Goal: Task Accomplishment & Management: Manage account settings

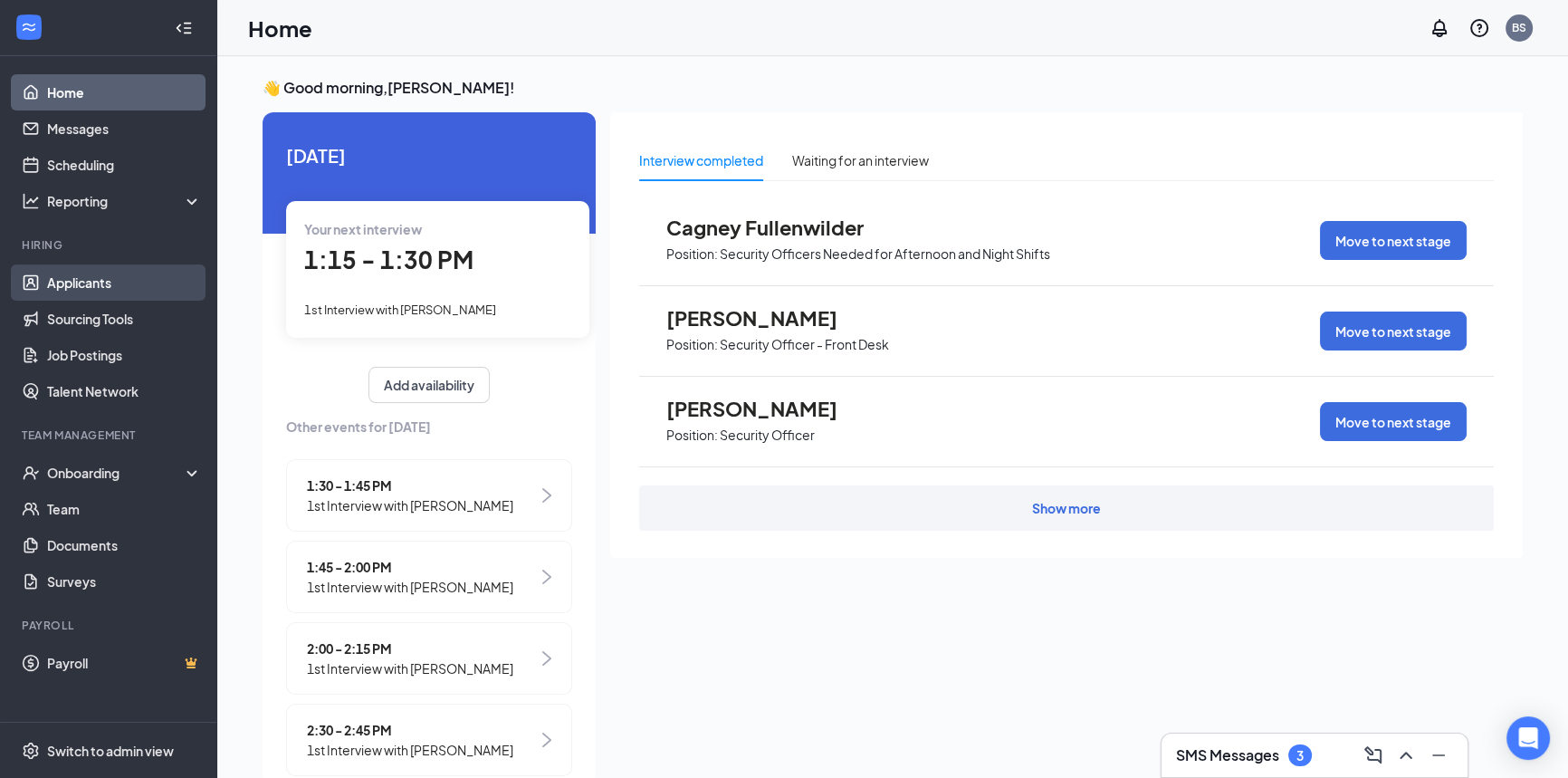
click at [121, 285] on link "Applicants" at bounding box center [124, 282] width 155 height 36
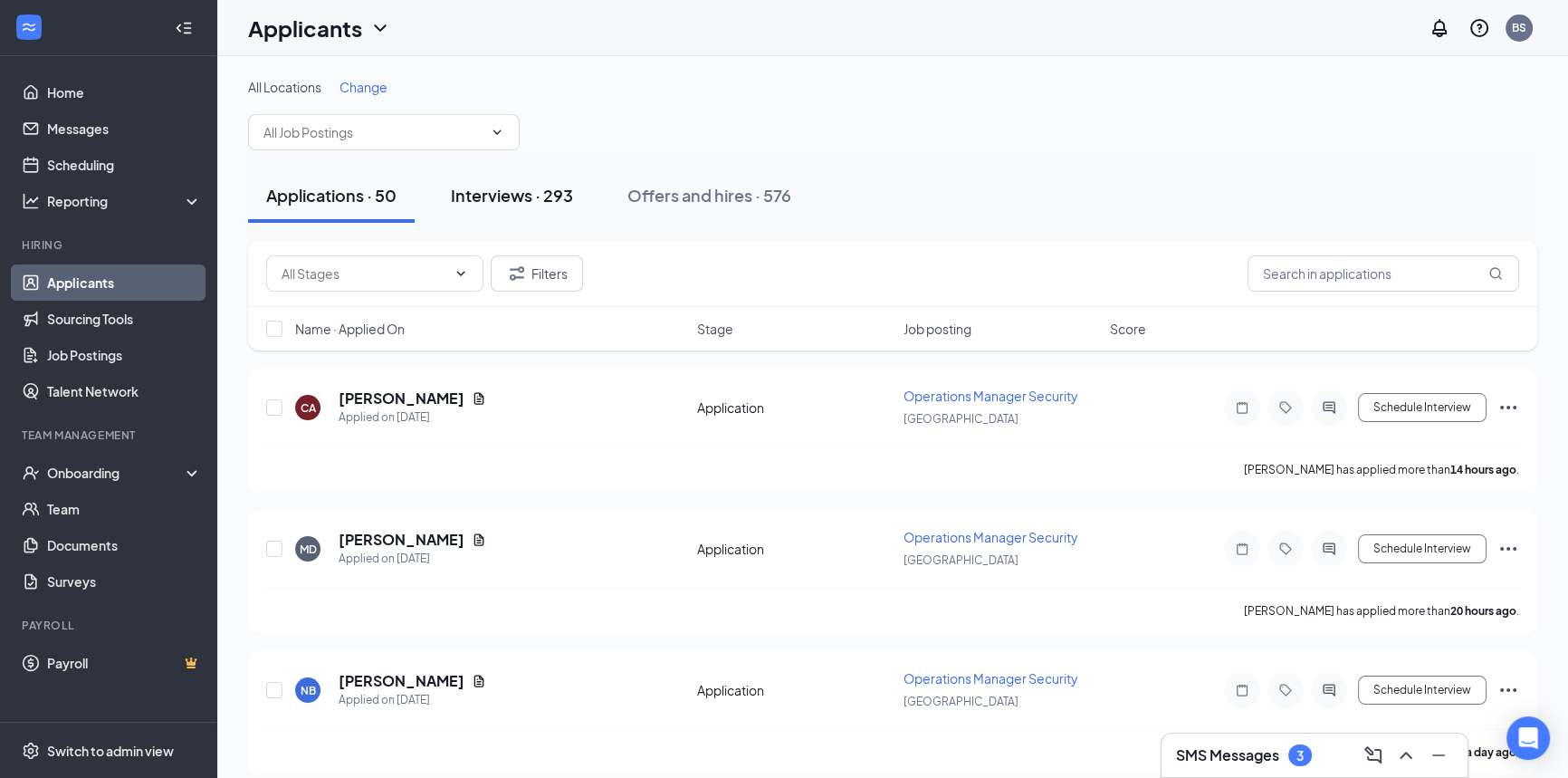
click at [546, 203] on div "Interviews · 293" at bounding box center [512, 194] width 122 height 22
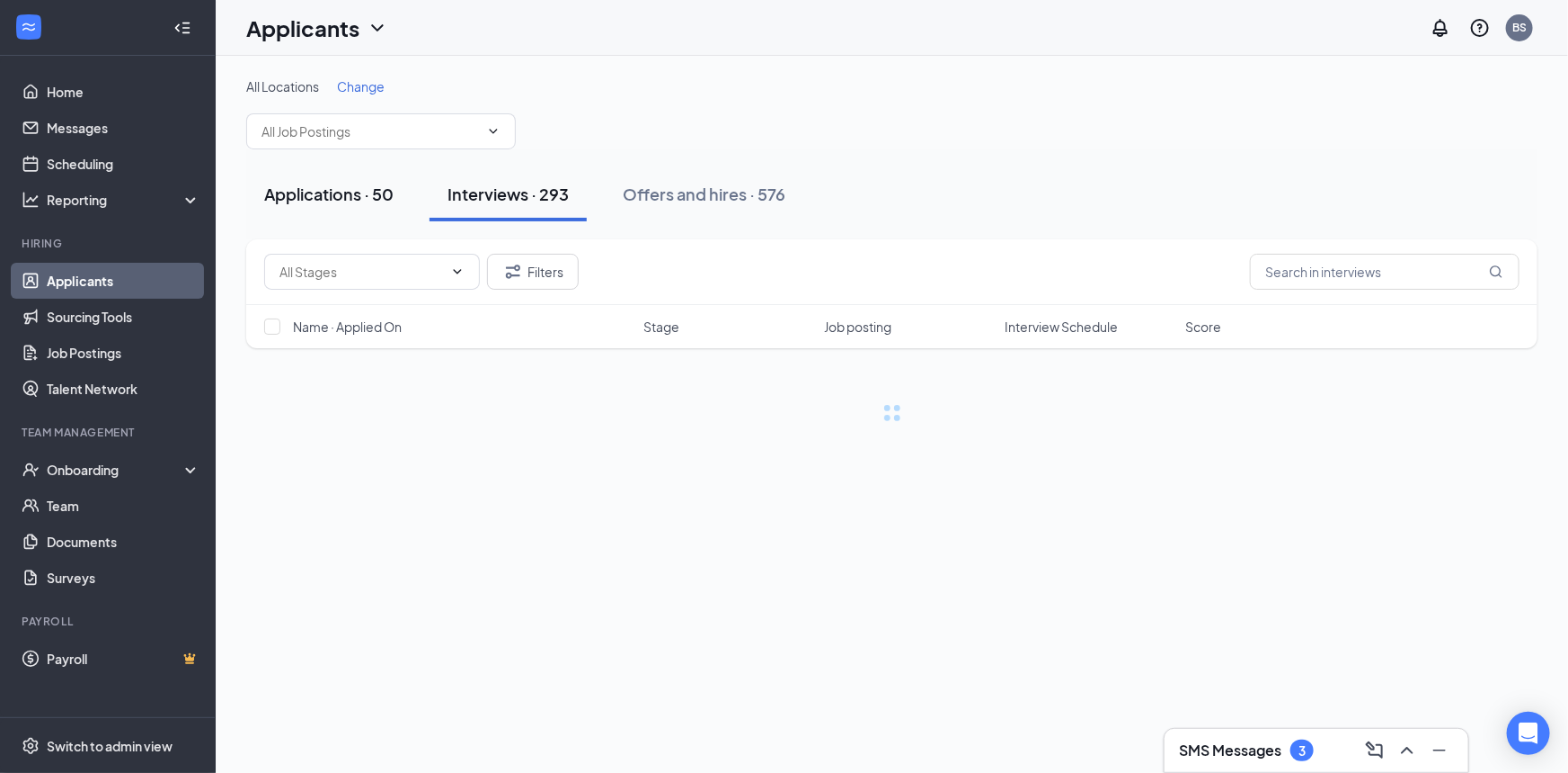
click at [343, 184] on button "Applications · 50" at bounding box center [329, 194] width 166 height 54
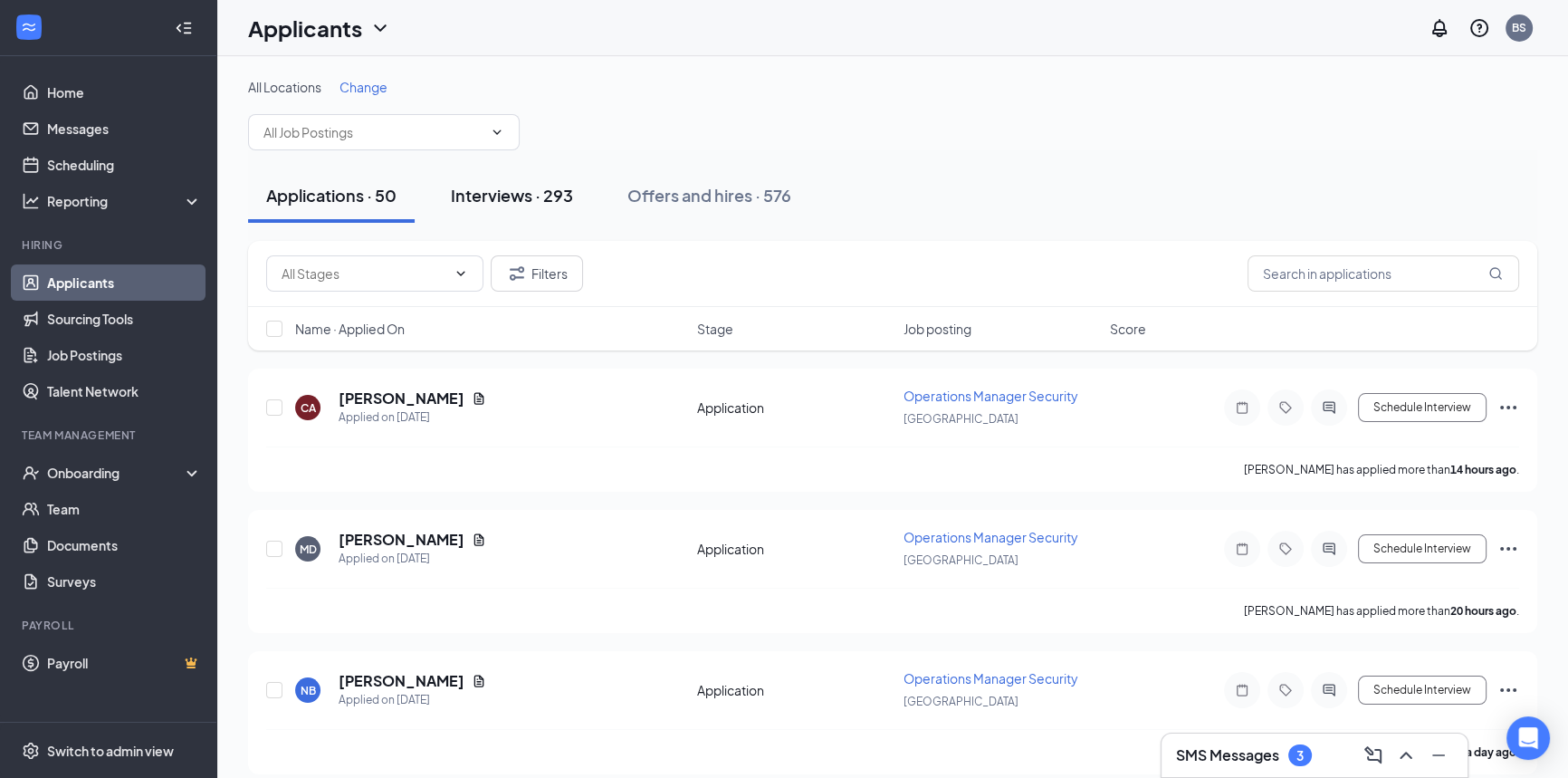
click at [499, 193] on div "Interviews · 293" at bounding box center [512, 194] width 122 height 22
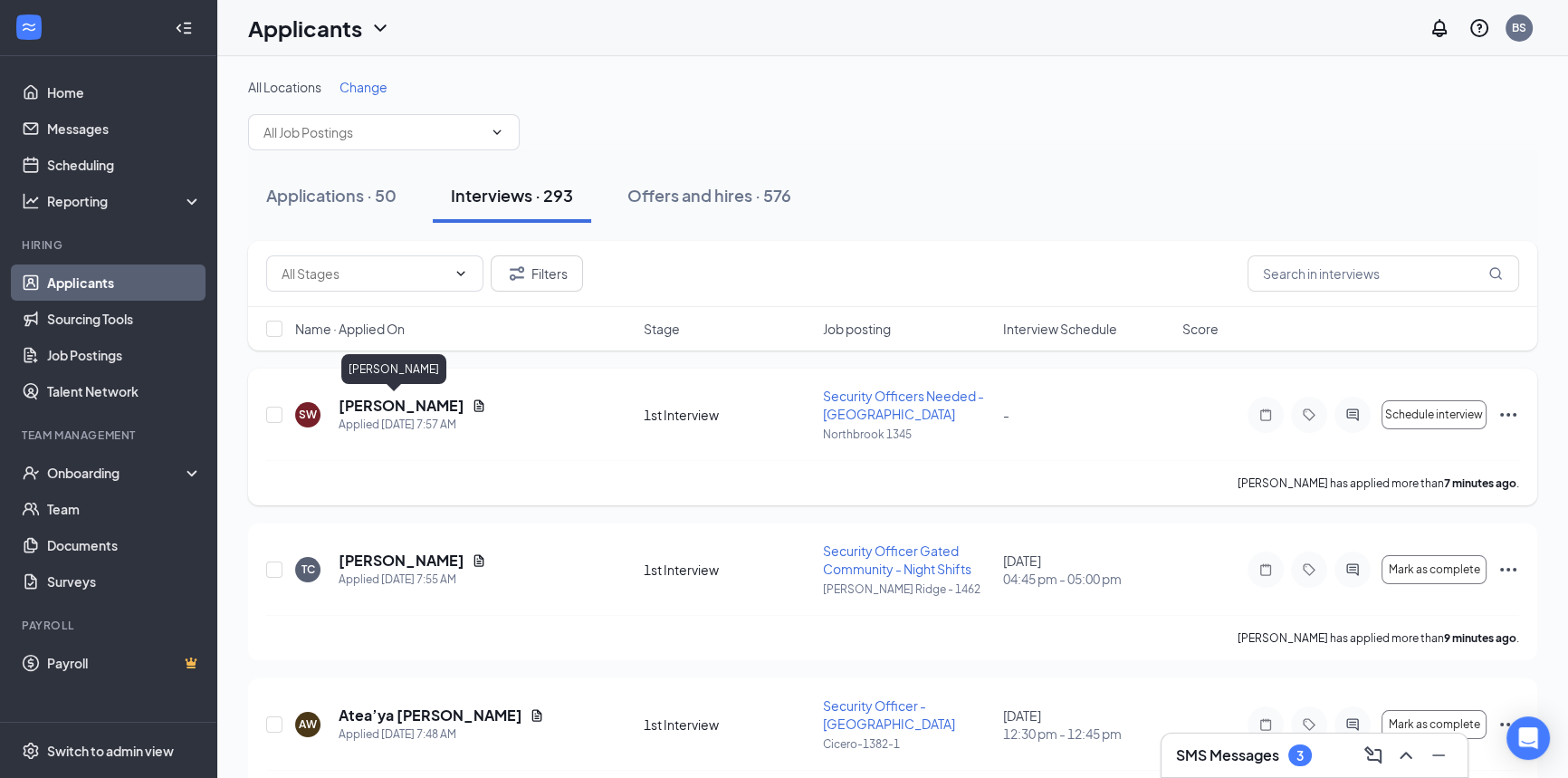
click at [397, 402] on h5 "[PERSON_NAME]" at bounding box center [402, 406] width 126 height 20
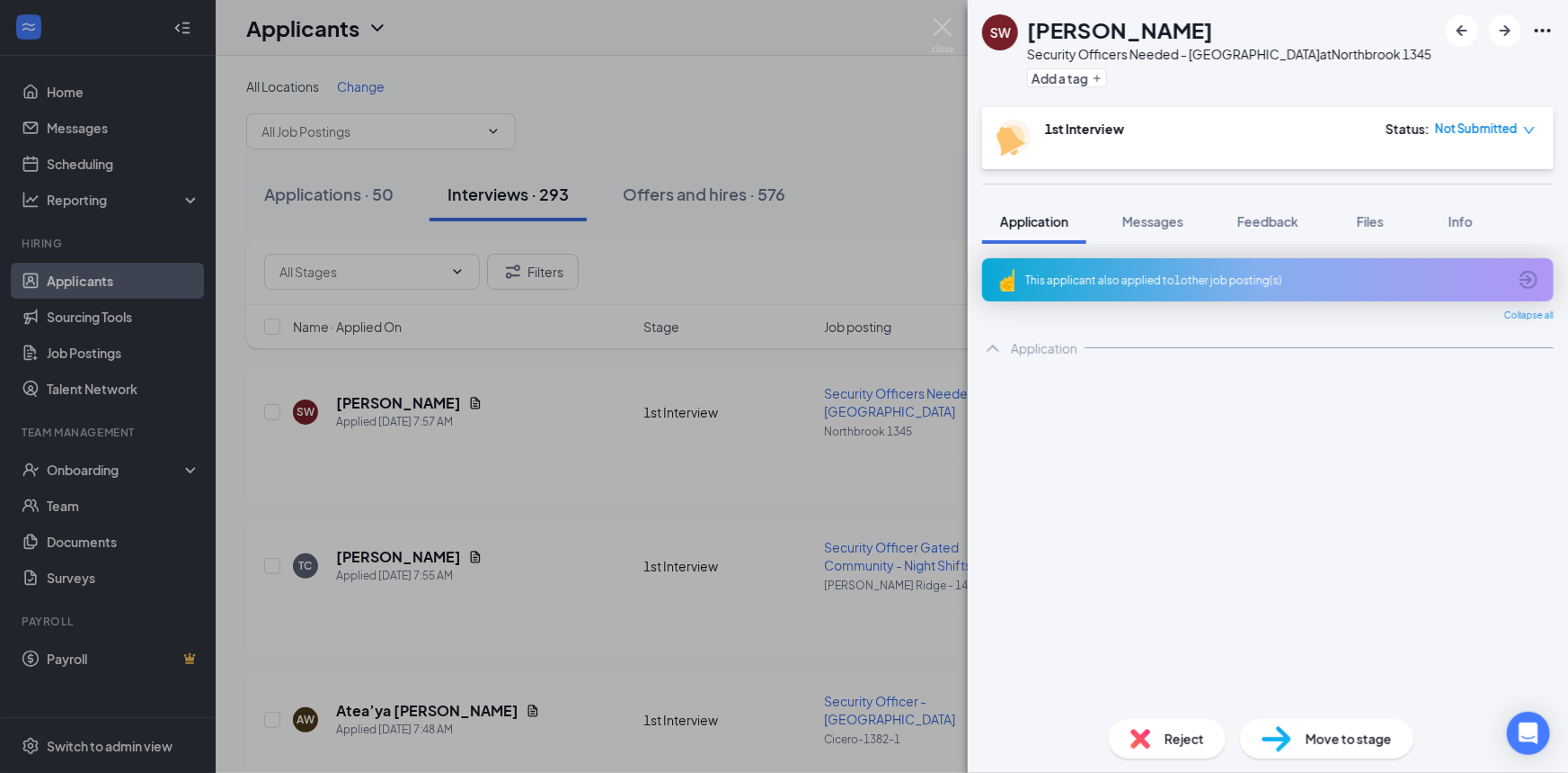
click at [1187, 280] on div "This applicant also applied to 1 other job posting(s)" at bounding box center [1266, 280] width 482 height 16
click at [1187, 283] on div "This applicant also applied to 1 other job posting(s)" at bounding box center [1266, 280] width 482 height 16
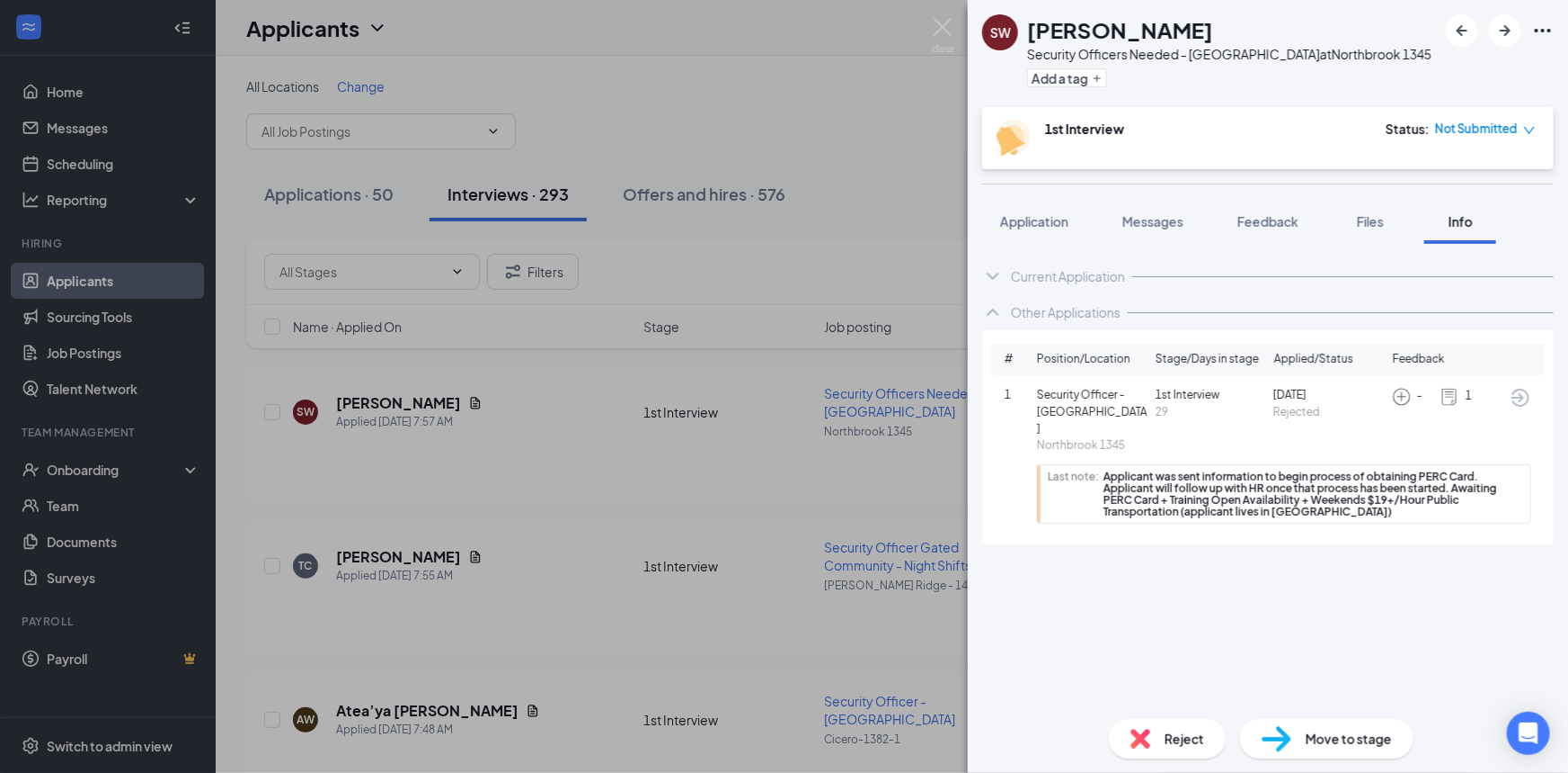
drag, startPoint x: 1393, startPoint y: 228, endPoint x: 1376, endPoint y: 274, distance: 49.0
click at [1393, 228] on button "Files" at bounding box center [1370, 221] width 72 height 45
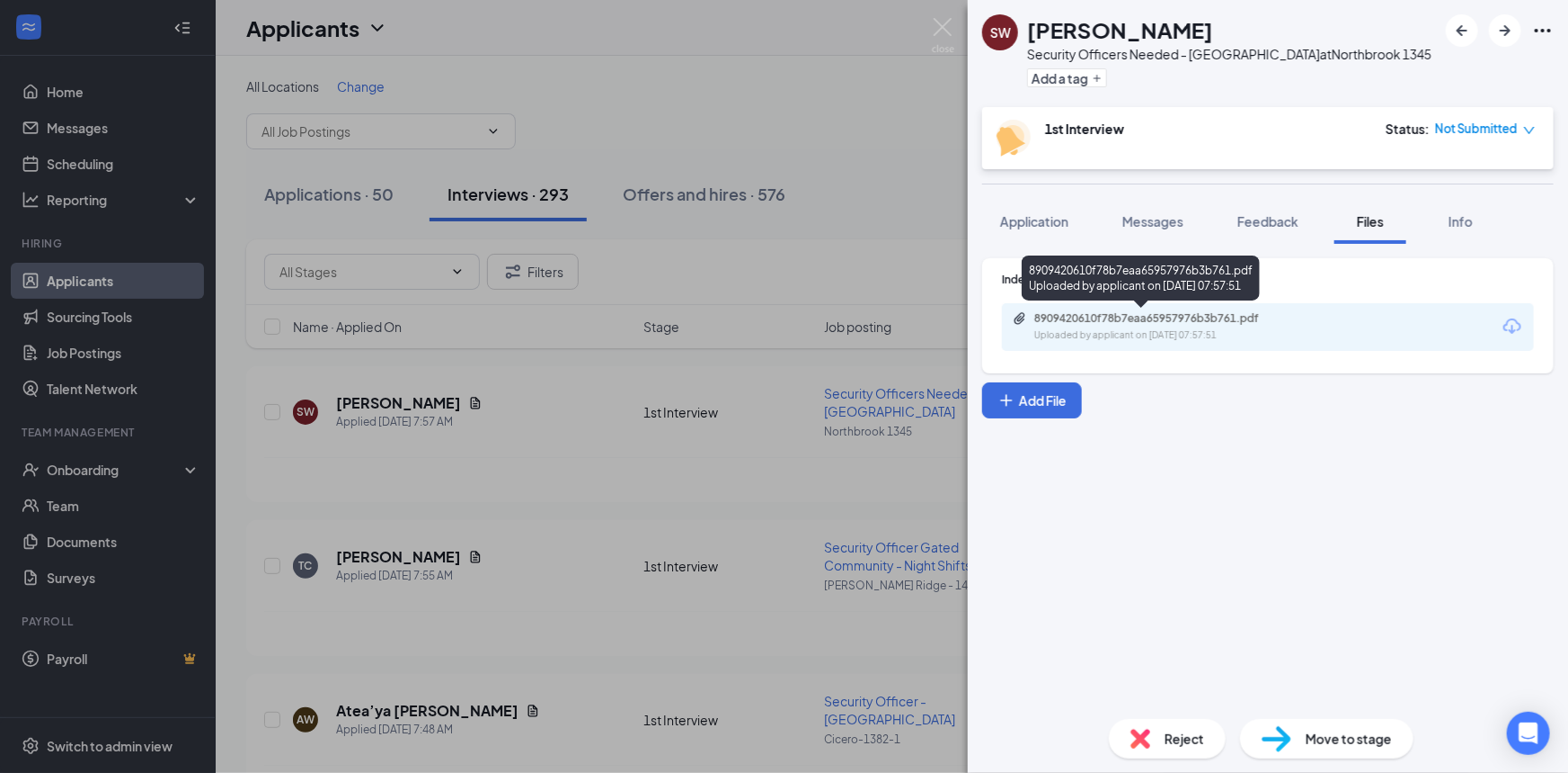
click at [1216, 326] on div "8909420610f78b7eaa65957976b3b761.pdf Uploaded by applicant on Sep 16, 2025 at 0…" at bounding box center [1158, 327] width 292 height 31
click at [935, 33] on img at bounding box center [943, 36] width 22 height 35
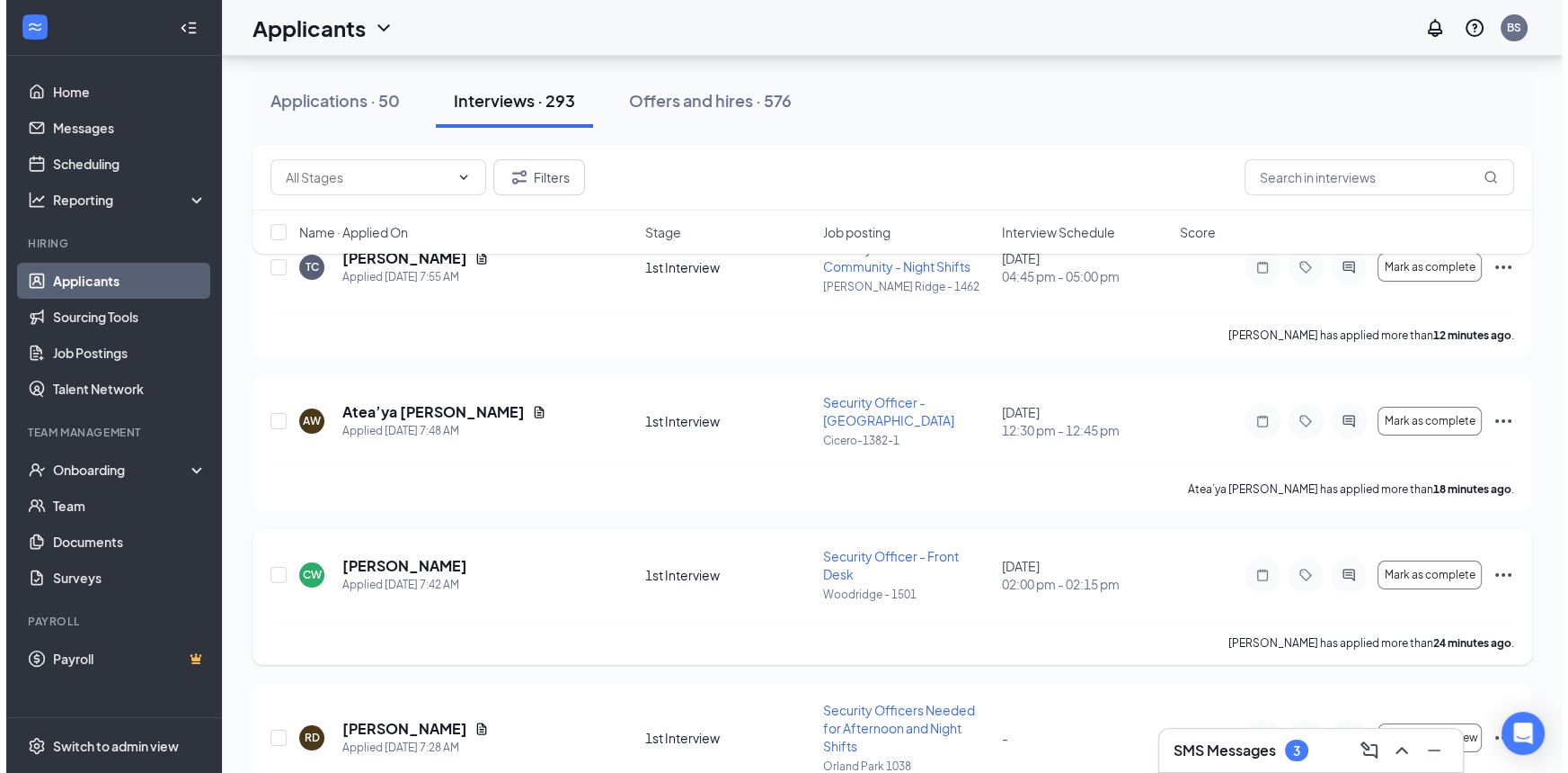
scroll to position [327, 0]
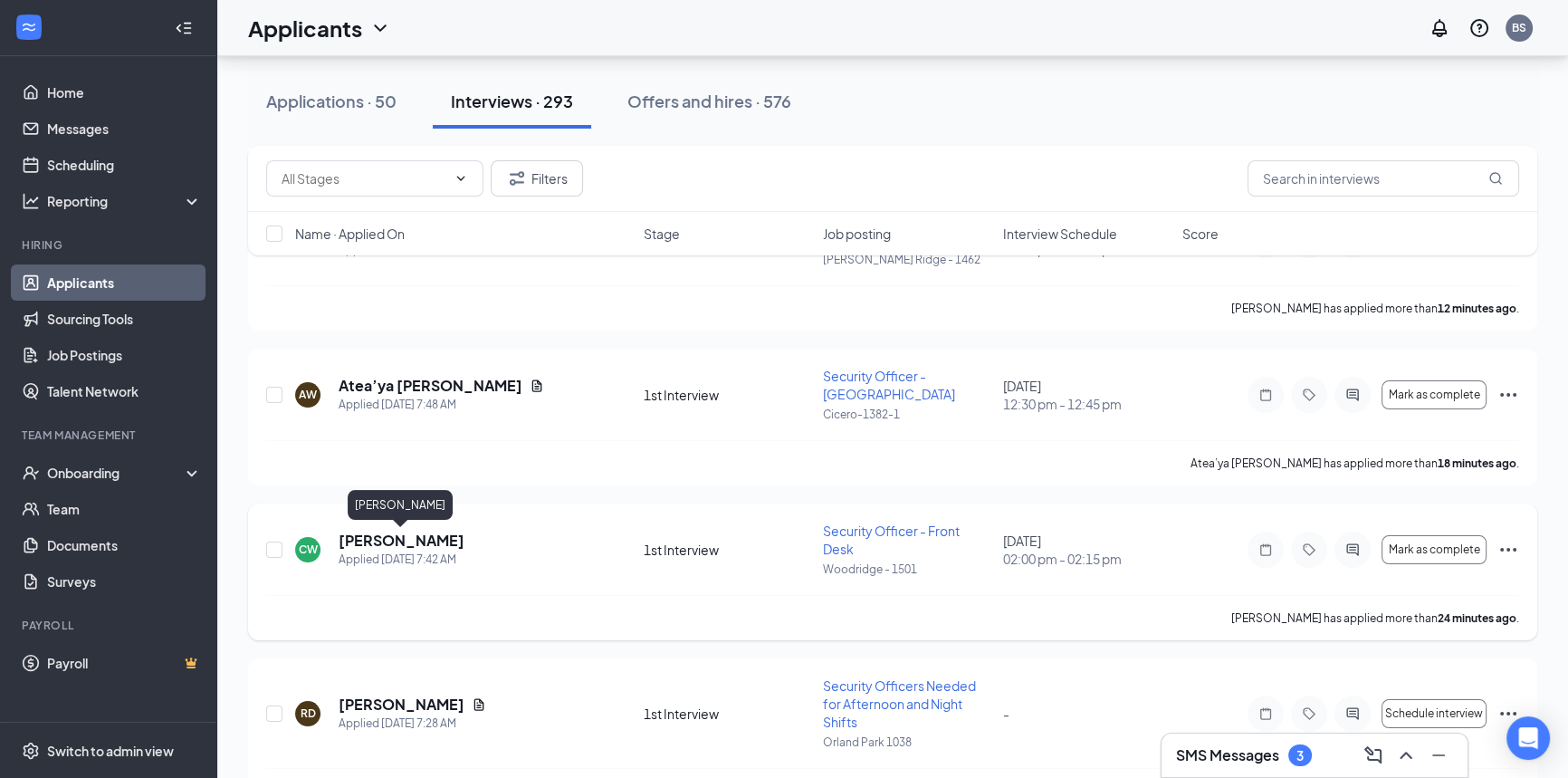
click at [438, 535] on h5 "[PERSON_NAME]" at bounding box center [402, 541] width 126 height 20
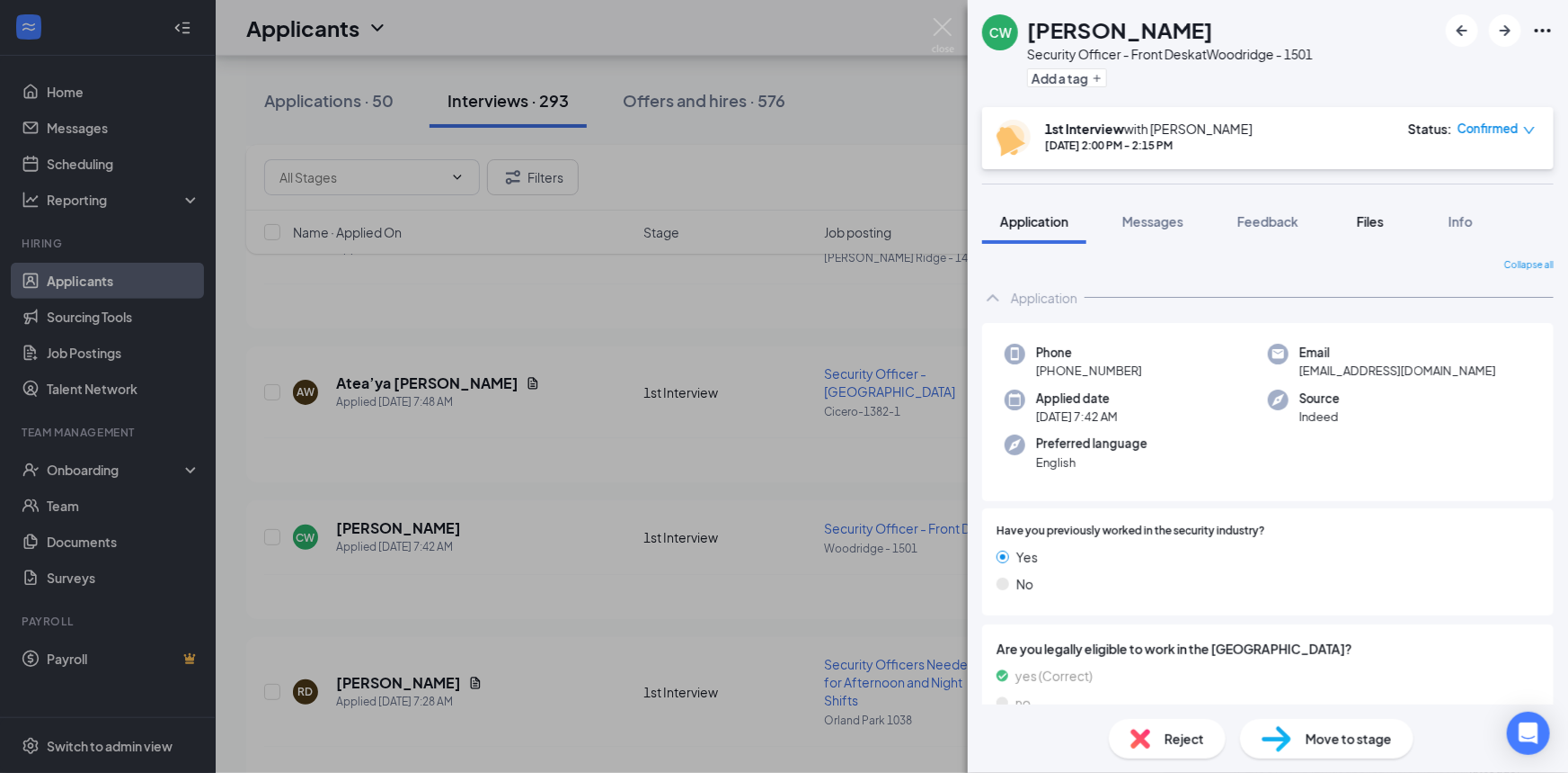
click at [1373, 224] on span "Files" at bounding box center [1370, 222] width 27 height 17
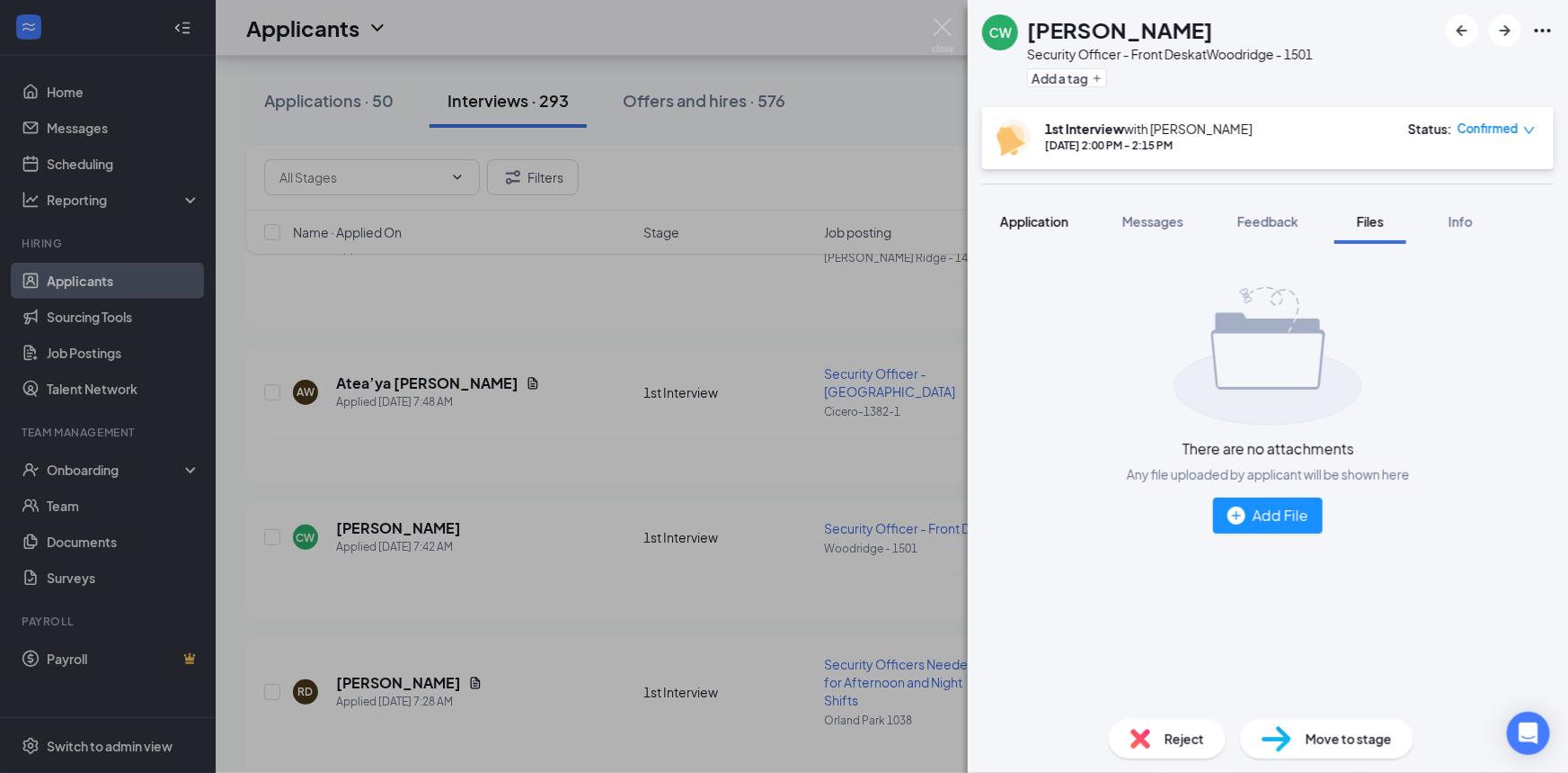
click at [1054, 231] on button "Application" at bounding box center [1034, 221] width 104 height 45
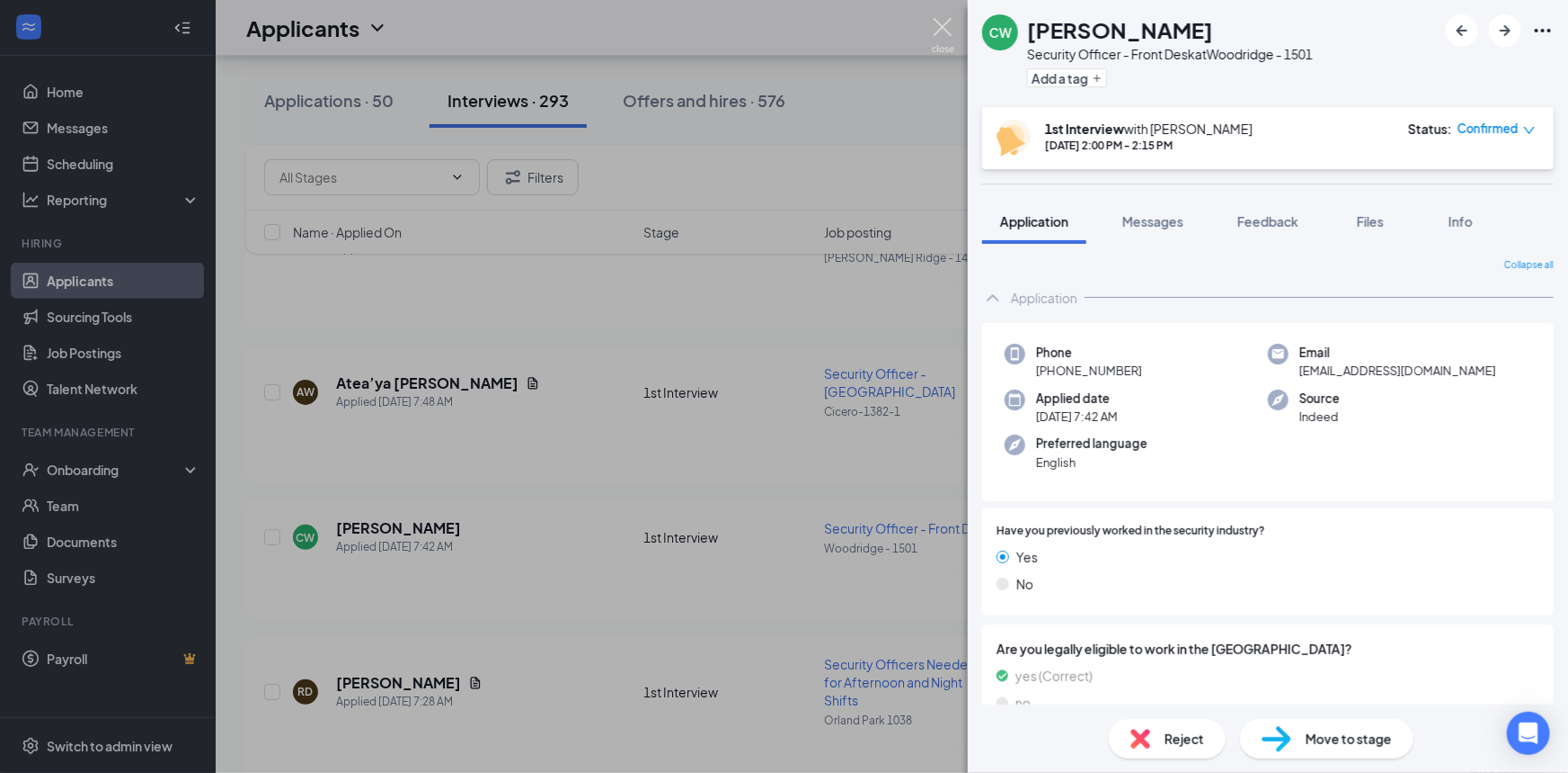
click at [940, 28] on img at bounding box center [943, 36] width 22 height 35
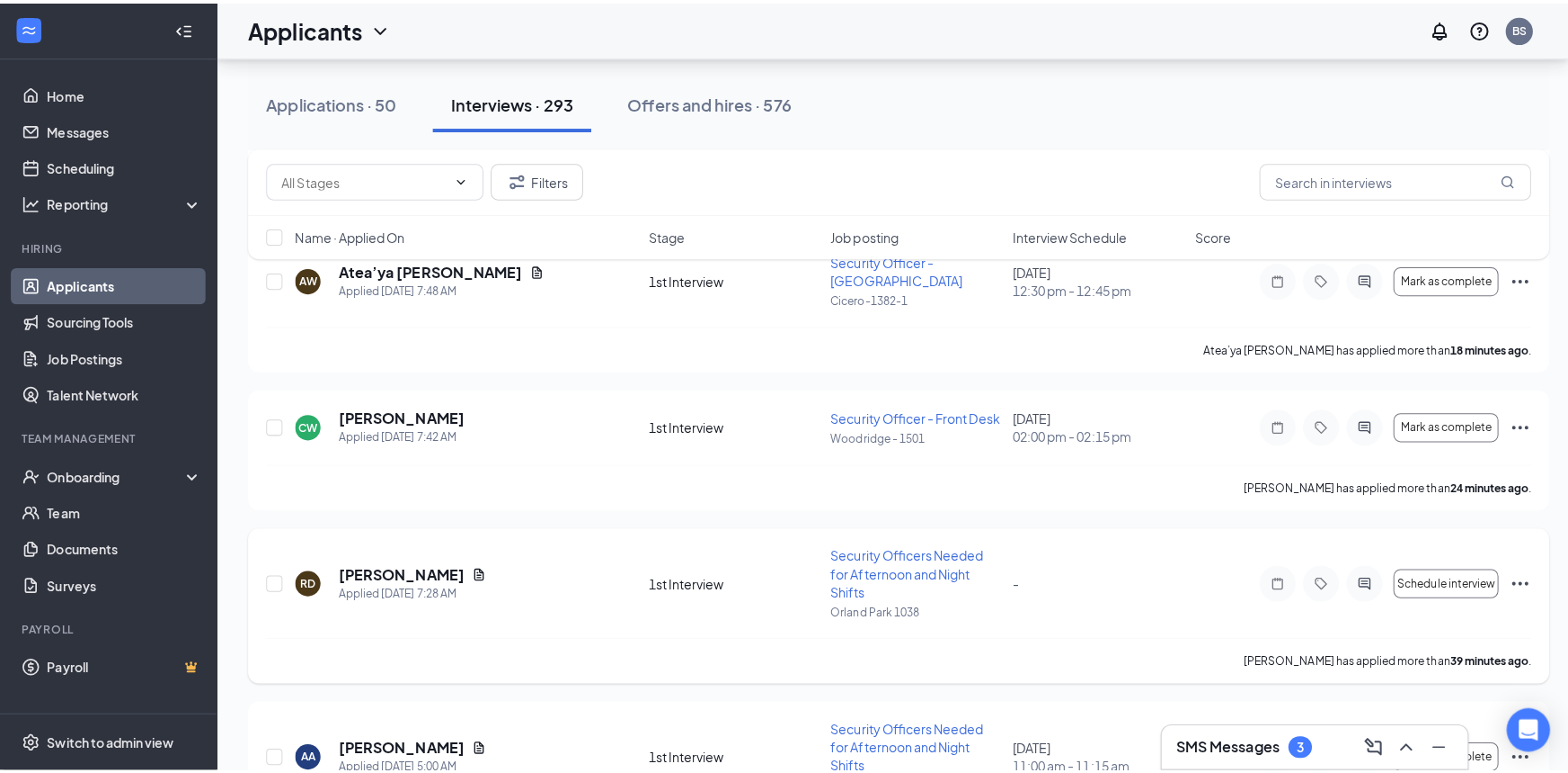
scroll to position [490, 0]
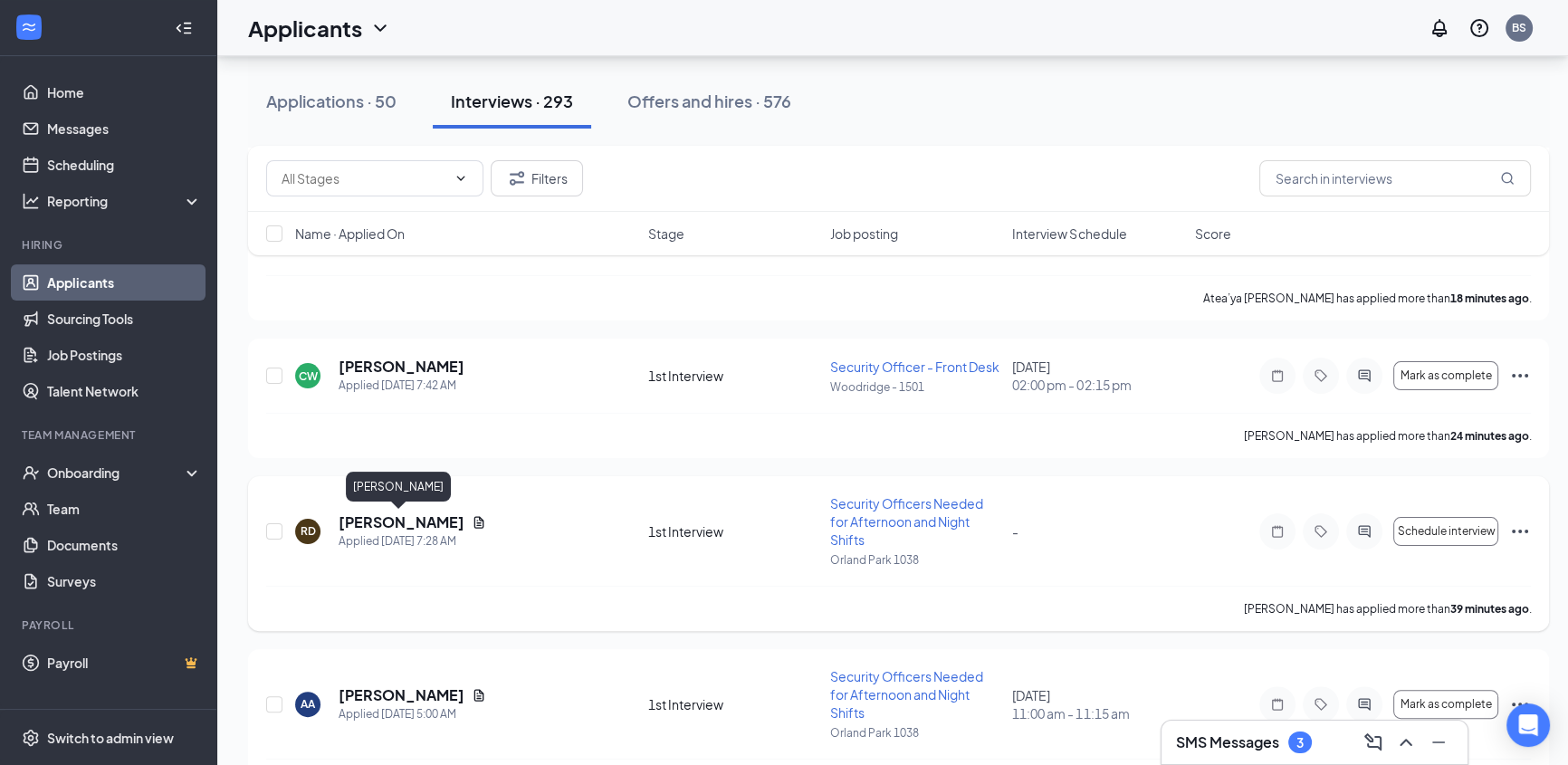
click at [433, 516] on h5 "[PERSON_NAME]" at bounding box center [402, 522] width 126 height 20
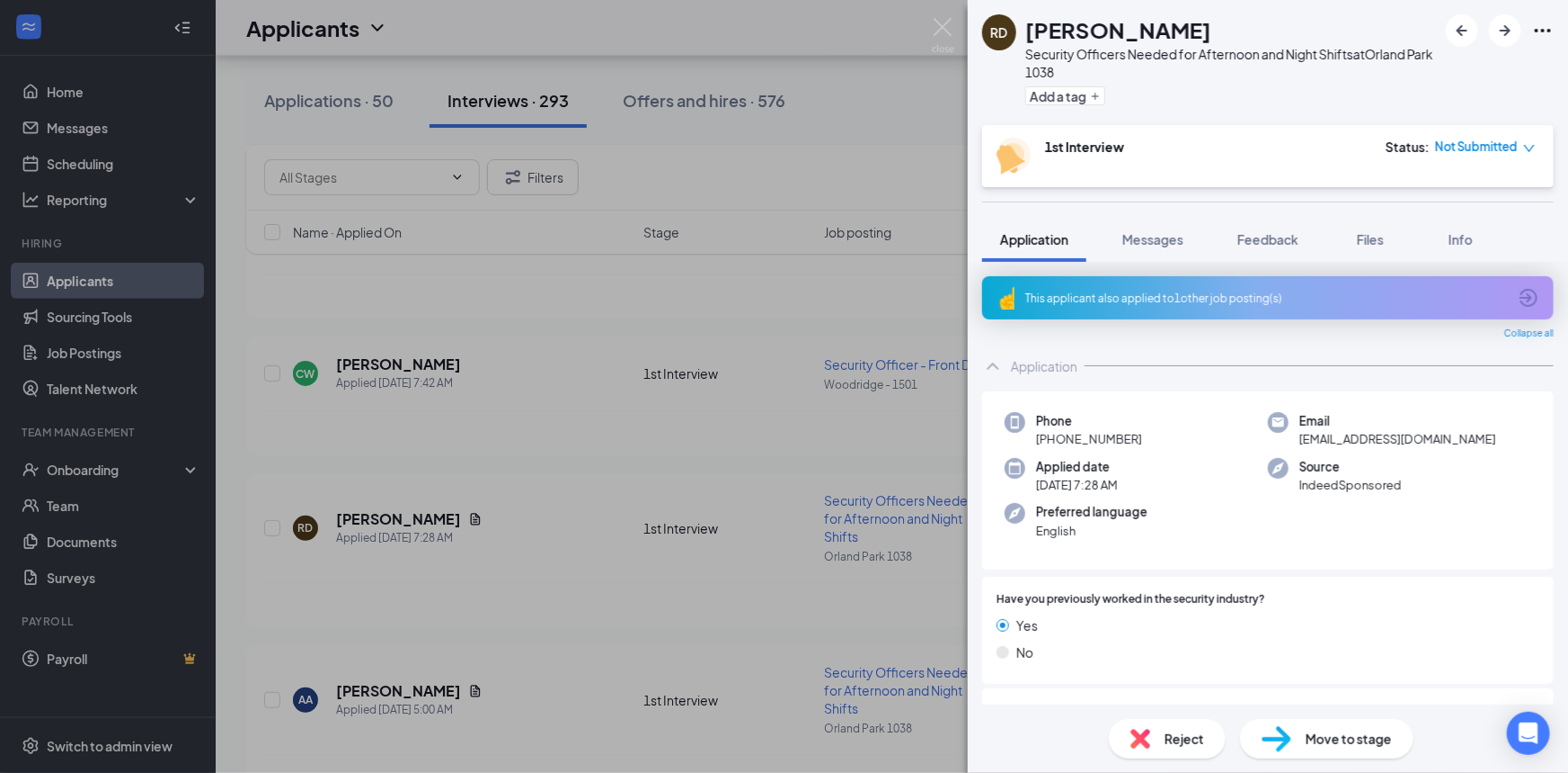
click at [1348, 296] on div "This applicant also applied to 1 other job posting(s)" at bounding box center [1266, 298] width 482 height 16
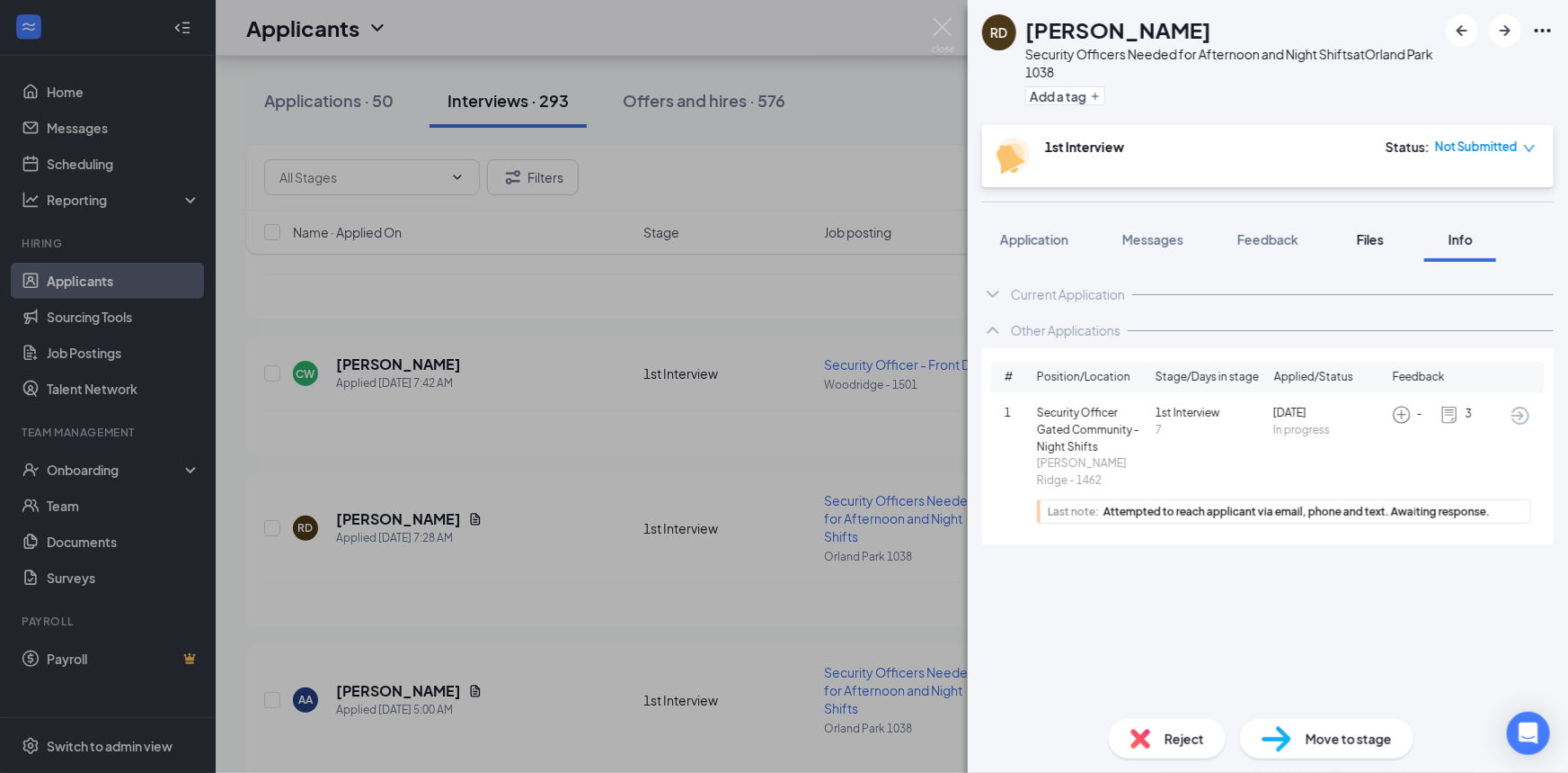
click at [1378, 245] on span "Files" at bounding box center [1370, 239] width 27 height 17
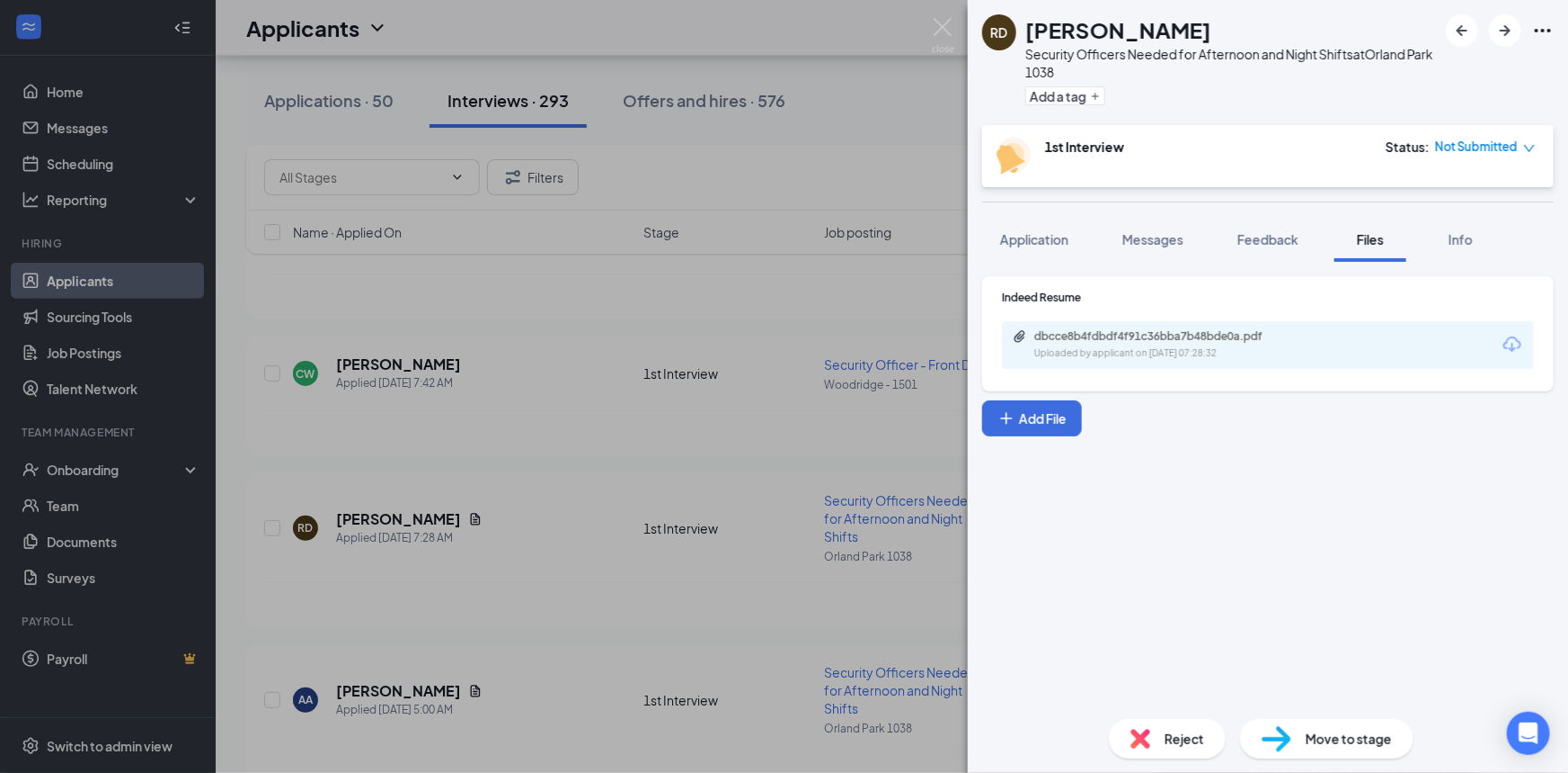
click at [1185, 369] on div "Indeed Resume dbcce8b4fdbdf4f91c36bba7b48bde0a.pdf Uploaded by applicant on Sep…" at bounding box center [1268, 333] width 572 height 115
click at [1188, 346] on div "Uploaded by applicant on Sep 16, 2025 at 07:28:32" at bounding box center [1169, 353] width 269 height 15
drag, startPoint x: 1178, startPoint y: 231, endPoint x: 1129, endPoint y: 296, distance: 81.4
click at [1178, 231] on span "Messages" at bounding box center [1153, 239] width 61 height 17
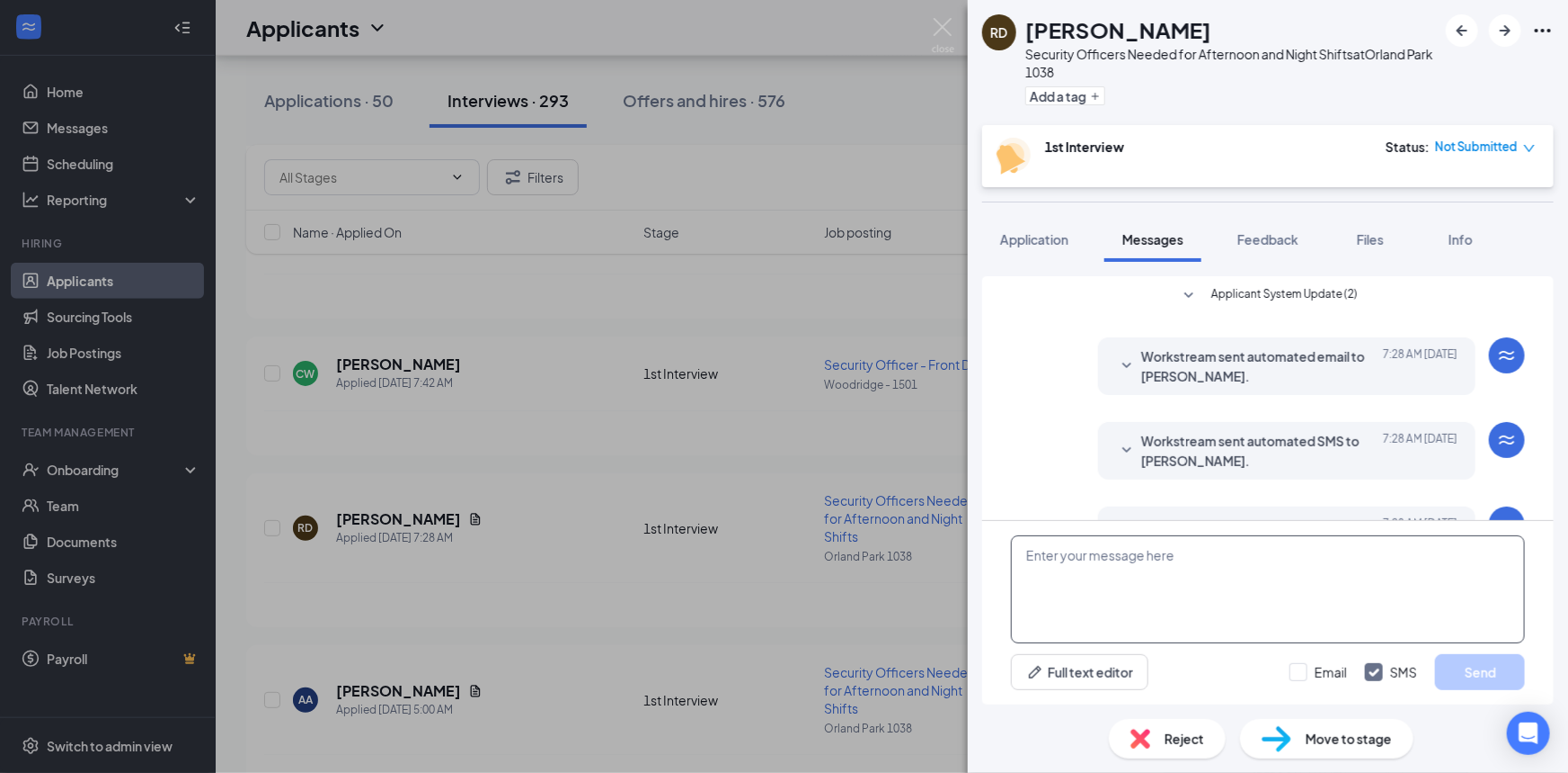
scroll to position [144, 0]
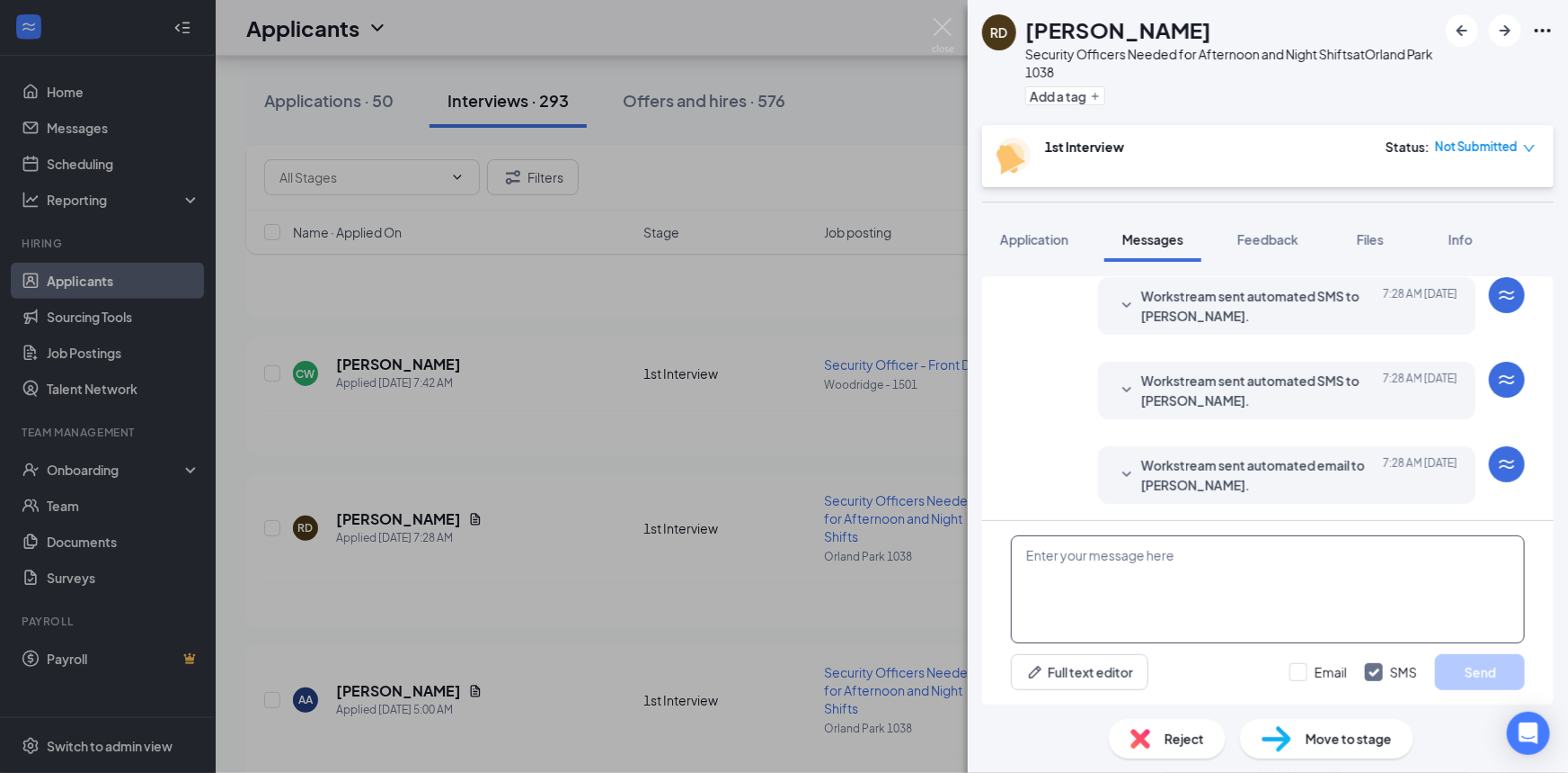
paste textarea "Good Morning Joshua, this is Blair with Guardian Security Services. I came acro…"
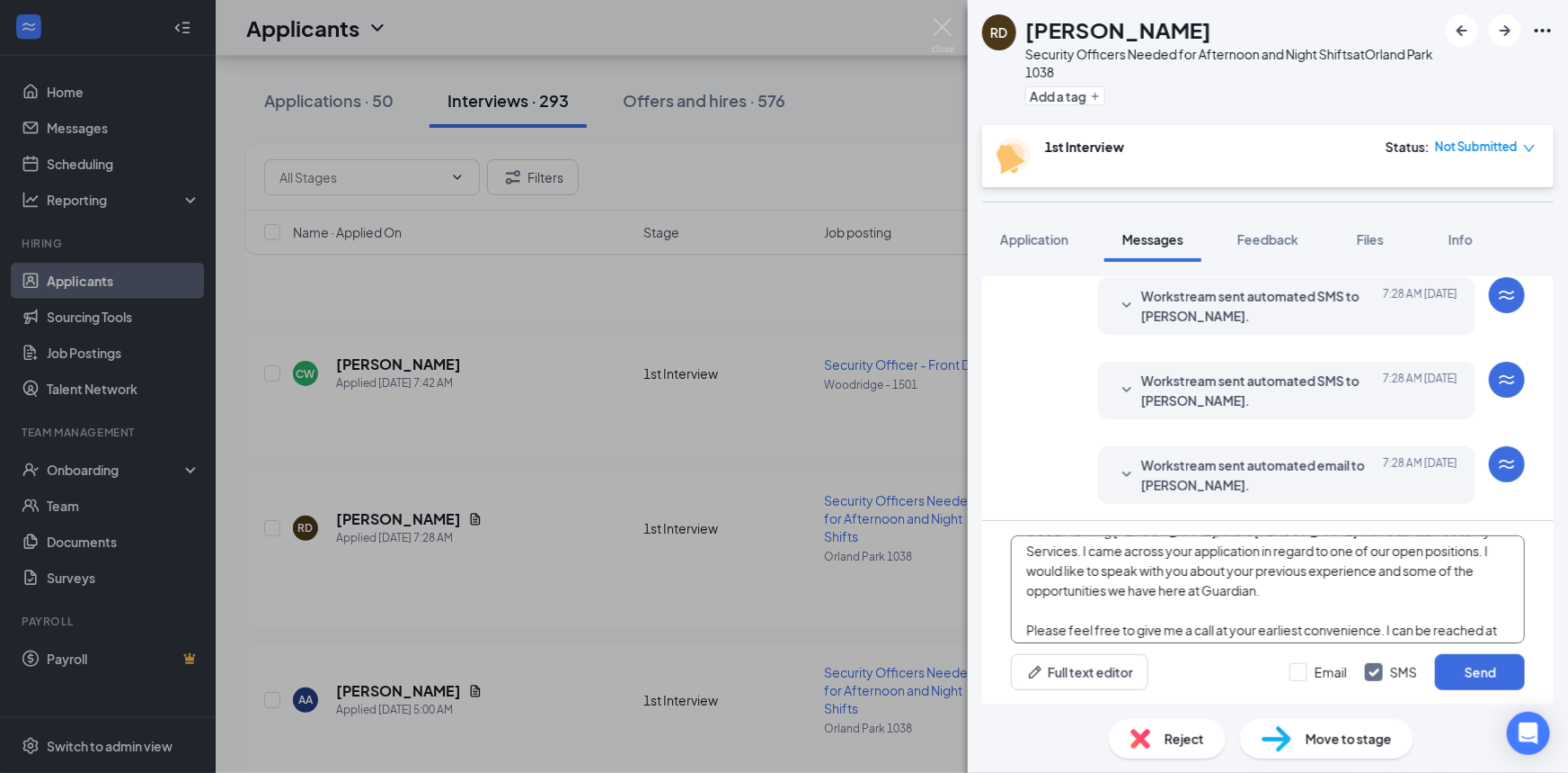
scroll to position [0, 0]
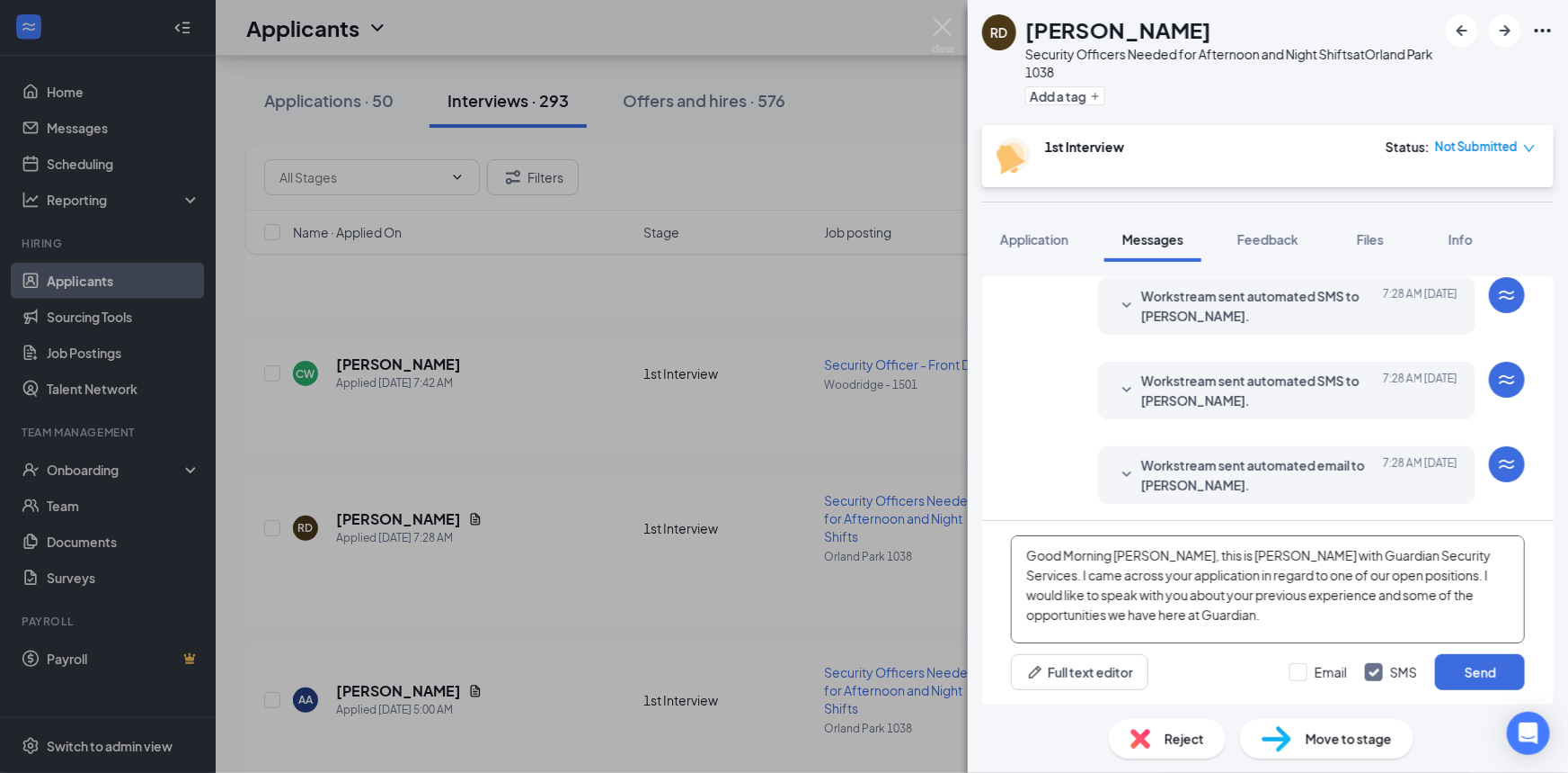
click at [1140, 557] on textarea "Good Morning Joshua, this is Blair with Guardian Security Services. I came acro…" at bounding box center [1267, 588] width 514 height 108
type textarea "Good Morning [PERSON_NAME], this is [PERSON_NAME] with Guardian Security Servic…"
click at [1299, 666] on input "Email" at bounding box center [1318, 672] width 58 height 18
checkbox input "true"
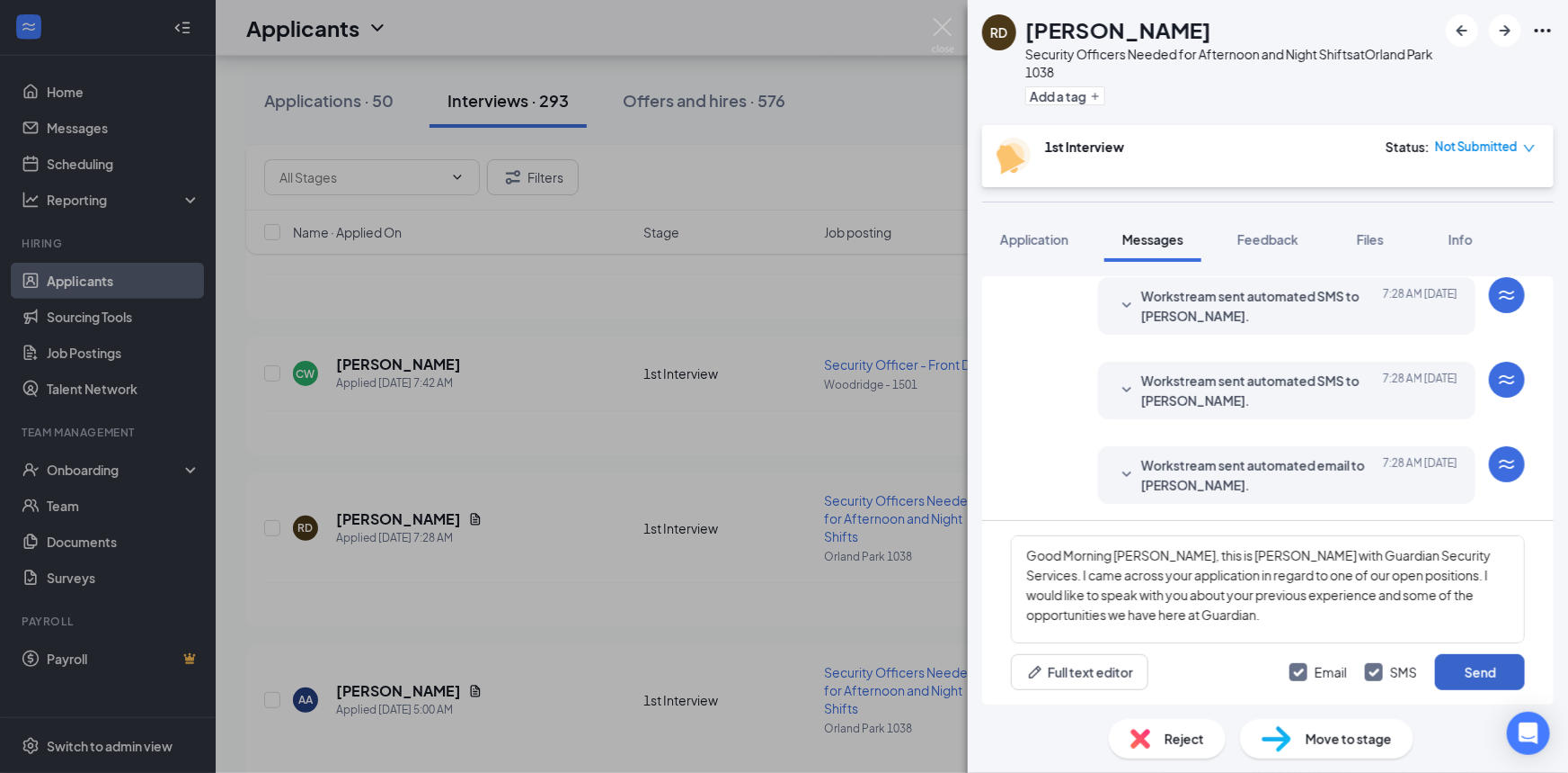
click at [1470, 675] on button "Send" at bounding box center [1481, 671] width 90 height 36
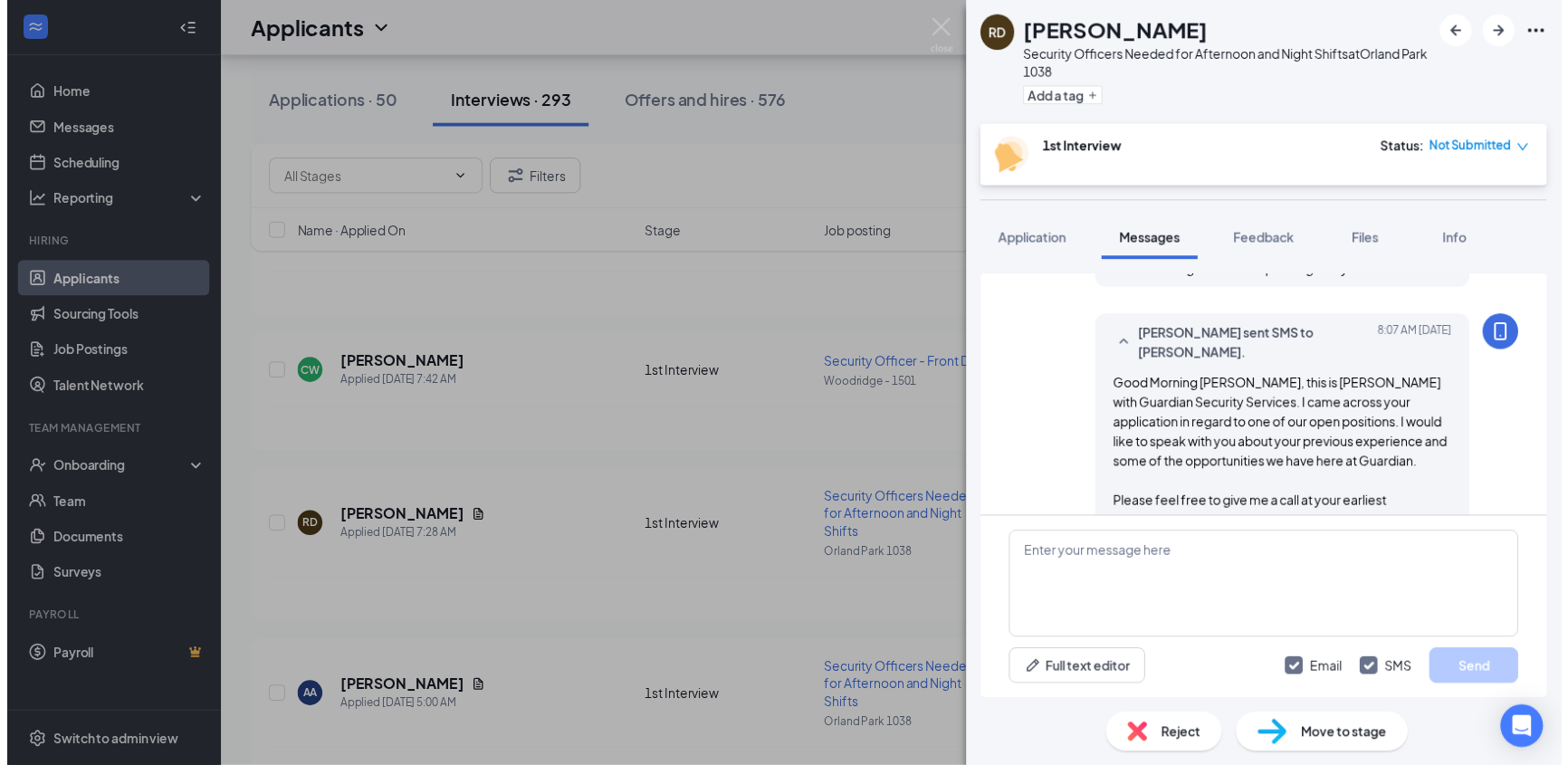
scroll to position [697, 0]
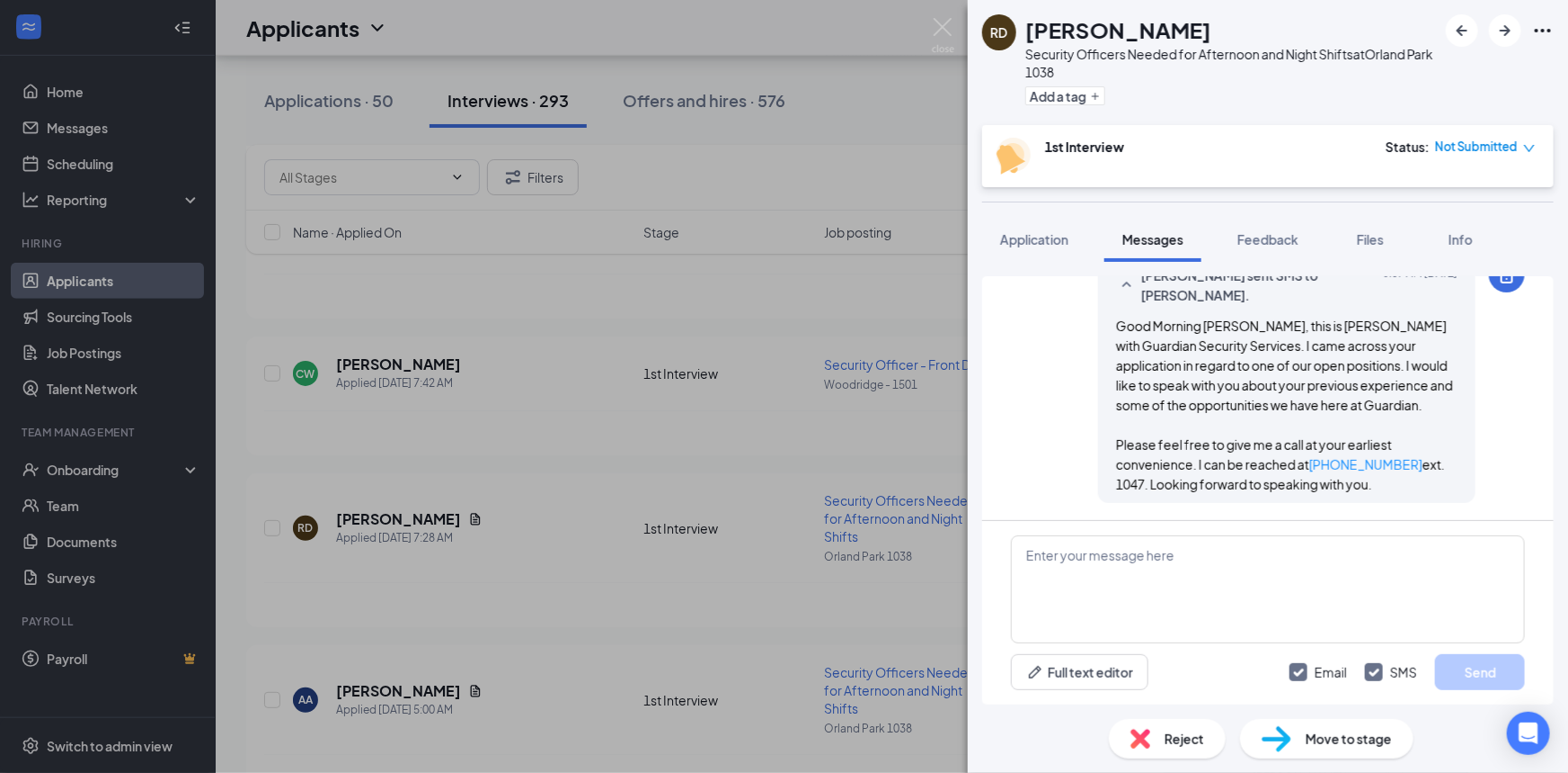
drag, startPoint x: 1263, startPoint y: 249, endPoint x: 1242, endPoint y: 283, distance: 40.0
click at [1264, 249] on button "Feedback" at bounding box center [1268, 239] width 97 height 45
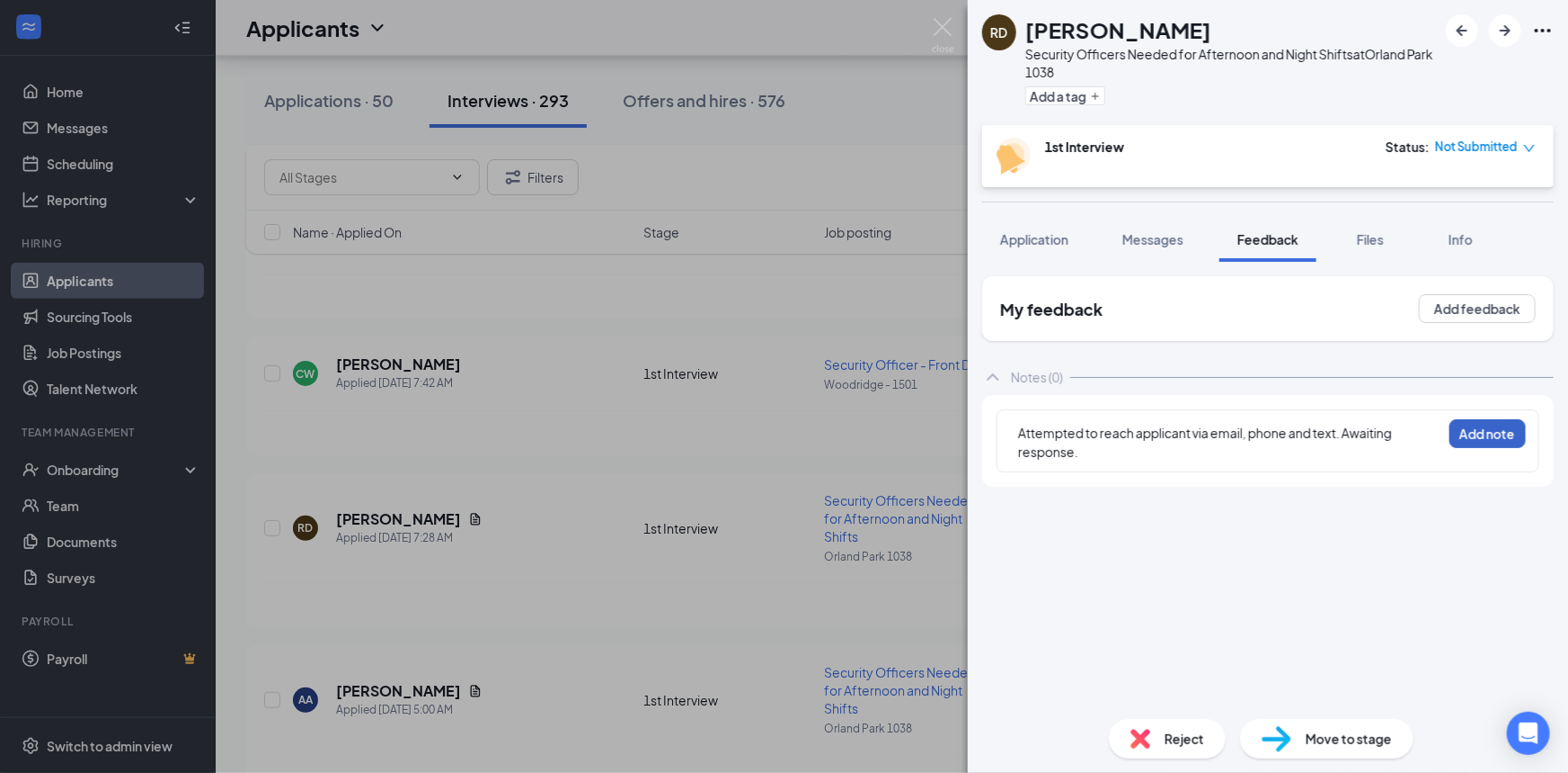
click at [1461, 421] on button "Add note" at bounding box center [1487, 433] width 76 height 29
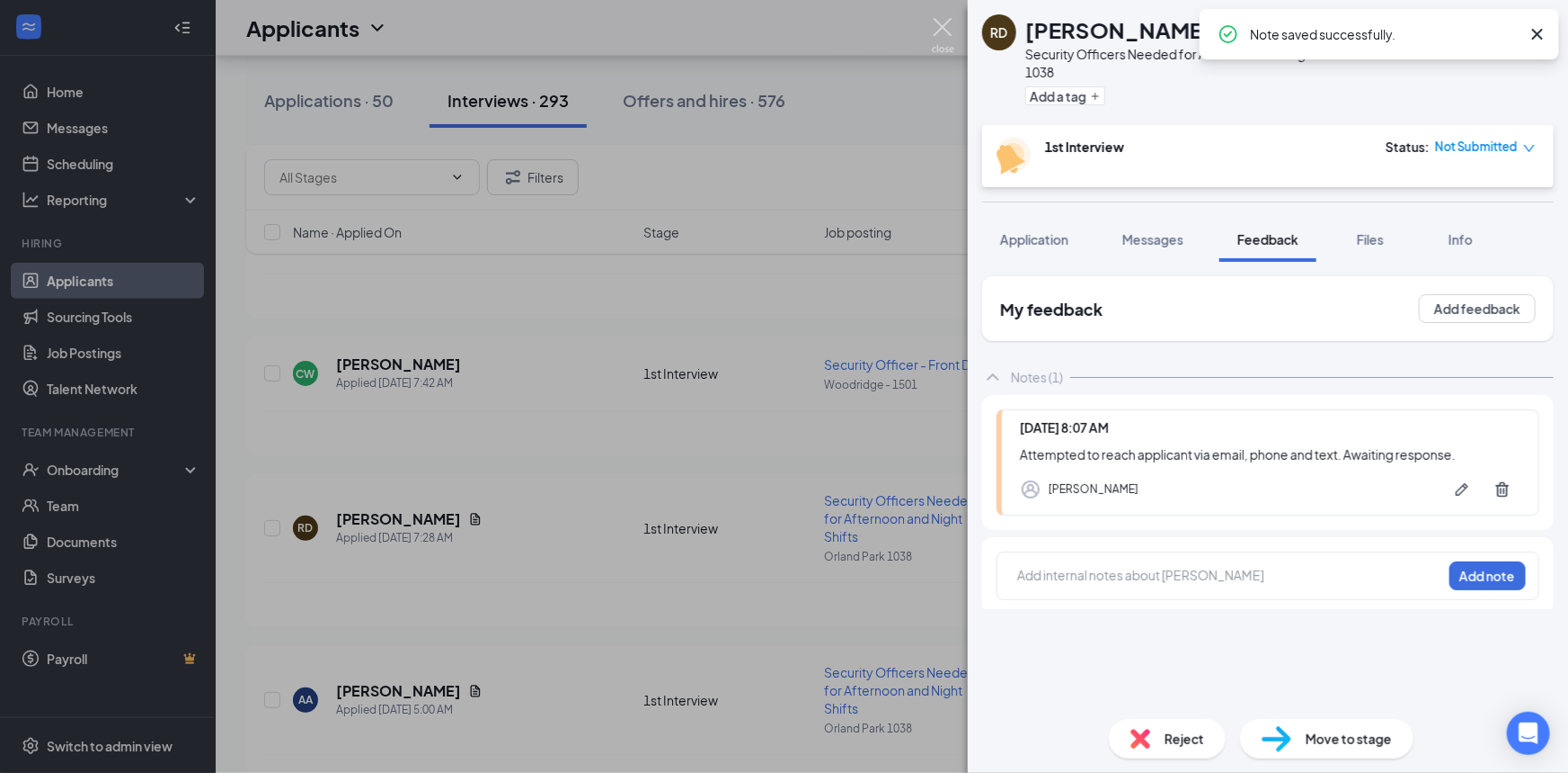
click at [952, 31] on img at bounding box center [943, 36] width 22 height 35
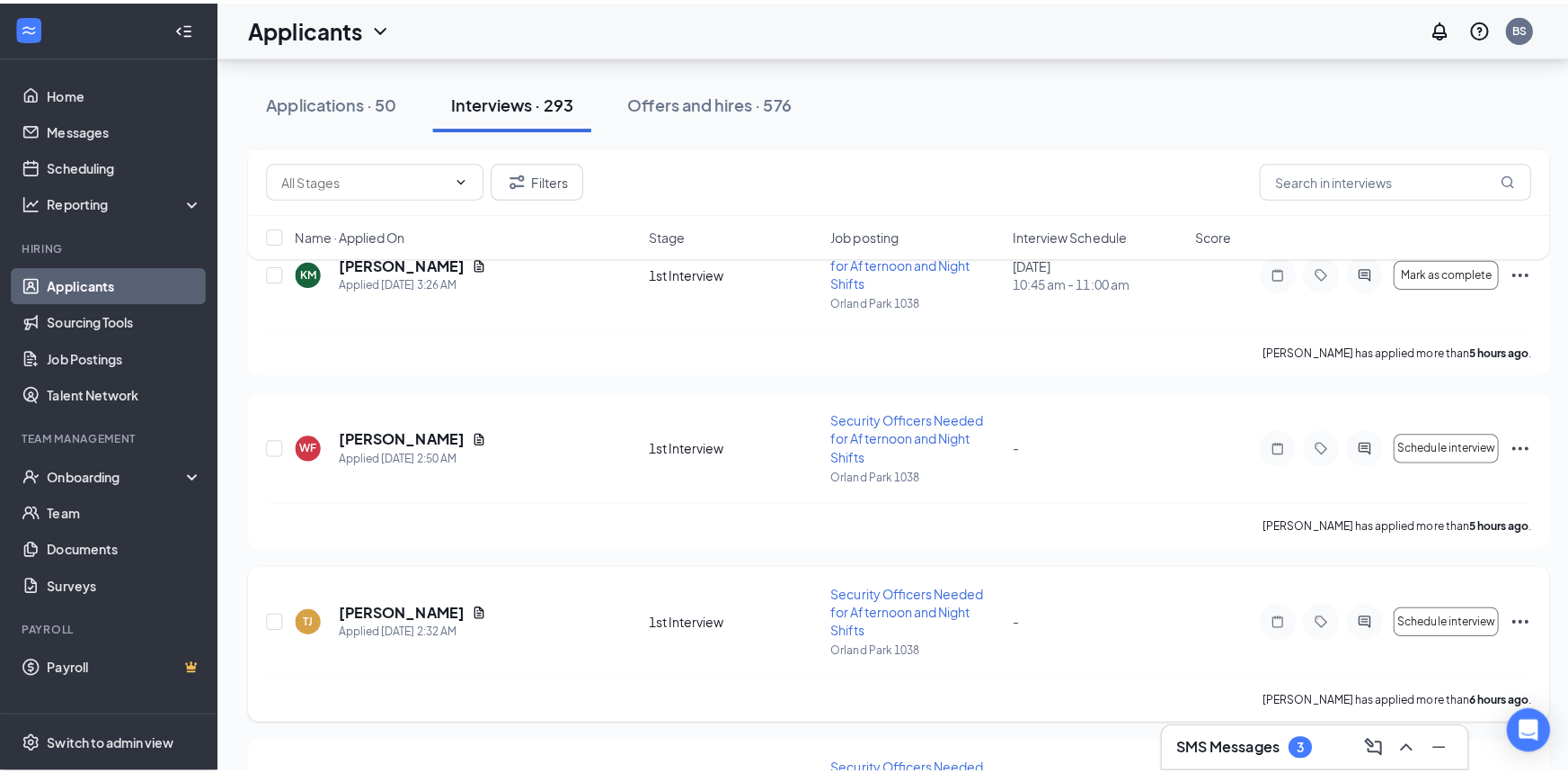
scroll to position [1226, 0]
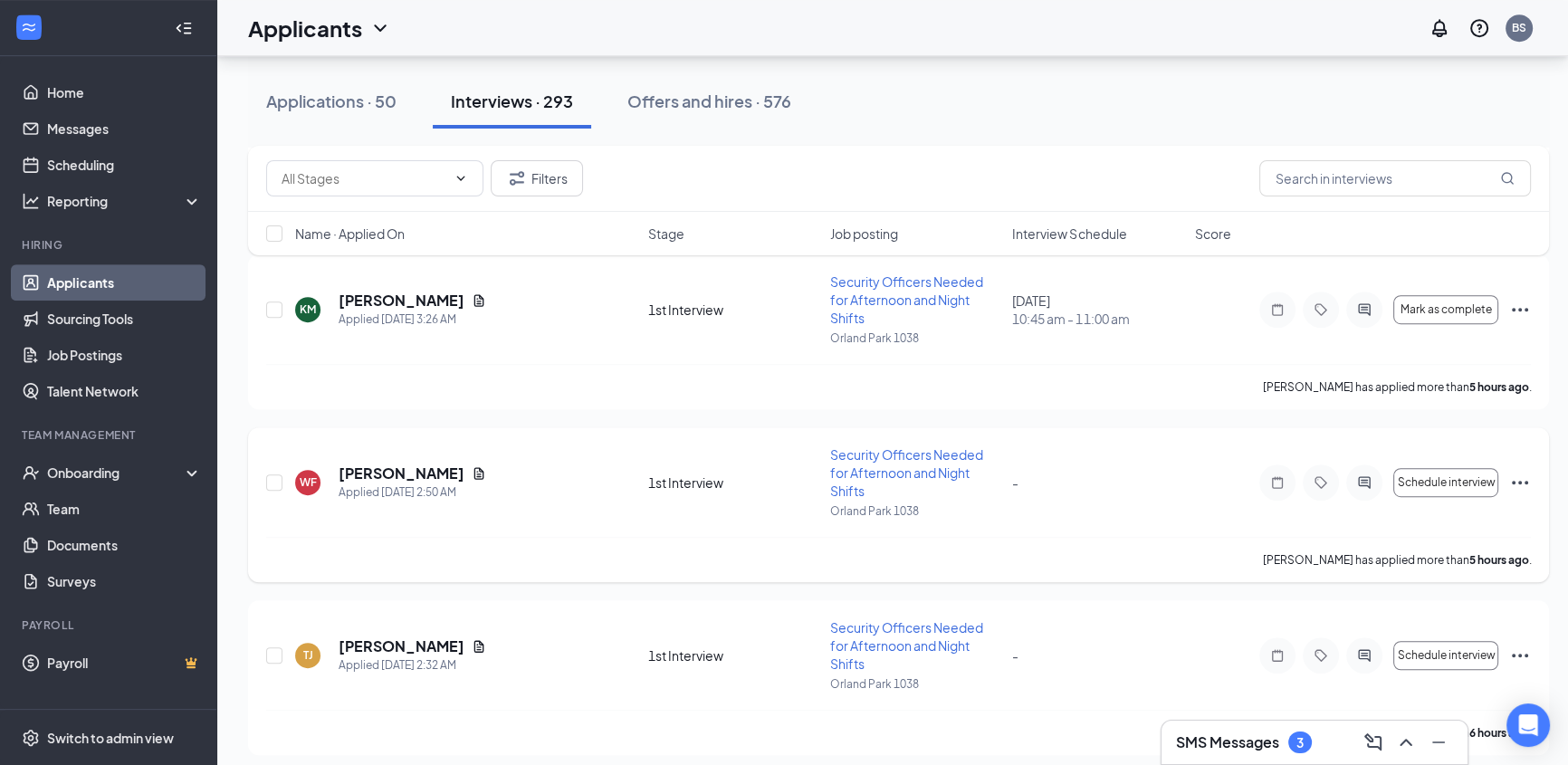
click at [383, 472] on h5 "[PERSON_NAME]" at bounding box center [402, 473] width 126 height 20
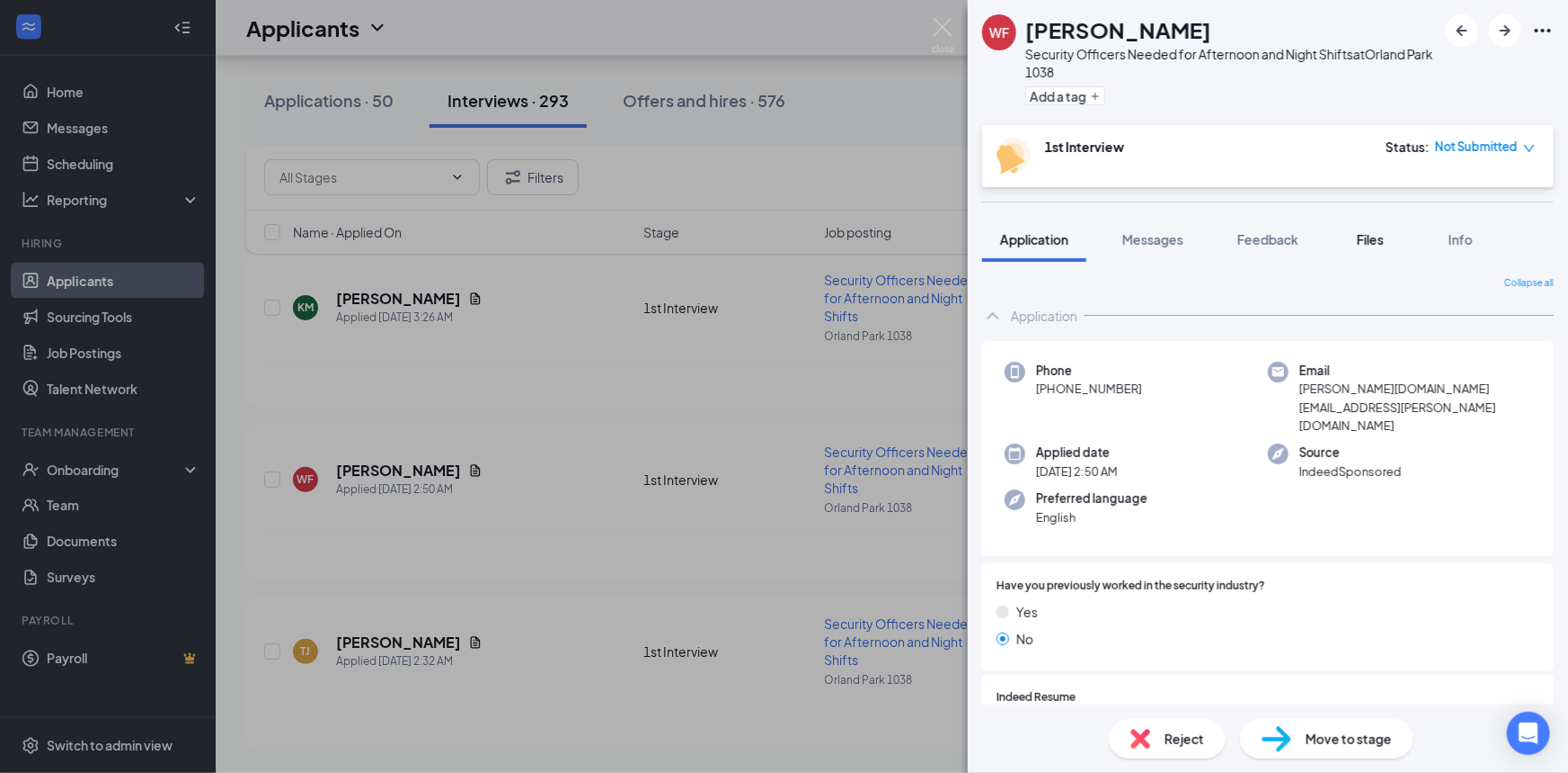
click at [1375, 238] on span "Files" at bounding box center [1370, 239] width 27 height 17
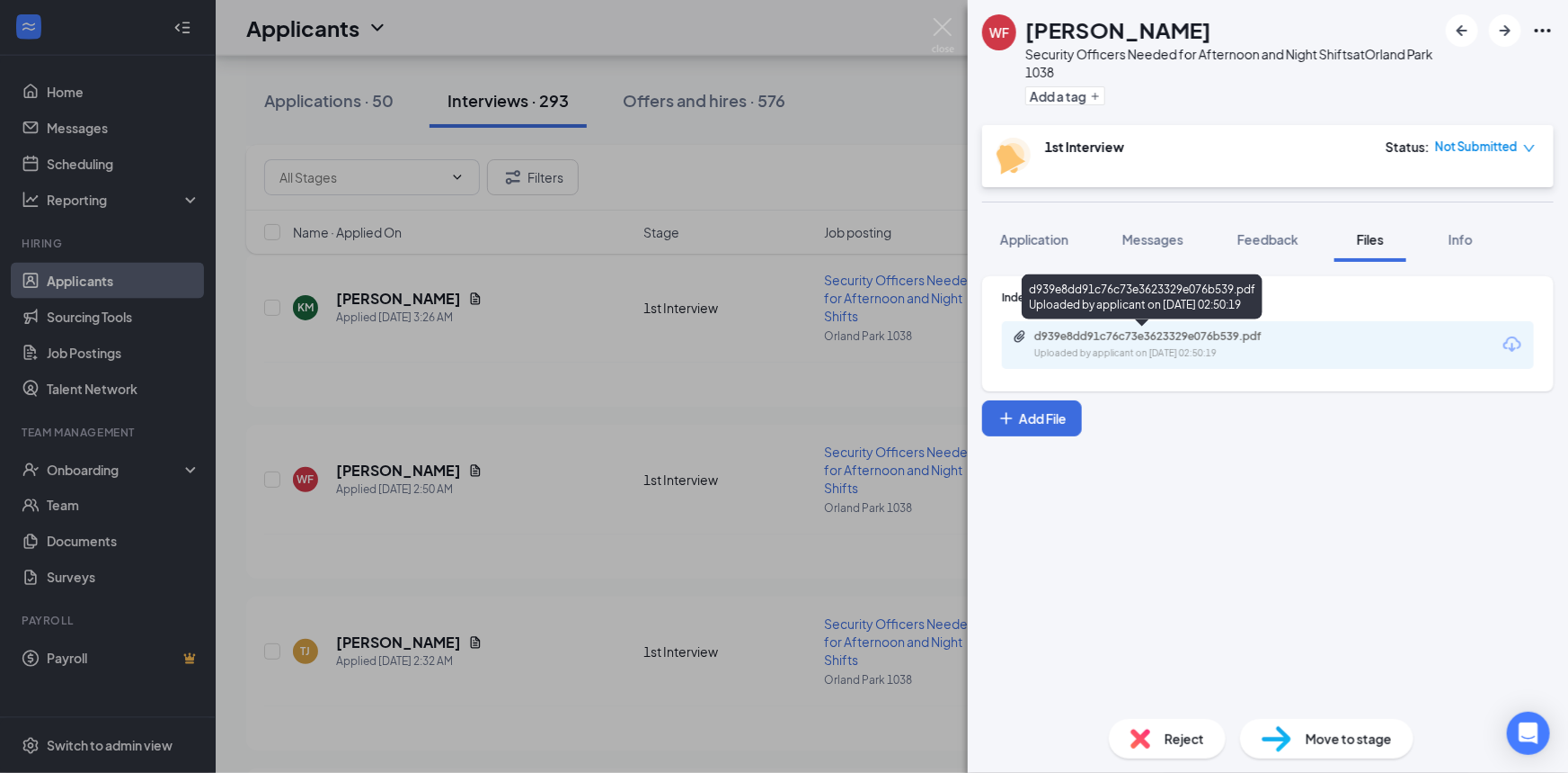
click at [1276, 340] on div "d939e8dd91c76c73e3623329e076b539.pdf" at bounding box center [1161, 337] width 252 height 15
click at [937, 34] on img at bounding box center [943, 36] width 22 height 35
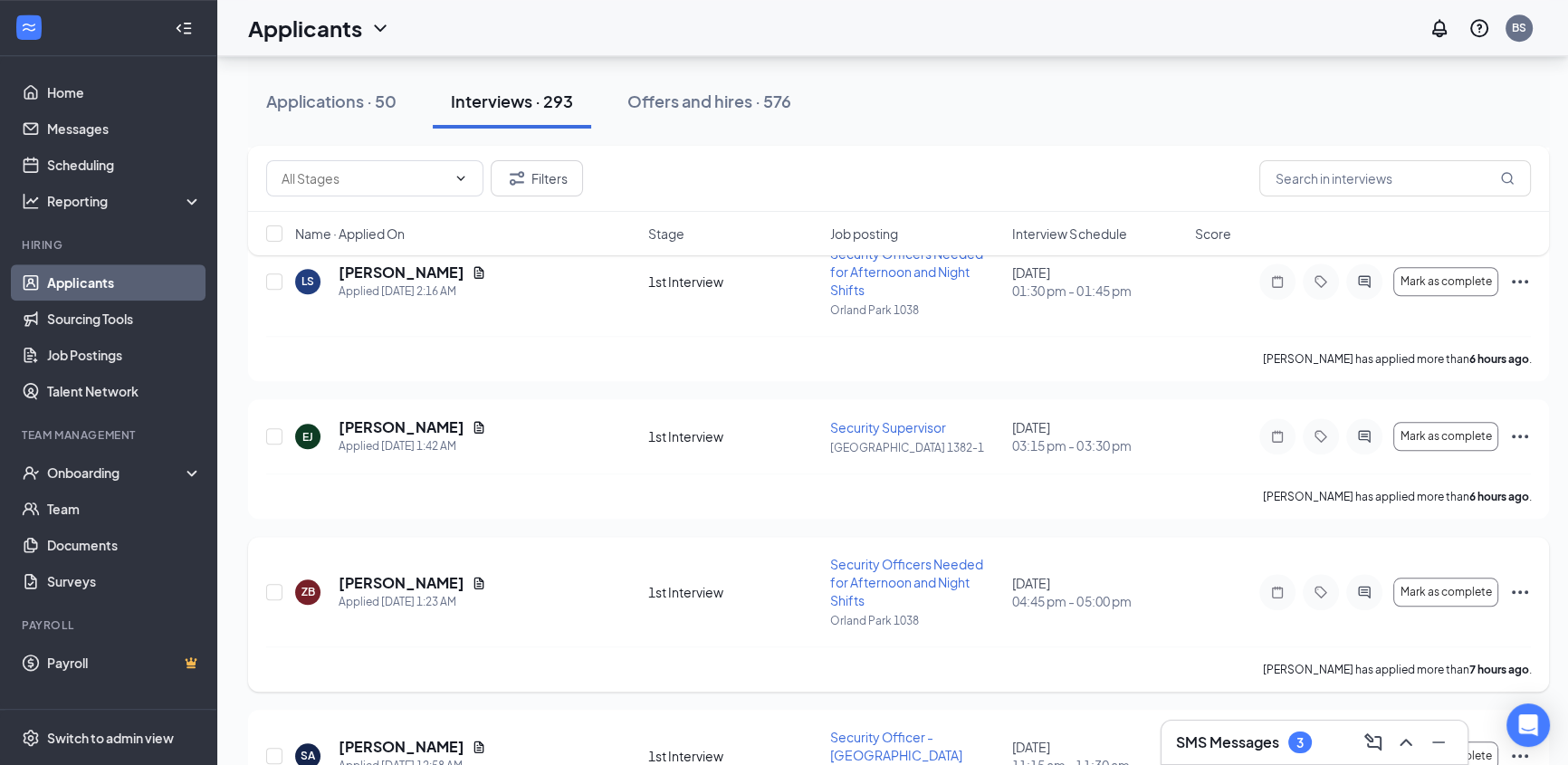
scroll to position [1974, 0]
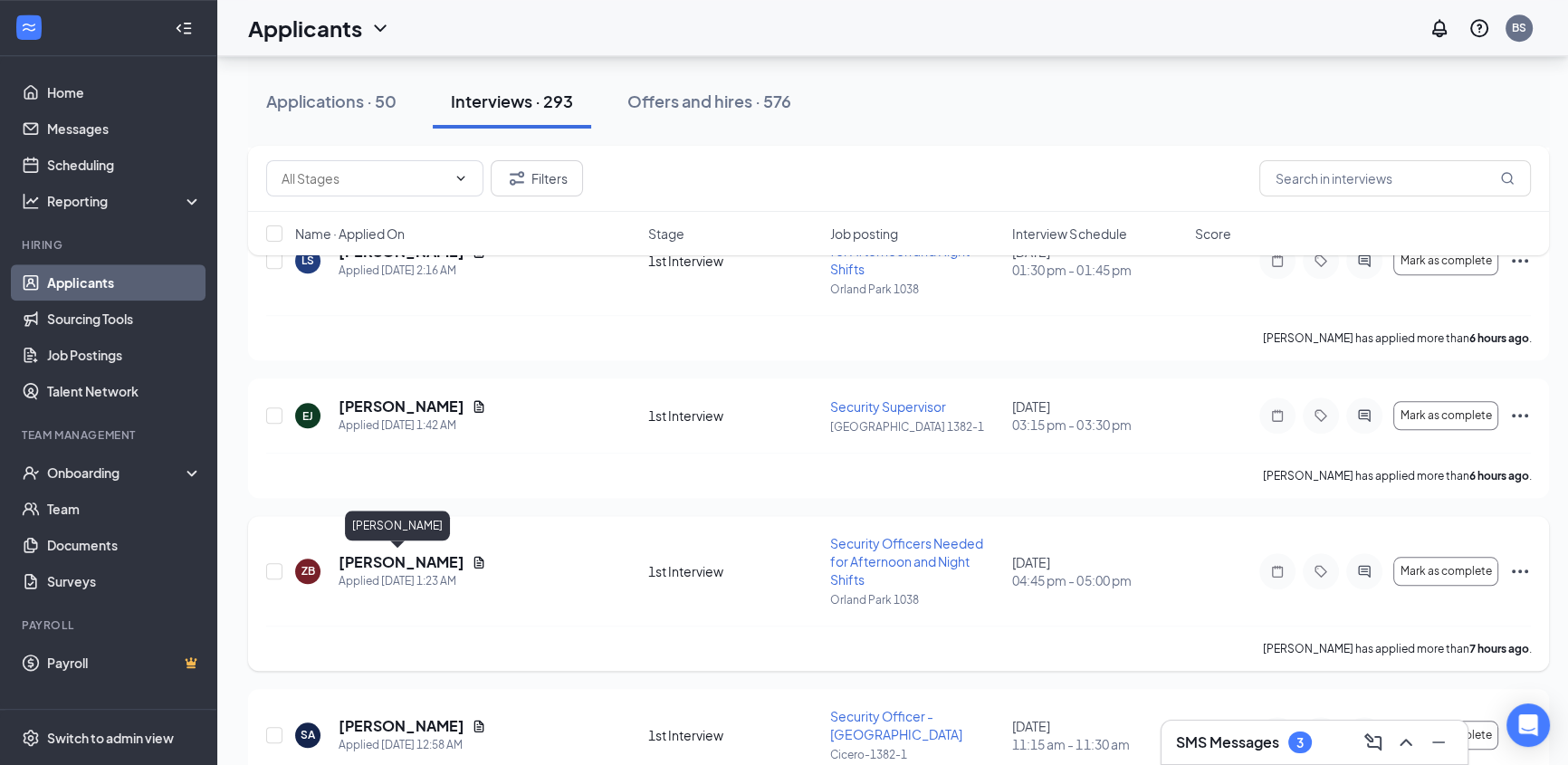
click at [398, 557] on h5 "[PERSON_NAME]" at bounding box center [402, 562] width 126 height 20
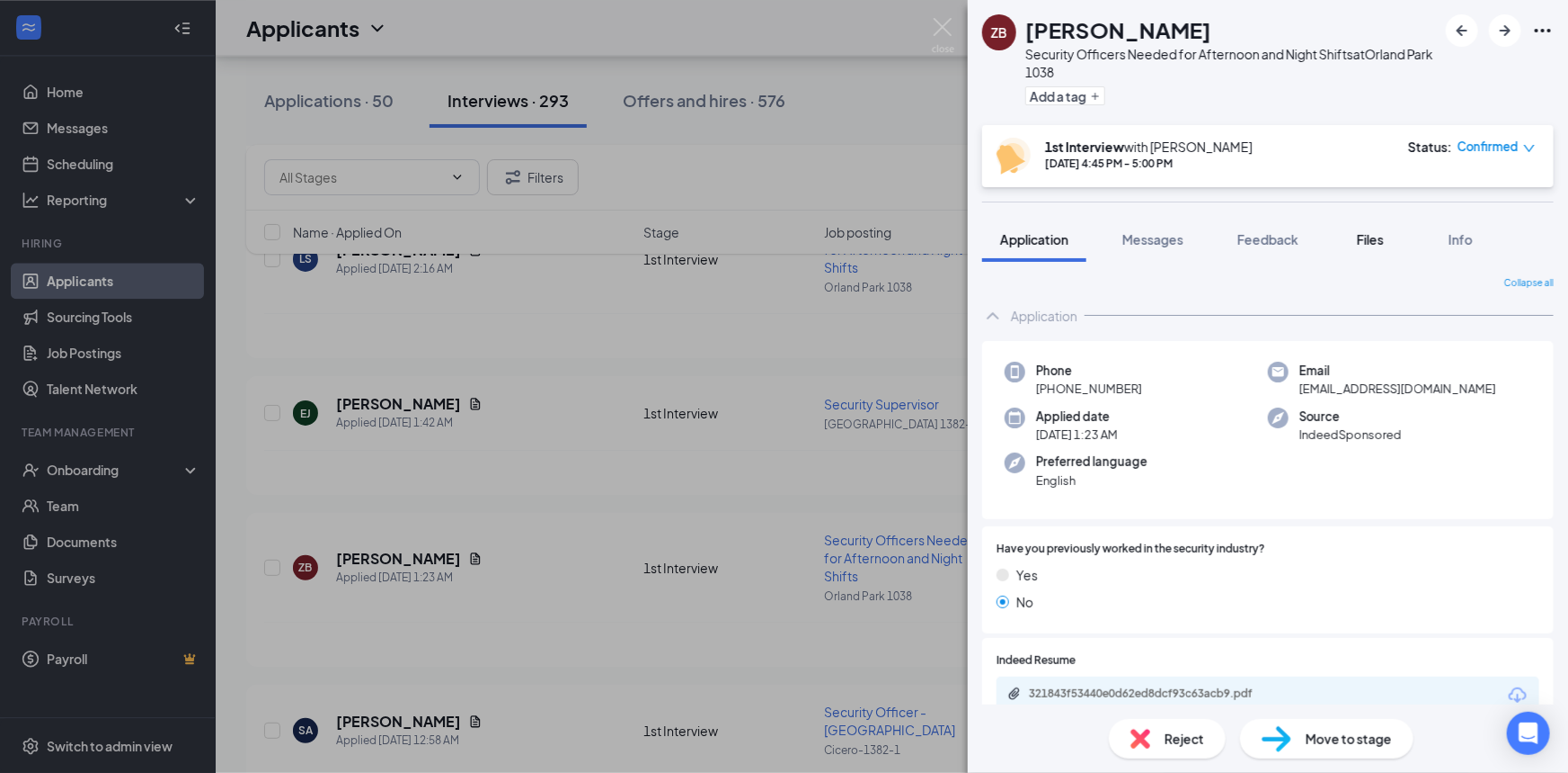
click at [1376, 242] on span "Files" at bounding box center [1370, 239] width 27 height 17
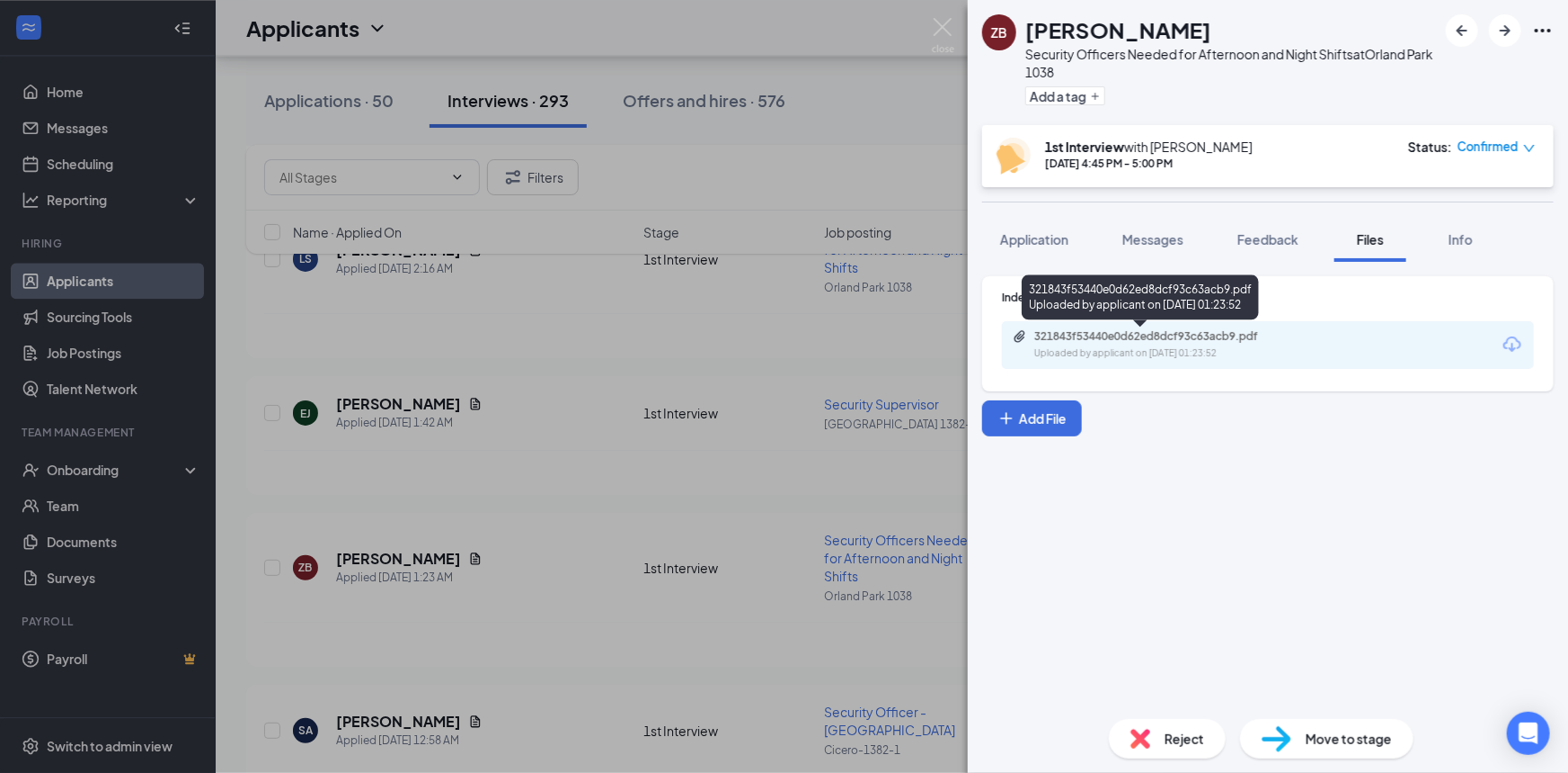
click at [1196, 335] on div "321843f53440e0d62ed8dcf93c63acb9.pdf" at bounding box center [1161, 337] width 252 height 15
drag, startPoint x: 1250, startPoint y: 239, endPoint x: 1242, endPoint y: 247, distance: 11.3
click at [1250, 239] on span "Feedback" at bounding box center [1268, 239] width 61 height 17
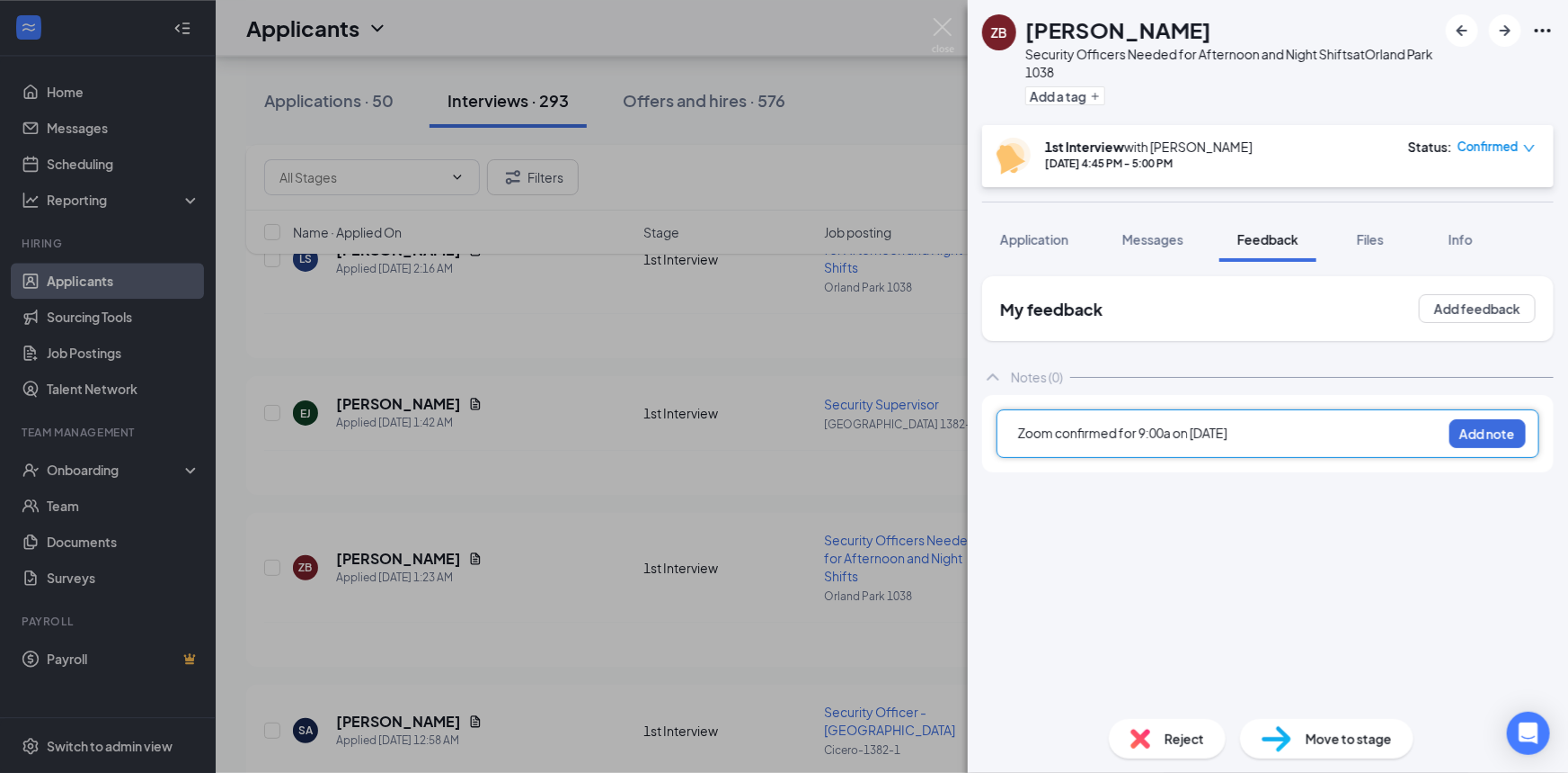
click at [1143, 432] on span "Zoom confirmed for 9:00a on [DATE]" at bounding box center [1123, 433] width 210 height 17
click at [1198, 431] on span "Zoom confirmed for 4:45p on 6 September 2025" at bounding box center [1123, 433] width 211 height 17
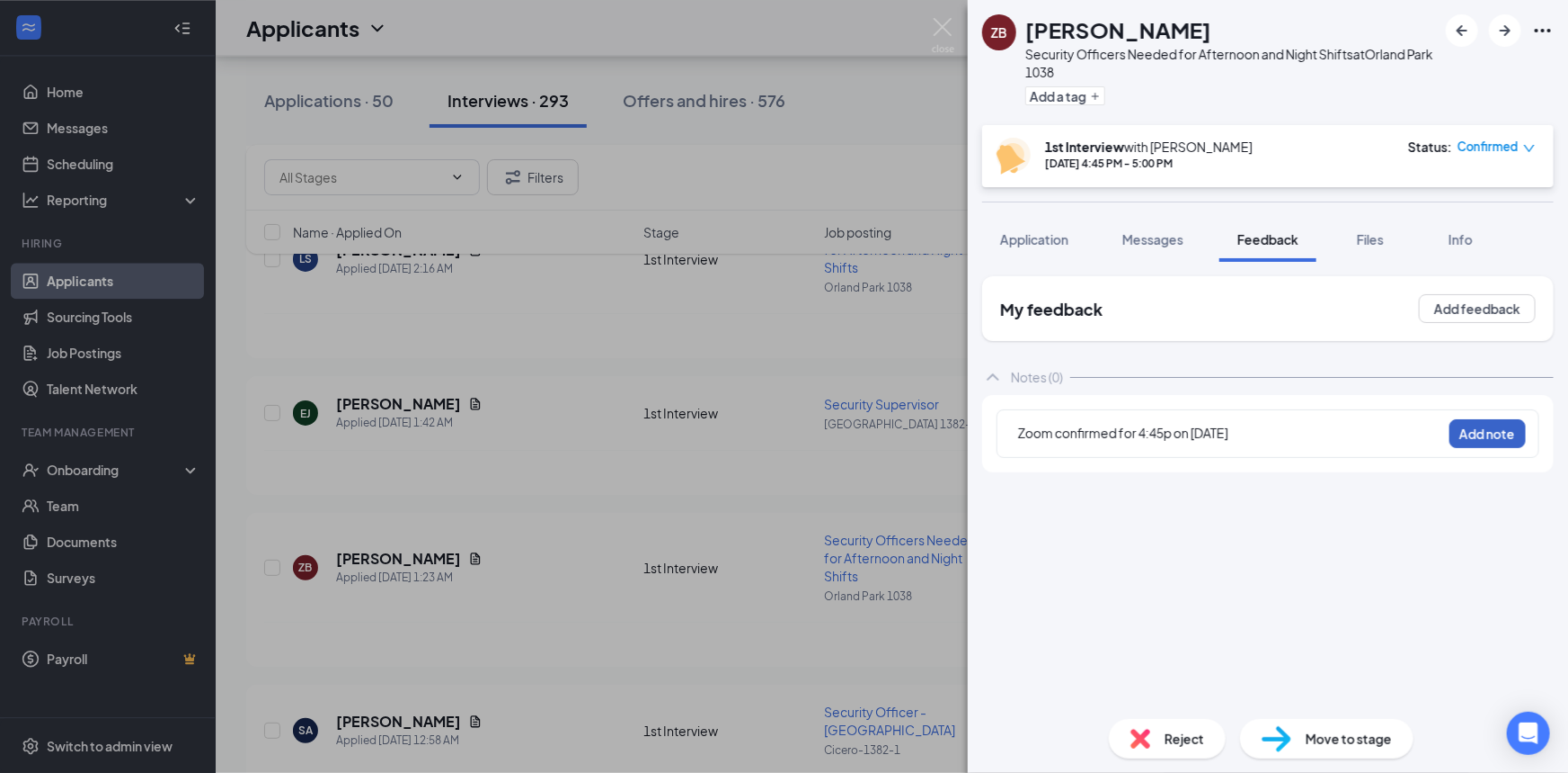
click at [1506, 432] on button "Add note" at bounding box center [1487, 433] width 76 height 29
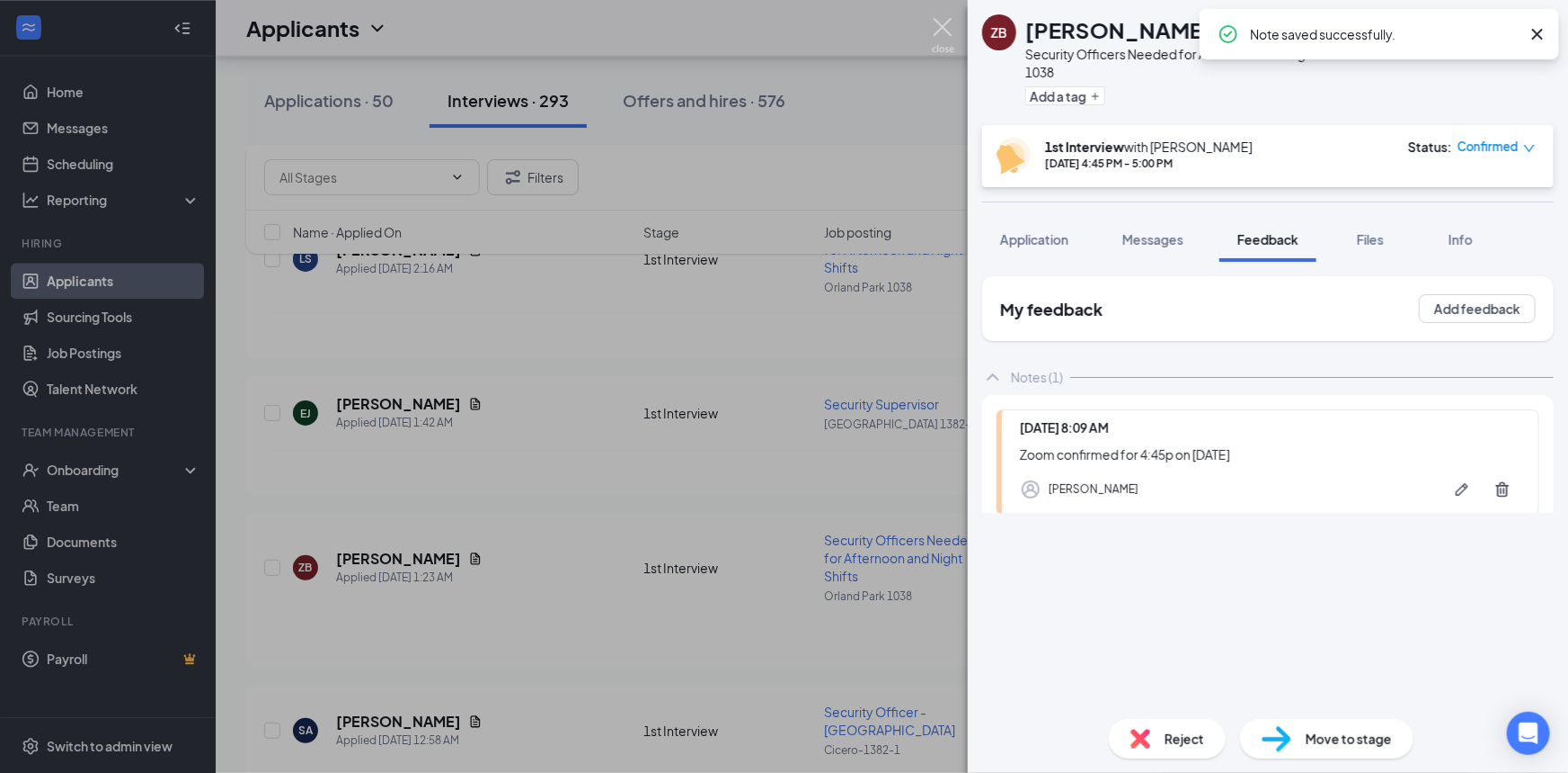
click at [948, 30] on img at bounding box center [943, 36] width 22 height 35
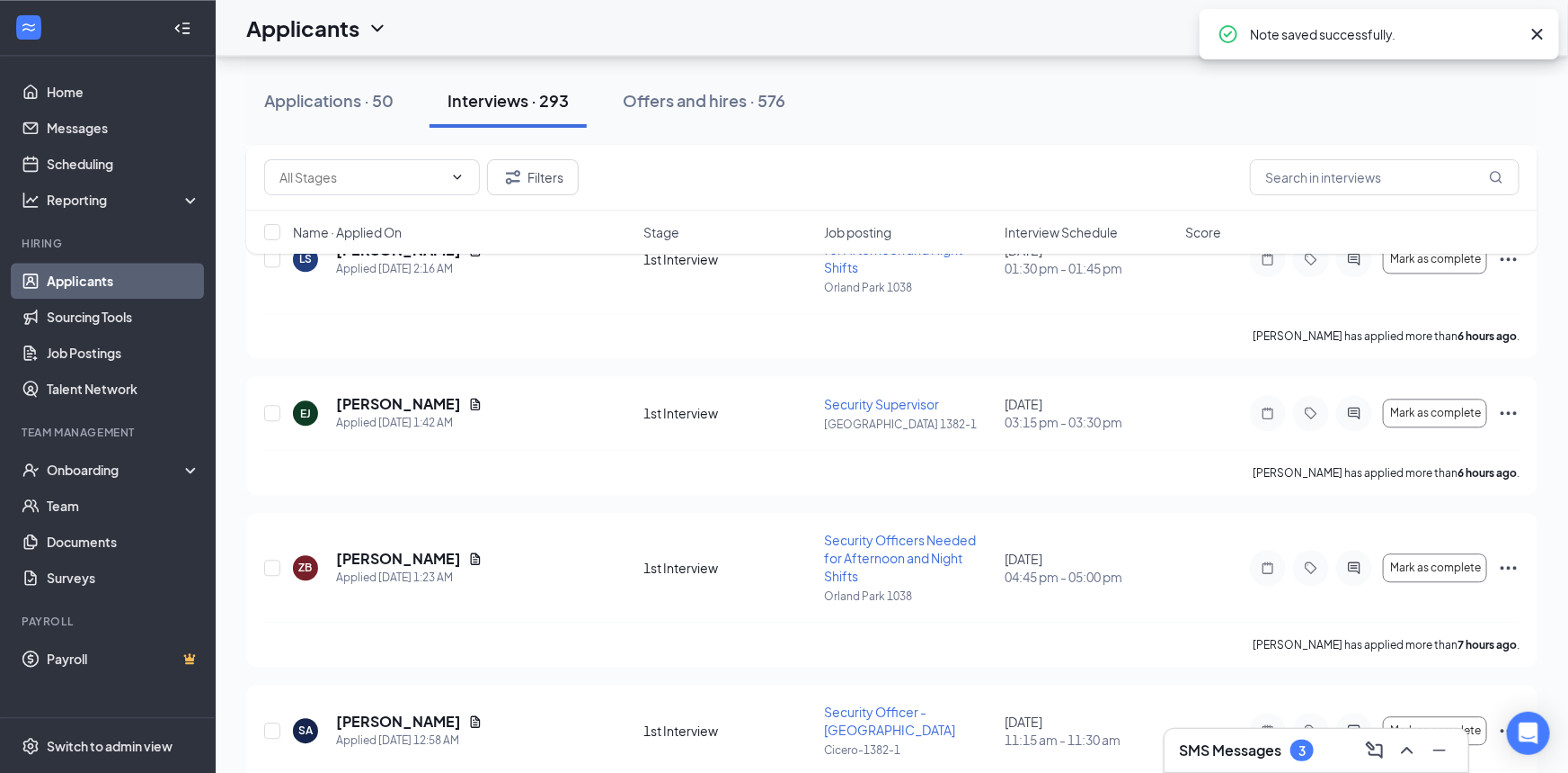
click at [1303, 739] on div "3" at bounding box center [1301, 749] width 23 height 21
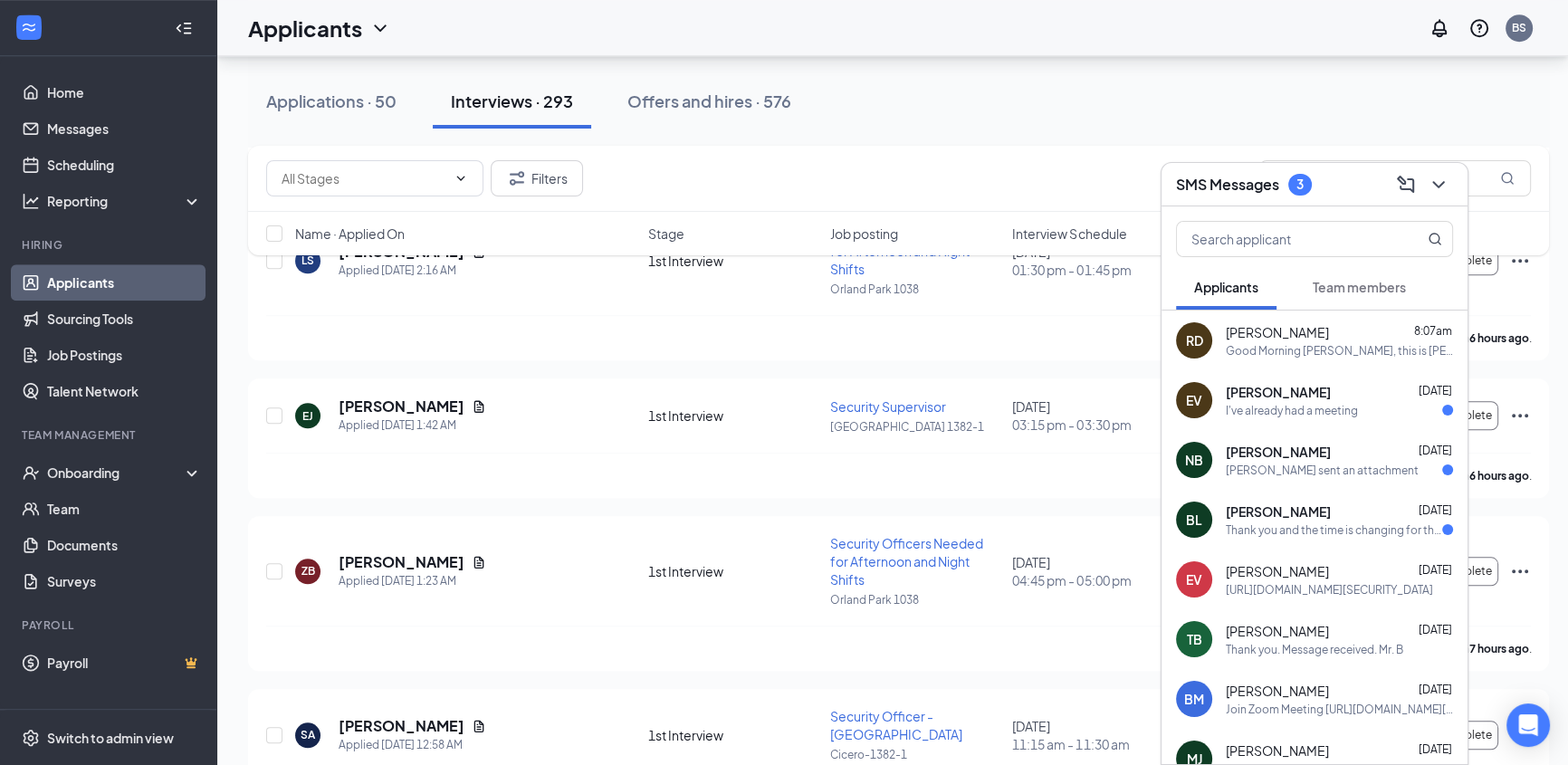
click at [1353, 393] on div "Eric Varnadoe Sep 15" at bounding box center [1338, 392] width 227 height 19
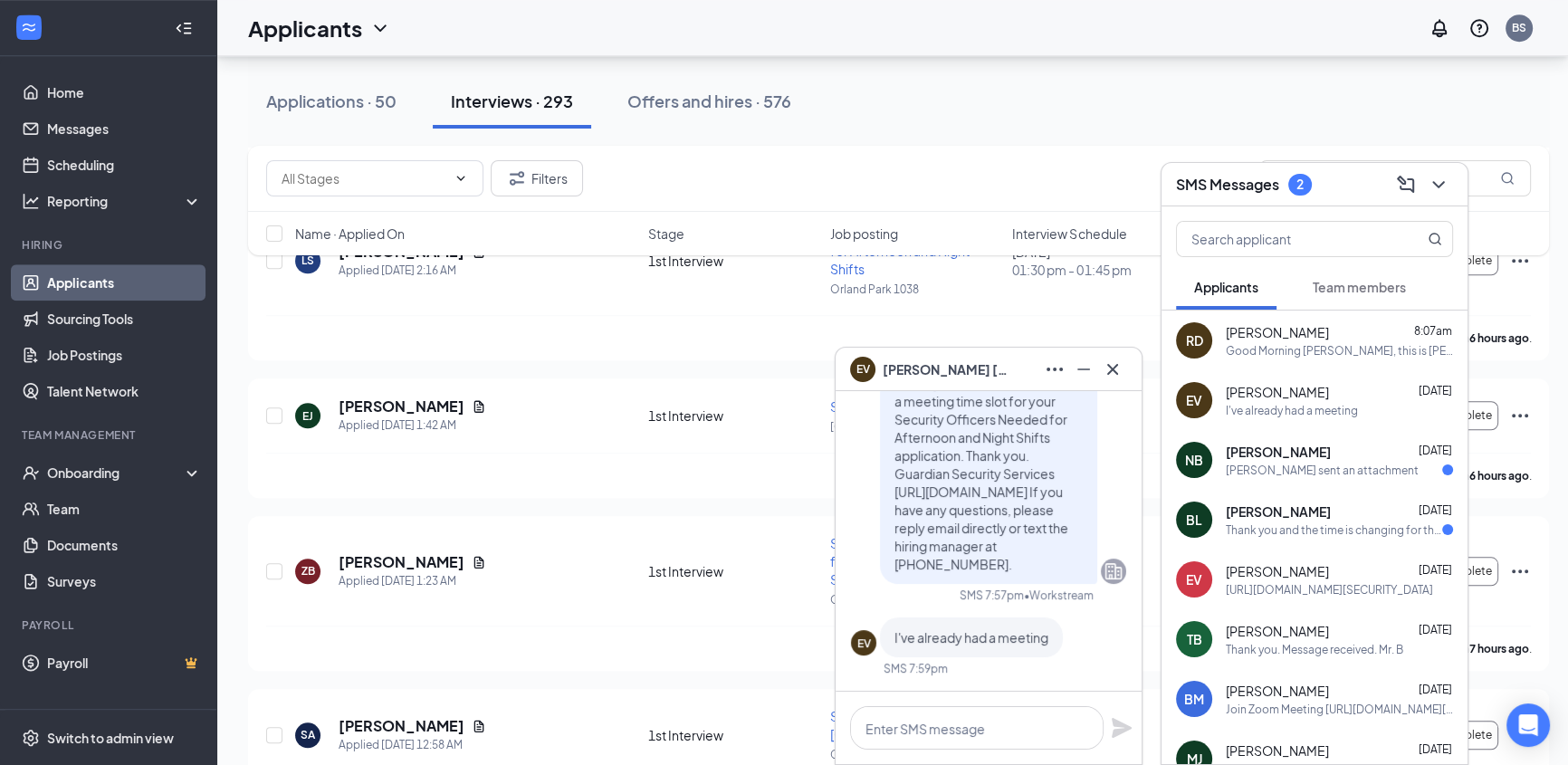
click at [1301, 468] on div "[PERSON_NAME] sent an attachment" at bounding box center [1322, 470] width 193 height 16
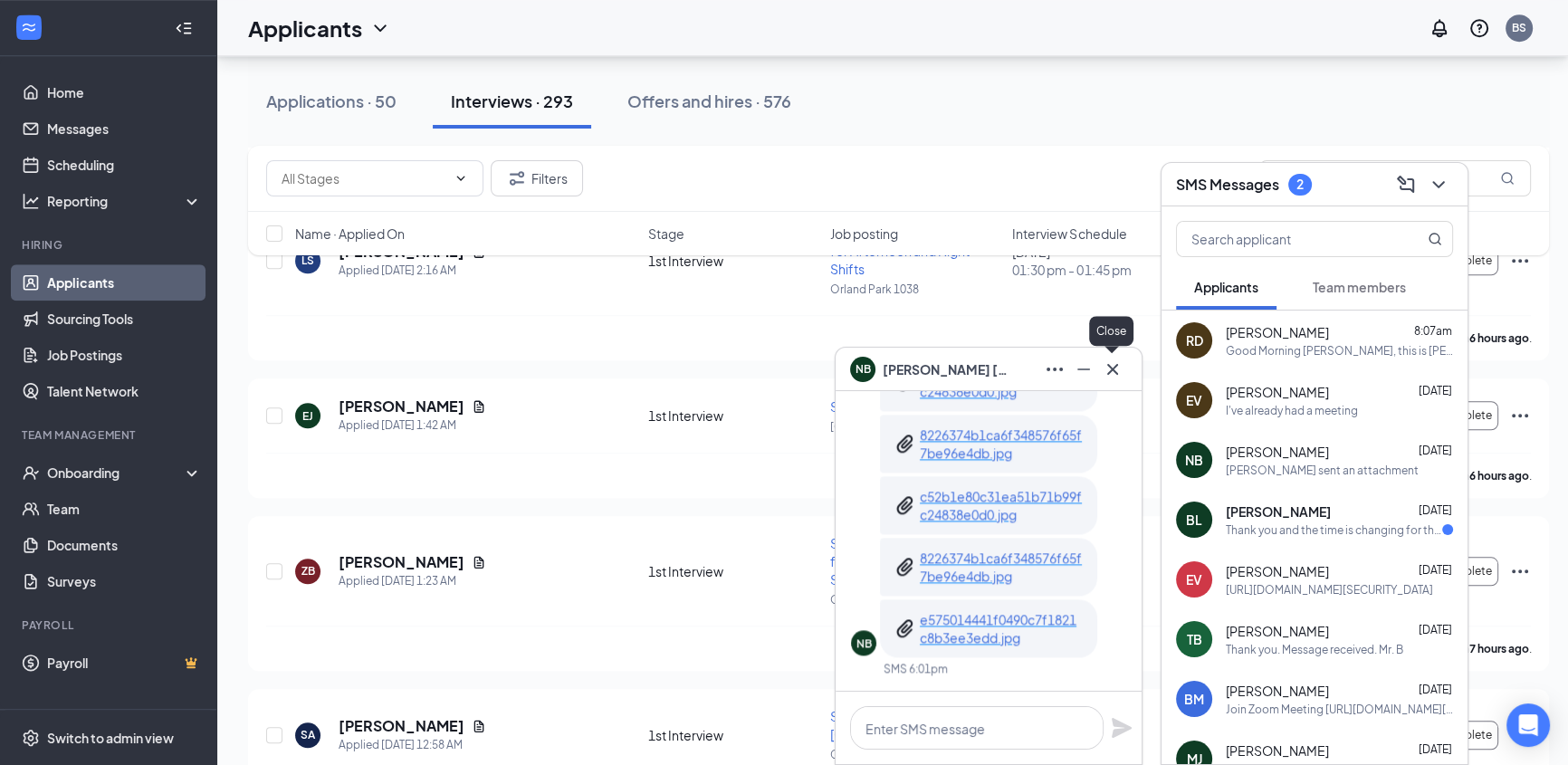
click at [1110, 373] on icon "Cross" at bounding box center [1111, 369] width 21 height 21
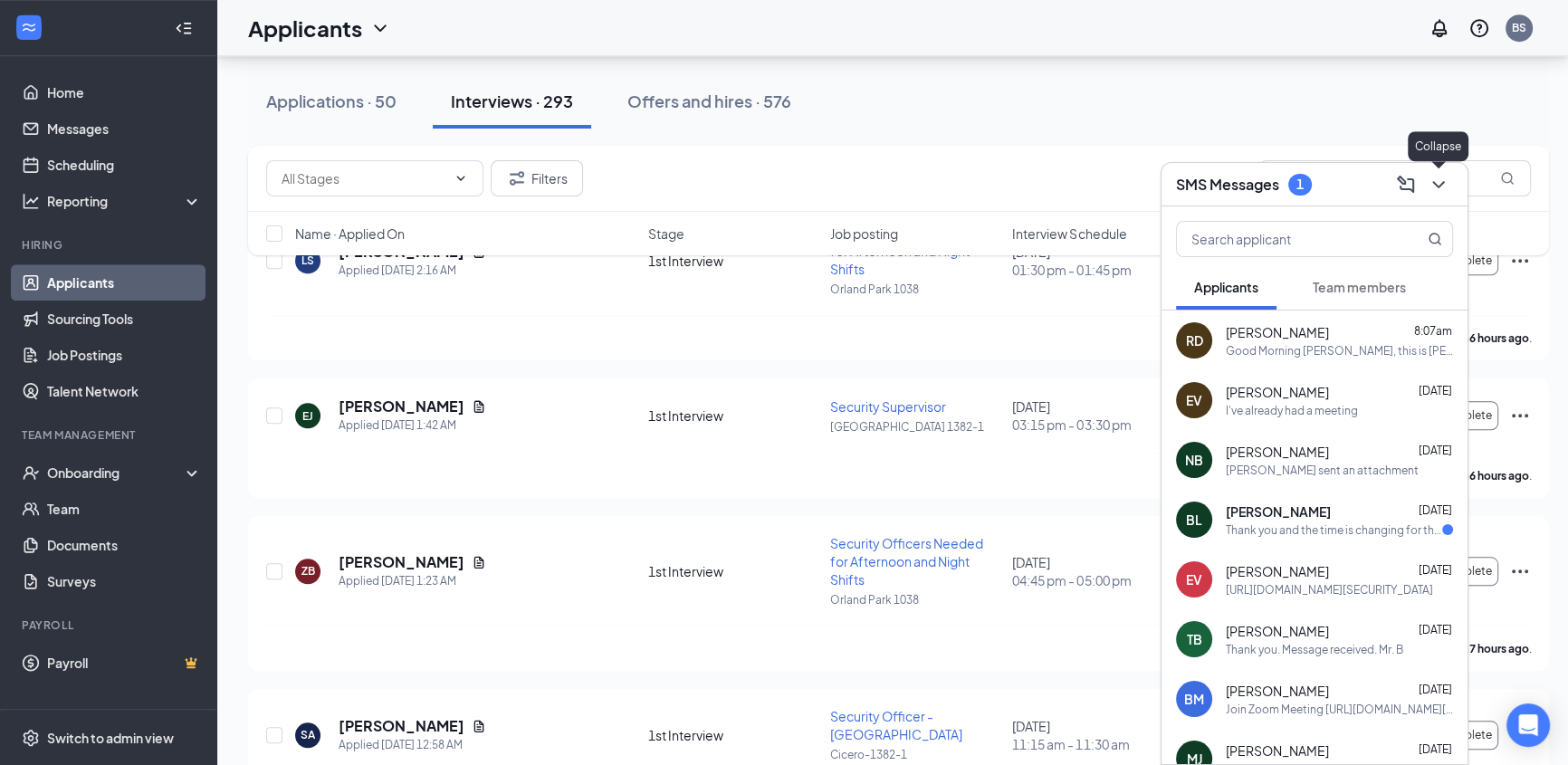
click at [1441, 183] on icon "ChevronDown" at bounding box center [1437, 184] width 12 height 7
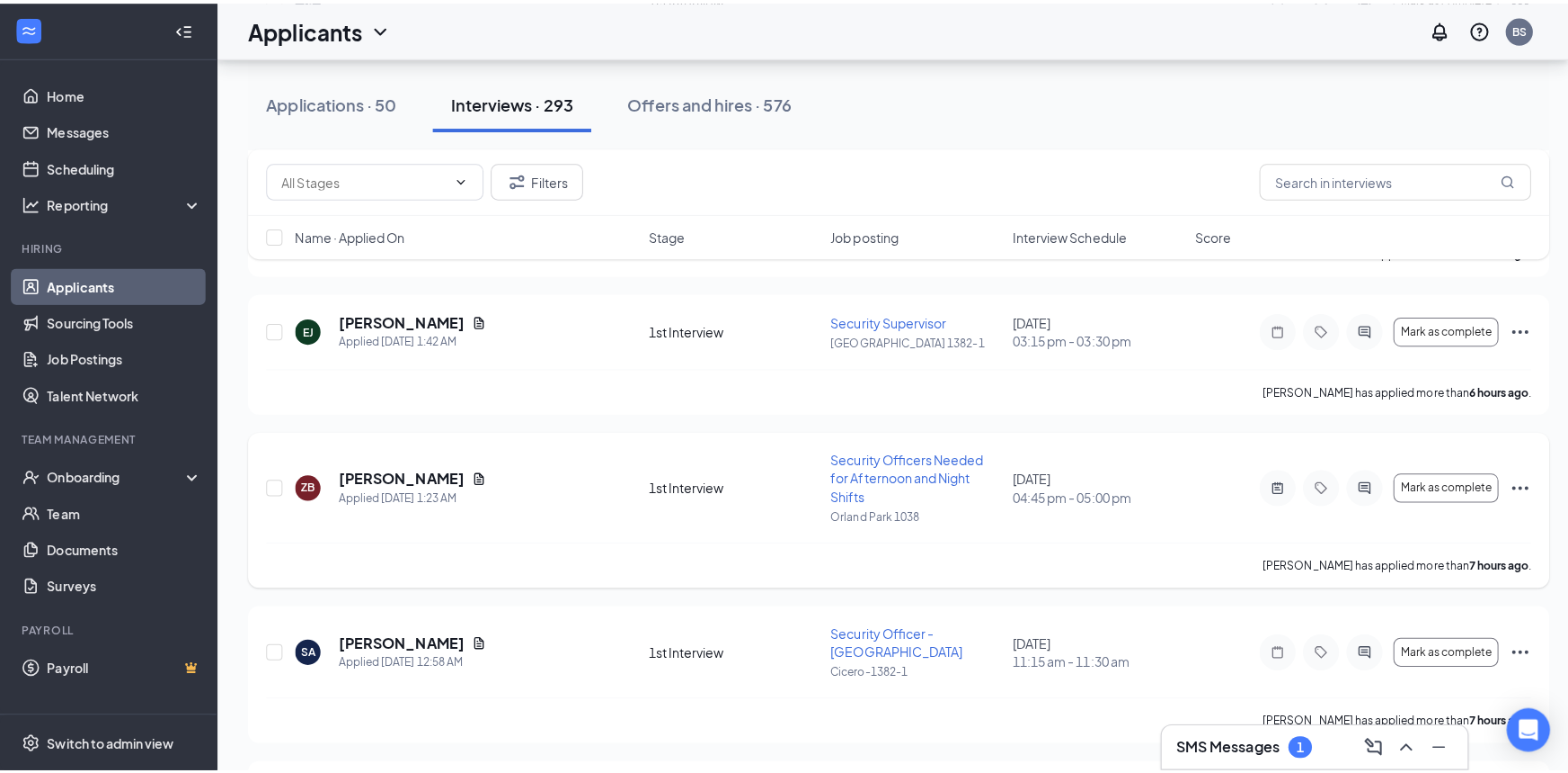
scroll to position [2289, 0]
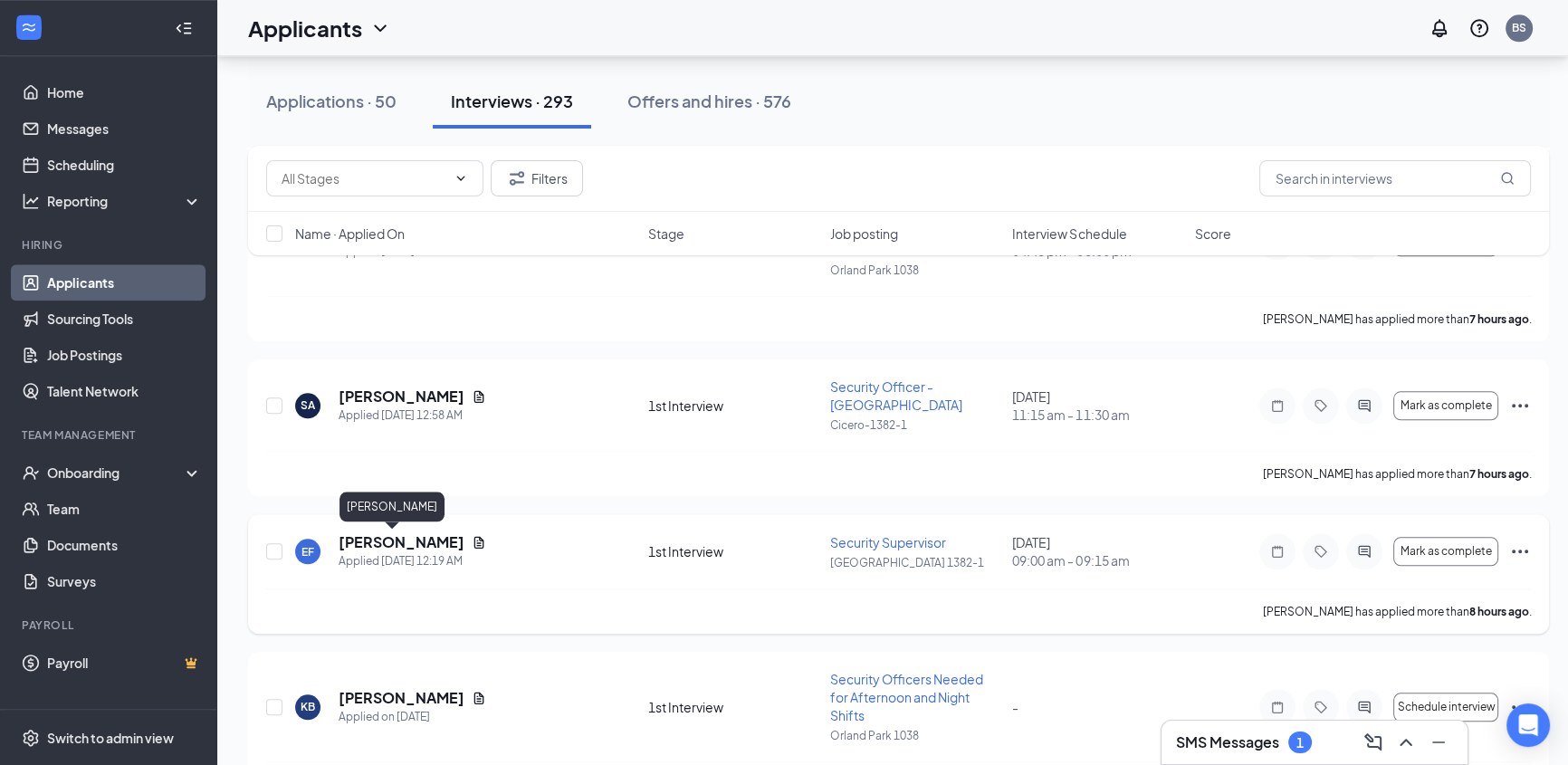
click at [395, 534] on h5 "[PERSON_NAME]" at bounding box center [402, 543] width 126 height 20
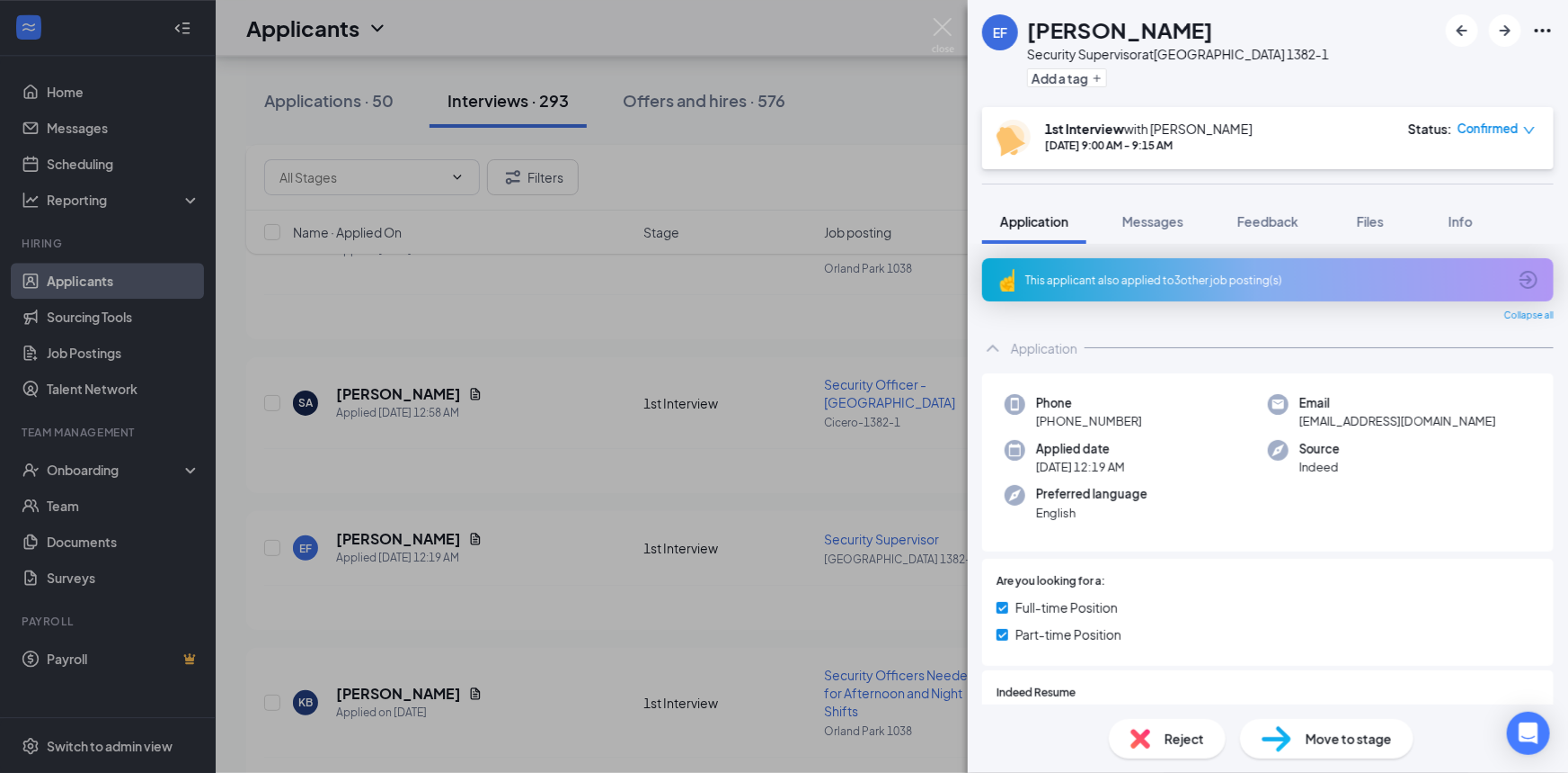
click at [1282, 283] on div "This applicant also applied to 3 other job posting(s)" at bounding box center [1266, 280] width 482 height 16
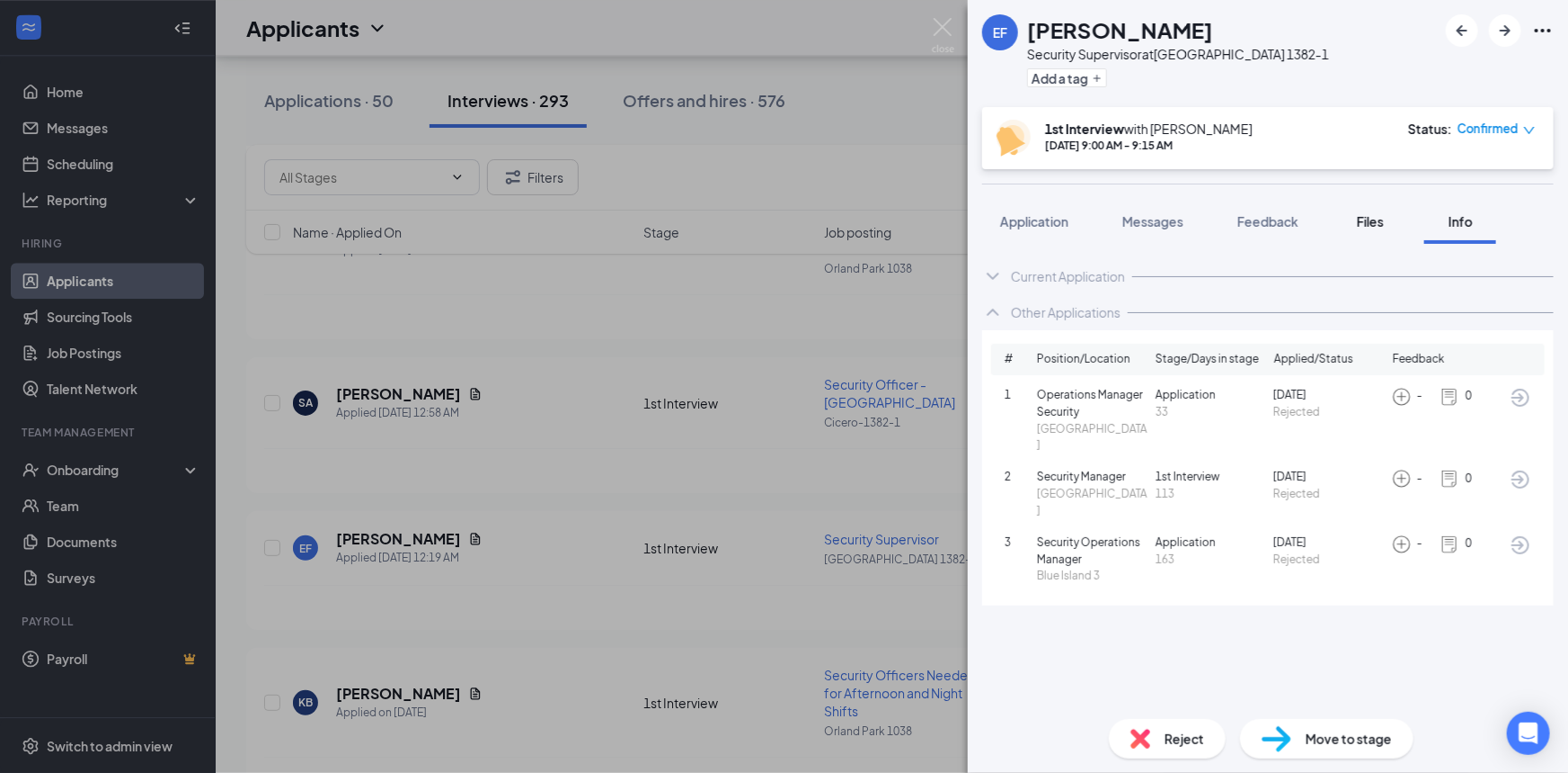
click at [1377, 219] on span "Files" at bounding box center [1370, 222] width 27 height 17
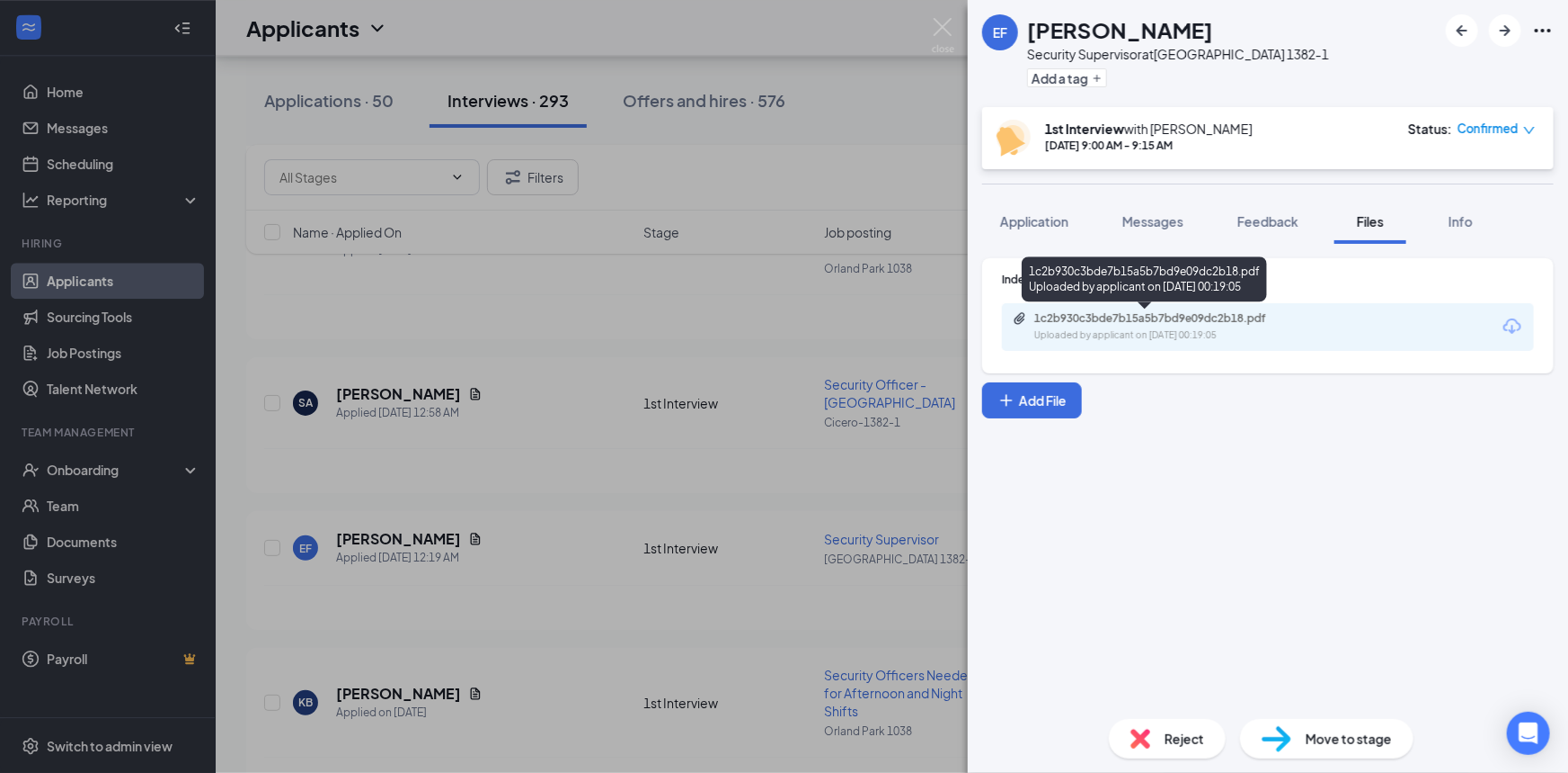
click at [1214, 330] on div "Uploaded by applicant on Sep 16, 2025 at 00:19:05" at bounding box center [1169, 336] width 269 height 15
click at [1531, 126] on icon "down" at bounding box center [1530, 131] width 13 height 13
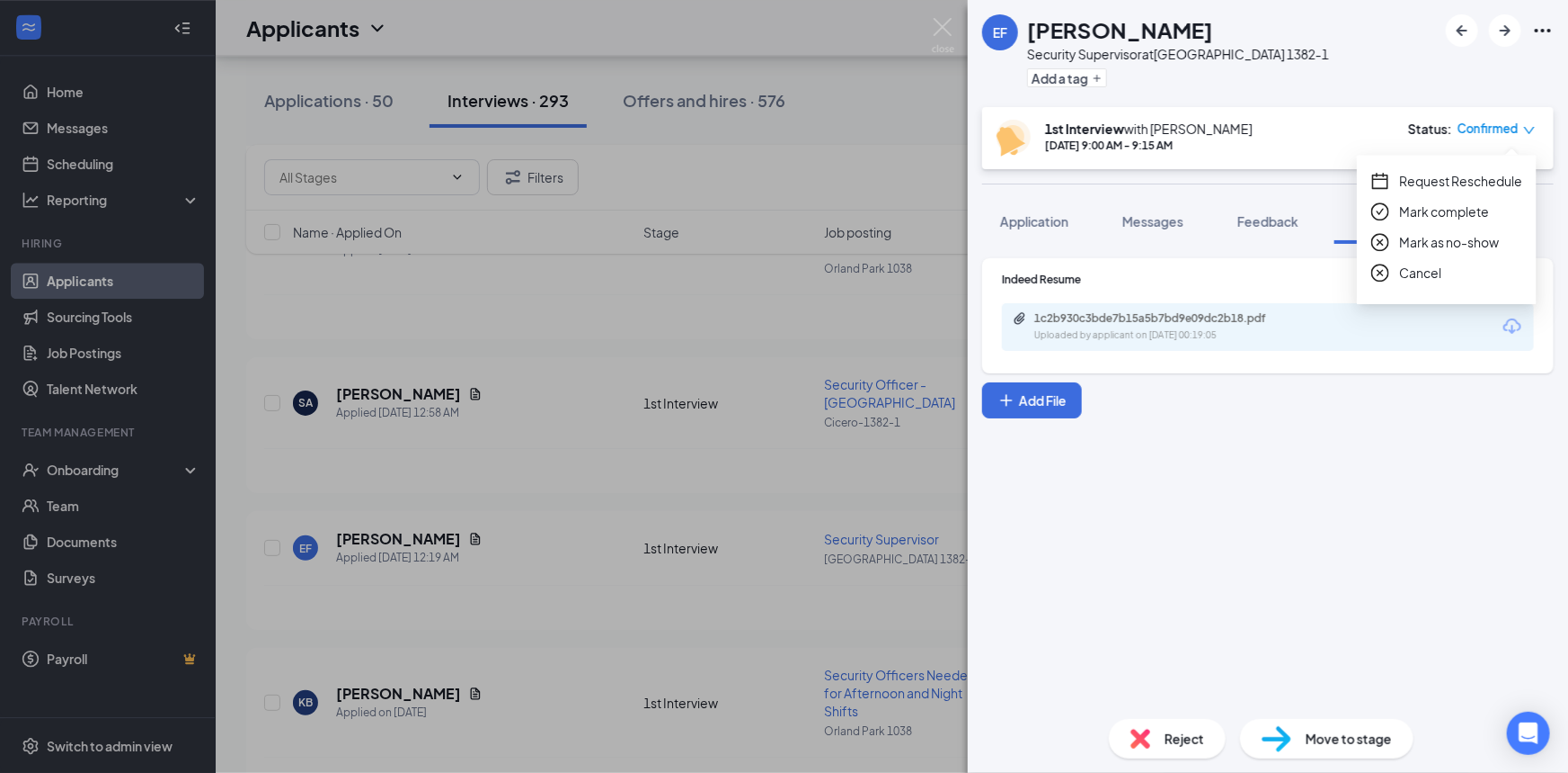
click at [1478, 183] on span "Request Reschedule" at bounding box center [1461, 181] width 123 height 20
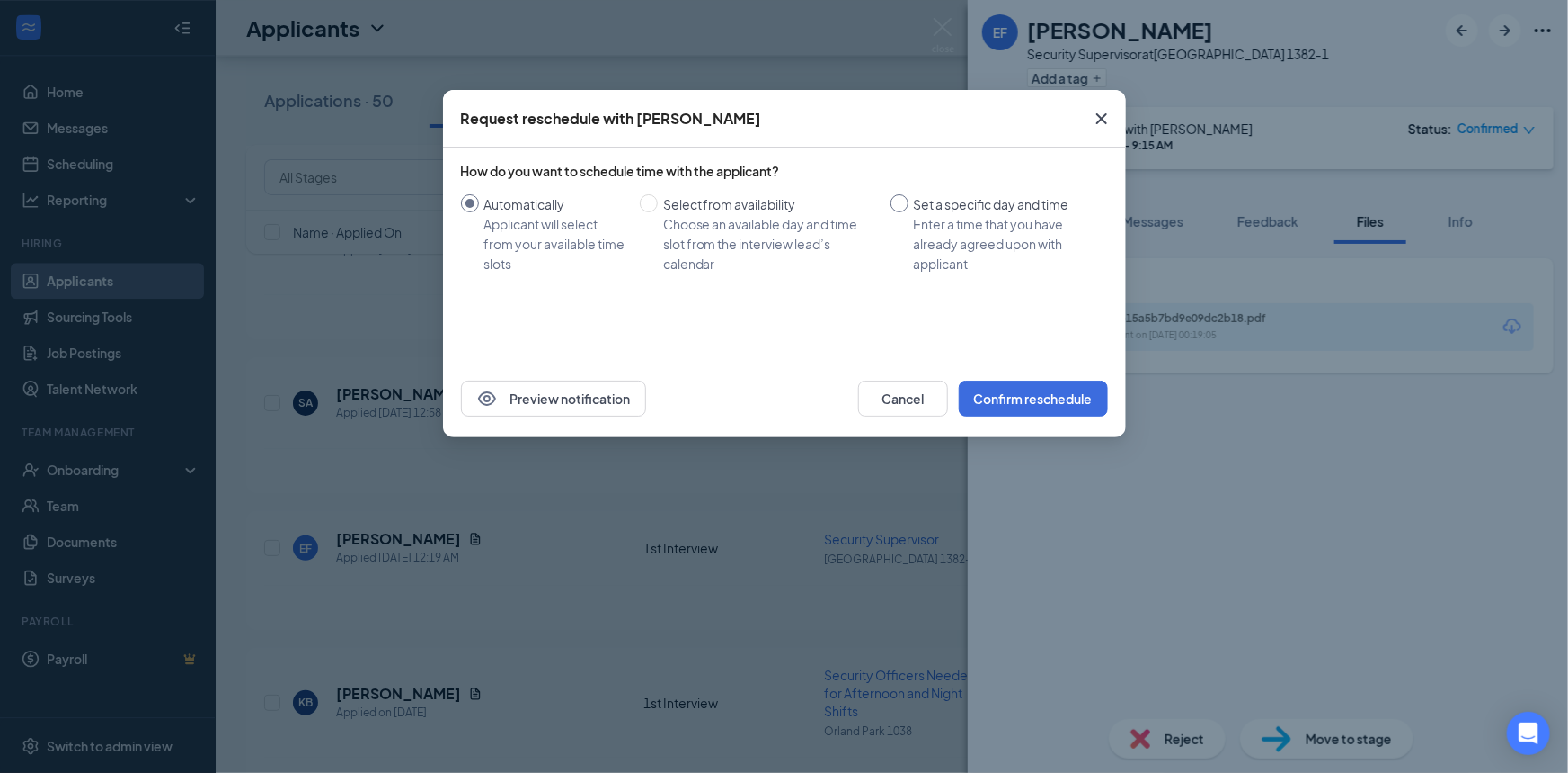
click at [903, 199] on input "Set a specific day and time Enter a time that you have already agreed upon with…" at bounding box center [900, 203] width 18 height 18
radio input "true"
radio input "false"
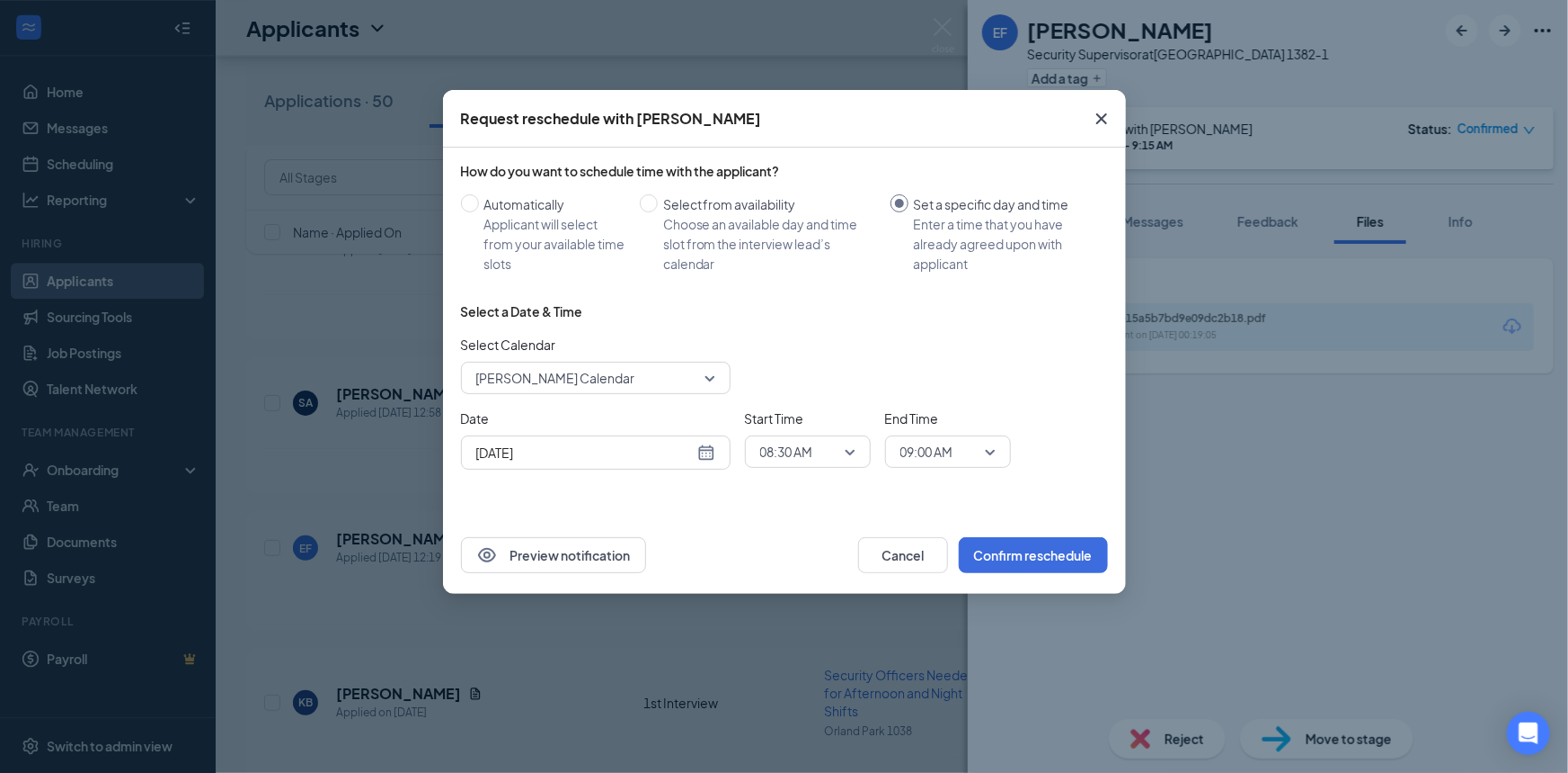
click at [701, 452] on div "[DATE]" at bounding box center [596, 453] width 239 height 20
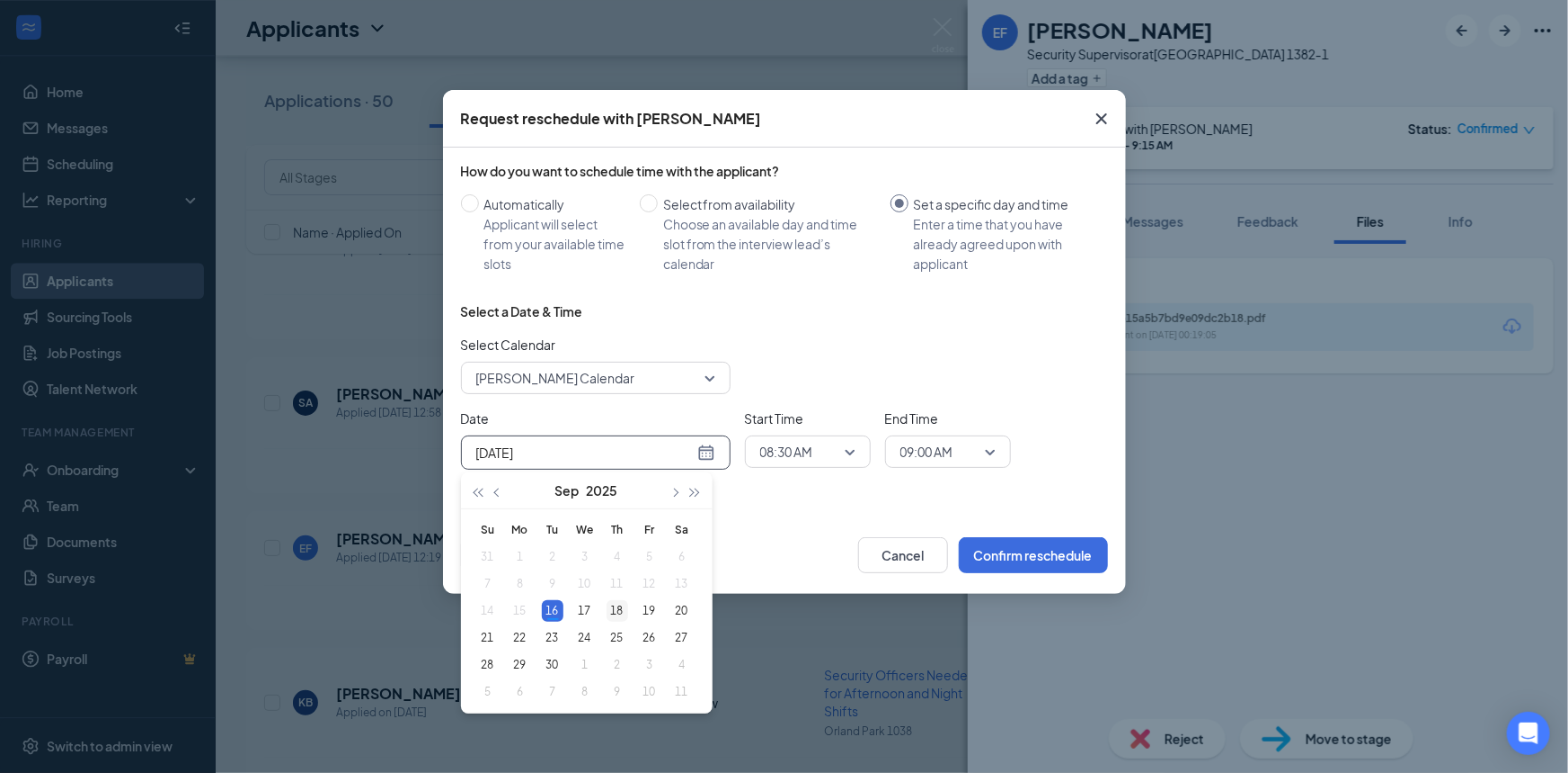
type input "Sep 18, 2025"
click at [620, 611] on div "18" at bounding box center [617, 610] width 21 height 21
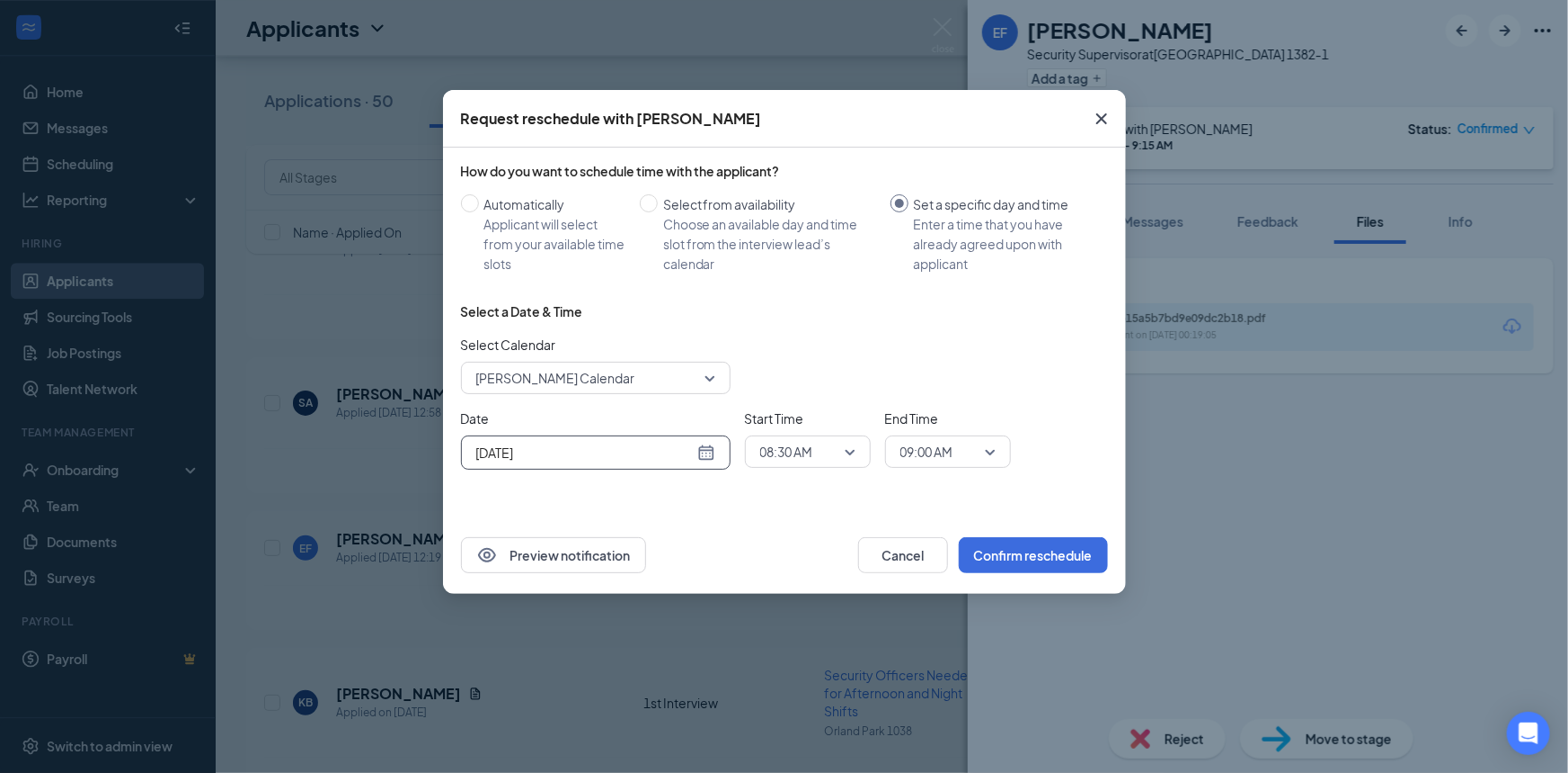
click at [799, 456] on span "08:30 AM" at bounding box center [787, 451] width 53 height 27
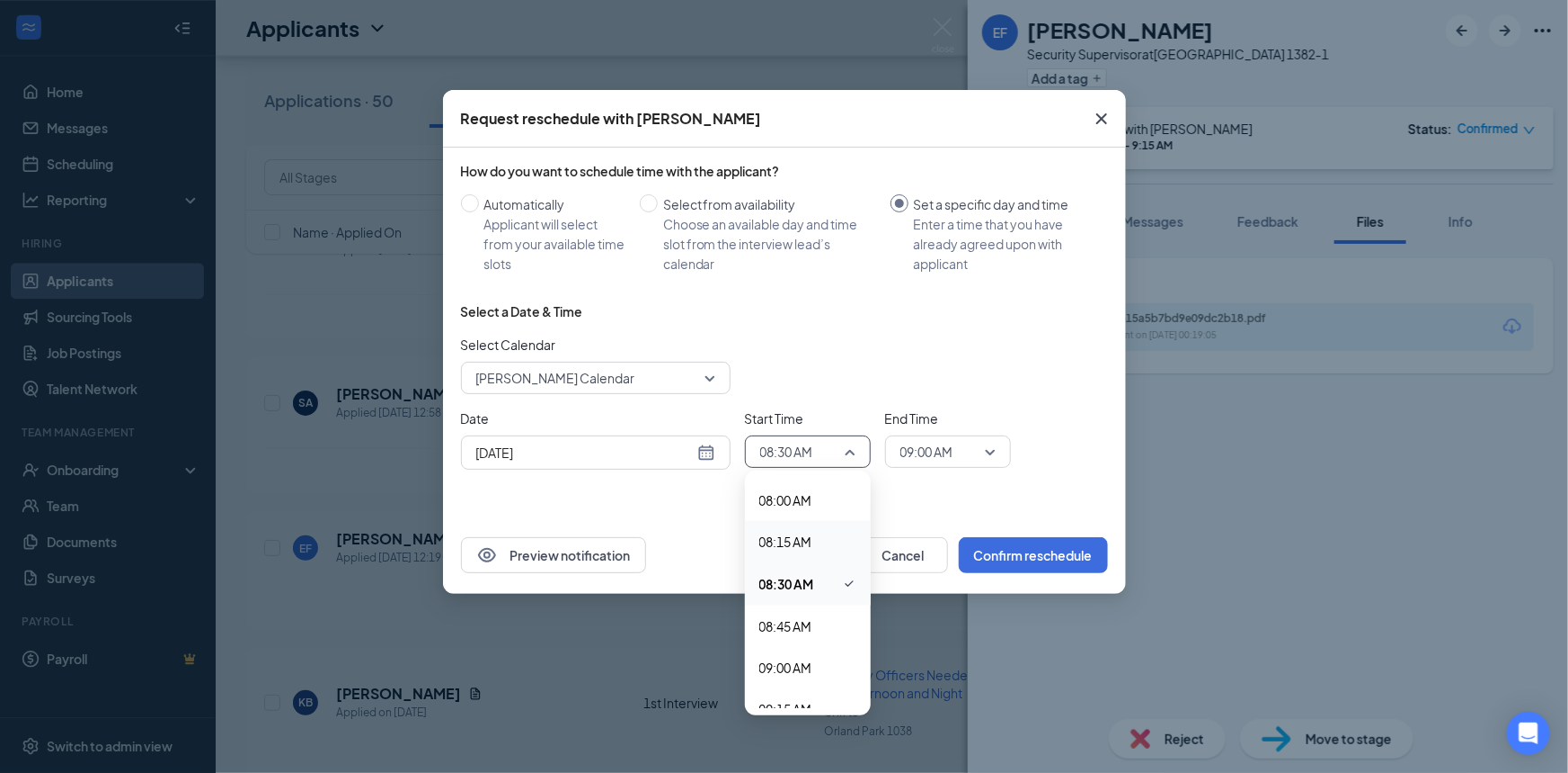
scroll to position [1383, 0]
click at [805, 608] on span "09:00 AM" at bounding box center [786, 606] width 53 height 20
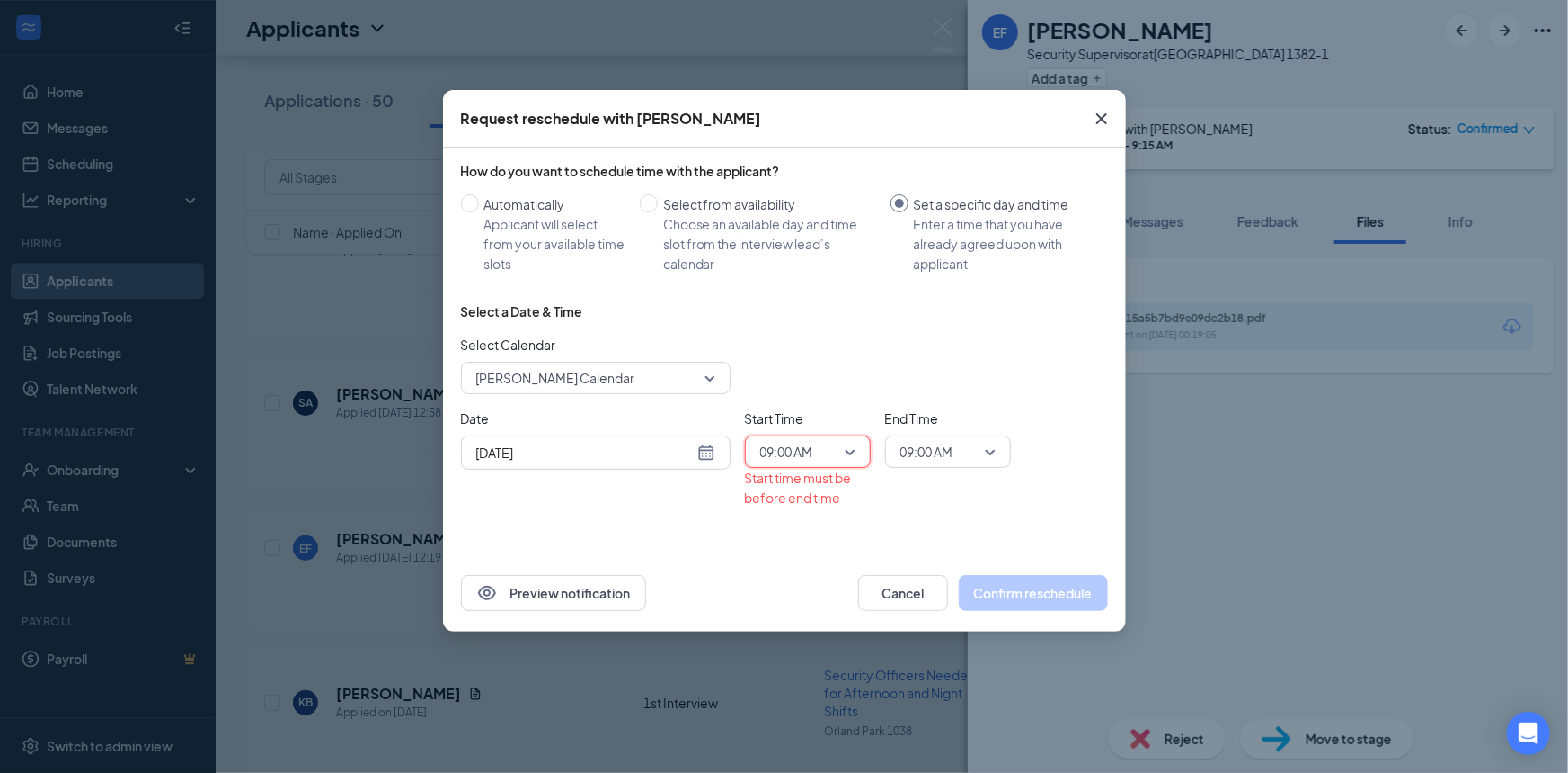
click at [926, 451] on span "09:00 AM" at bounding box center [927, 451] width 53 height 27
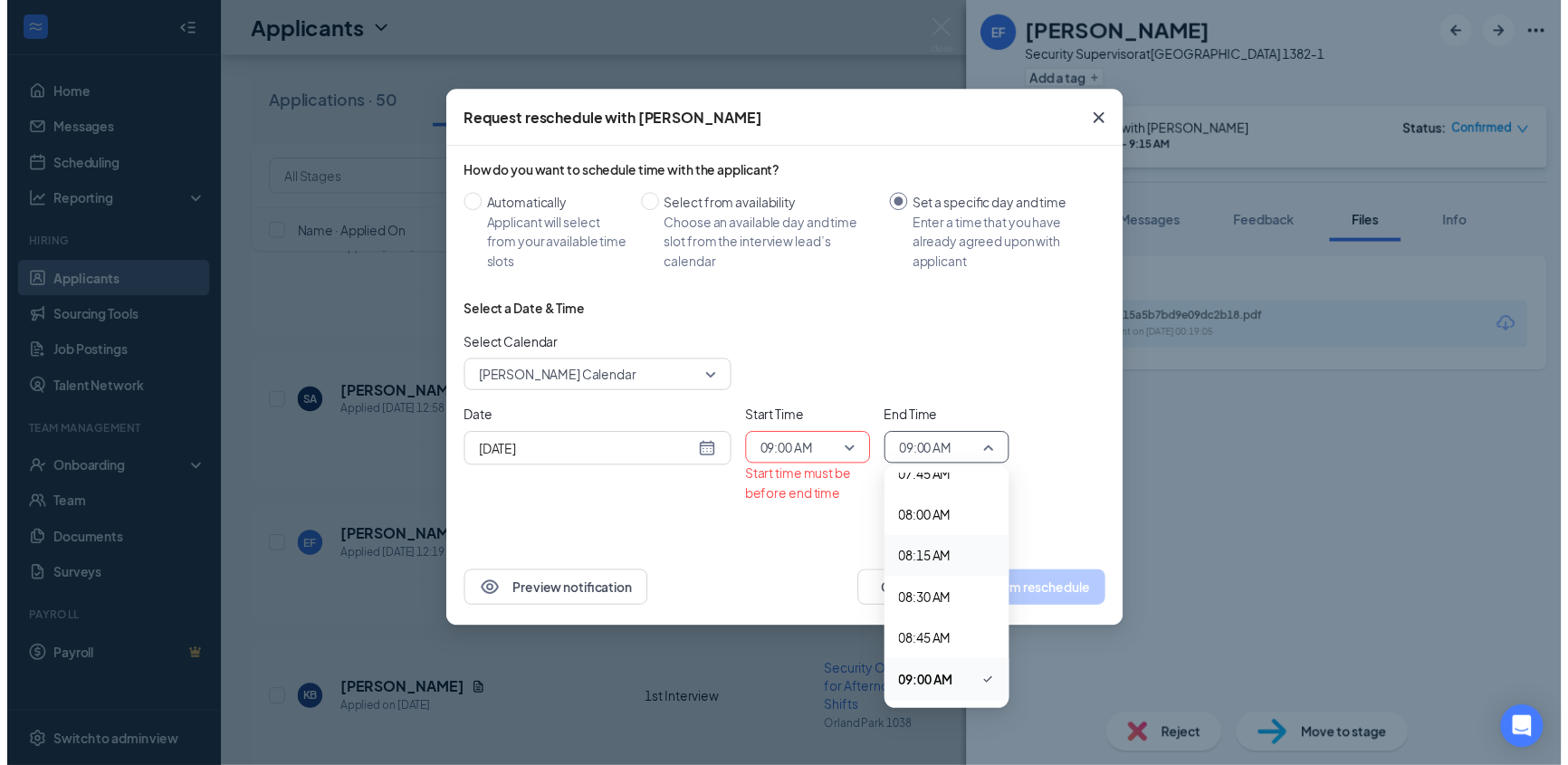
scroll to position [1393, 0]
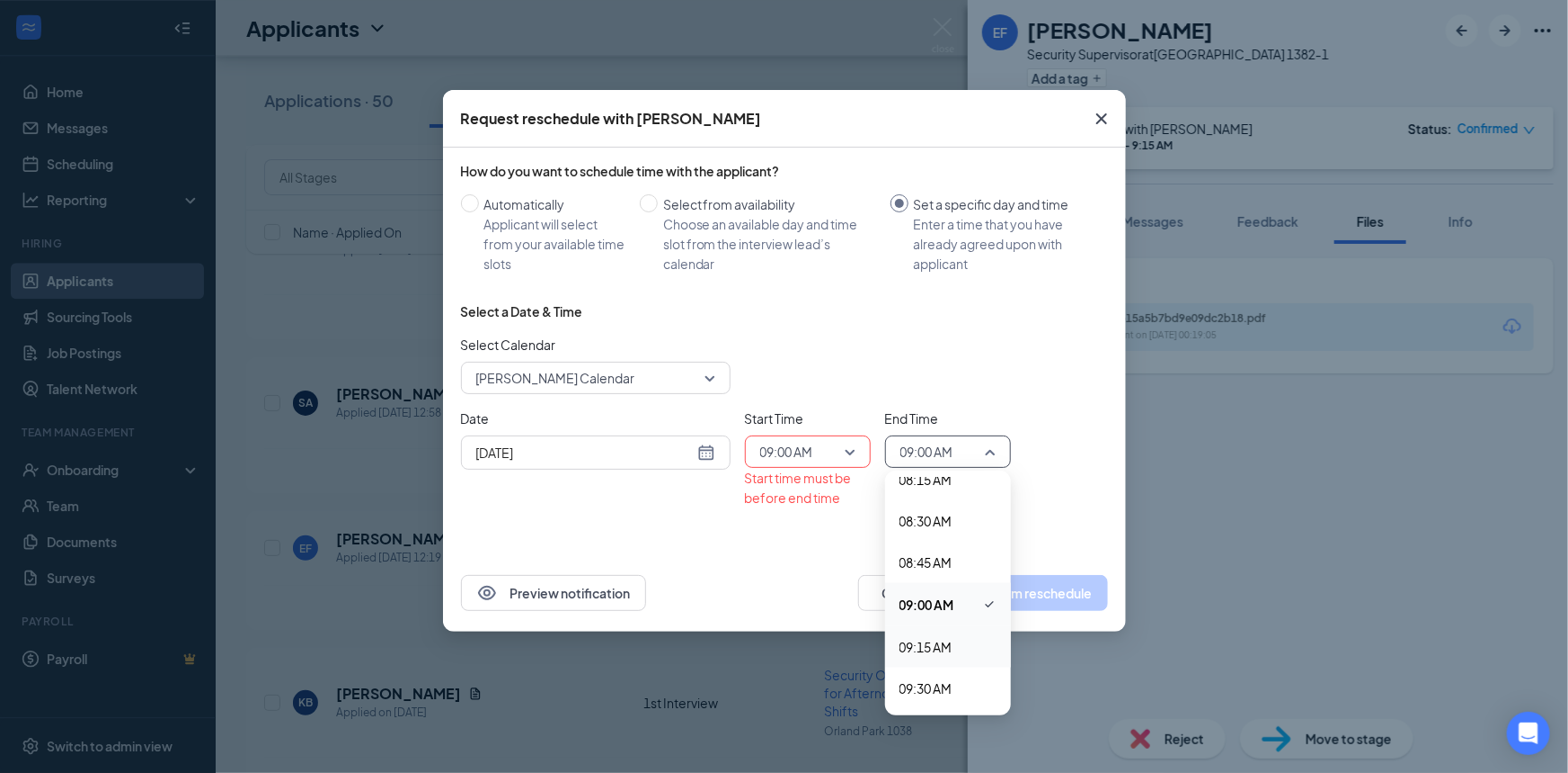
click at [953, 648] on span "09:15 AM" at bounding box center [926, 647] width 53 height 20
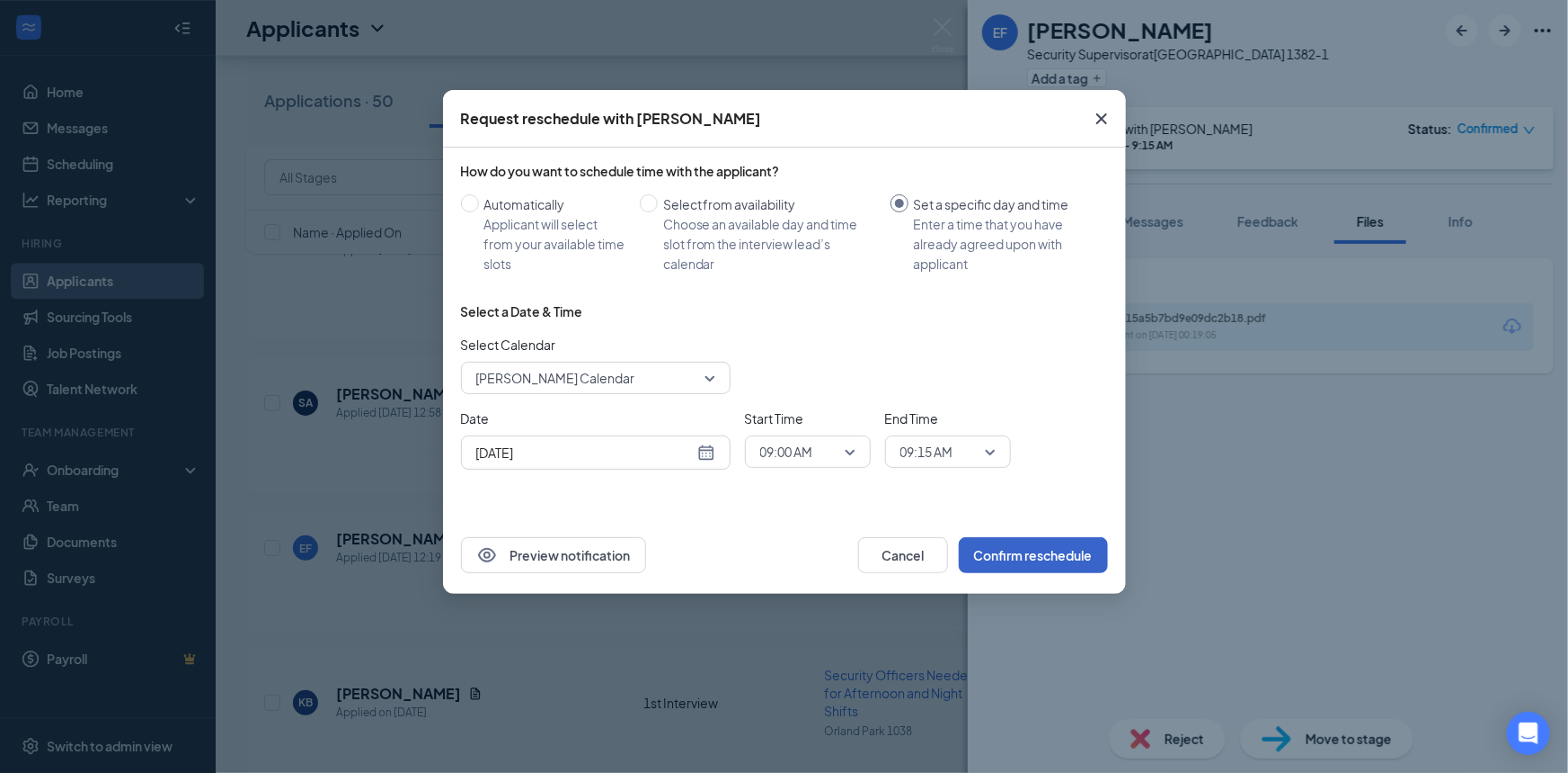
click at [1047, 547] on button "Confirm reschedule" at bounding box center [1034, 554] width 149 height 36
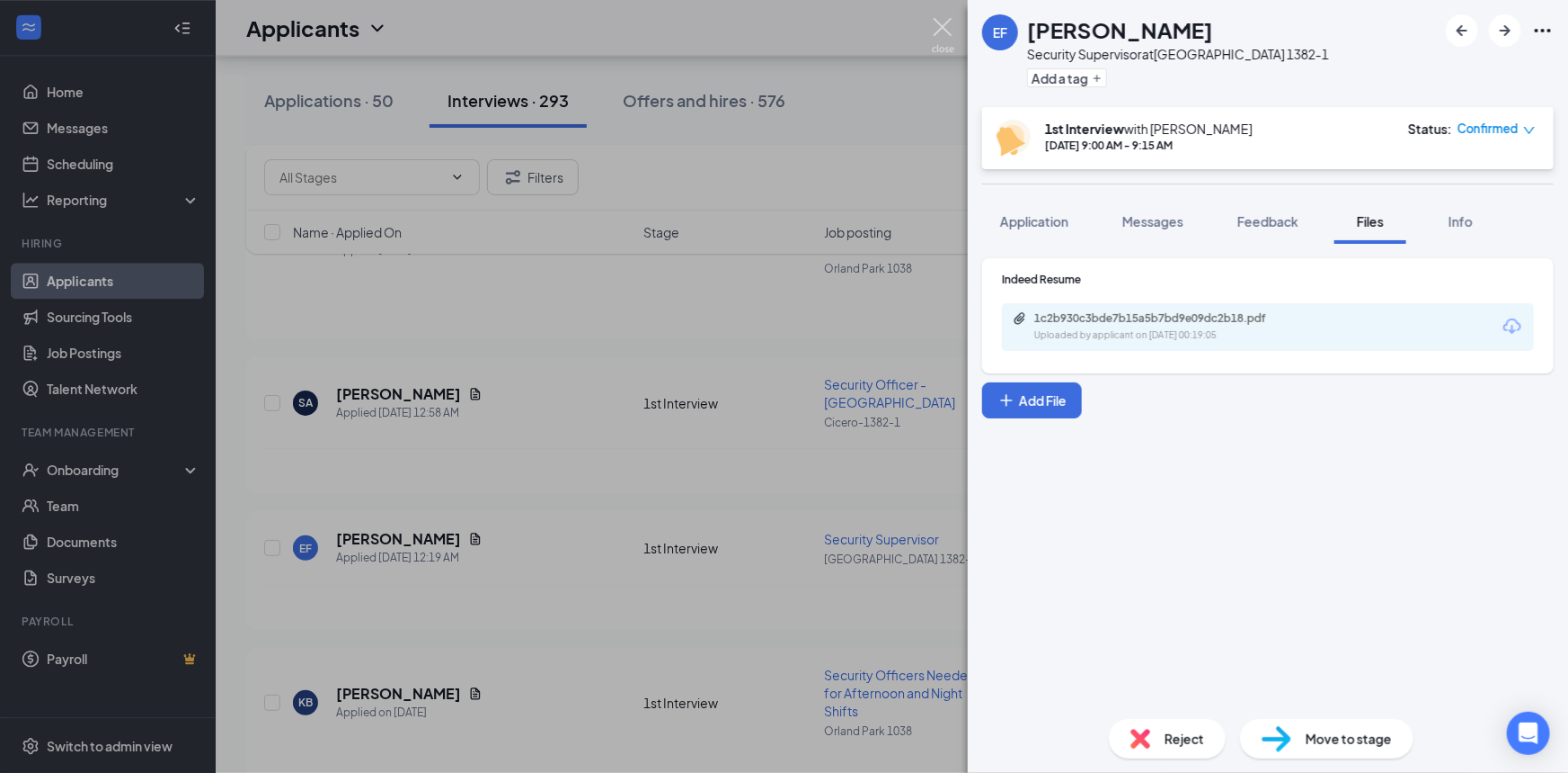
click at [944, 29] on img at bounding box center [943, 36] width 22 height 35
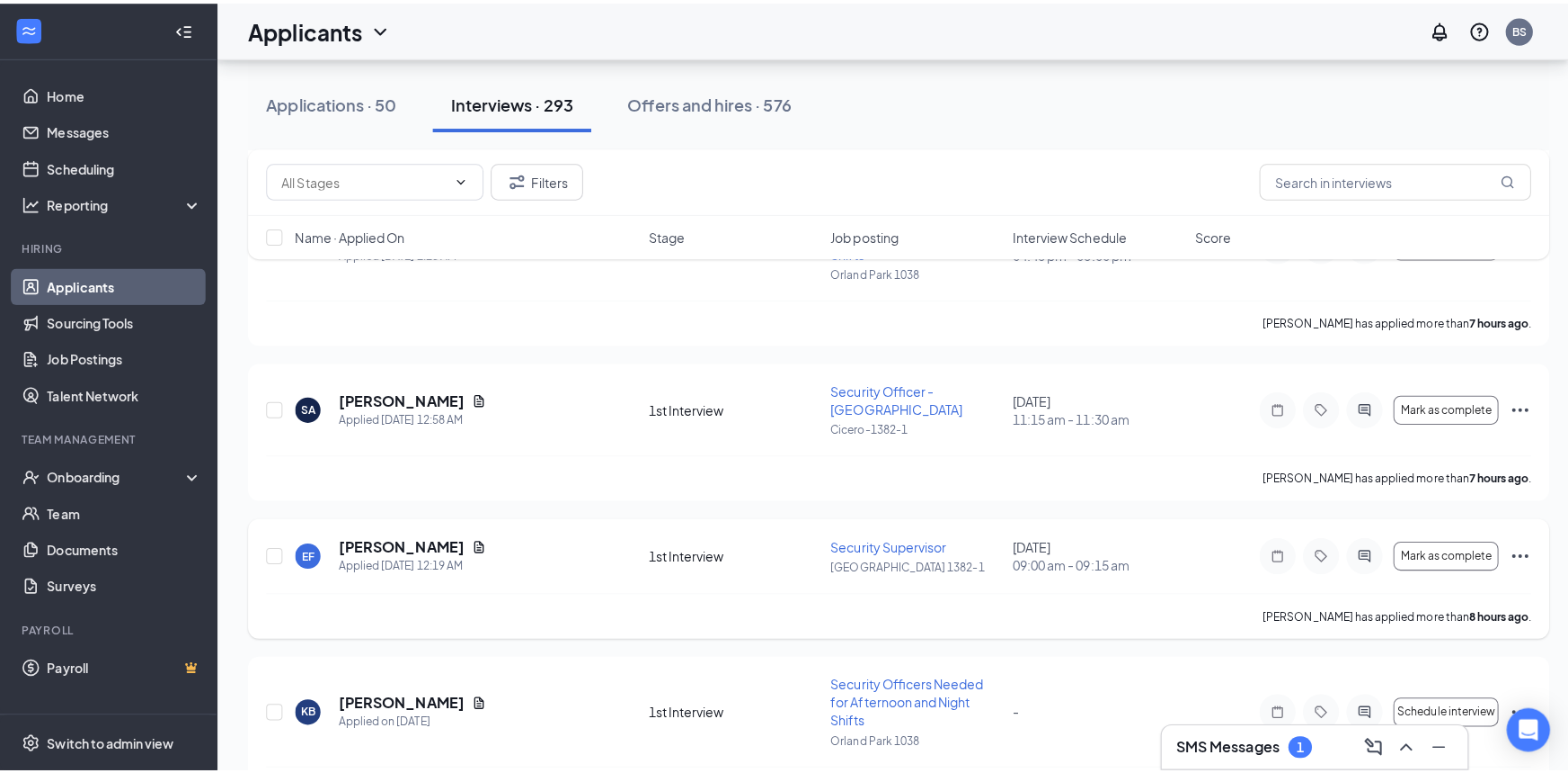
scroll to position [2452, 0]
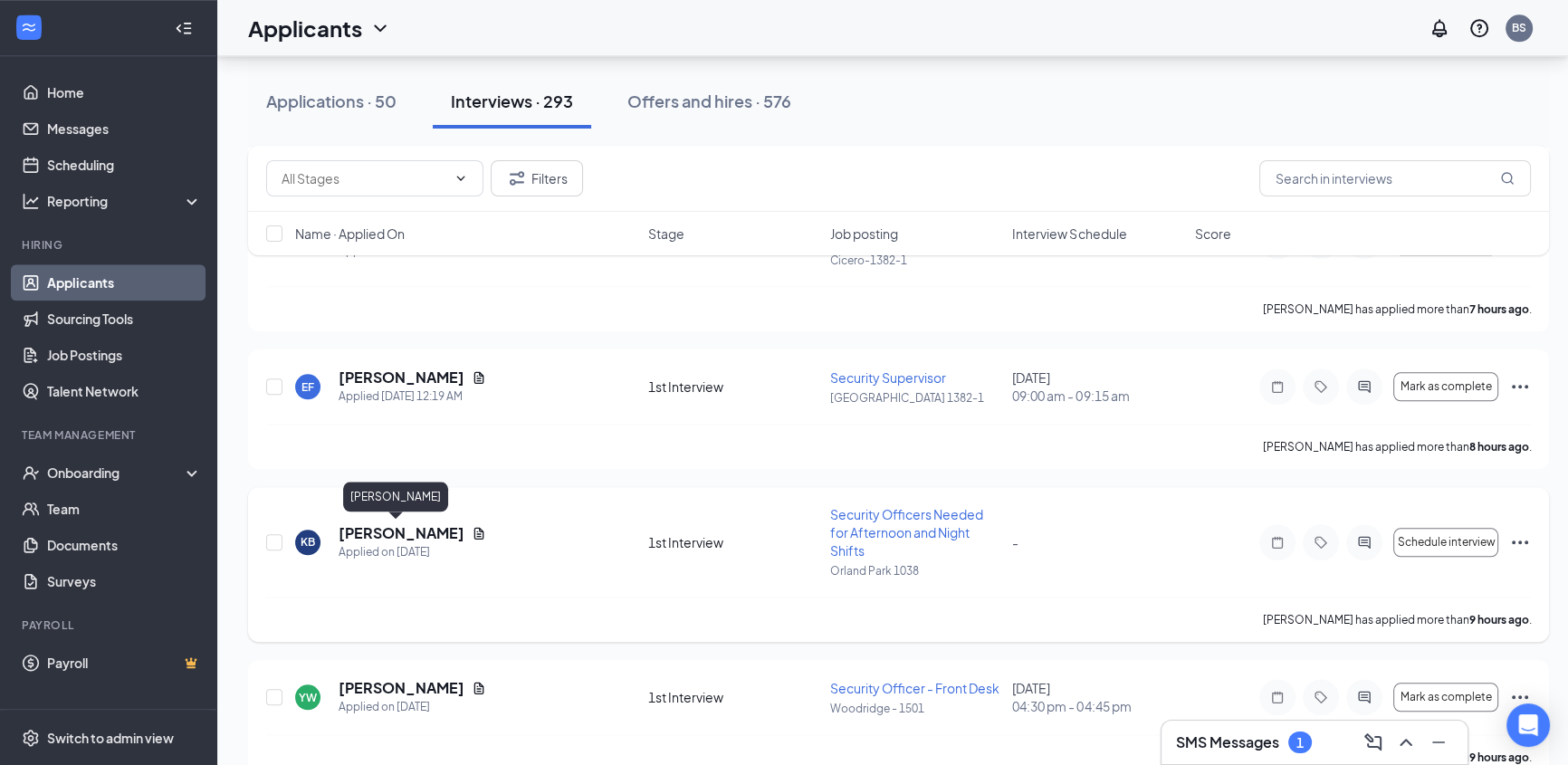
click at [393, 533] on h5 "[PERSON_NAME]" at bounding box center [402, 533] width 126 height 20
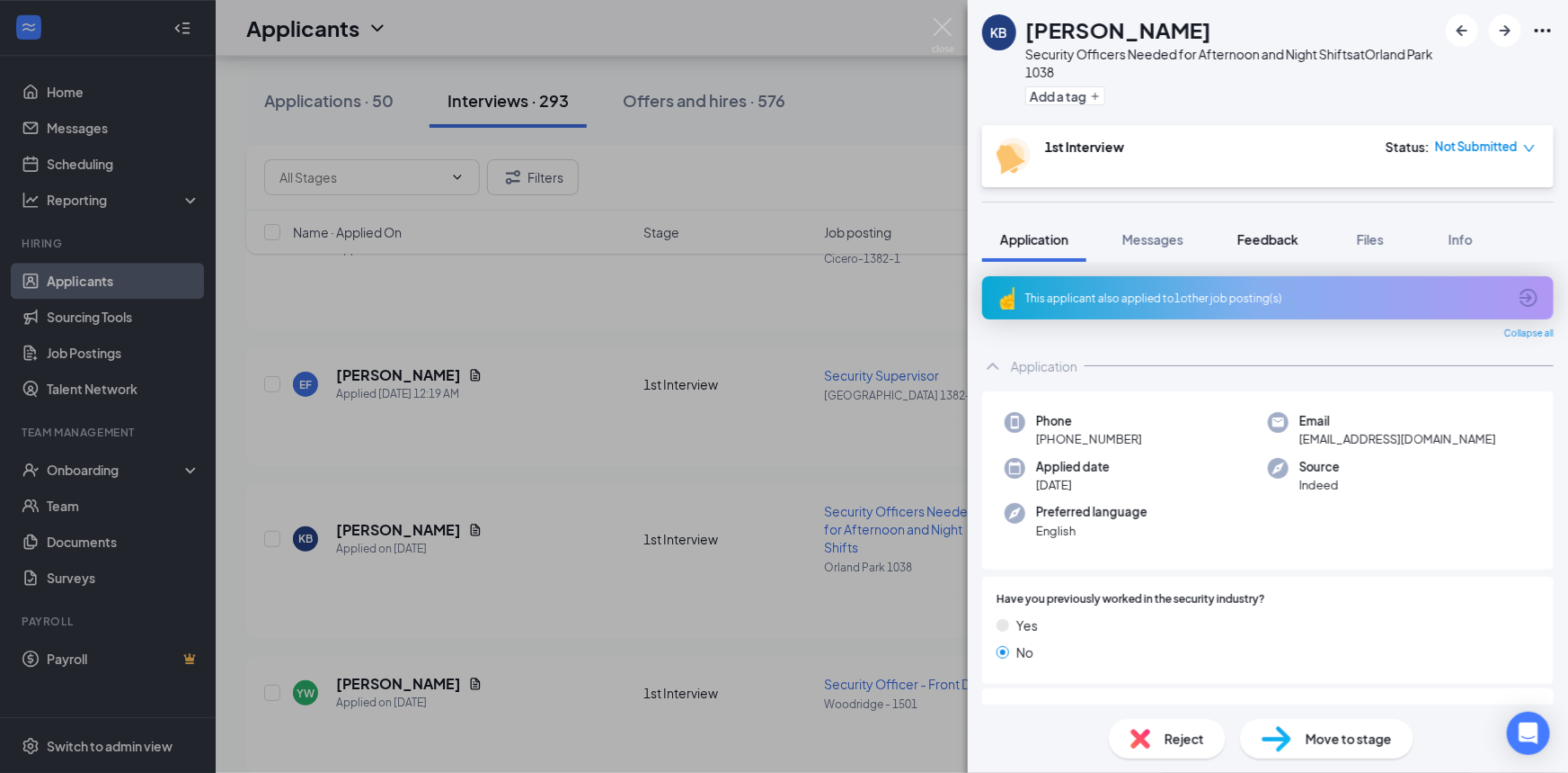
click at [1257, 240] on span "Feedback" at bounding box center [1268, 239] width 61 height 17
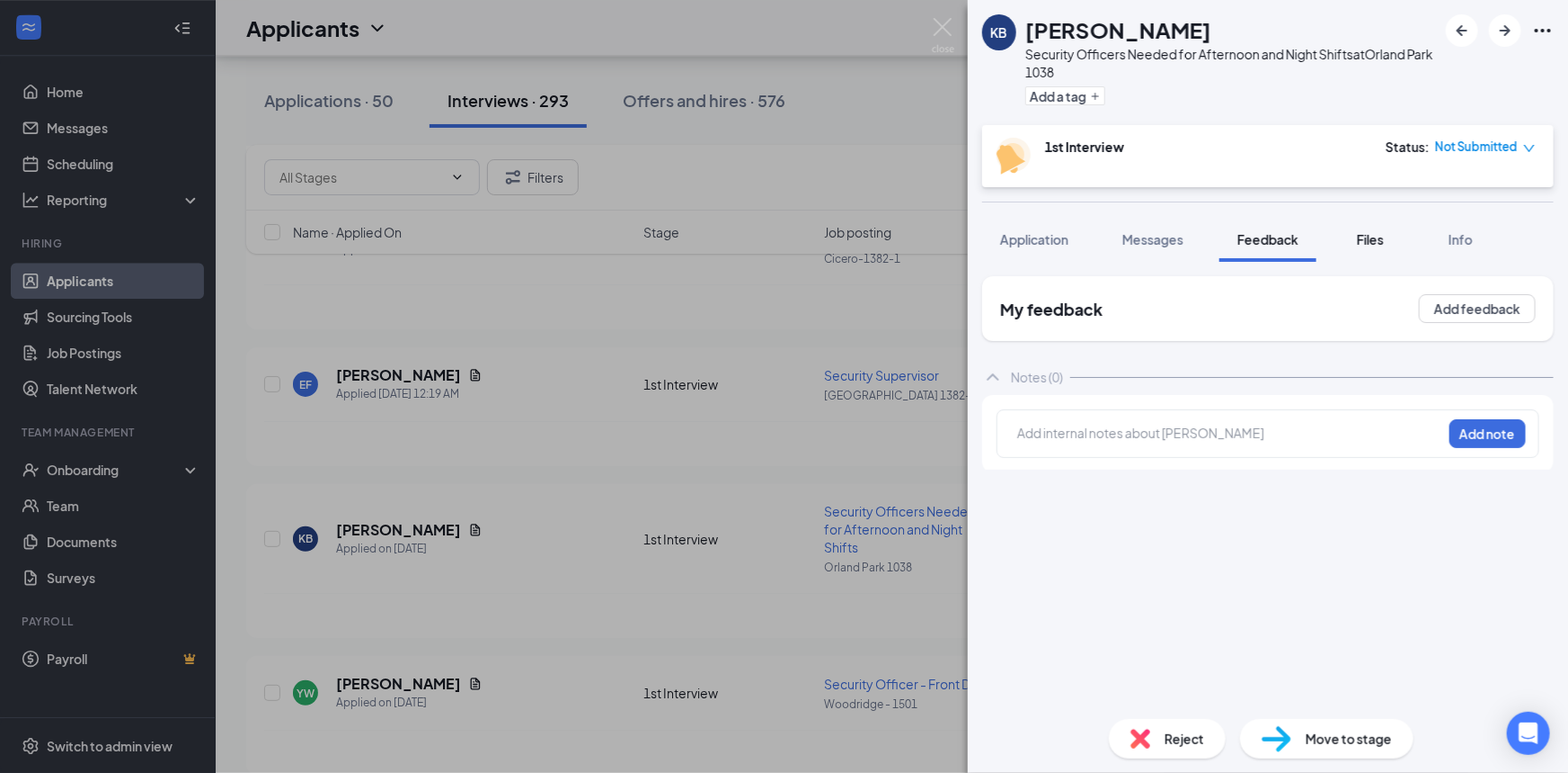
click at [1366, 248] on div "Files" at bounding box center [1370, 239] width 36 height 18
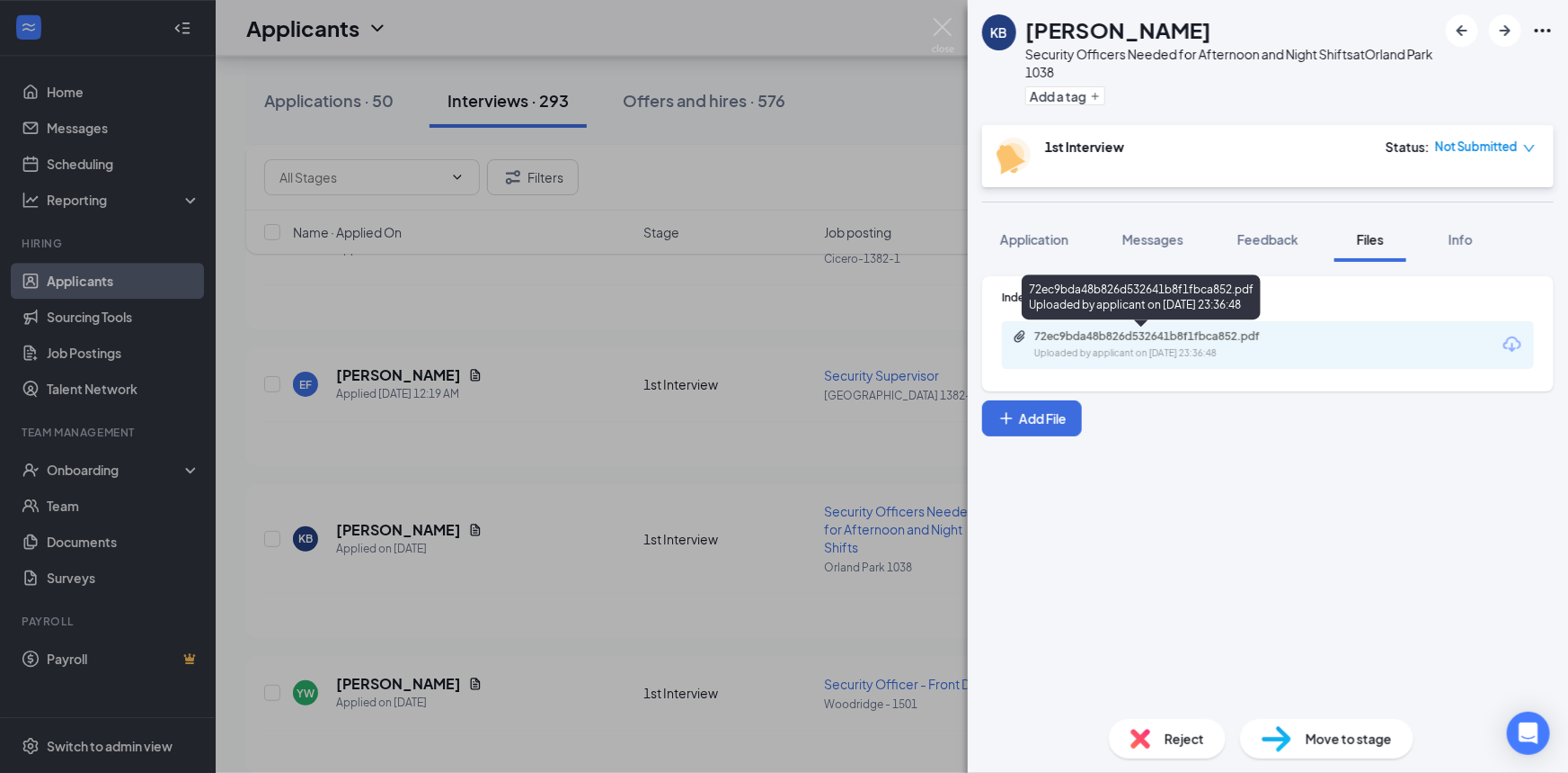
click at [1253, 334] on div "72ec9bda48b826d532641b8f1fbca852.pdf" at bounding box center [1161, 337] width 252 height 15
click at [952, 33] on img at bounding box center [943, 36] width 22 height 35
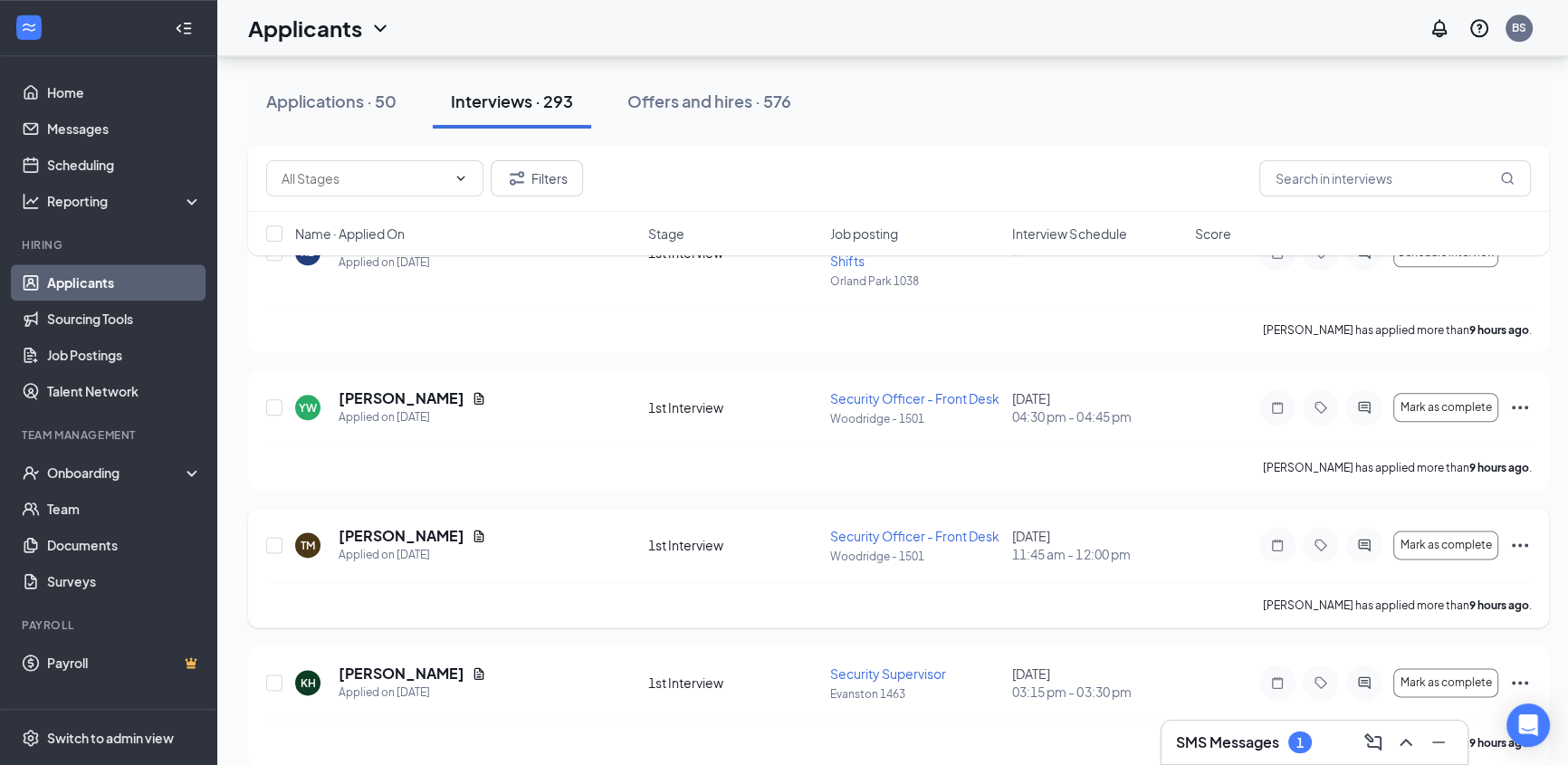
scroll to position [2797, 0]
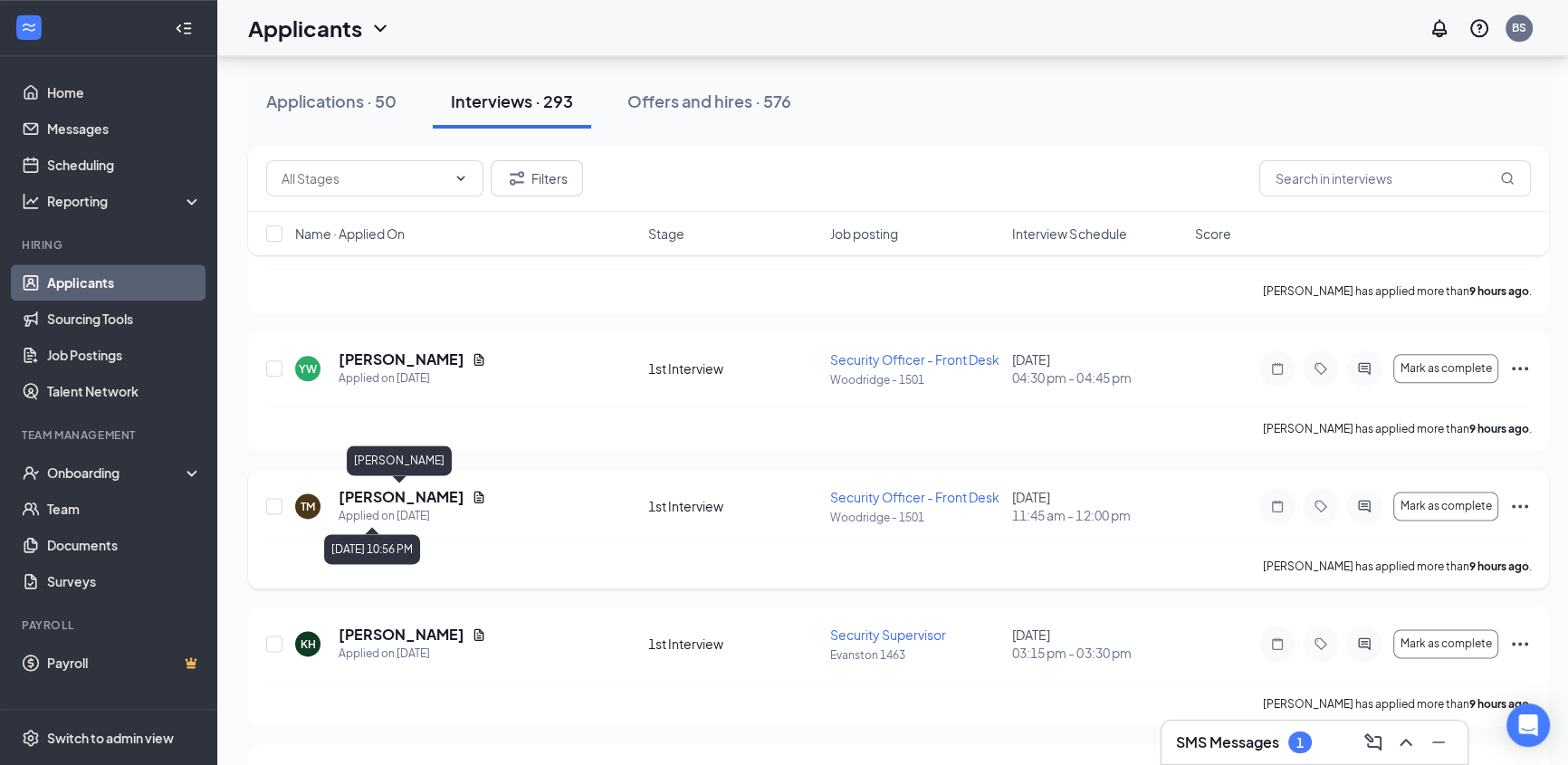
click at [419, 494] on h5 "[PERSON_NAME]" at bounding box center [402, 497] width 126 height 20
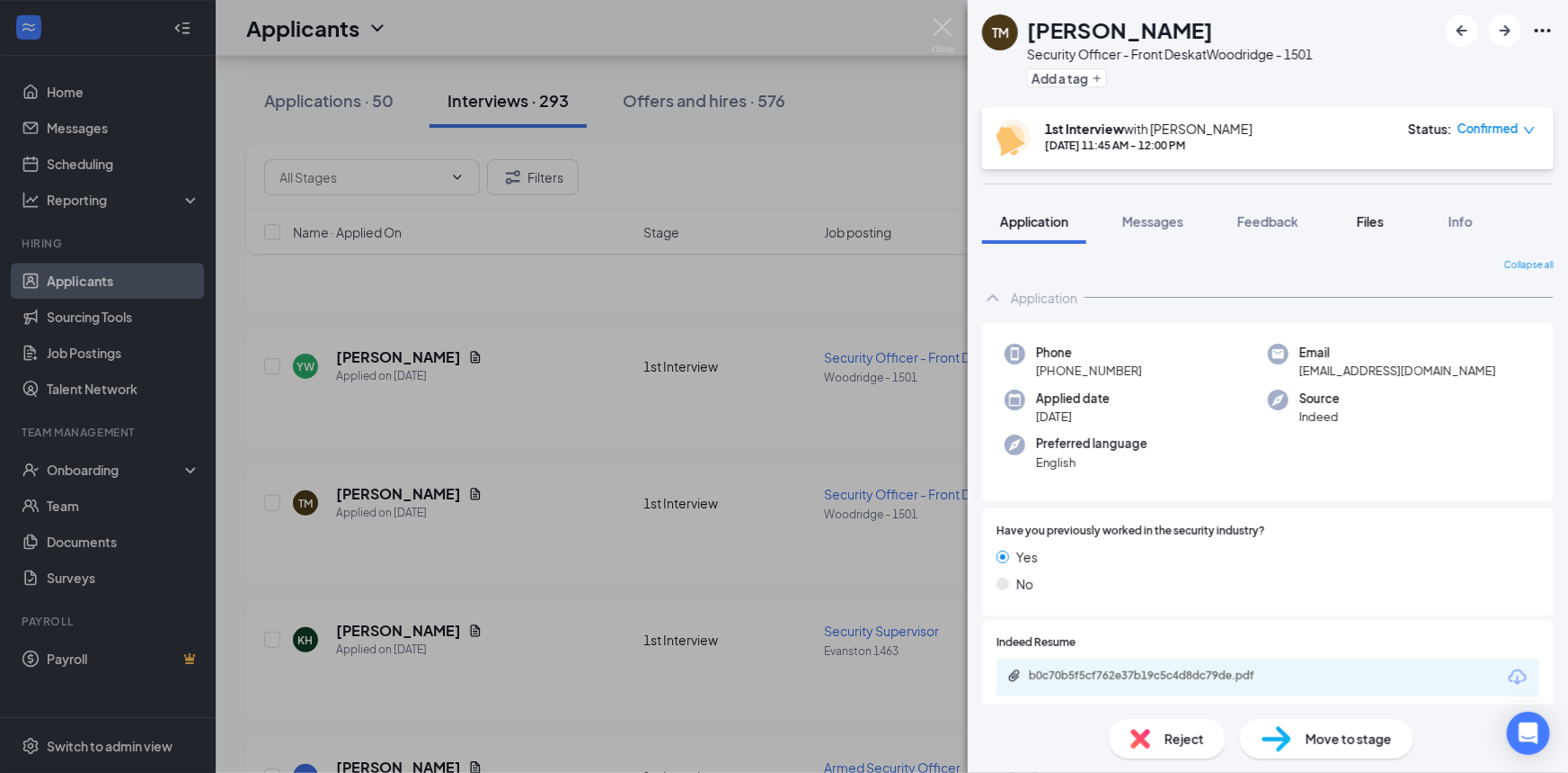
click at [1372, 215] on span "Files" at bounding box center [1370, 222] width 27 height 17
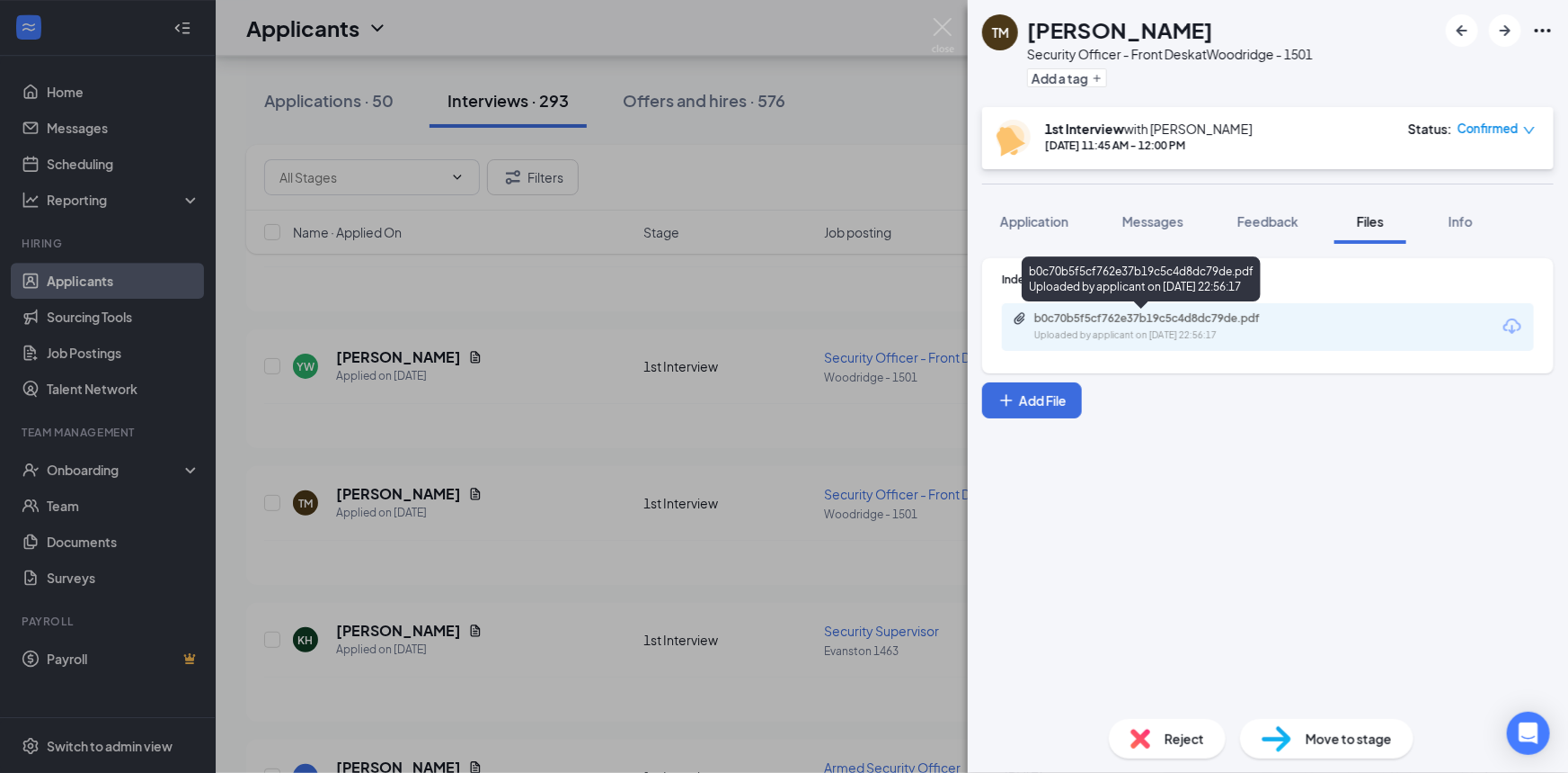
drag, startPoint x: 1263, startPoint y: 306, endPoint x: 1210, endPoint y: 329, distance: 57.8
click at [1210, 329] on div "Uploaded by applicant on Sep 15, 2025 at 22:56:17" at bounding box center [1169, 336] width 269 height 15
click at [944, 23] on img at bounding box center [943, 36] width 22 height 35
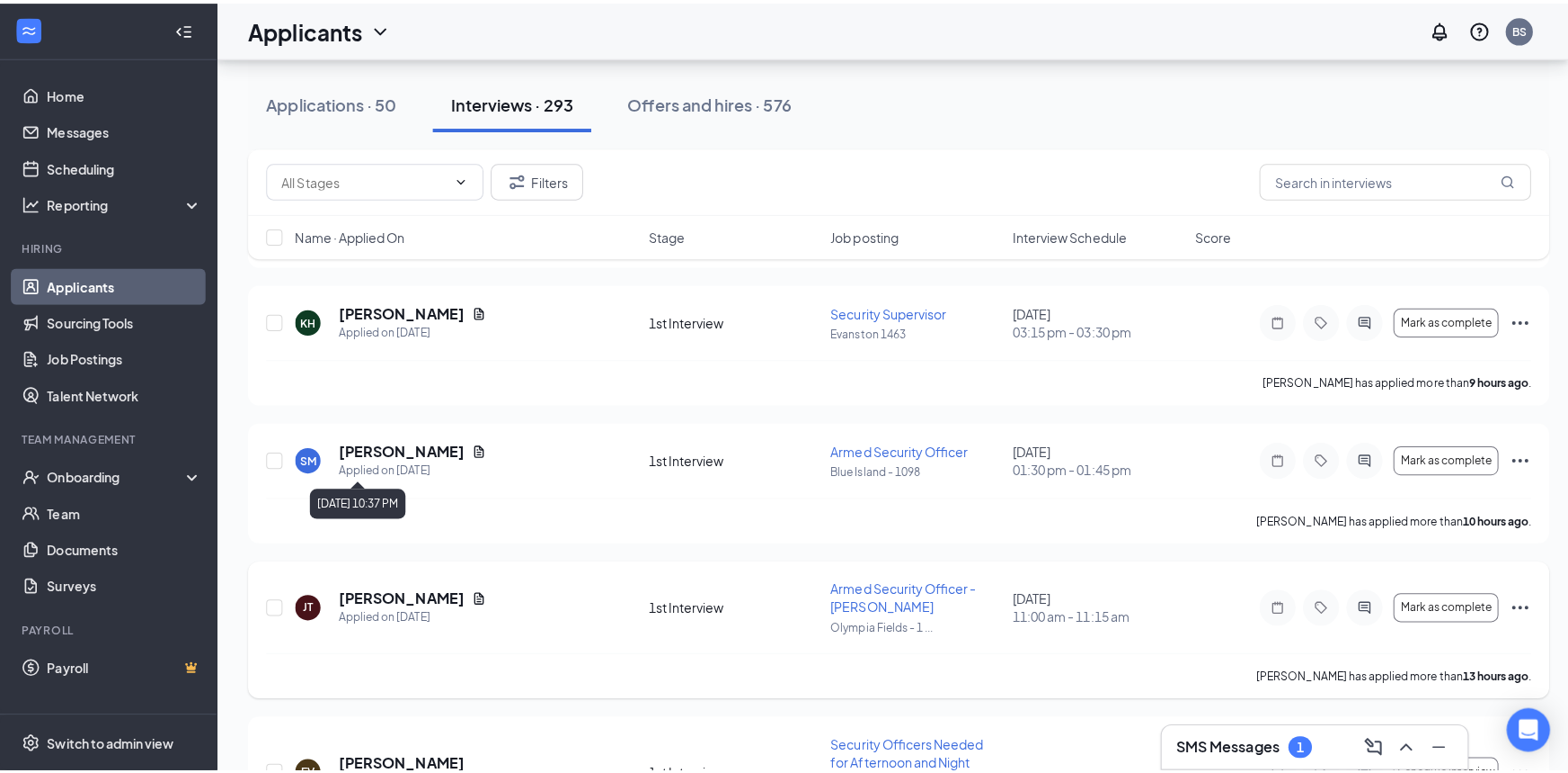
scroll to position [3189, 0]
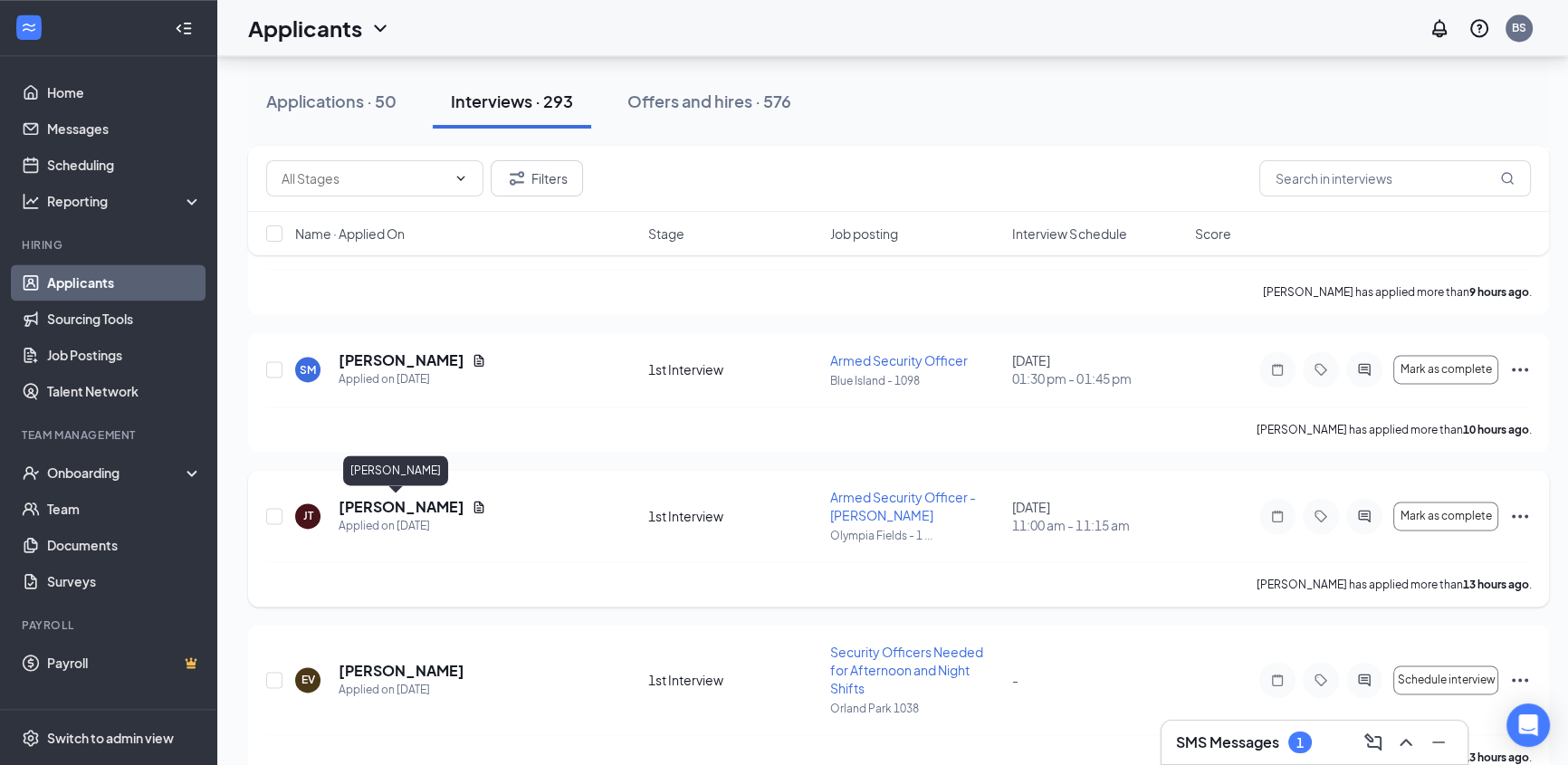
click at [407, 508] on h5 "[PERSON_NAME]" at bounding box center [402, 508] width 126 height 20
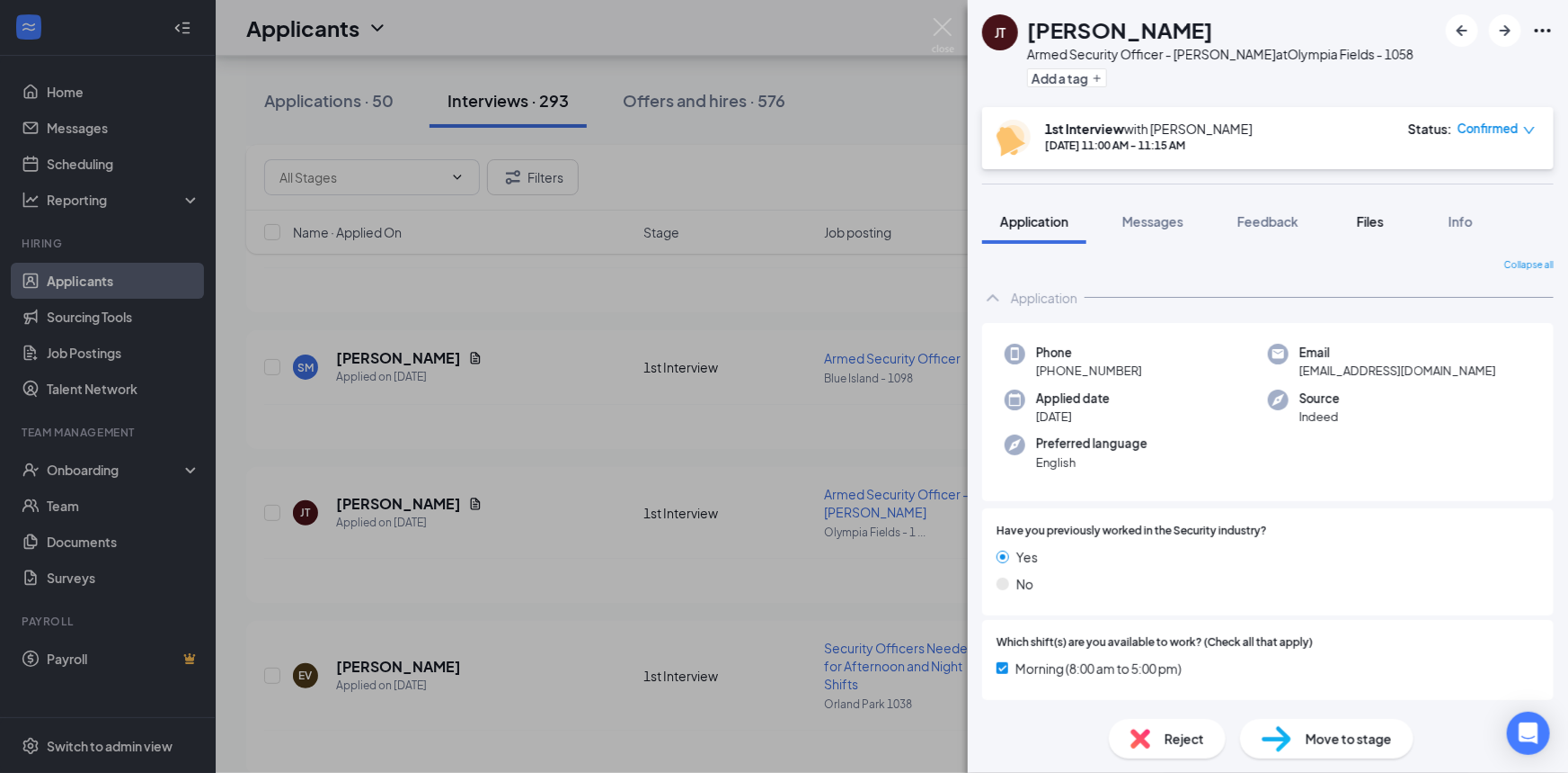
click at [1368, 215] on span "Files" at bounding box center [1370, 222] width 27 height 17
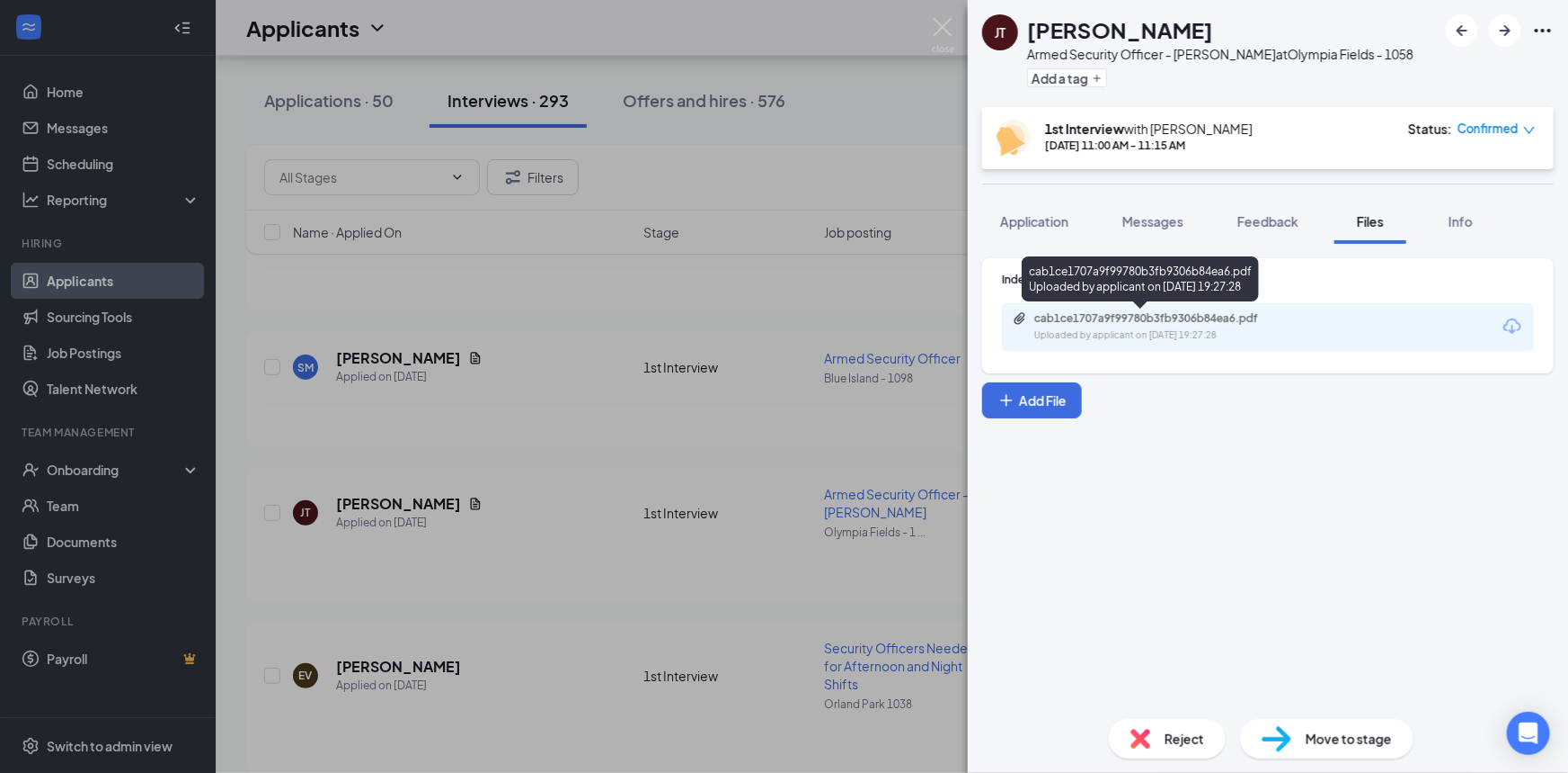
click at [1241, 323] on div "cab1ce1707a9f99780b3fb9306b84ea6.pdf" at bounding box center [1161, 318] width 252 height 15
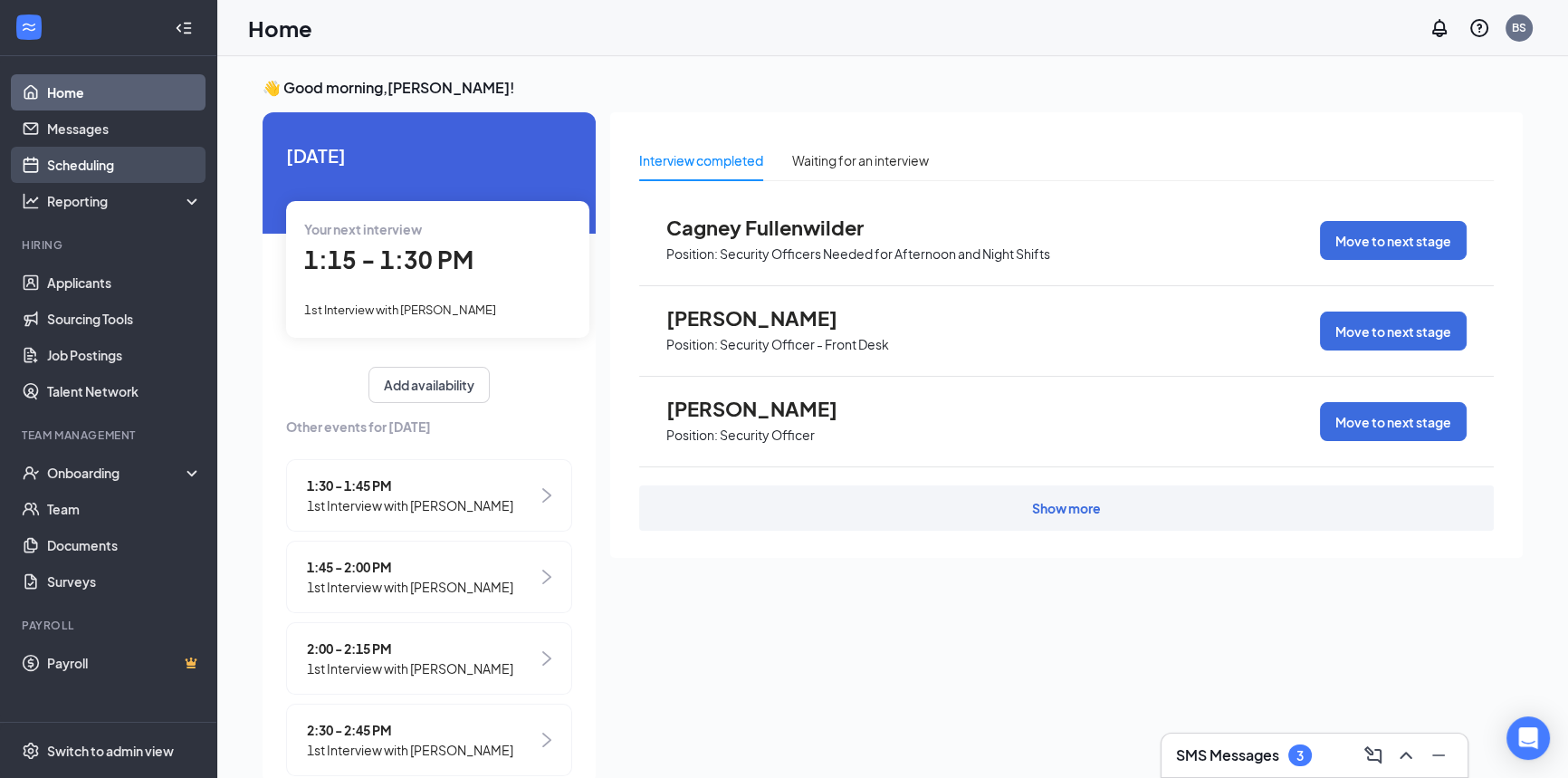
click at [133, 160] on link "Scheduling" at bounding box center [124, 164] width 155 height 36
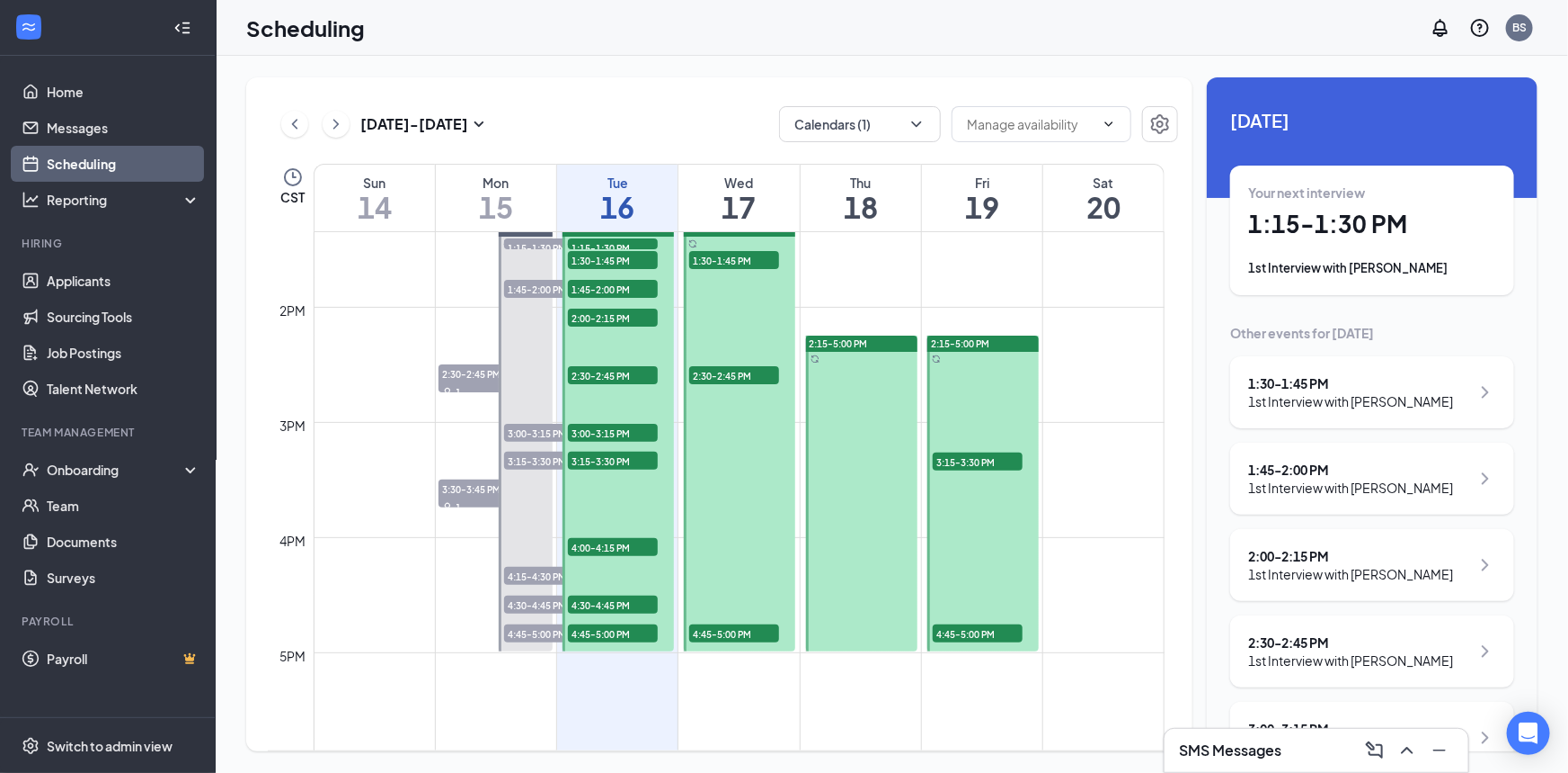
scroll to position [1455, 0]
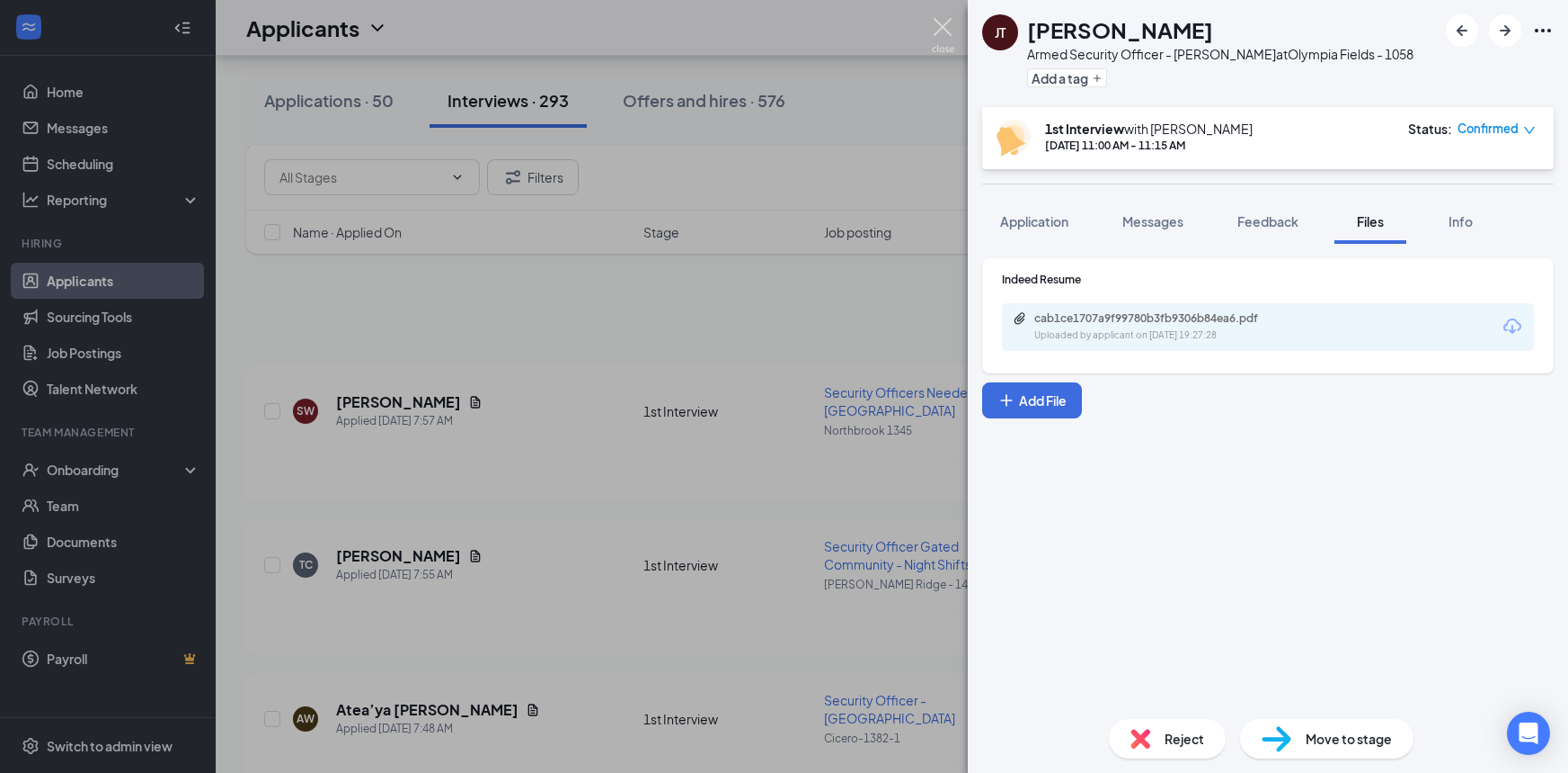
click at [944, 28] on img at bounding box center [943, 36] width 22 height 35
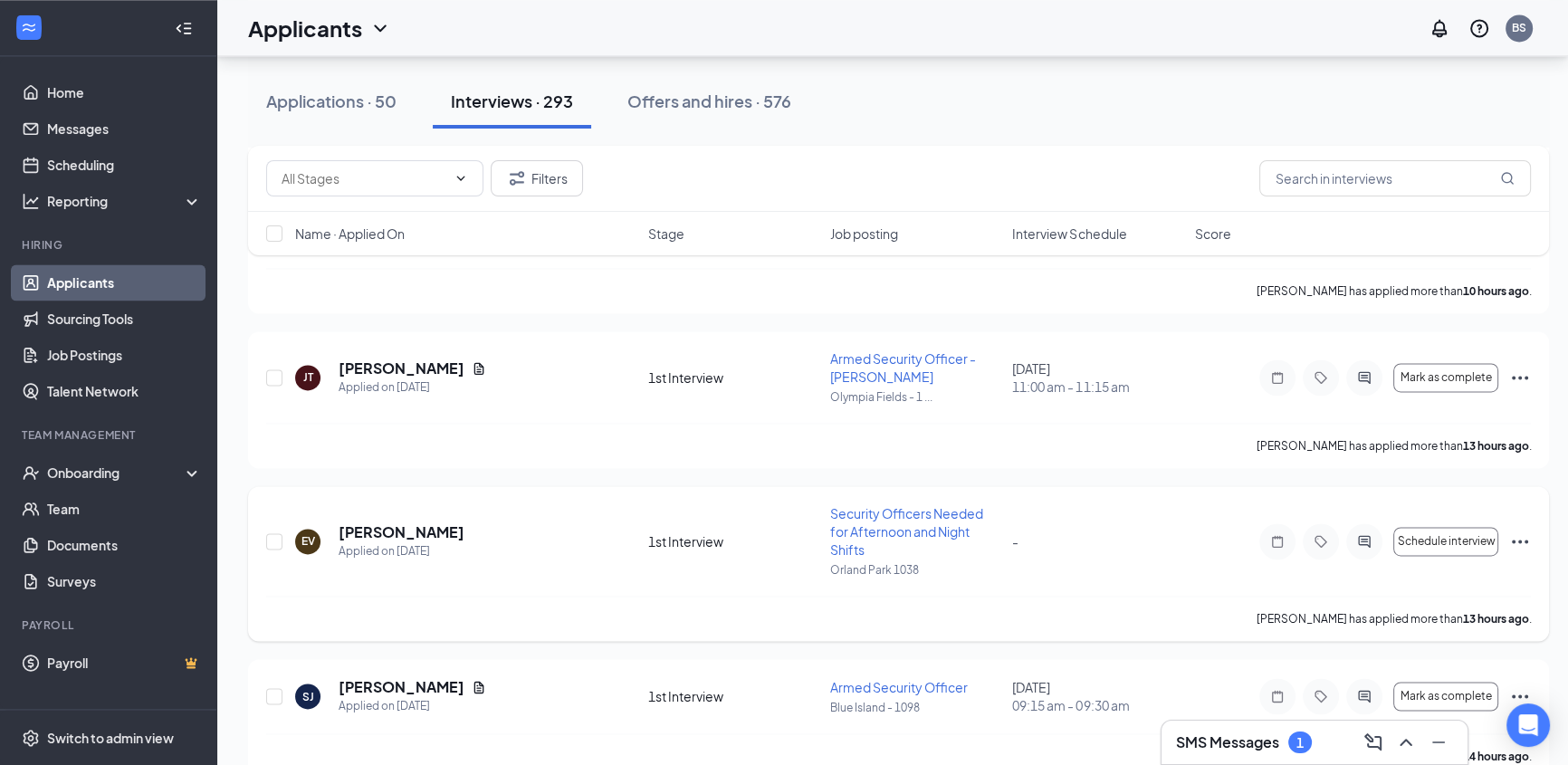
scroll to position [3373, 0]
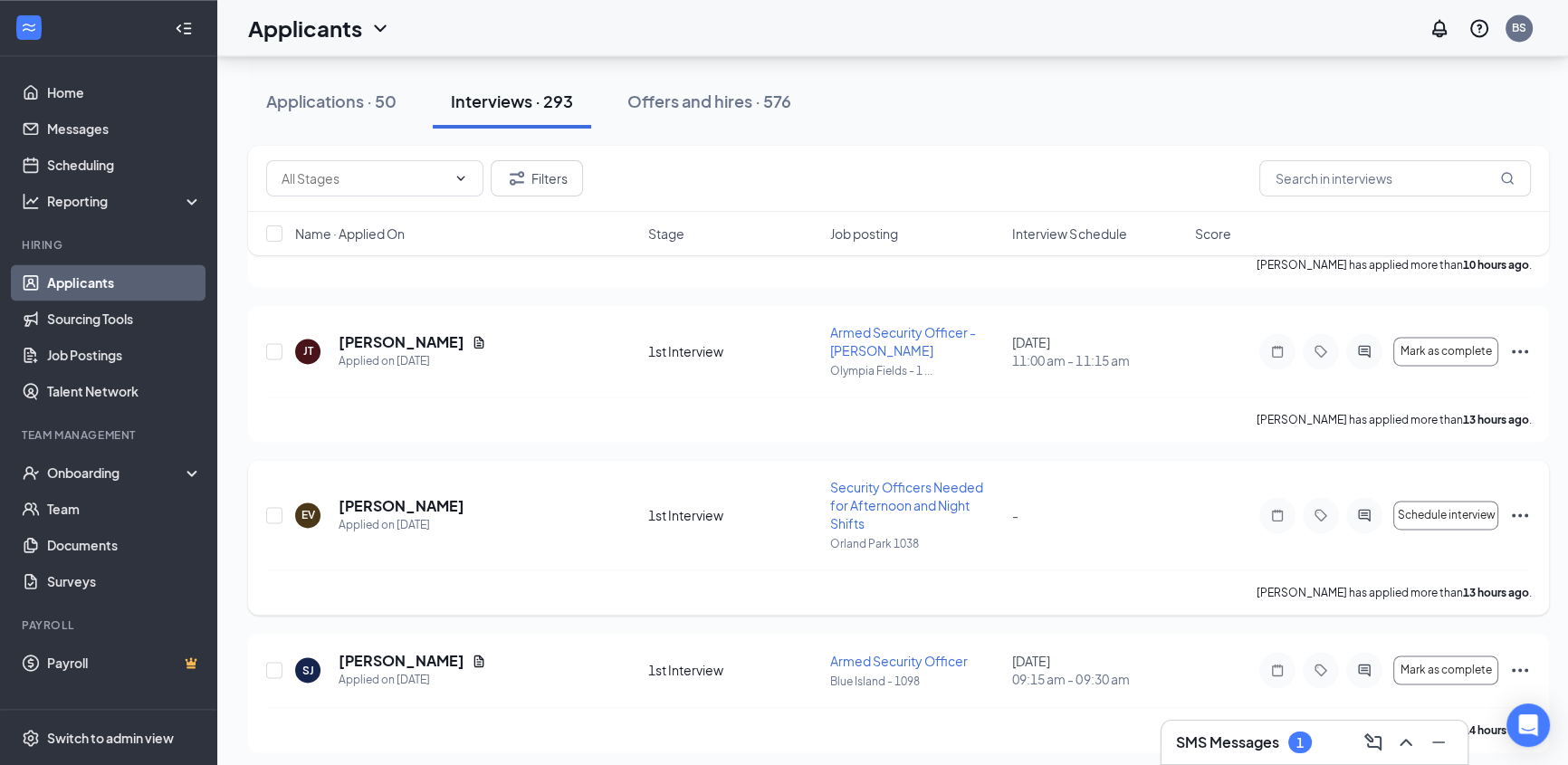
click at [1532, 515] on div "EV [PERSON_NAME] Applied on [DATE] 1st Interview Security Officers Needed for A…" at bounding box center [898, 536] width 1300 height 155
click at [1518, 509] on icon "Ellipses" at bounding box center [1519, 514] width 21 height 21
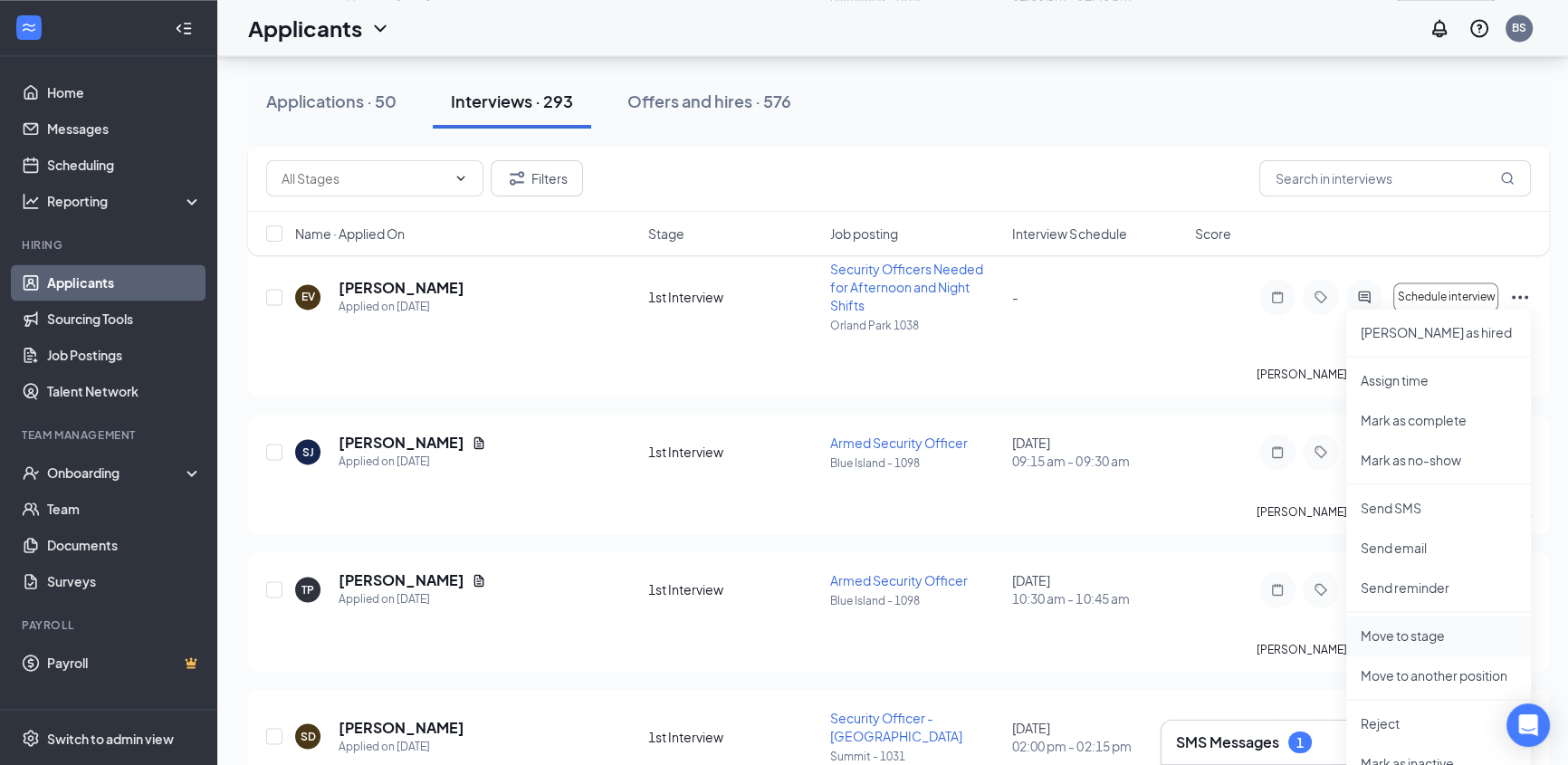
scroll to position [3620, 0]
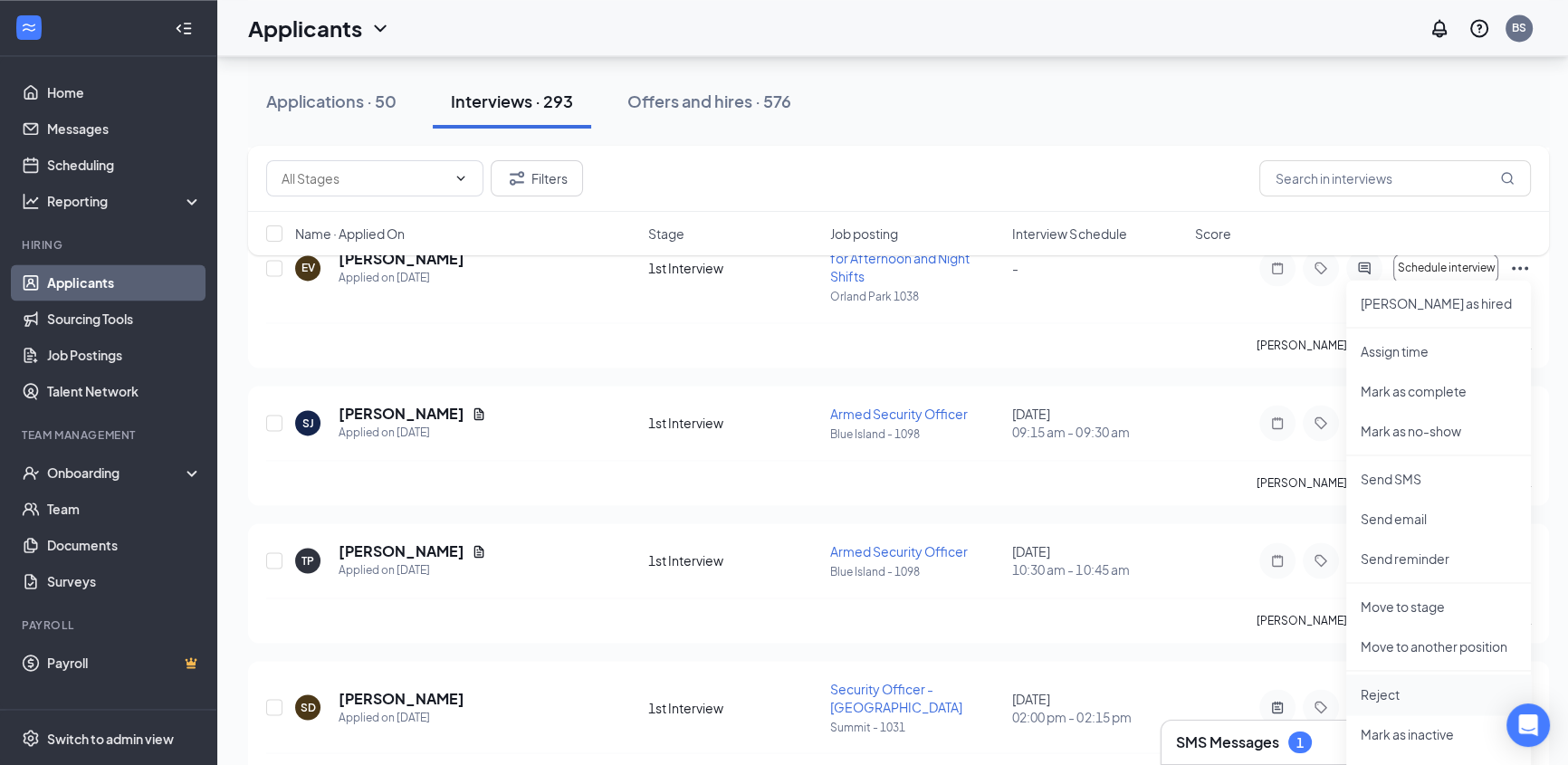
click at [1398, 699] on p "Reject" at bounding box center [1438, 695] width 156 height 19
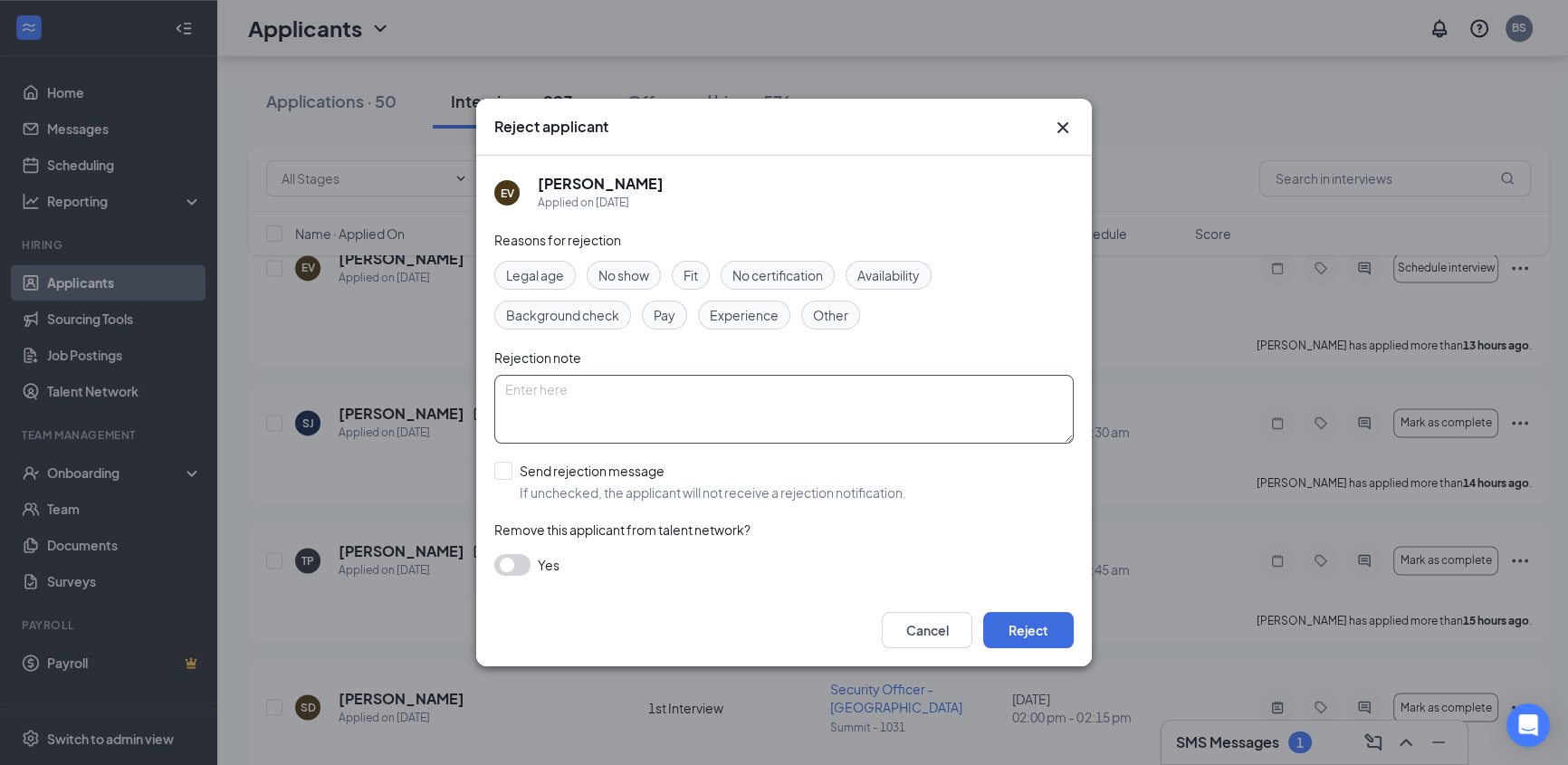
click at [659, 391] on textarea at bounding box center [784, 409] width 579 height 69
type textarea "a"
type textarea "Applicant has been interviewed previously"
click at [1037, 633] on button "Reject" at bounding box center [1028, 630] width 91 height 36
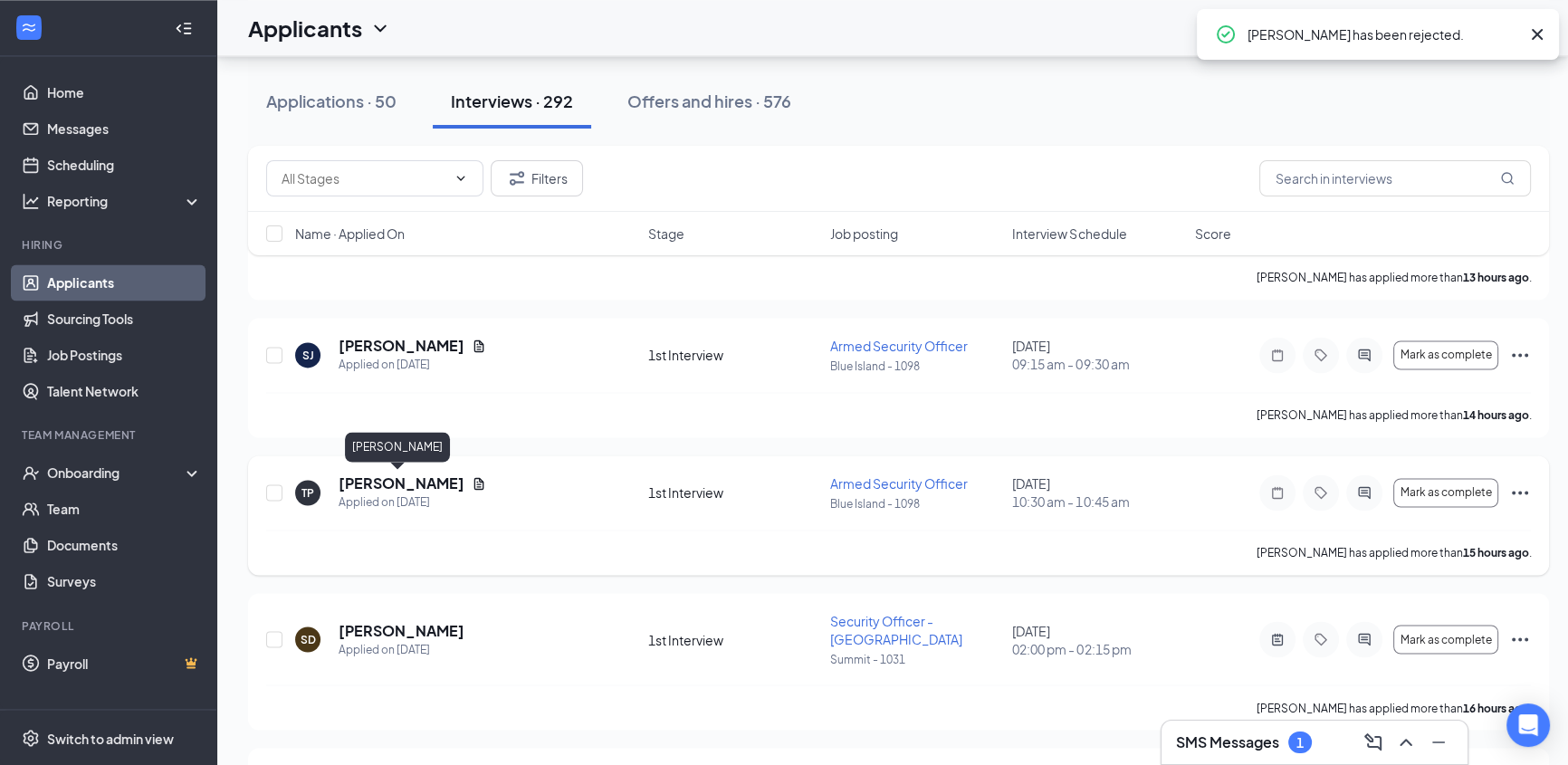
scroll to position [3702, 0]
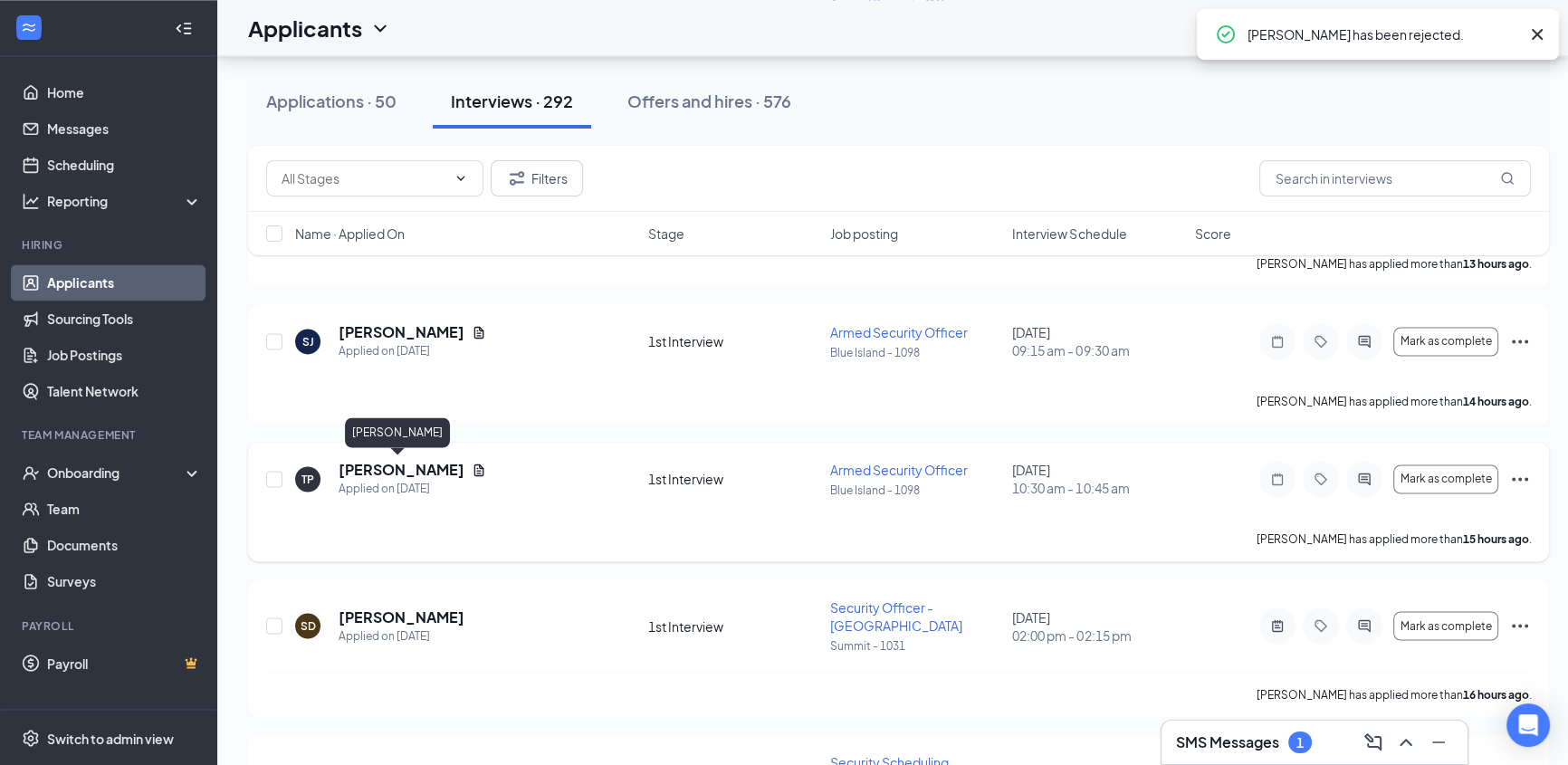
click at [410, 459] on h5 "[PERSON_NAME]" at bounding box center [402, 470] width 126 height 20
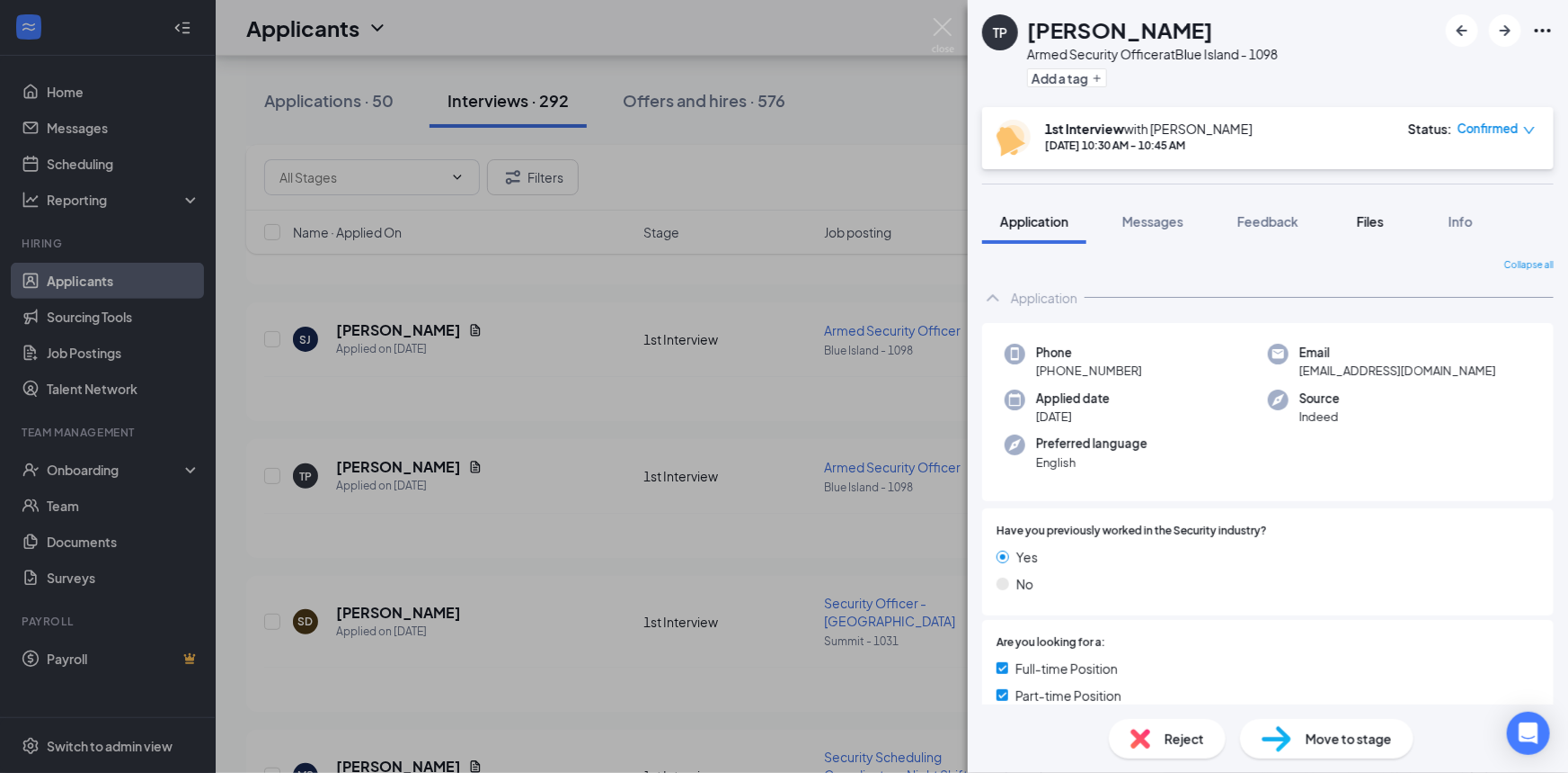
click at [1372, 222] on span "Files" at bounding box center [1370, 222] width 27 height 17
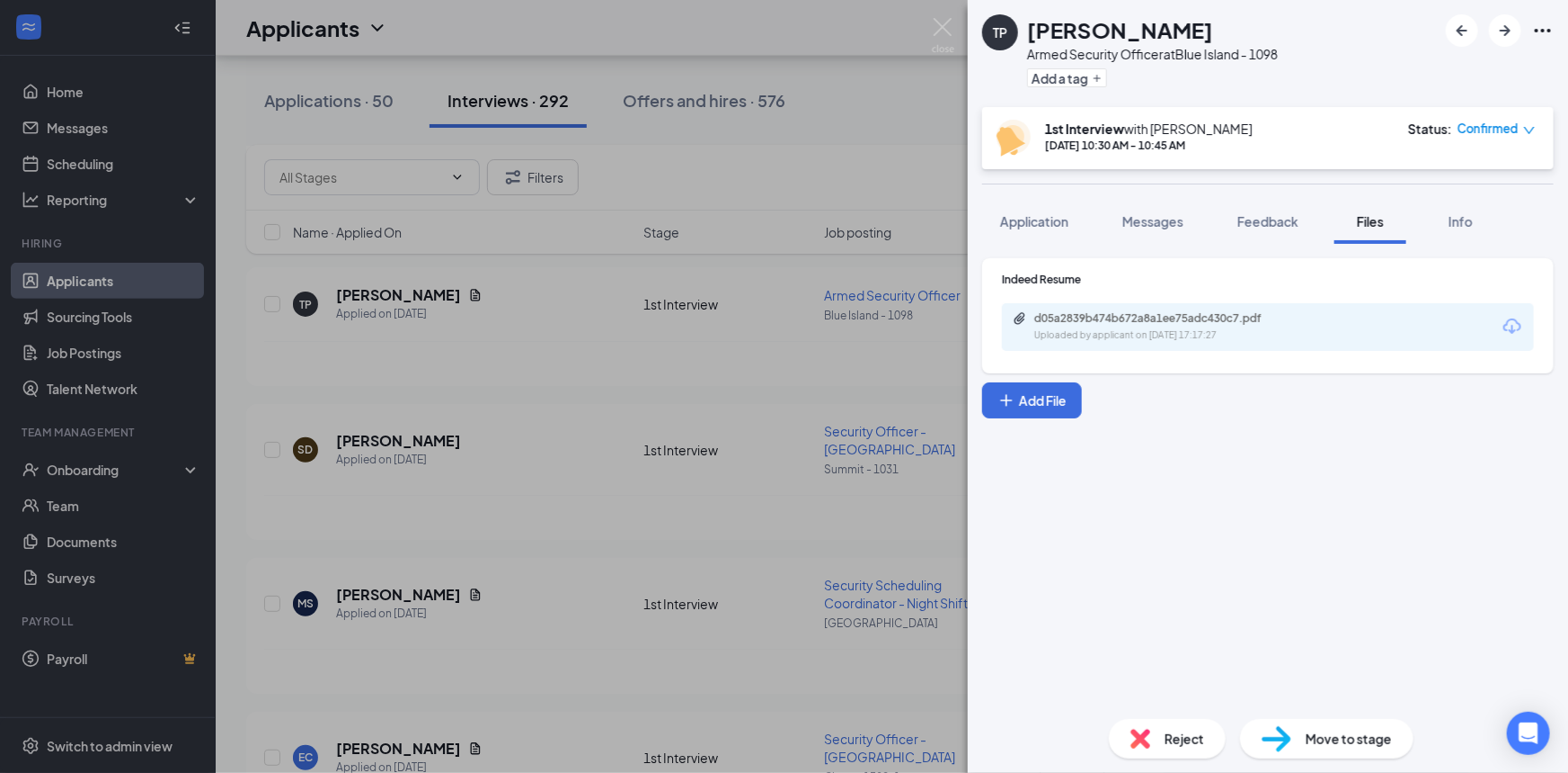
click at [1218, 337] on div "Uploaded by applicant on [DATE] 17:17:27" at bounding box center [1169, 336] width 269 height 15
click at [1249, 213] on span "Feedback" at bounding box center [1268, 222] width 61 height 17
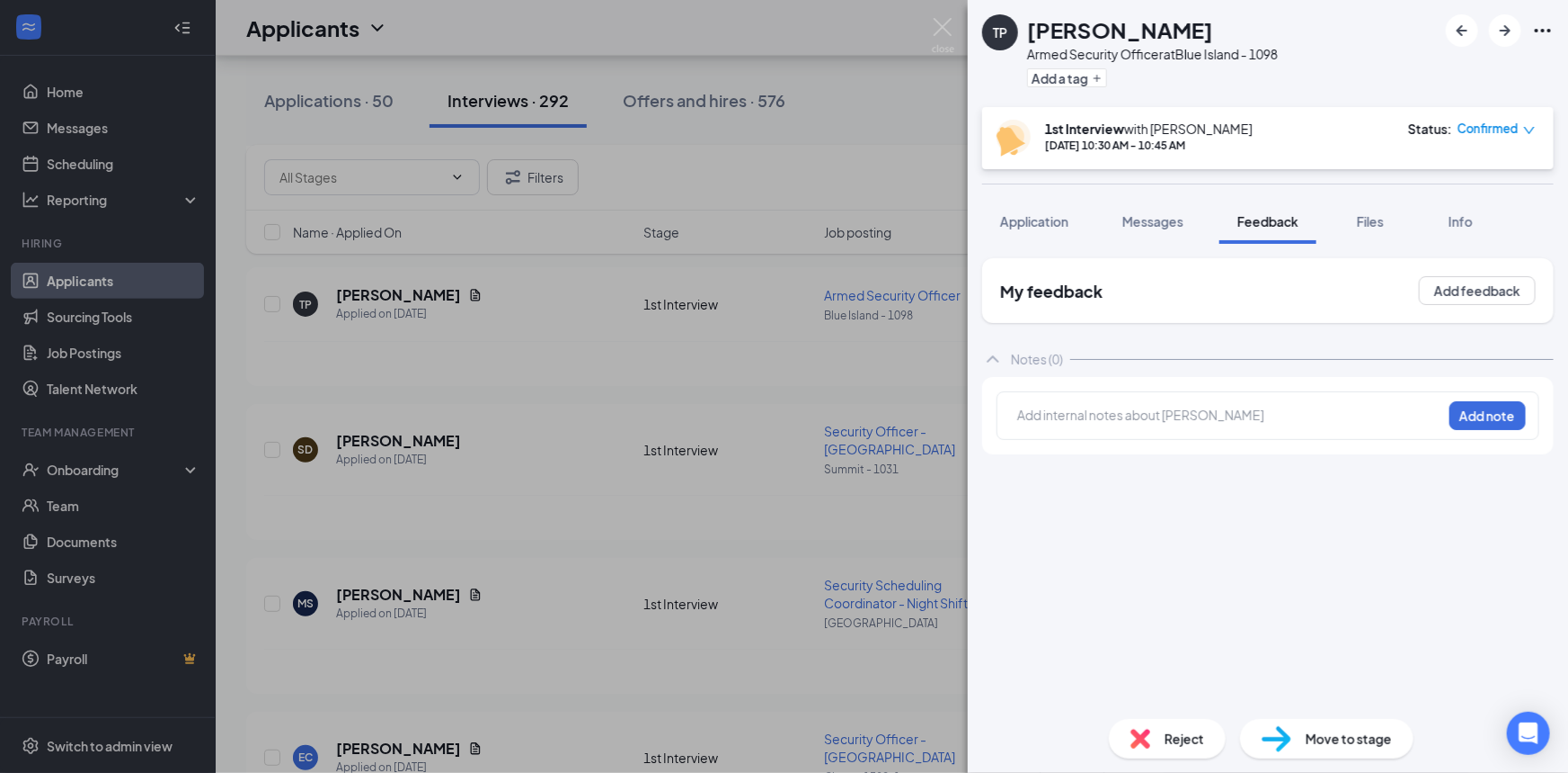
click at [1233, 426] on div at bounding box center [1230, 417] width 423 height 23
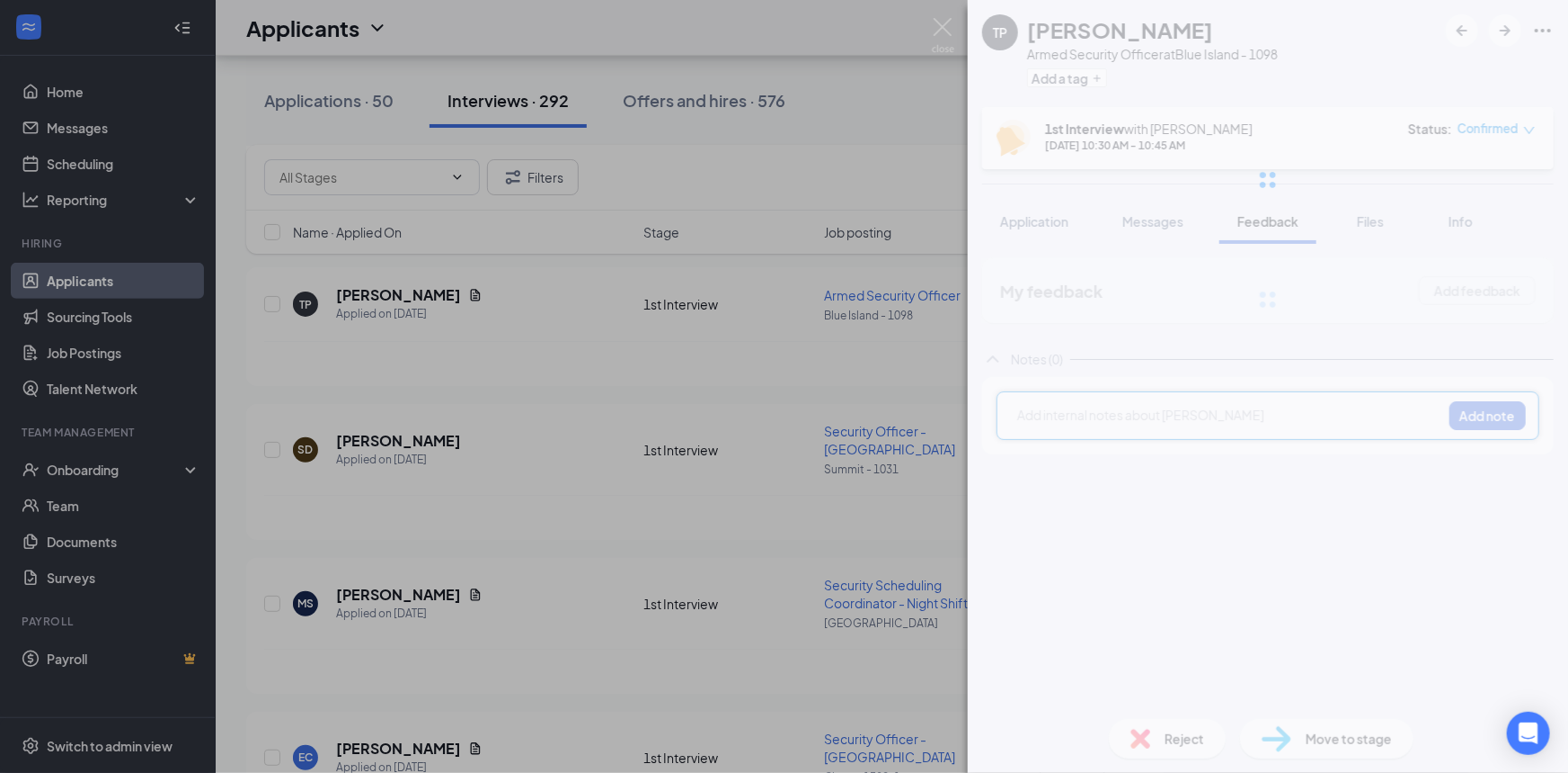
paste div
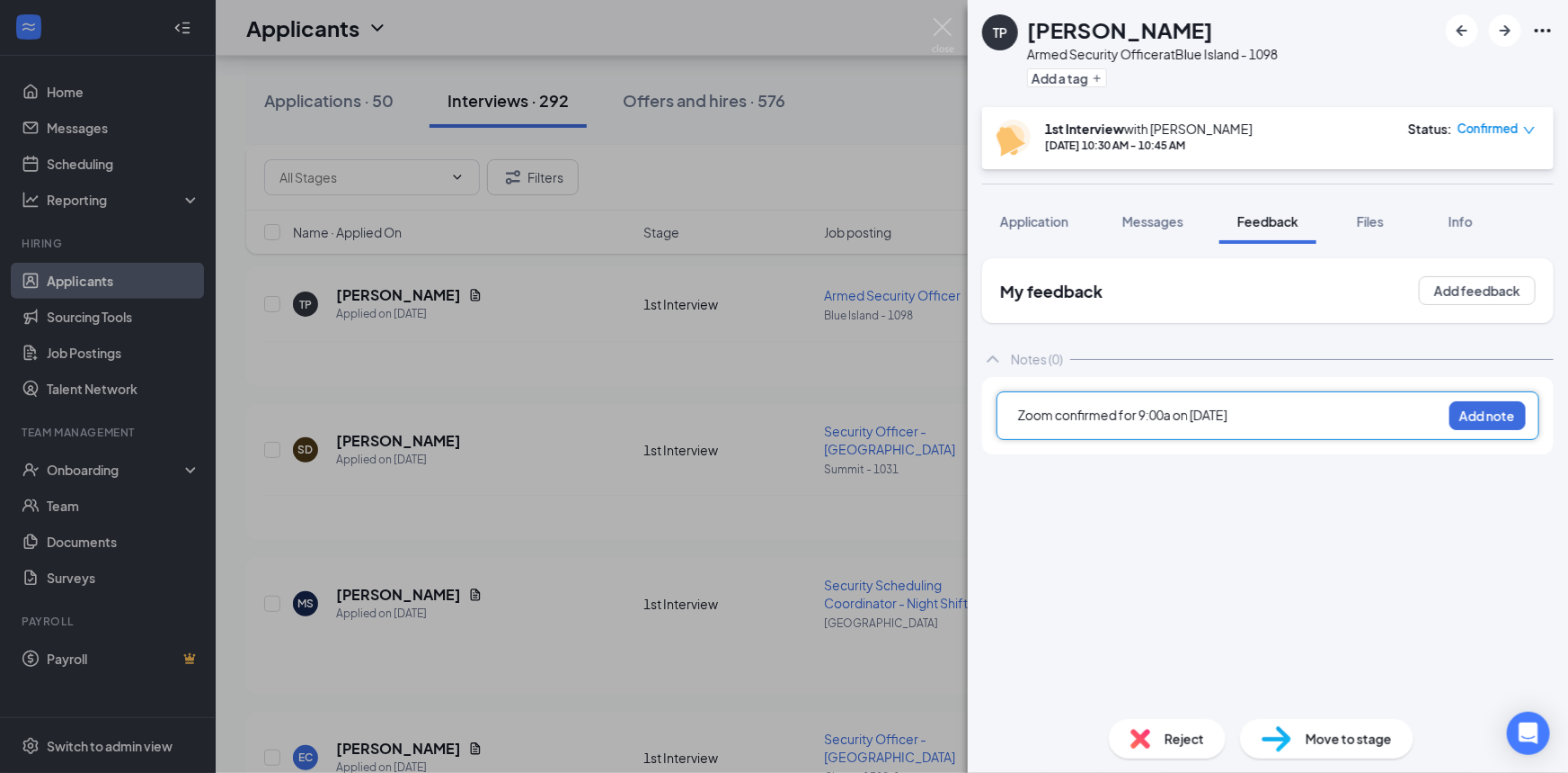
click at [1142, 414] on span "Zoom confirmed for 9:00a on [DATE]" at bounding box center [1123, 415] width 210 height 17
click at [1207, 416] on span "Zoom confirmed for 10:30a on [DATE]" at bounding box center [1127, 415] width 217 height 17
click at [1465, 405] on button "Add note" at bounding box center [1487, 415] width 76 height 29
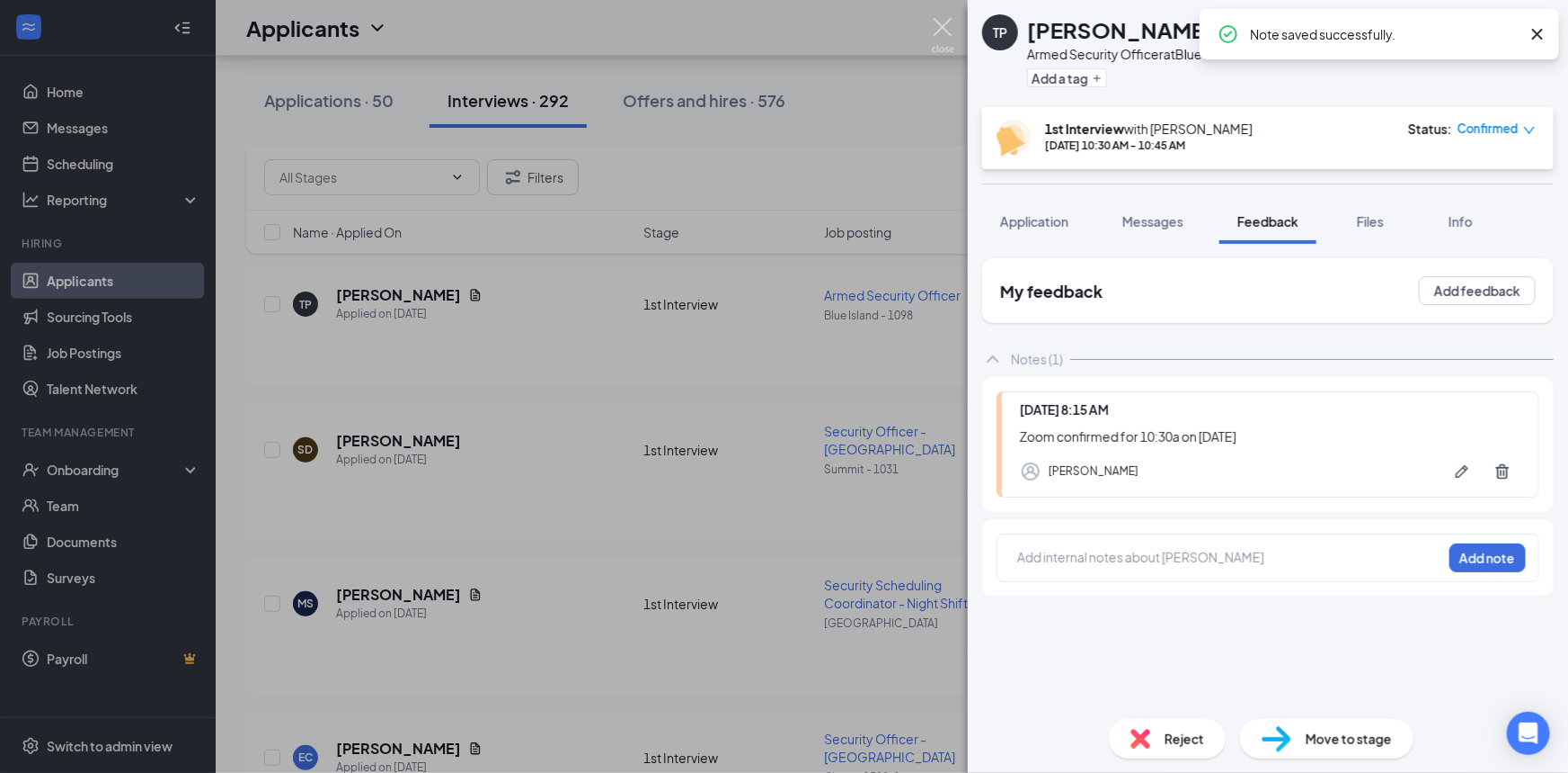
click at [946, 29] on img at bounding box center [943, 36] width 22 height 35
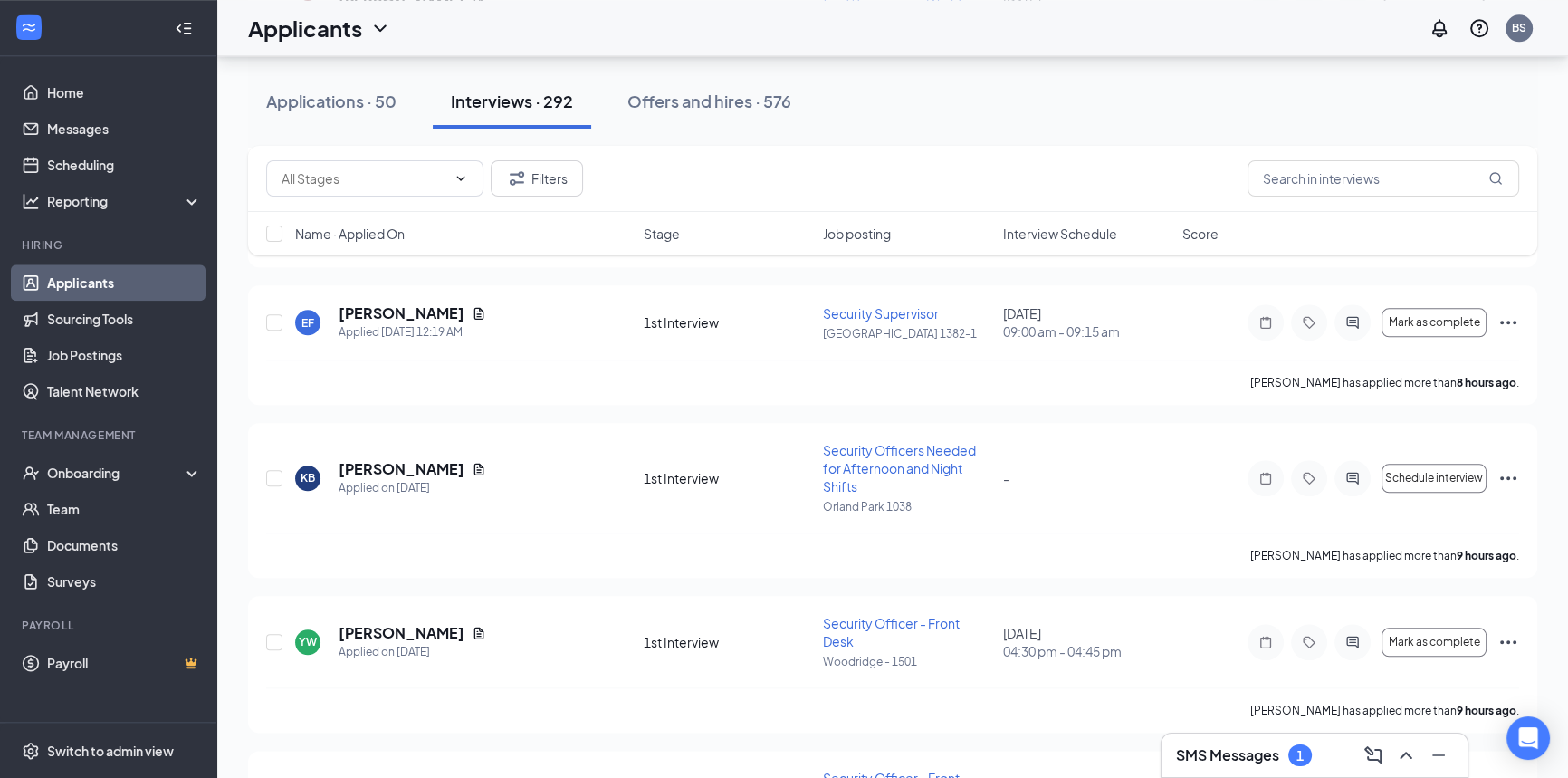
scroll to position [2551, 0]
click at [370, 302] on h5 "[PERSON_NAME]" at bounding box center [402, 312] width 126 height 20
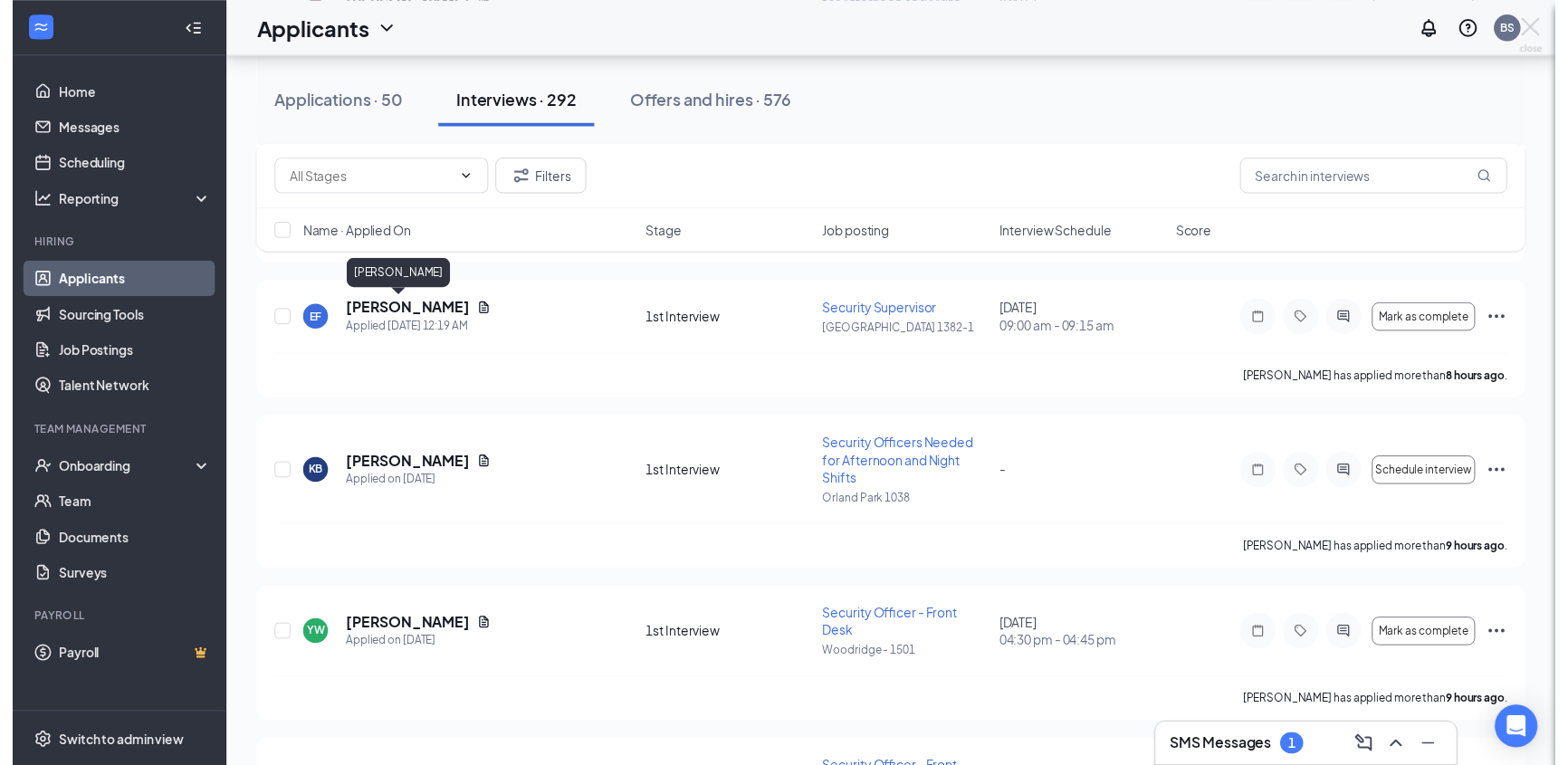
scroll to position [2534, 0]
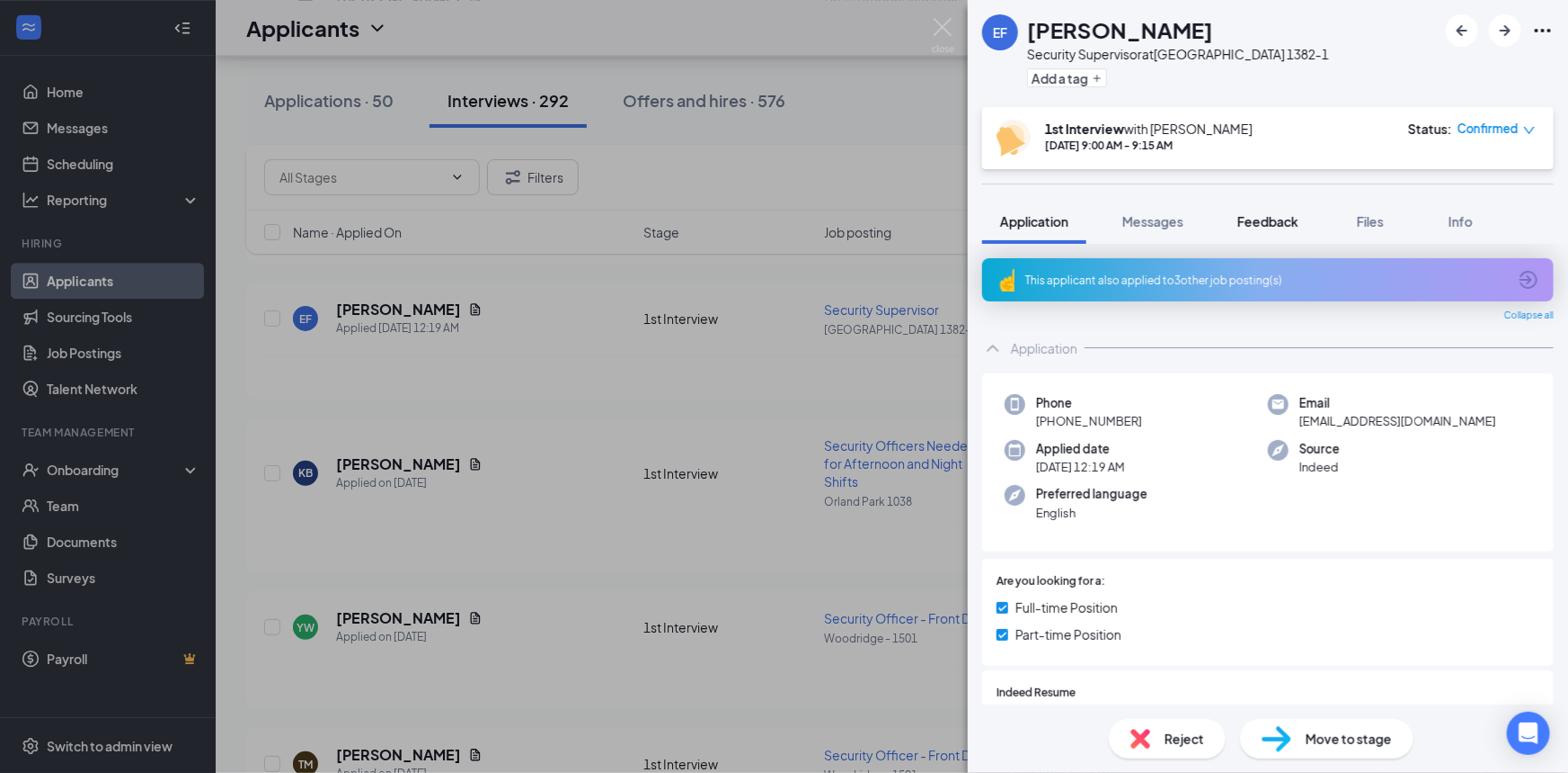
click at [1253, 224] on span "Feedback" at bounding box center [1268, 222] width 61 height 17
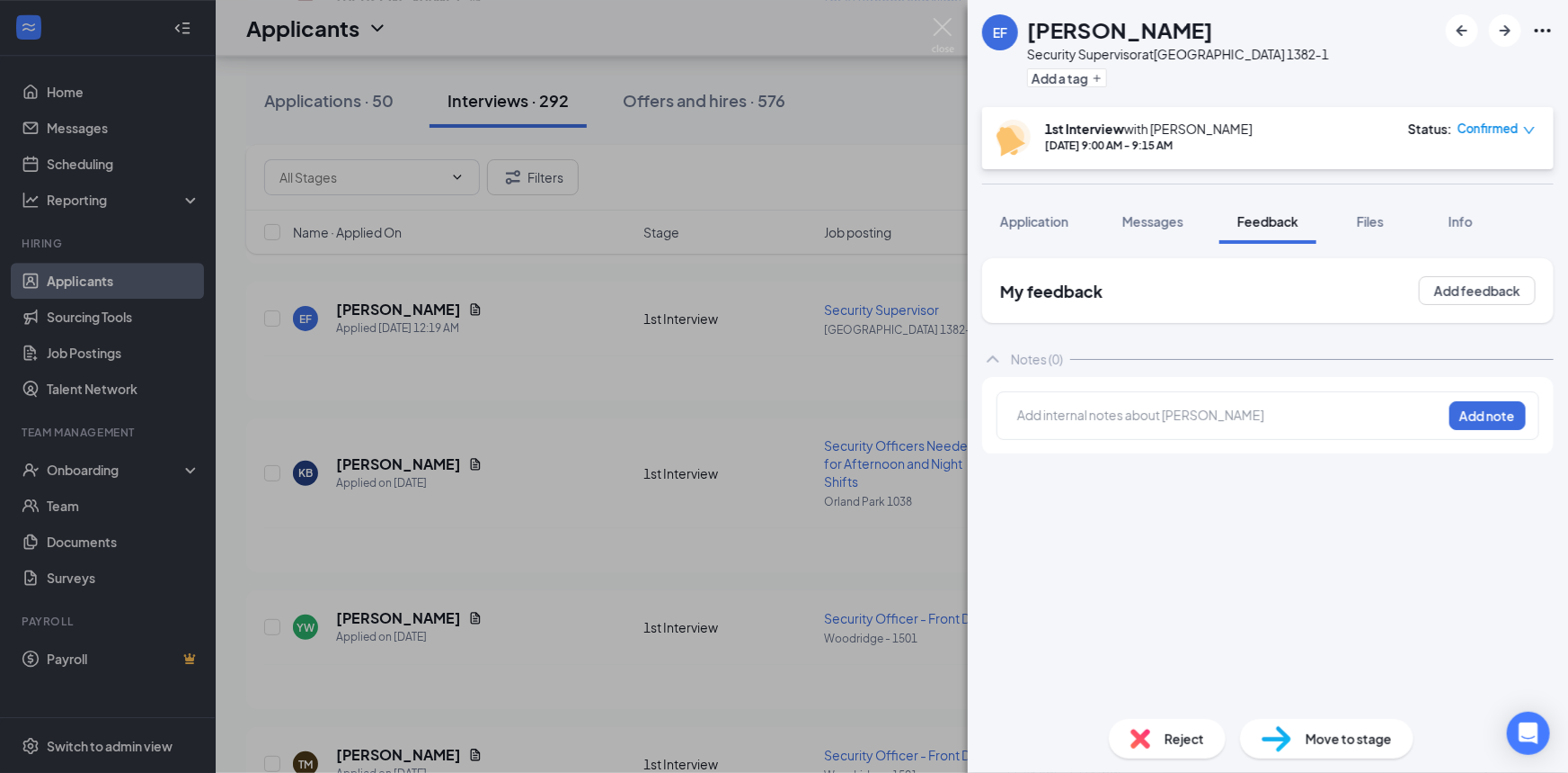
click at [1176, 421] on div at bounding box center [1230, 415] width 423 height 19
click at [1484, 415] on button "Add note" at bounding box center [1487, 415] width 76 height 29
click at [936, 30] on img at bounding box center [943, 36] width 22 height 35
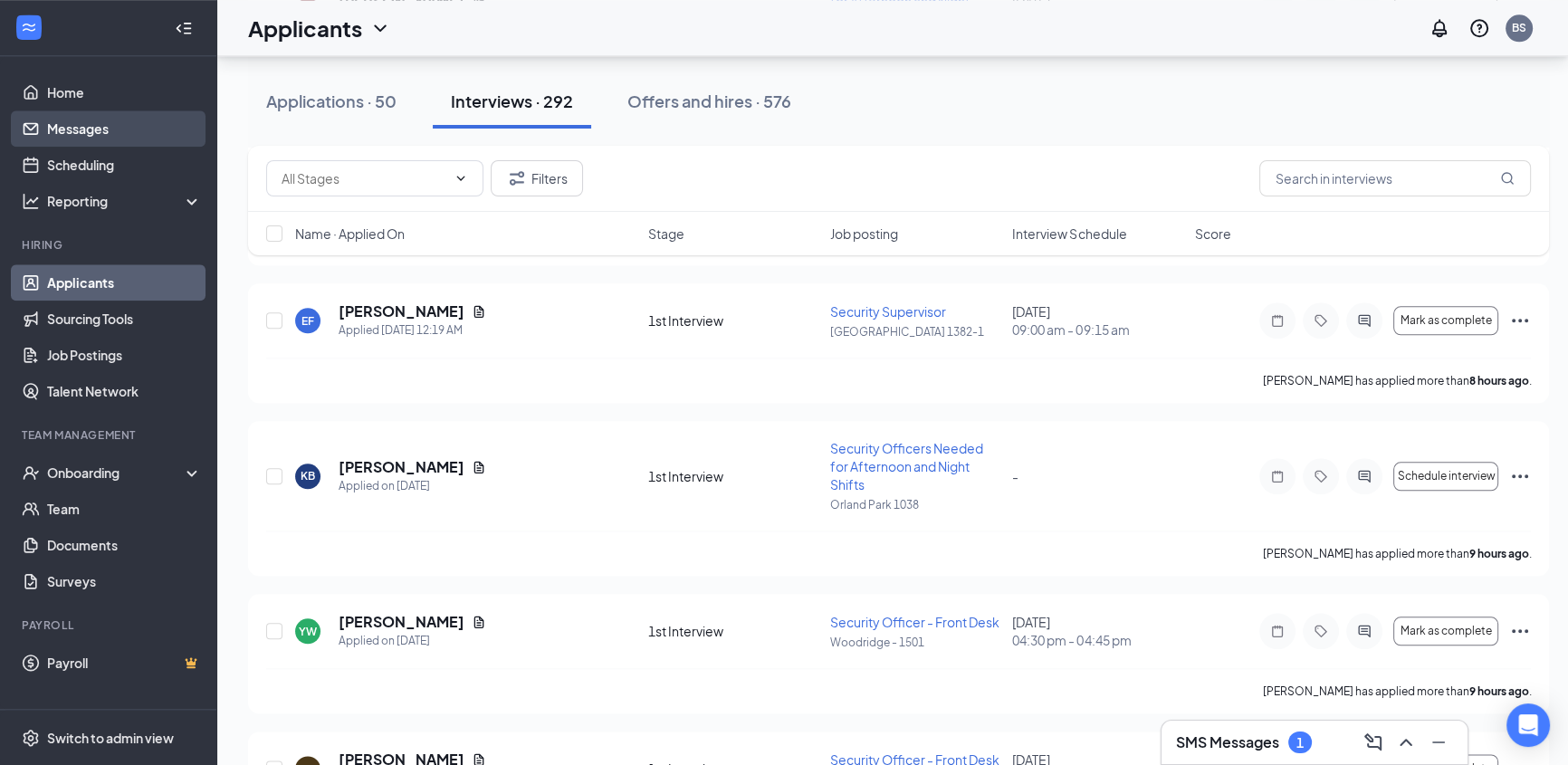
click at [88, 116] on link "Messages" at bounding box center [124, 128] width 155 height 36
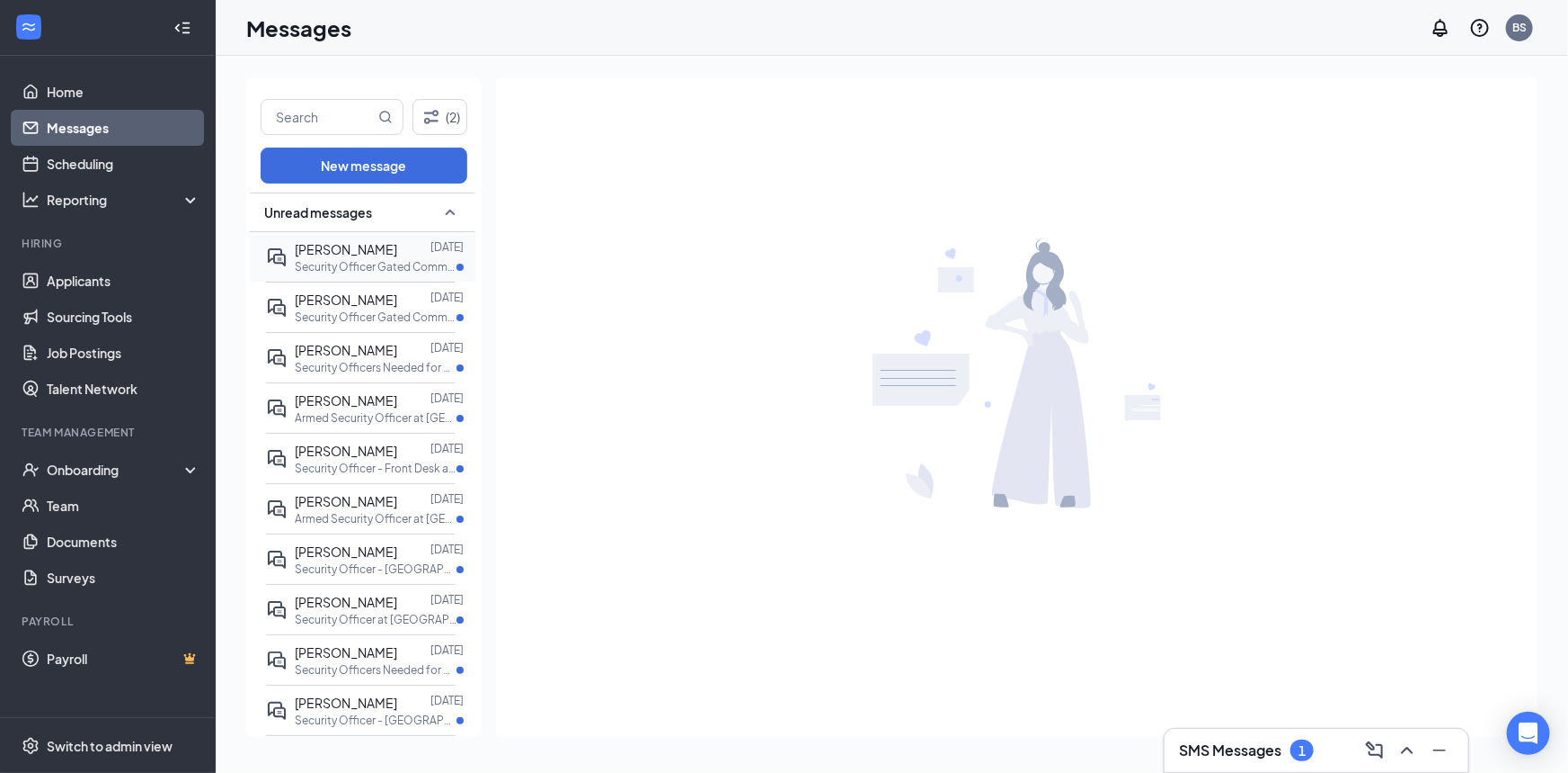
click at [350, 259] on p "Security Officer Gated Community - Night Shifts at [PERSON_NAME][GEOGRAPHIC_DAT…" at bounding box center [376, 266] width 162 height 16
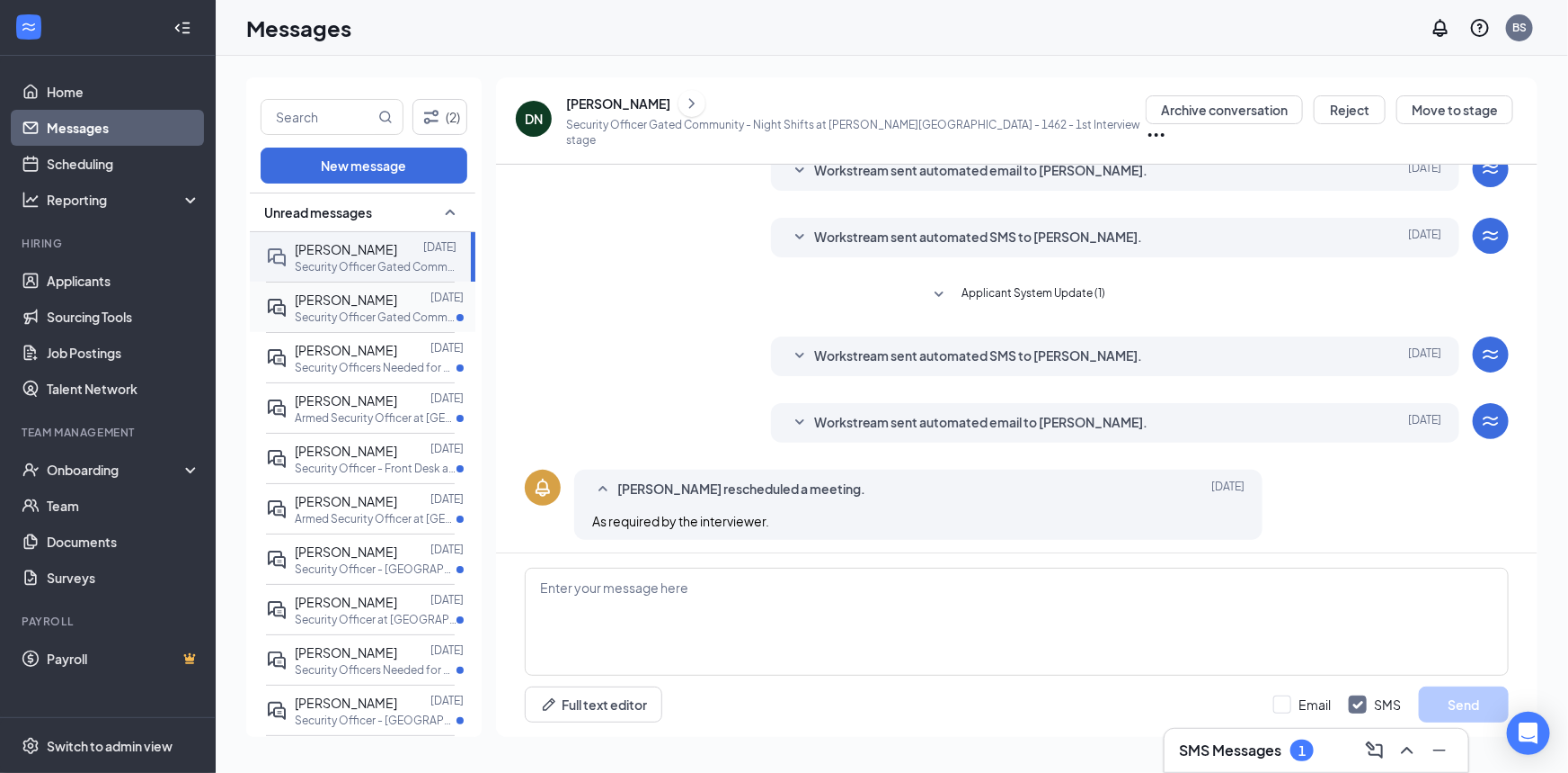
click at [373, 310] on p "Security Officer Gated Community - Night Shifts at [PERSON_NAME][GEOGRAPHIC_DAT…" at bounding box center [376, 317] width 162 height 16
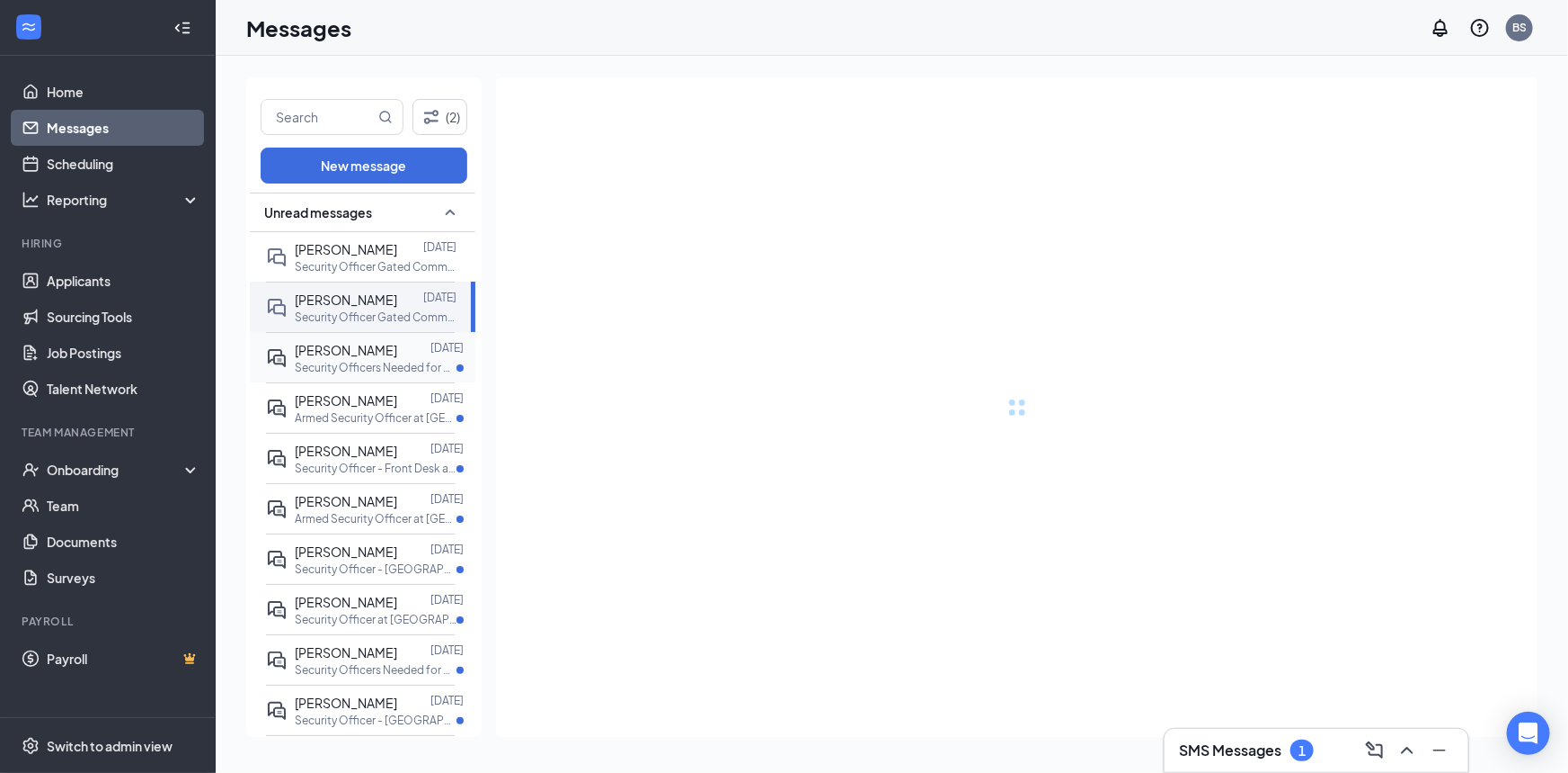
click at [397, 353] on div at bounding box center [414, 350] width 33 height 20
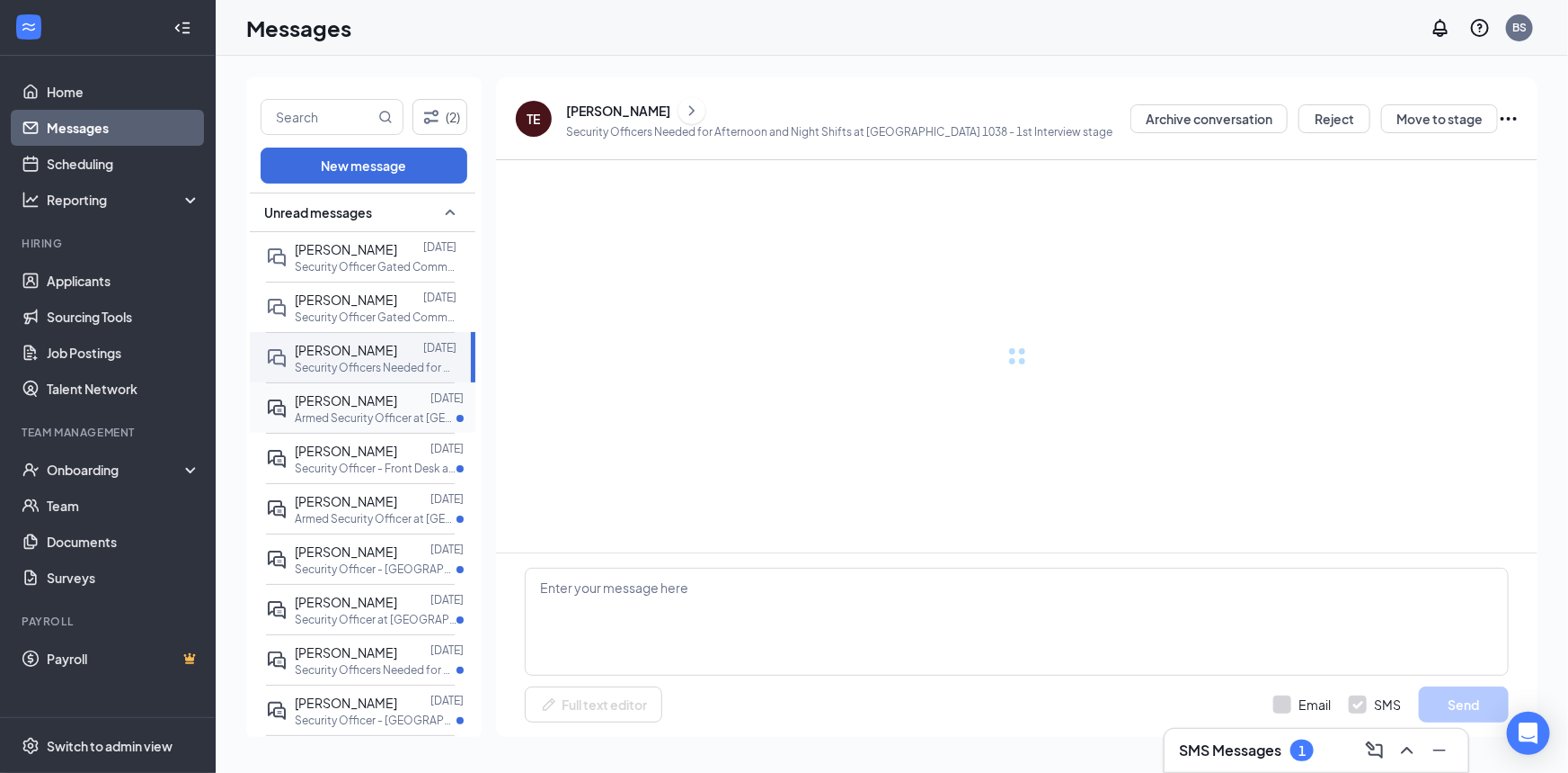
click at [376, 401] on span "[PERSON_NAME]" at bounding box center [346, 400] width 102 height 17
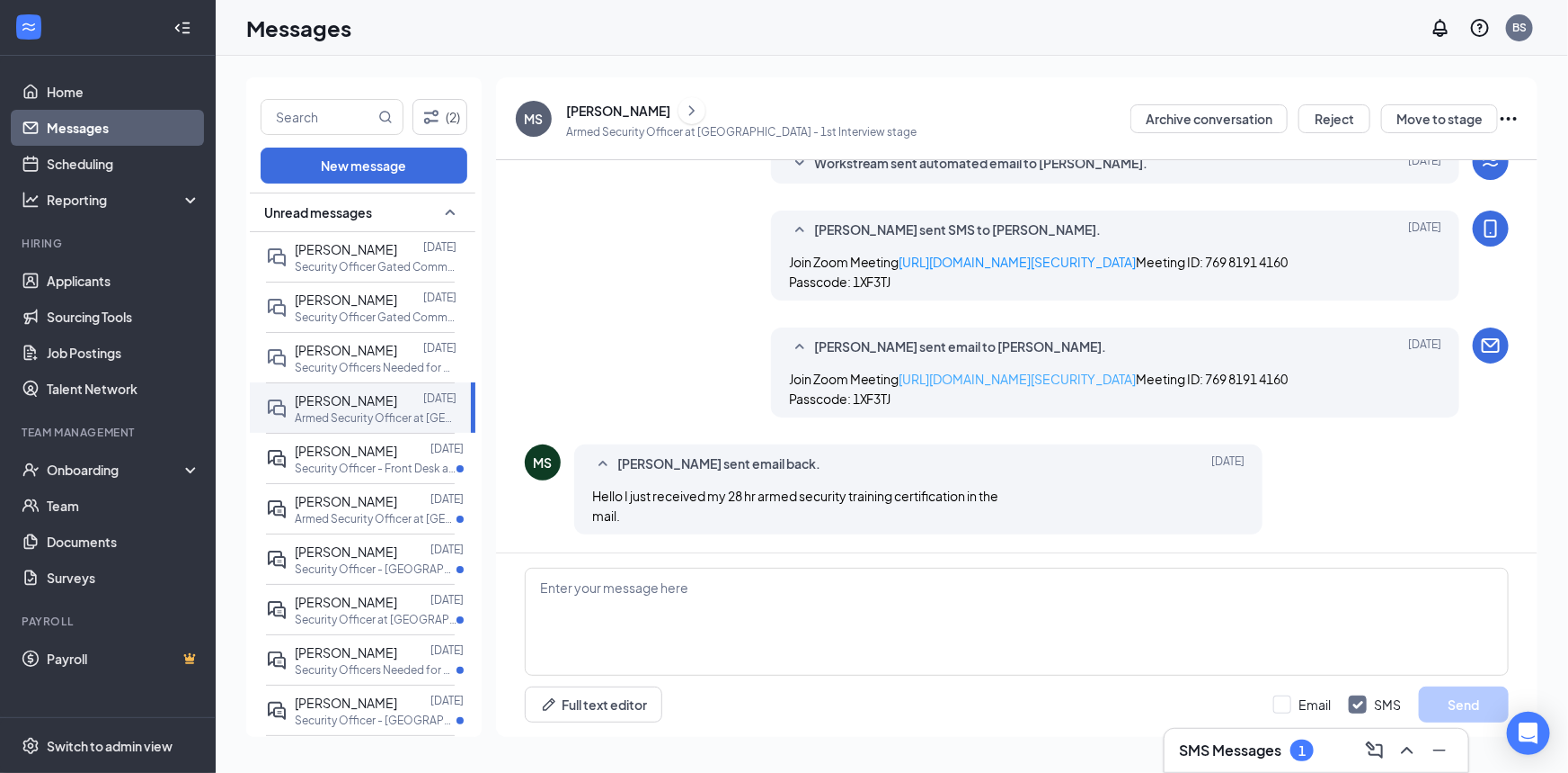
scroll to position [453, 0]
click at [397, 456] on div at bounding box center [414, 451] width 33 height 20
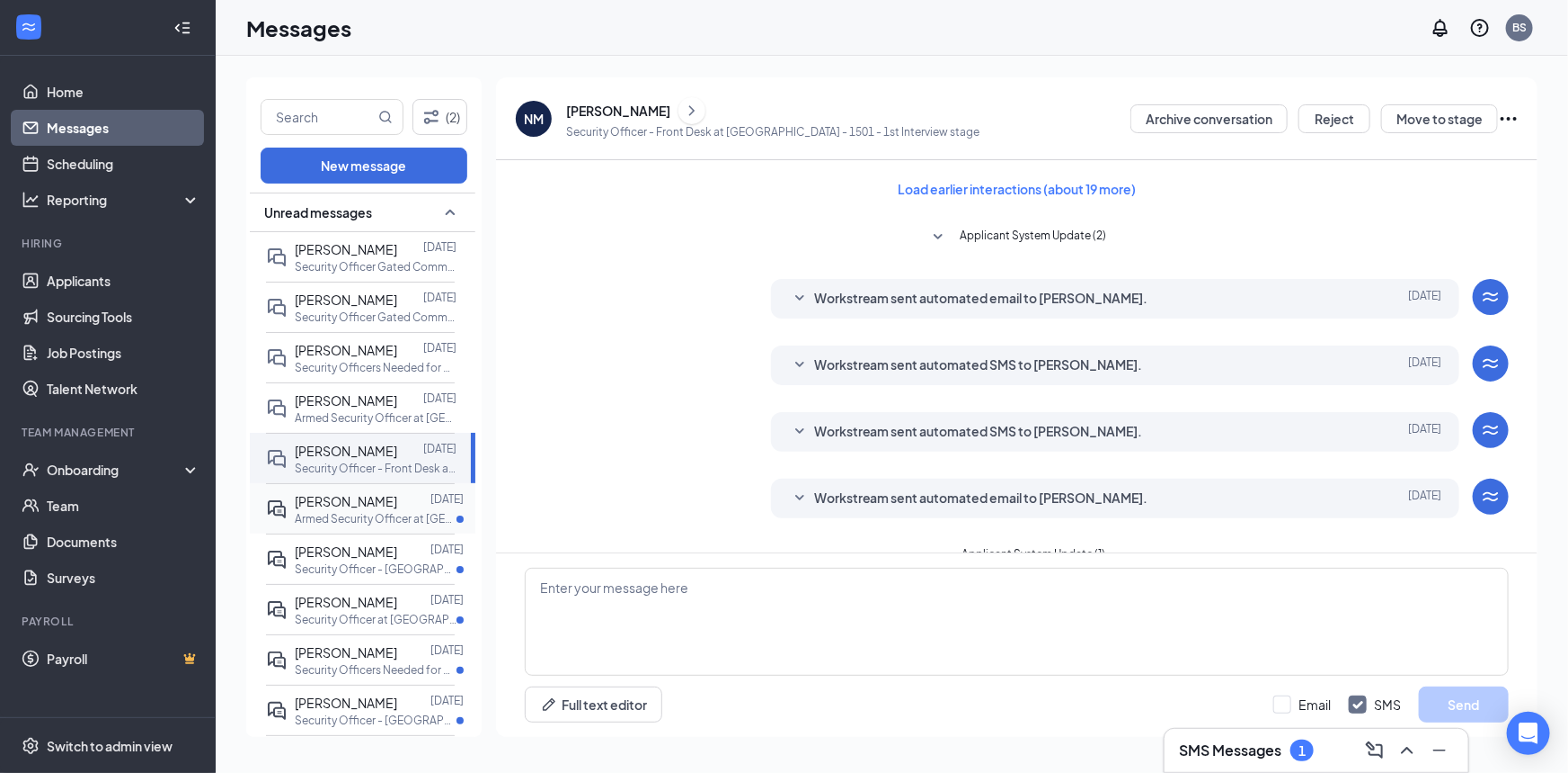
scroll to position [198, 0]
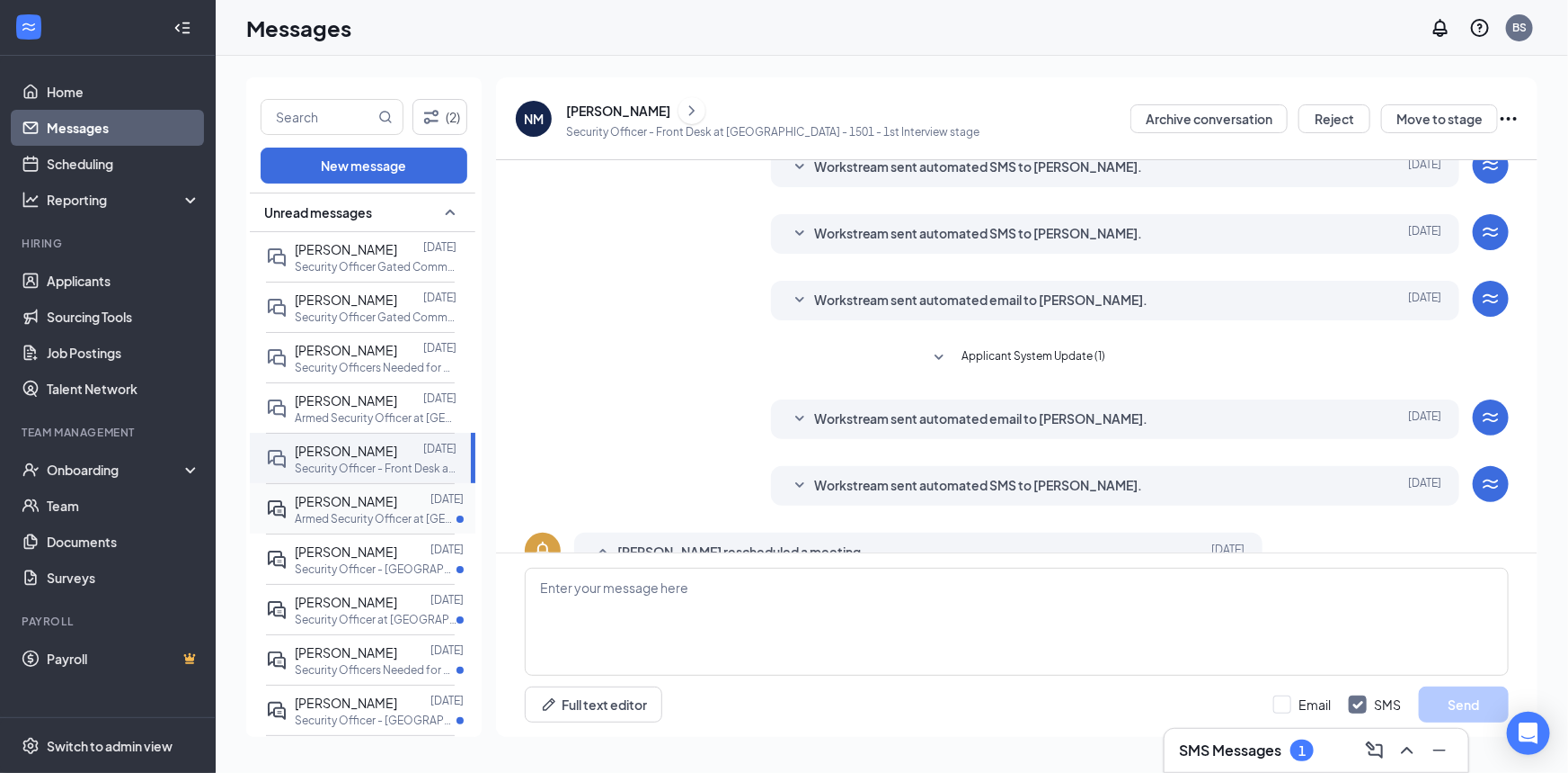
click at [397, 507] on div at bounding box center [414, 502] width 33 height 20
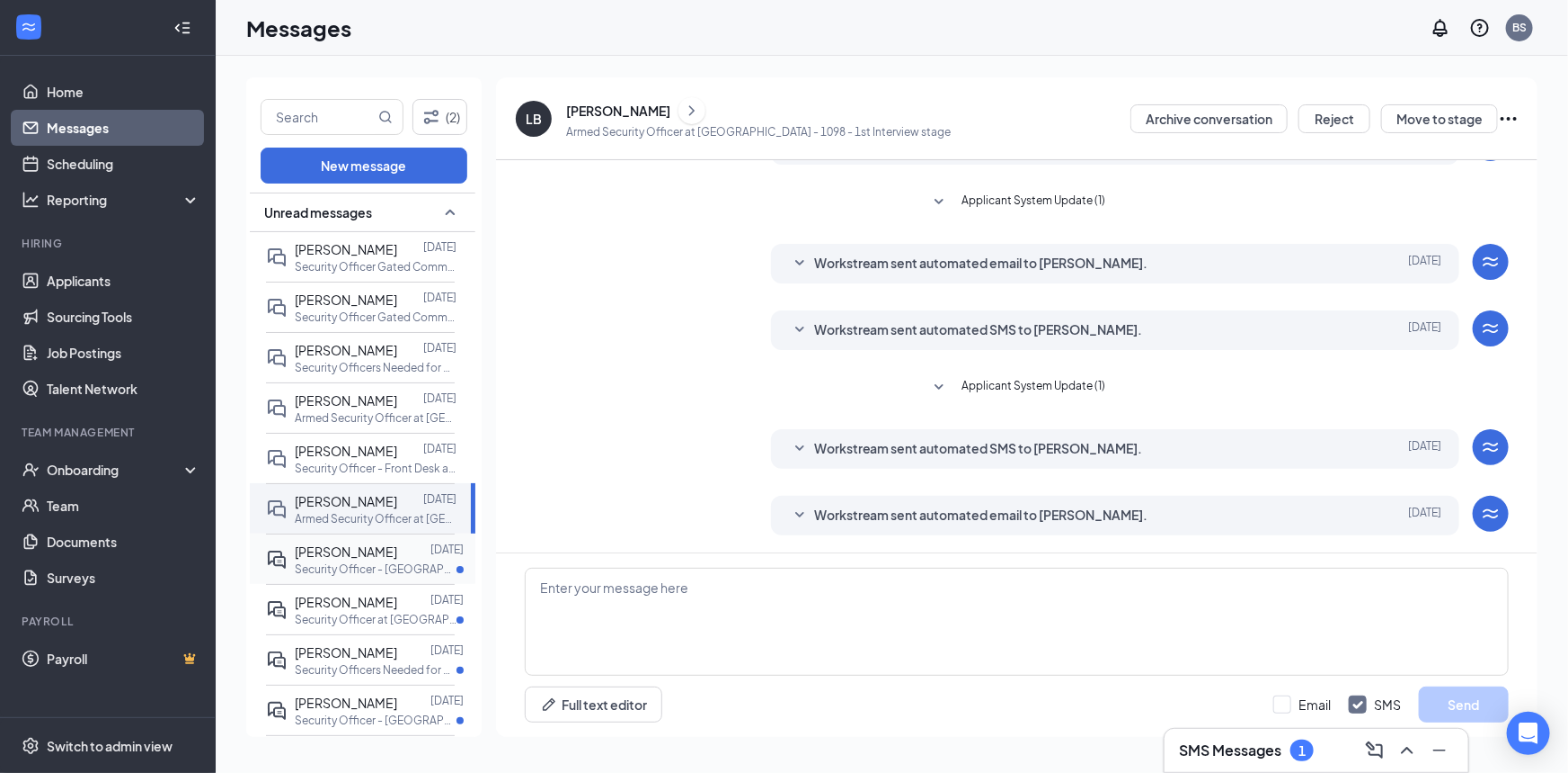
scroll to position [301, 0]
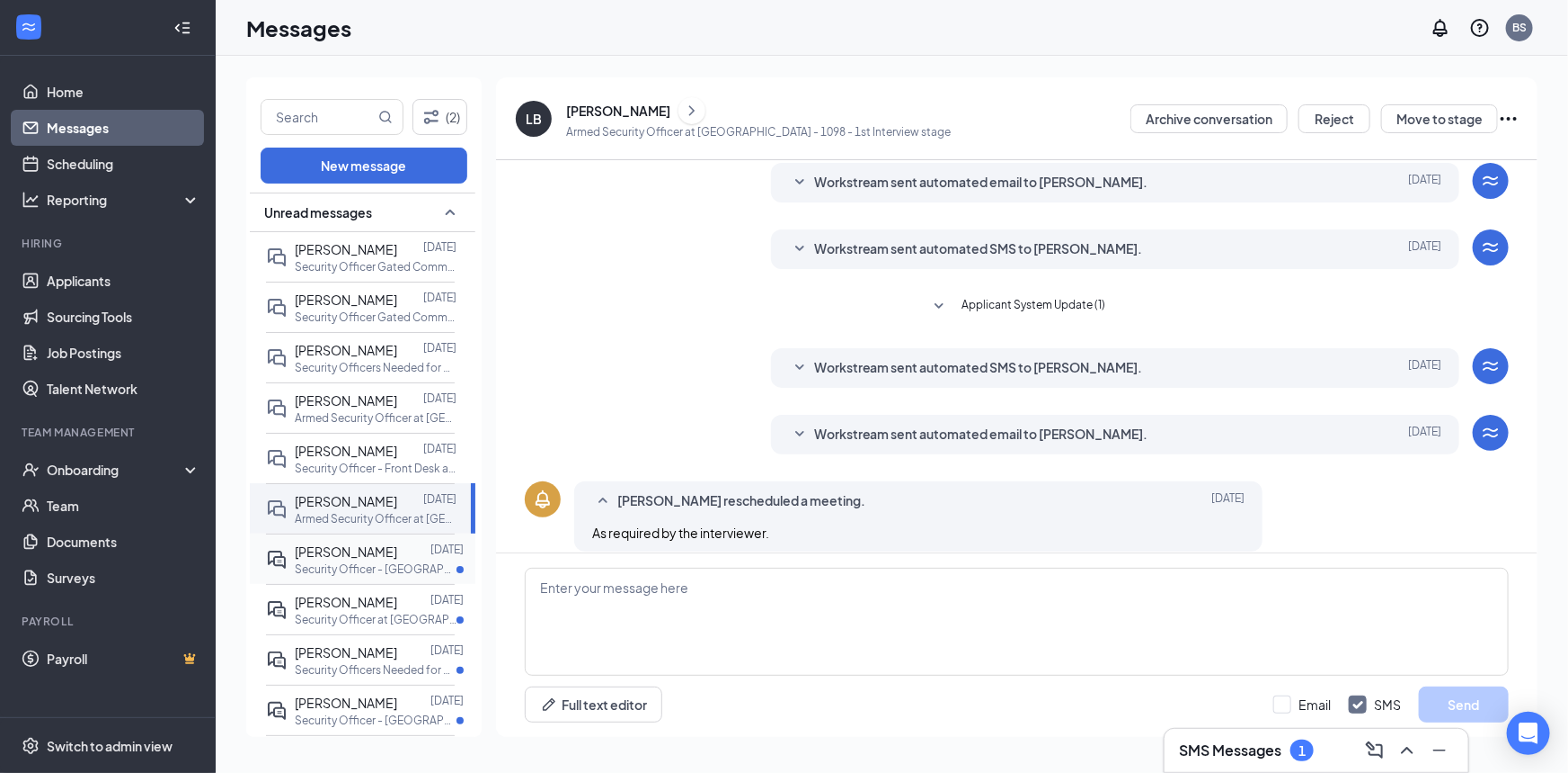
click at [397, 544] on div at bounding box center [414, 551] width 33 height 20
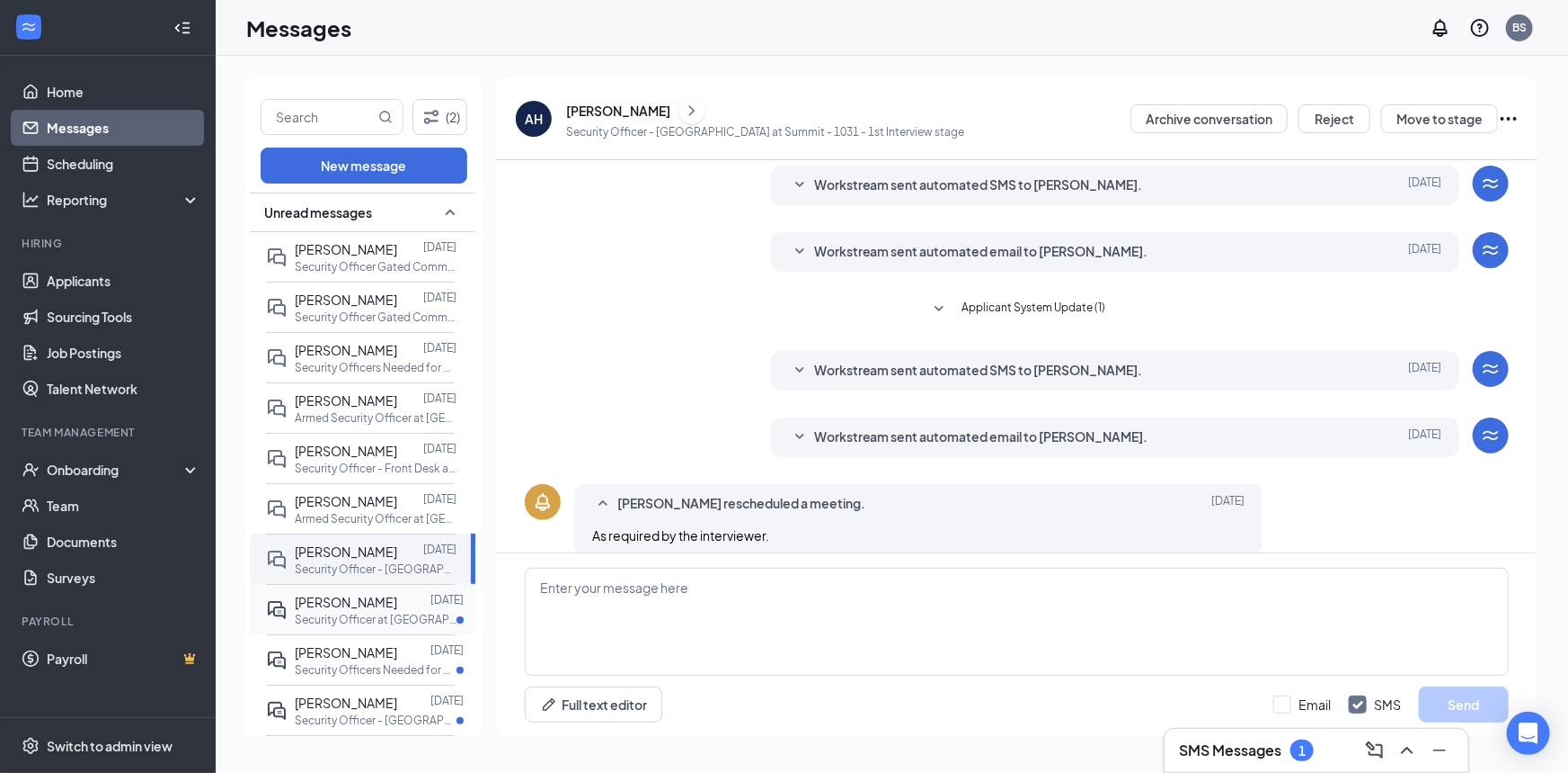
scroll to position [330, 0]
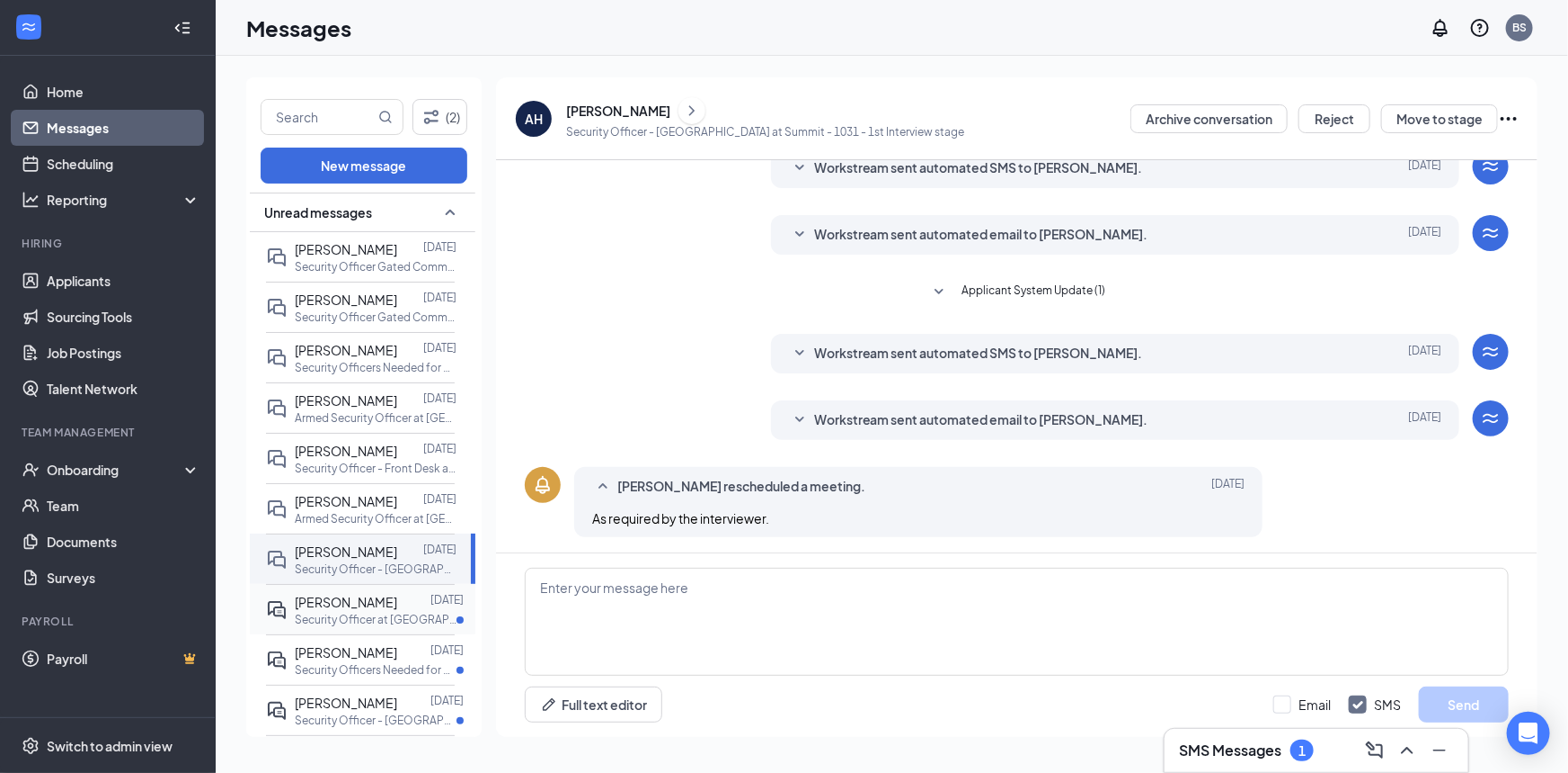
click at [397, 596] on div at bounding box center [414, 602] width 33 height 20
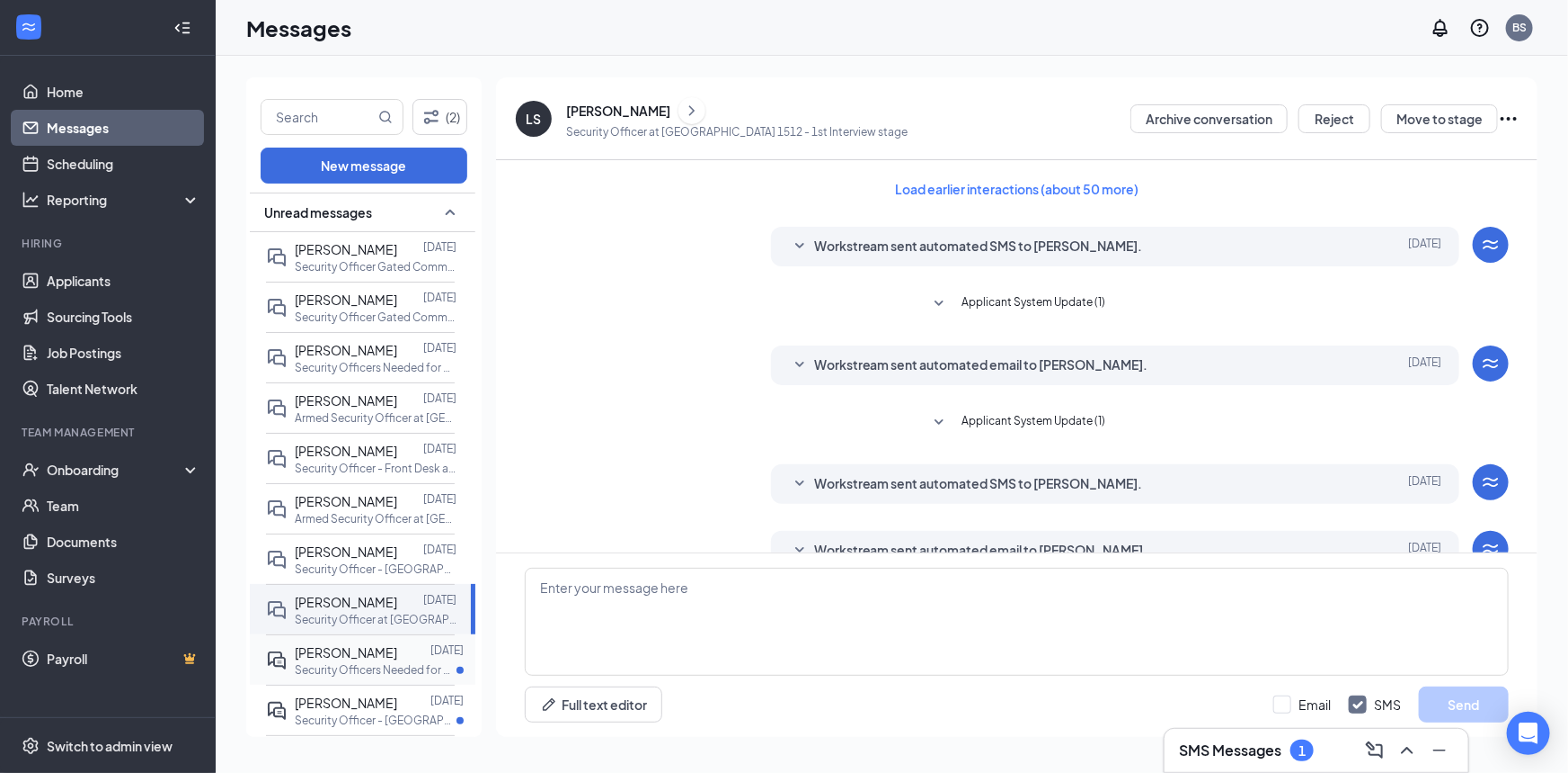
scroll to position [301, 0]
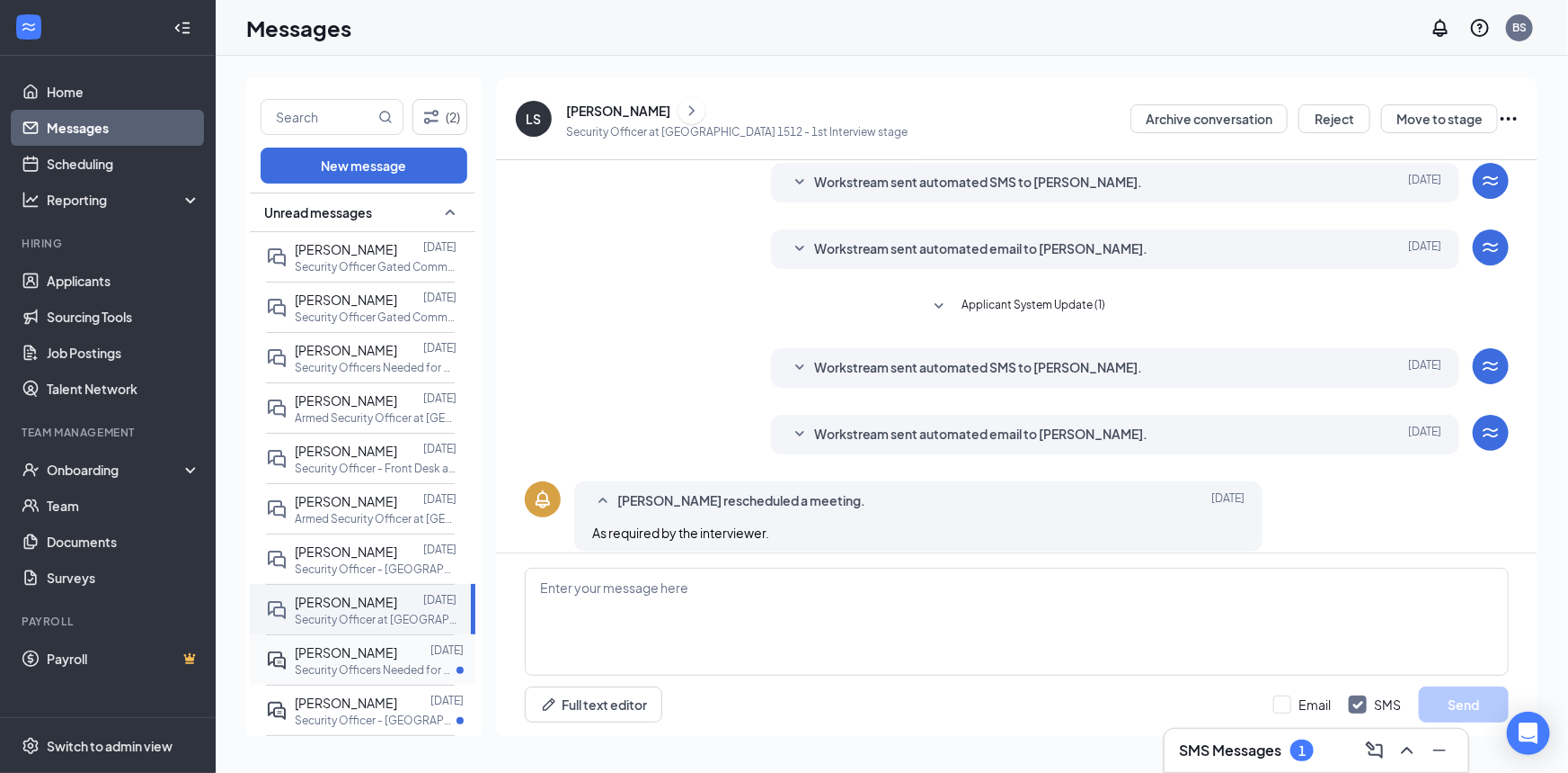
click at [397, 643] on div at bounding box center [414, 652] width 33 height 20
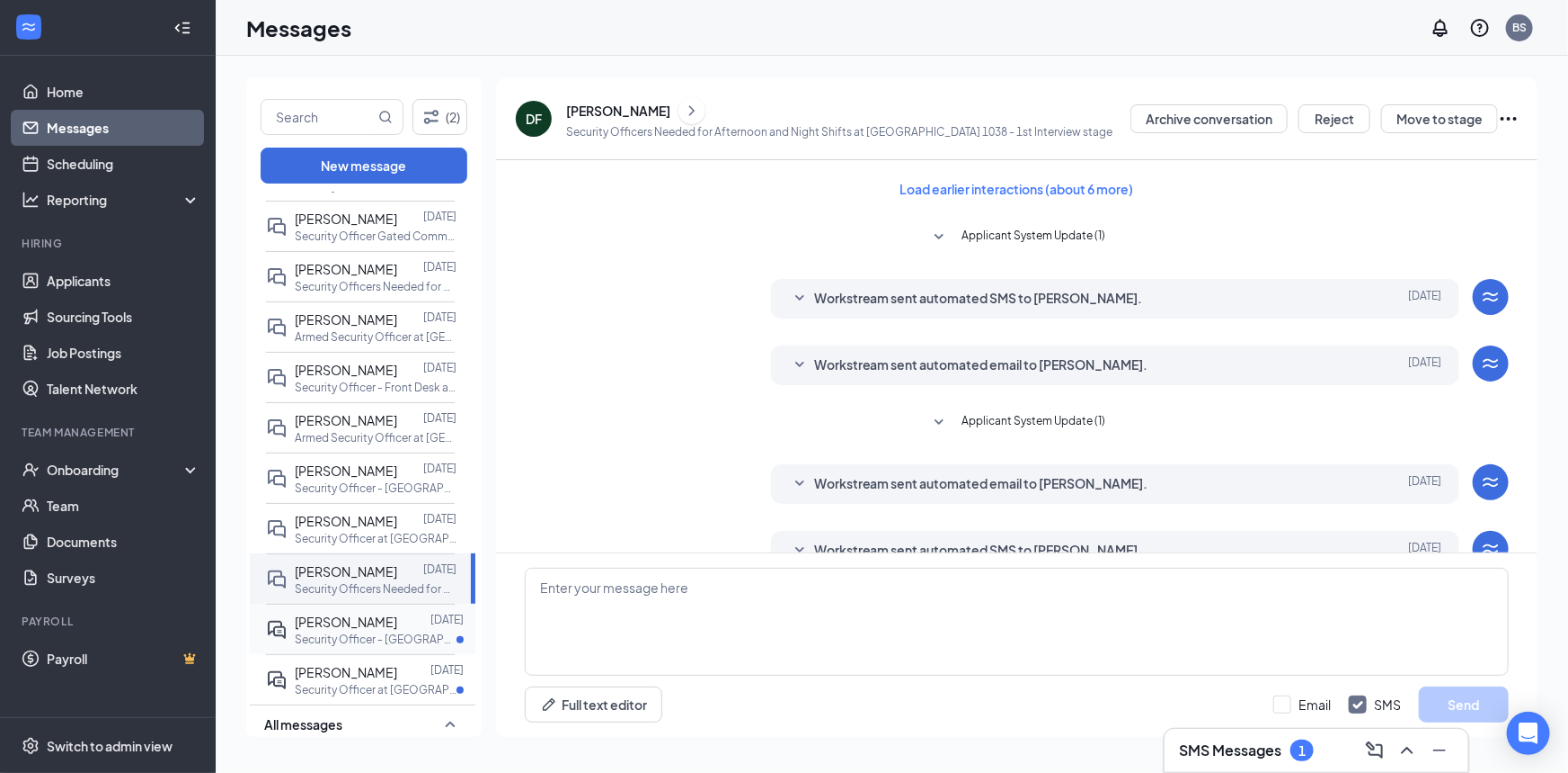
scroll to position [219, 0]
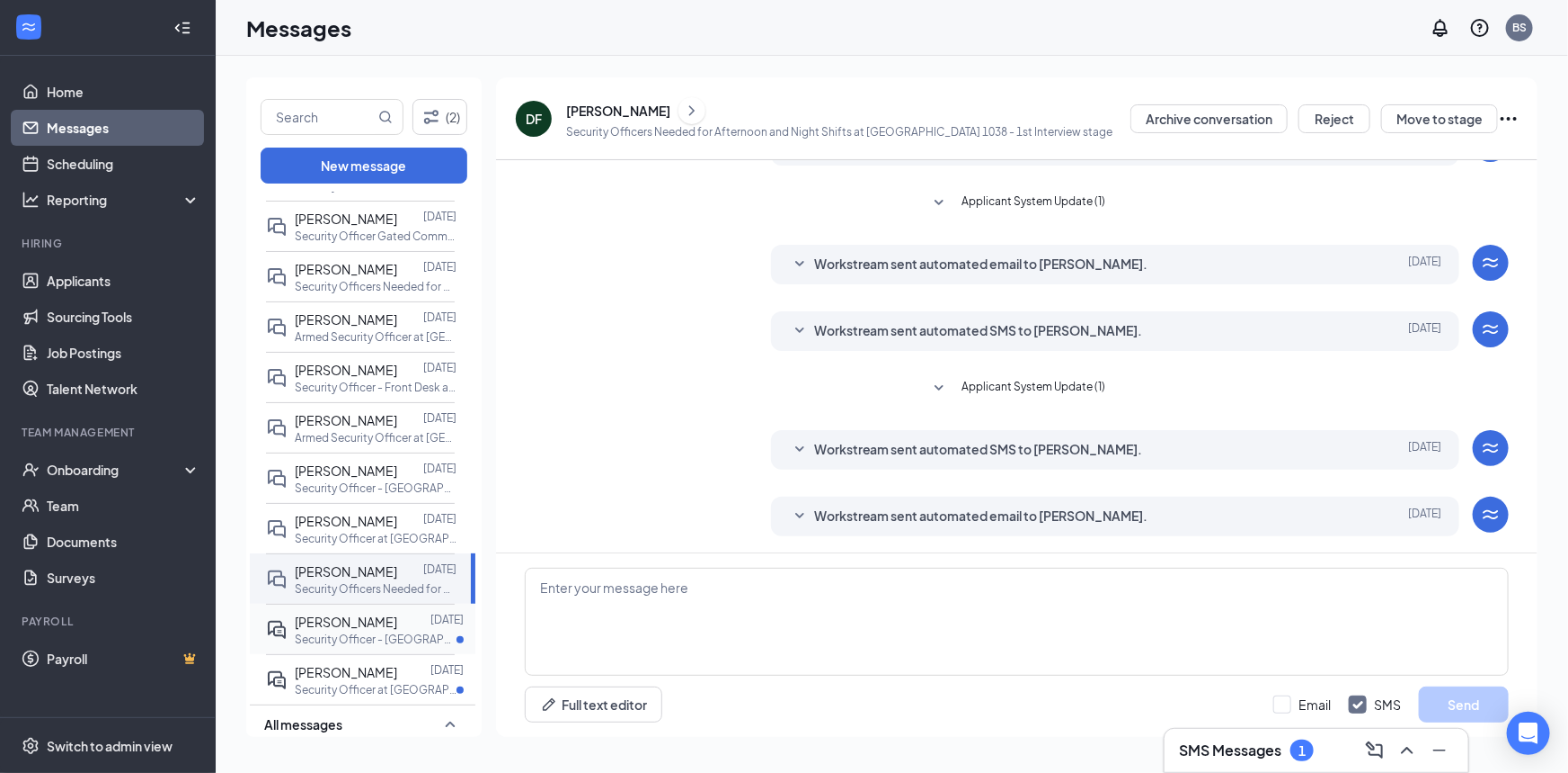
click at [367, 612] on div "[PERSON_NAME]" at bounding box center [346, 622] width 102 height 20
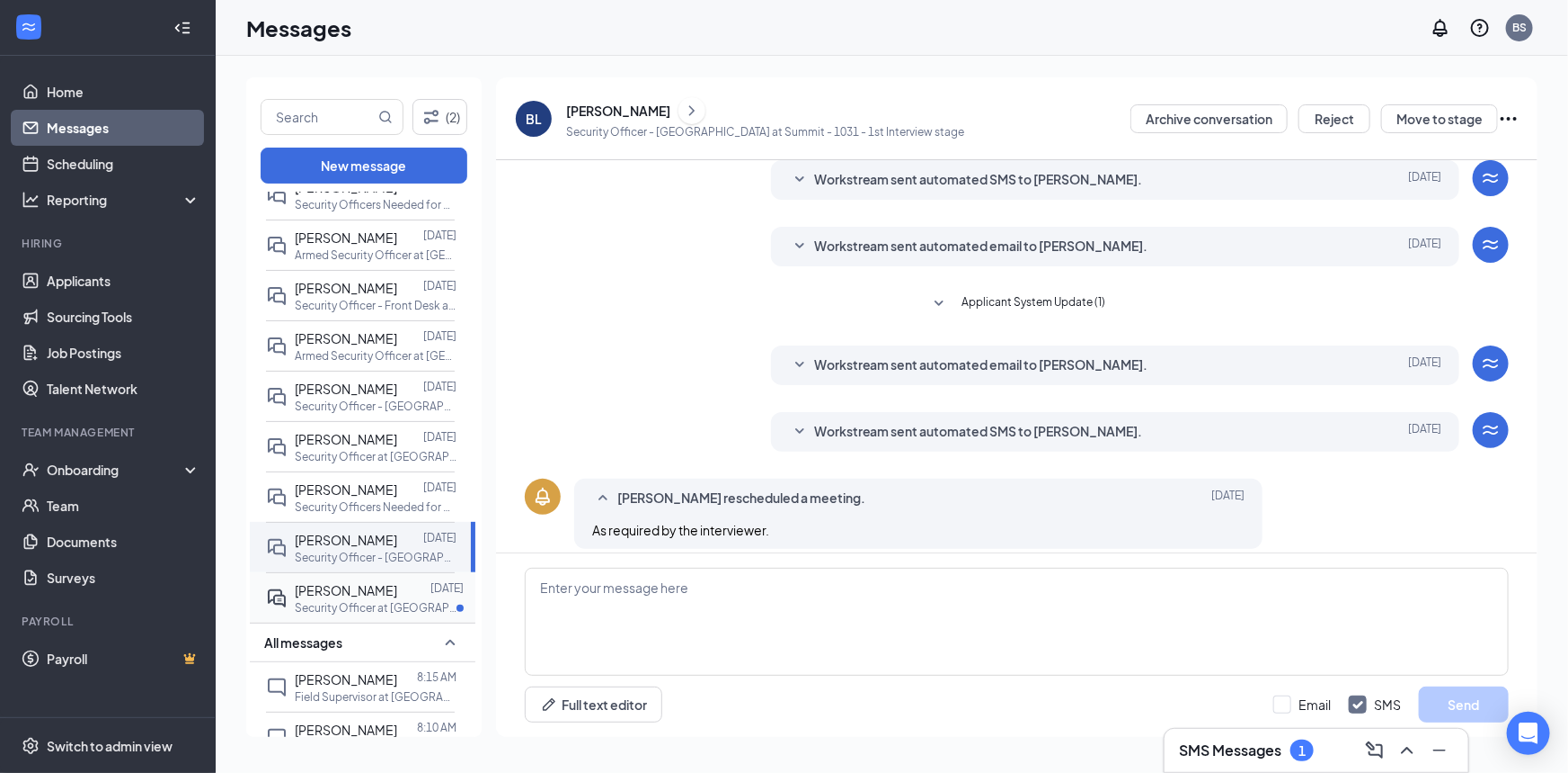
scroll to position [332, 0]
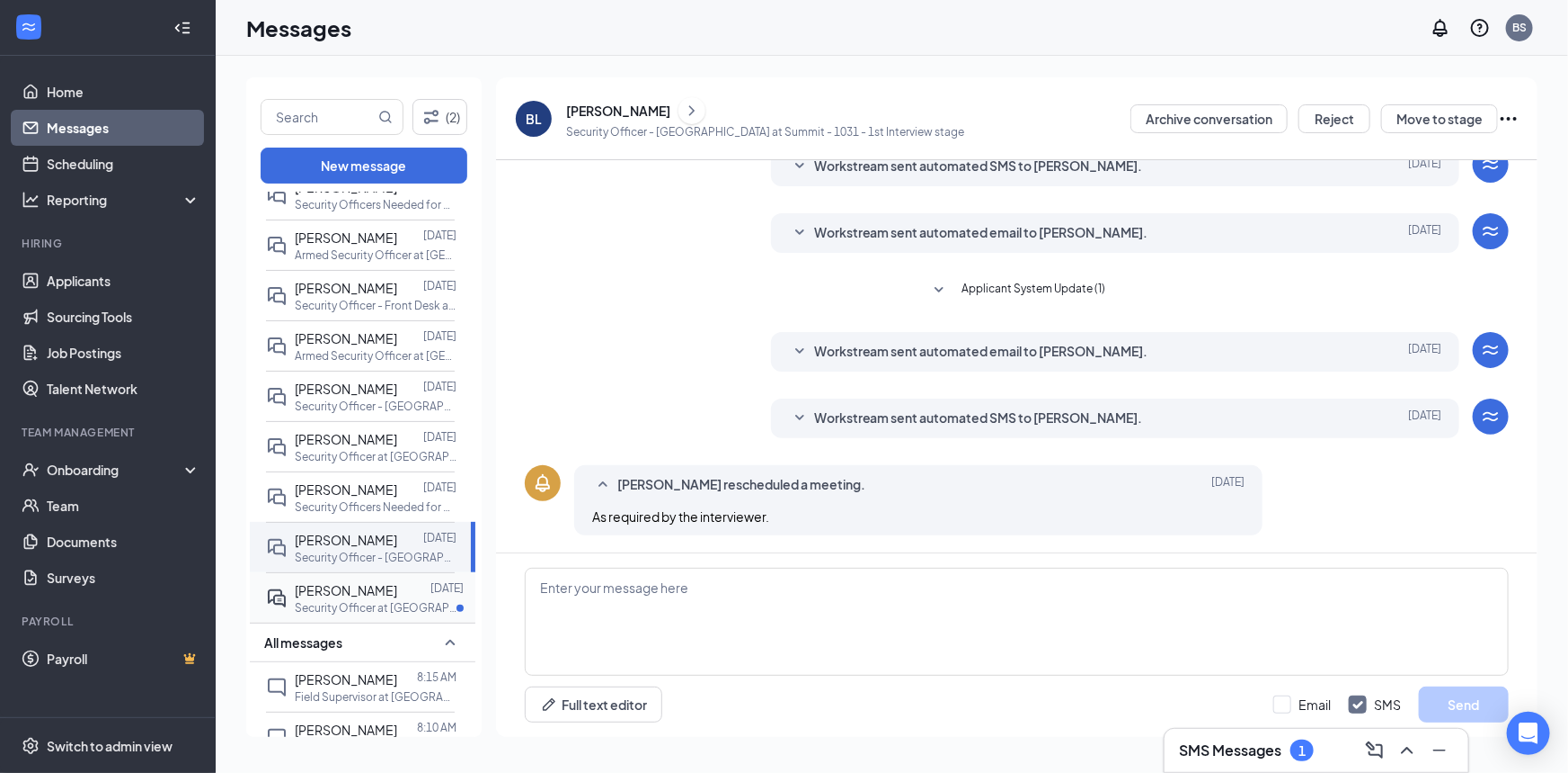
click at [372, 600] on p "Security Officer at [GEOGRAPHIC_DATA] - 1215" at bounding box center [376, 607] width 162 height 16
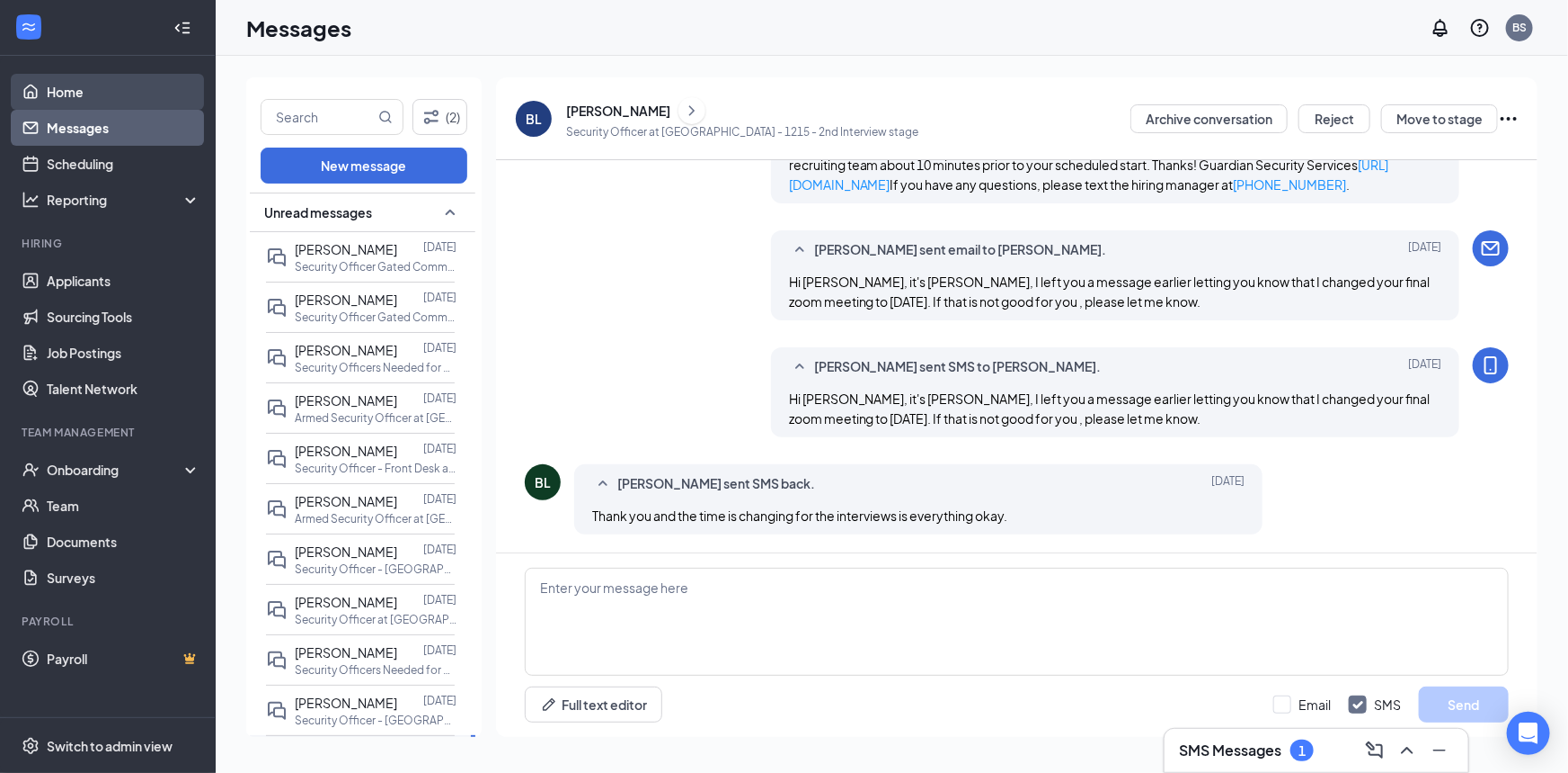
click at [59, 101] on link "Home" at bounding box center [123, 91] width 154 height 36
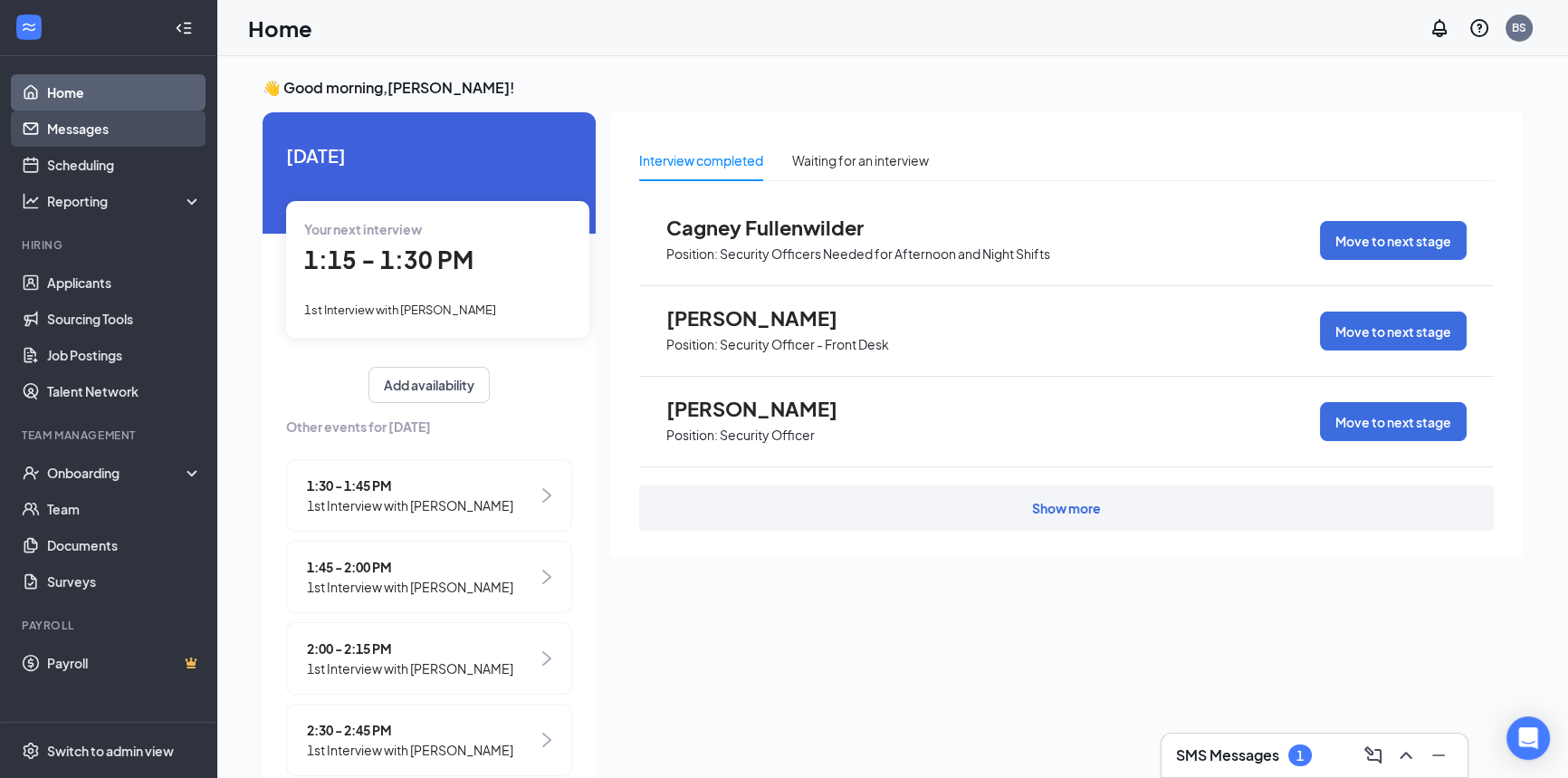
click at [99, 119] on link "Messages" at bounding box center [124, 128] width 155 height 36
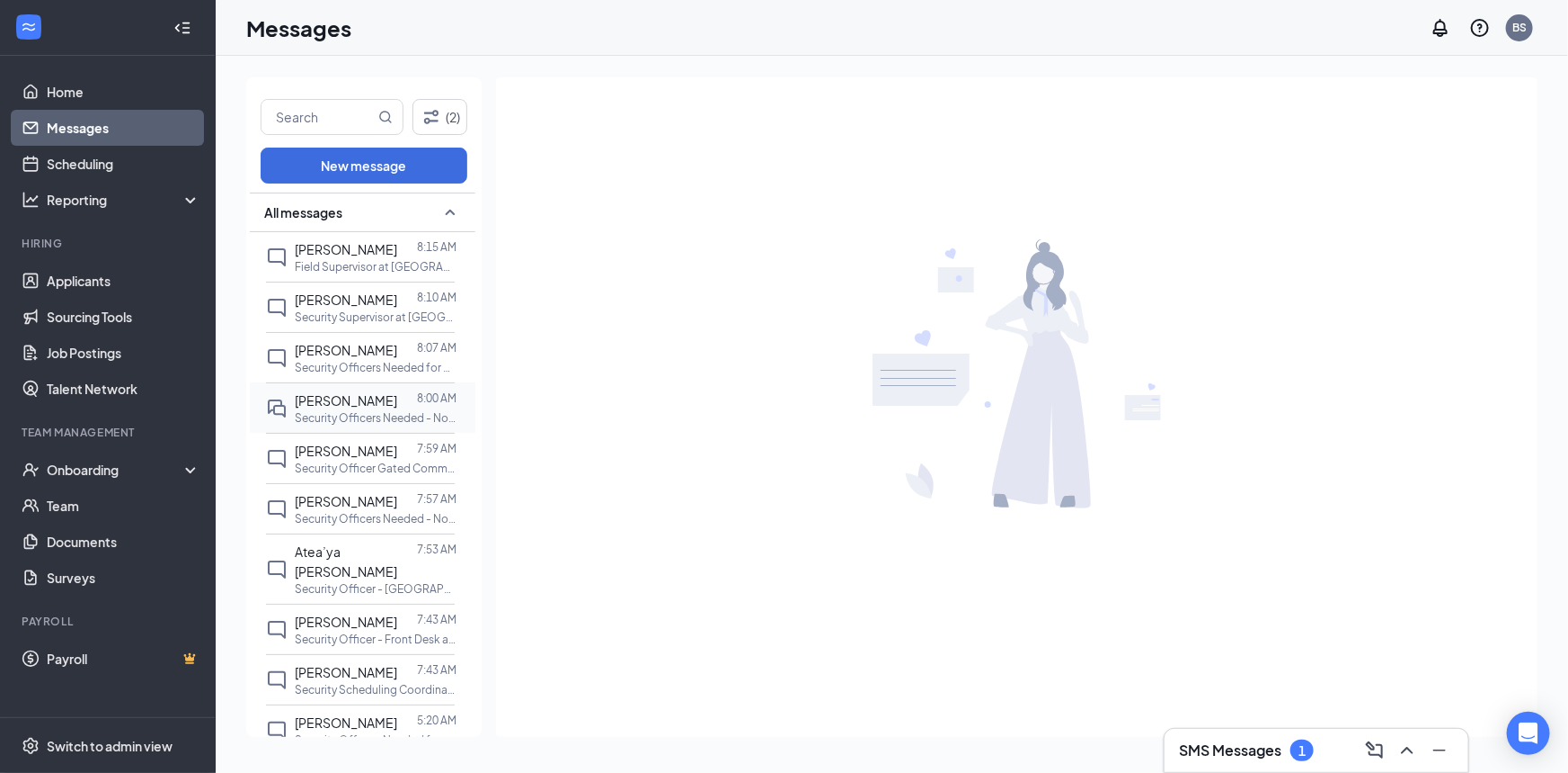
click at [356, 410] on p "Security Officers Needed - Northbrook at [GEOGRAPHIC_DATA] 1345" at bounding box center [376, 418] width 162 height 16
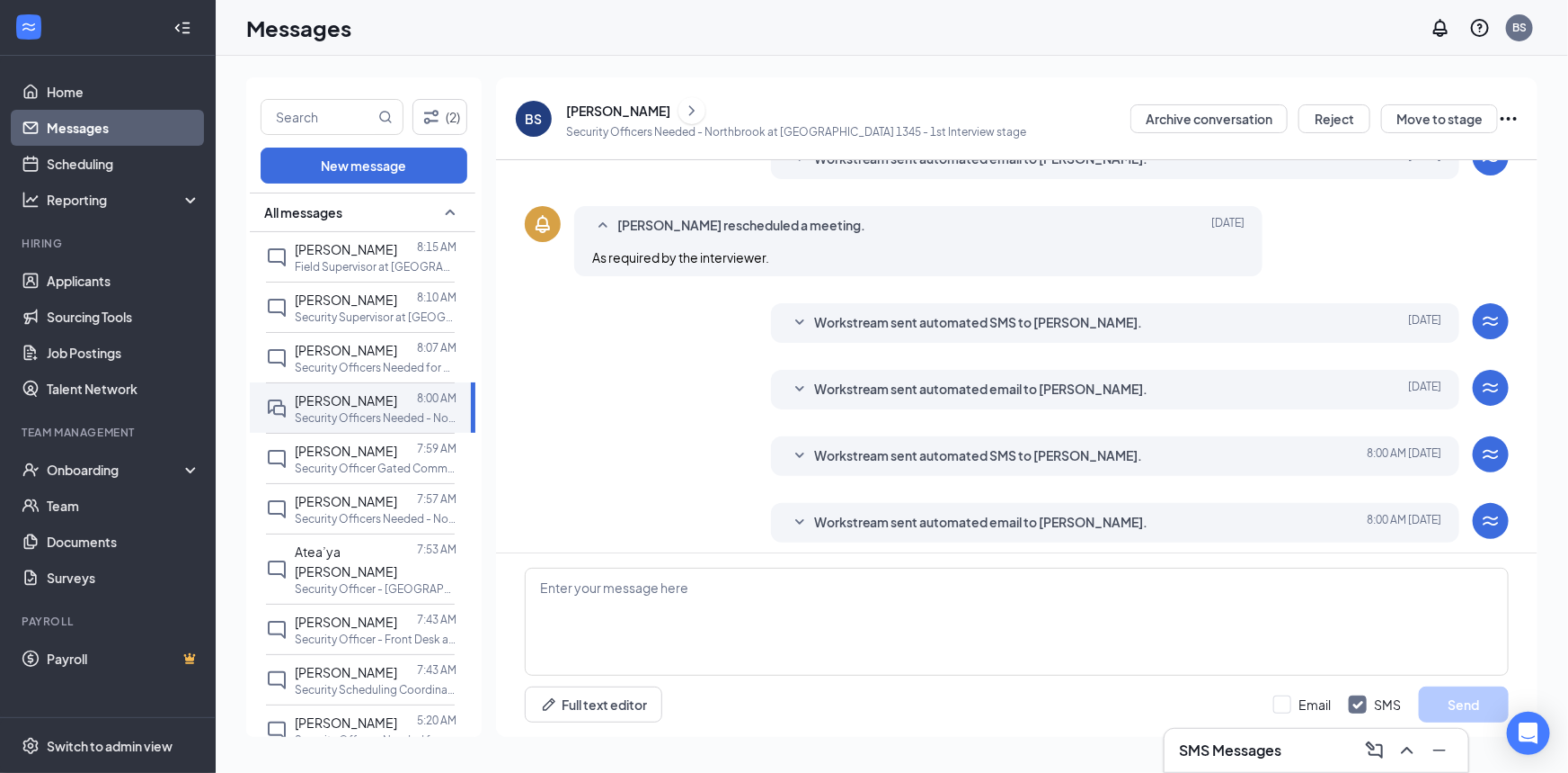
scroll to position [546, 0]
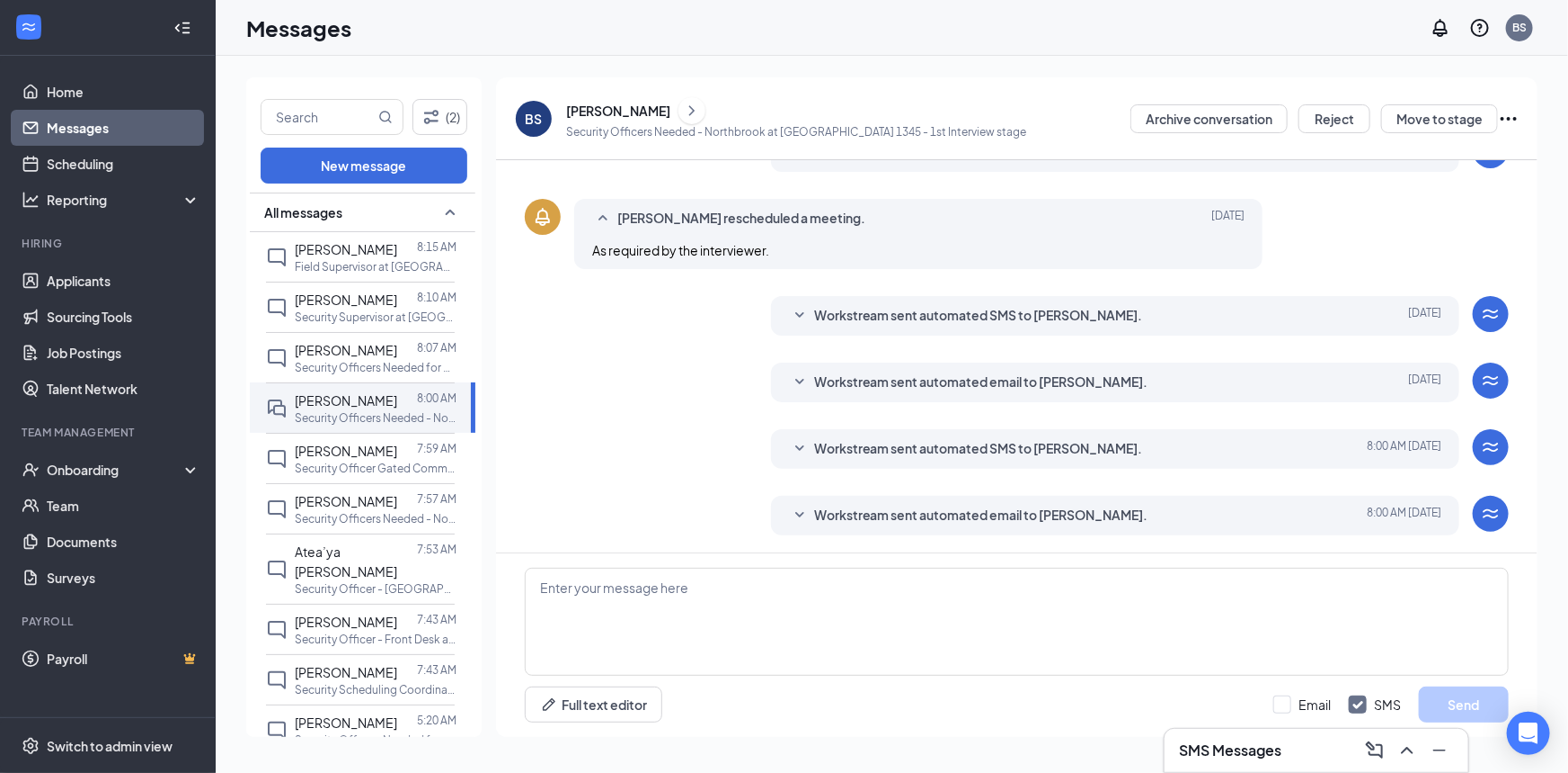
click at [615, 103] on div "[PERSON_NAME]" at bounding box center [618, 110] width 104 height 18
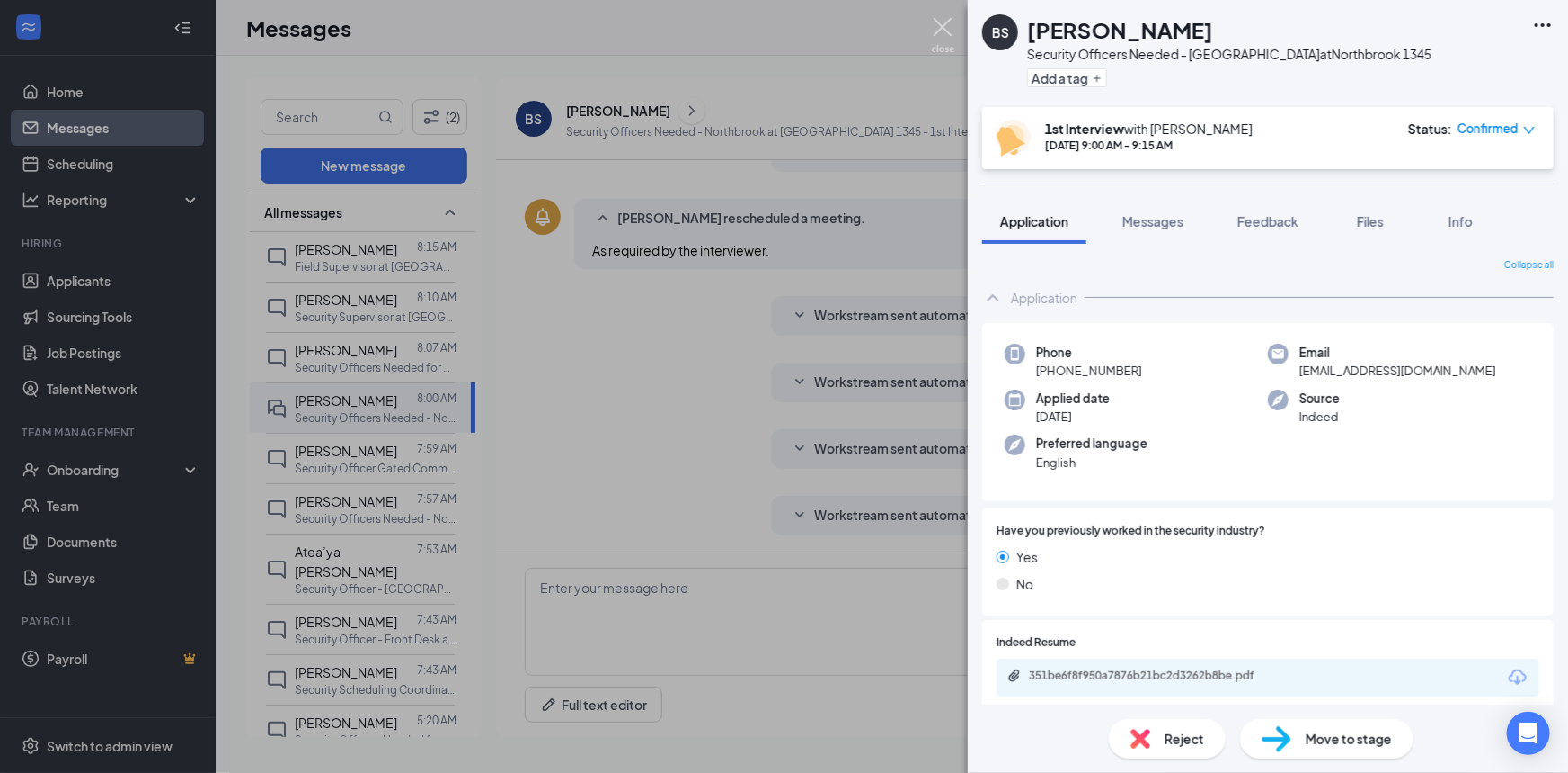
click at [944, 29] on img at bounding box center [943, 36] width 22 height 35
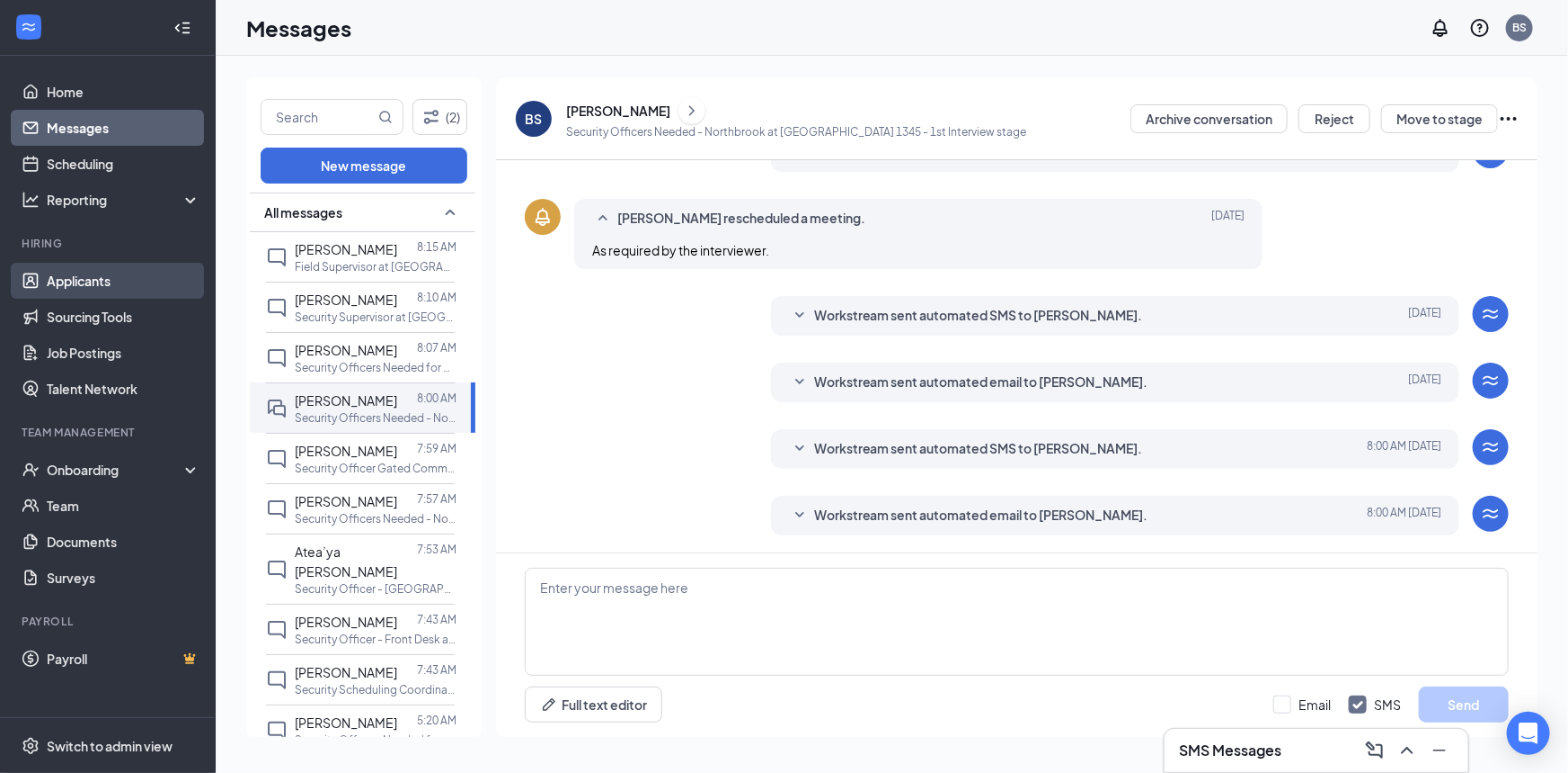
click at [108, 281] on link "Applicants" at bounding box center [123, 280] width 154 height 36
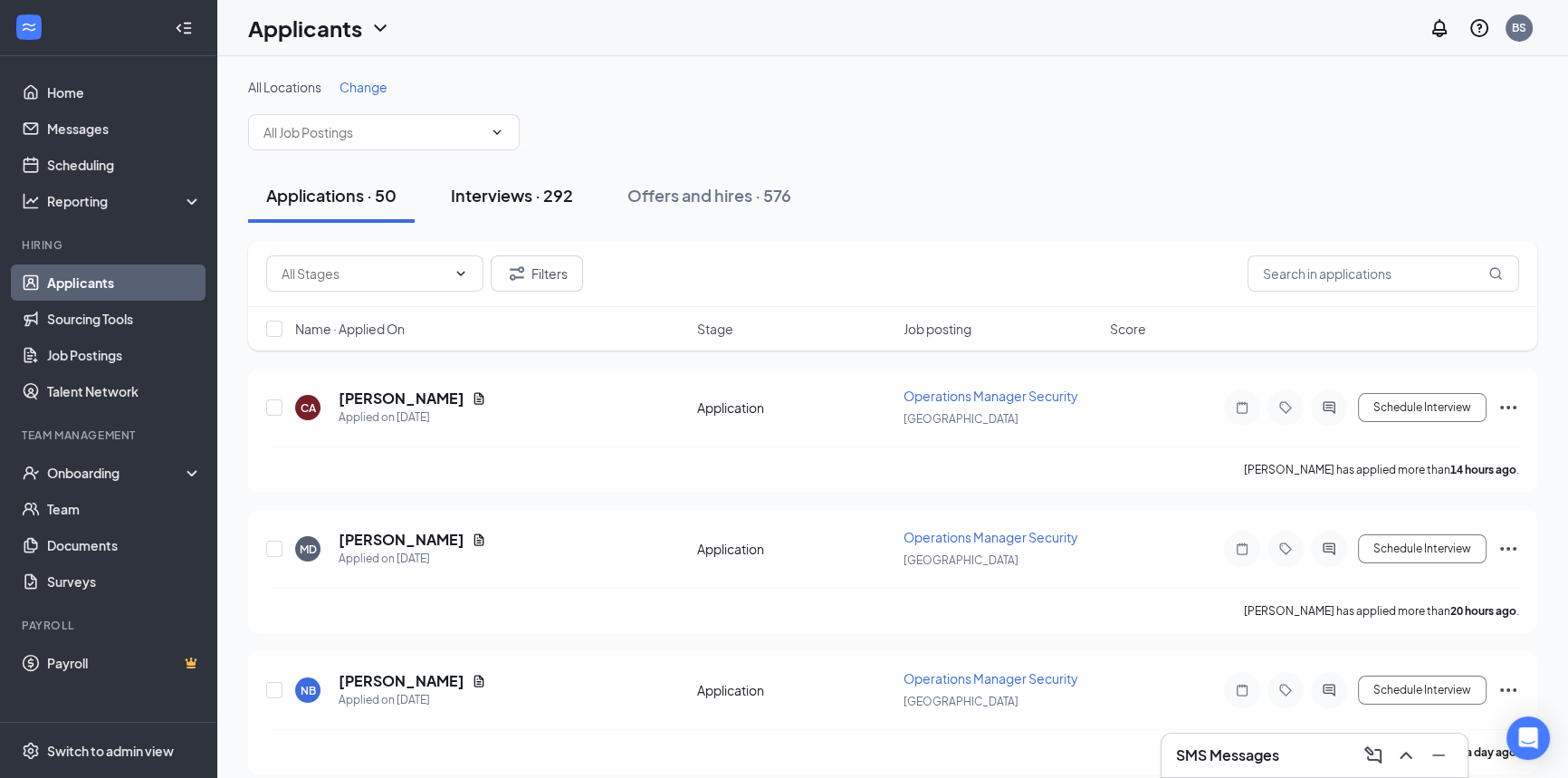
click at [510, 209] on button "Interviews · 292" at bounding box center [511, 195] width 158 height 55
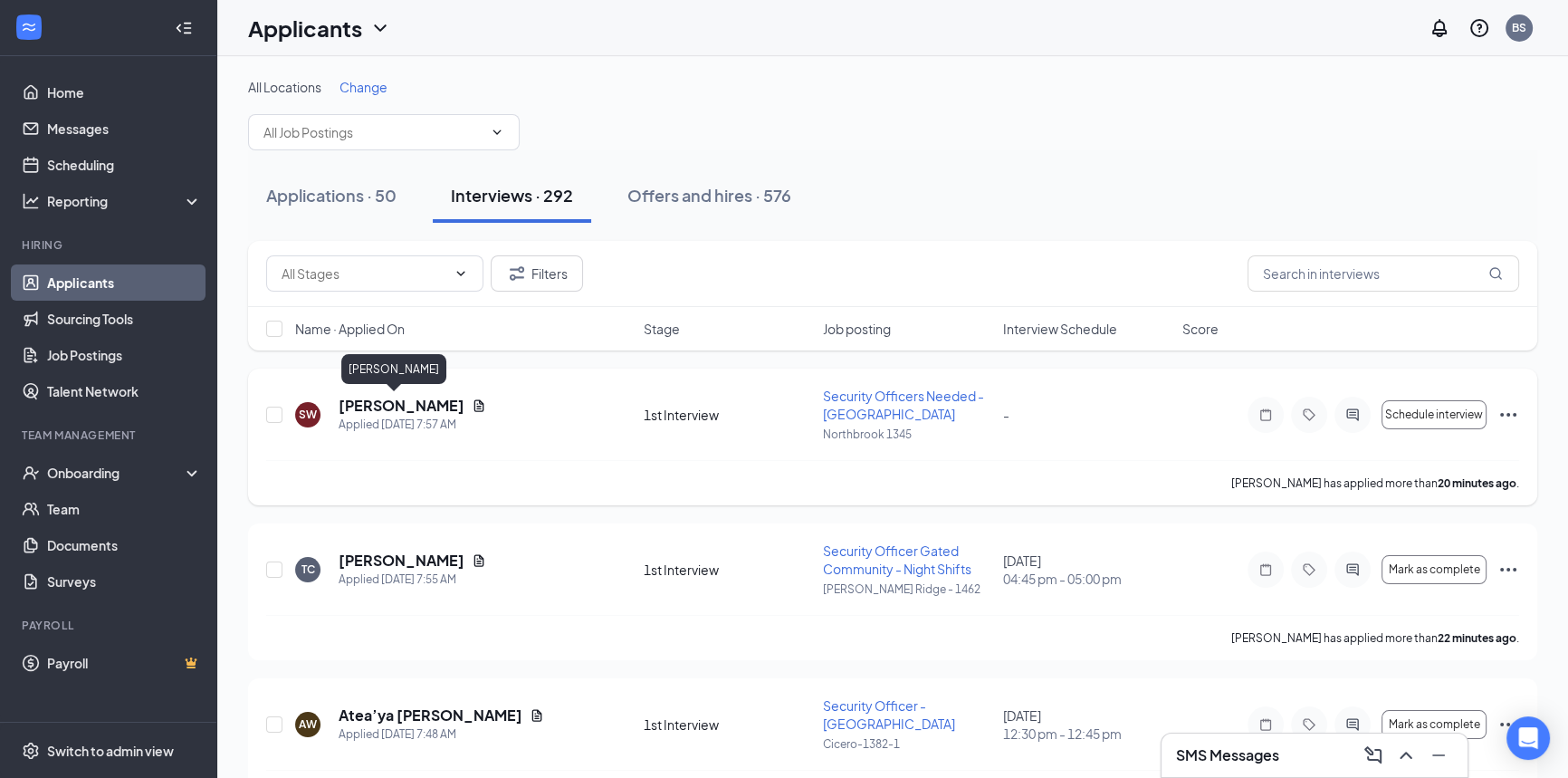
click at [390, 409] on h5 "[PERSON_NAME]" at bounding box center [402, 406] width 126 height 20
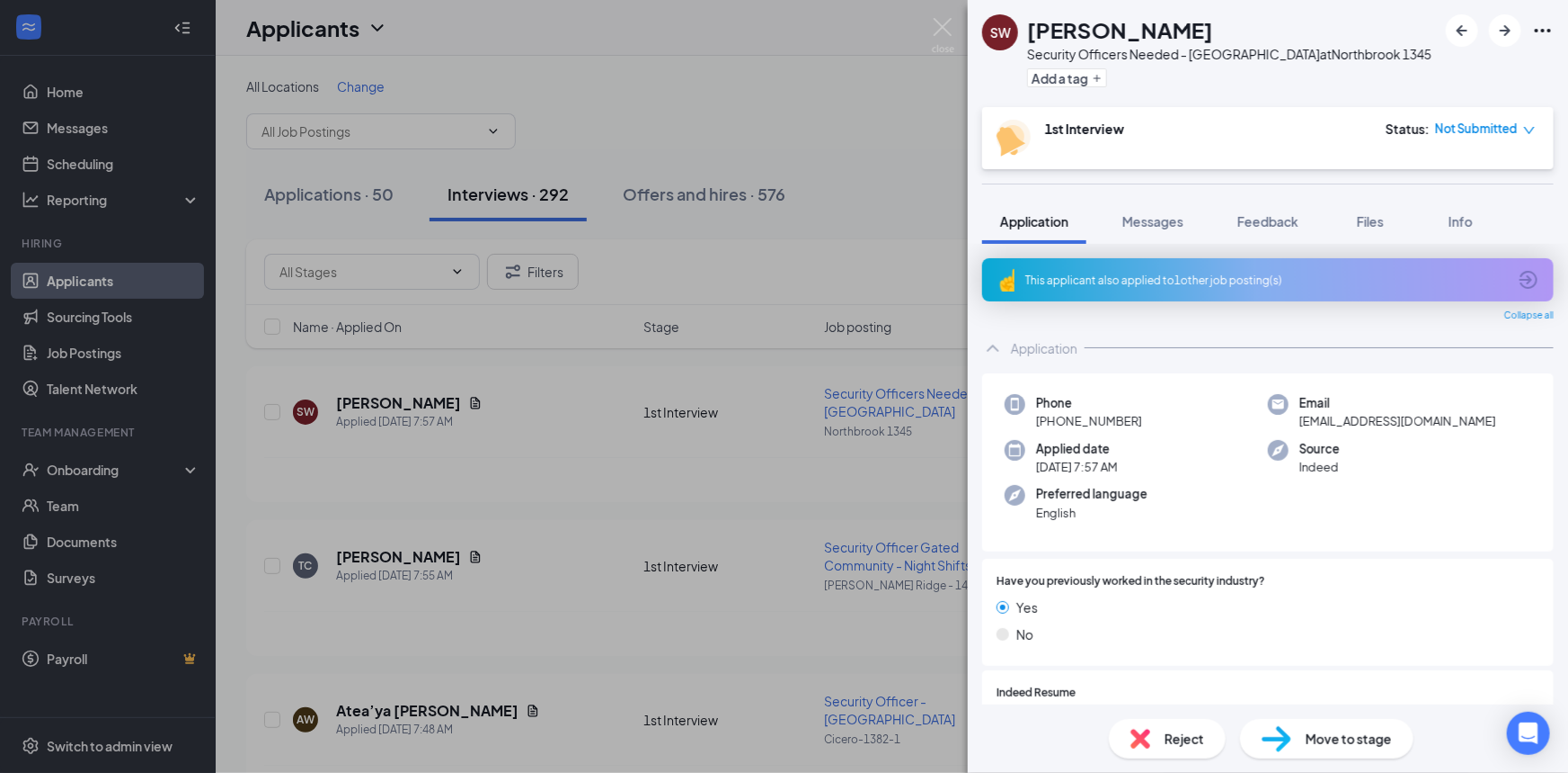
click at [1222, 126] on div "1st Interview Status : Not Submitted" at bounding box center [1266, 138] width 539 height 37
click at [1530, 132] on icon "down" at bounding box center [1530, 131] width 11 height 7
click at [1460, 179] on span "Assign Time" at bounding box center [1456, 180] width 69 height 20
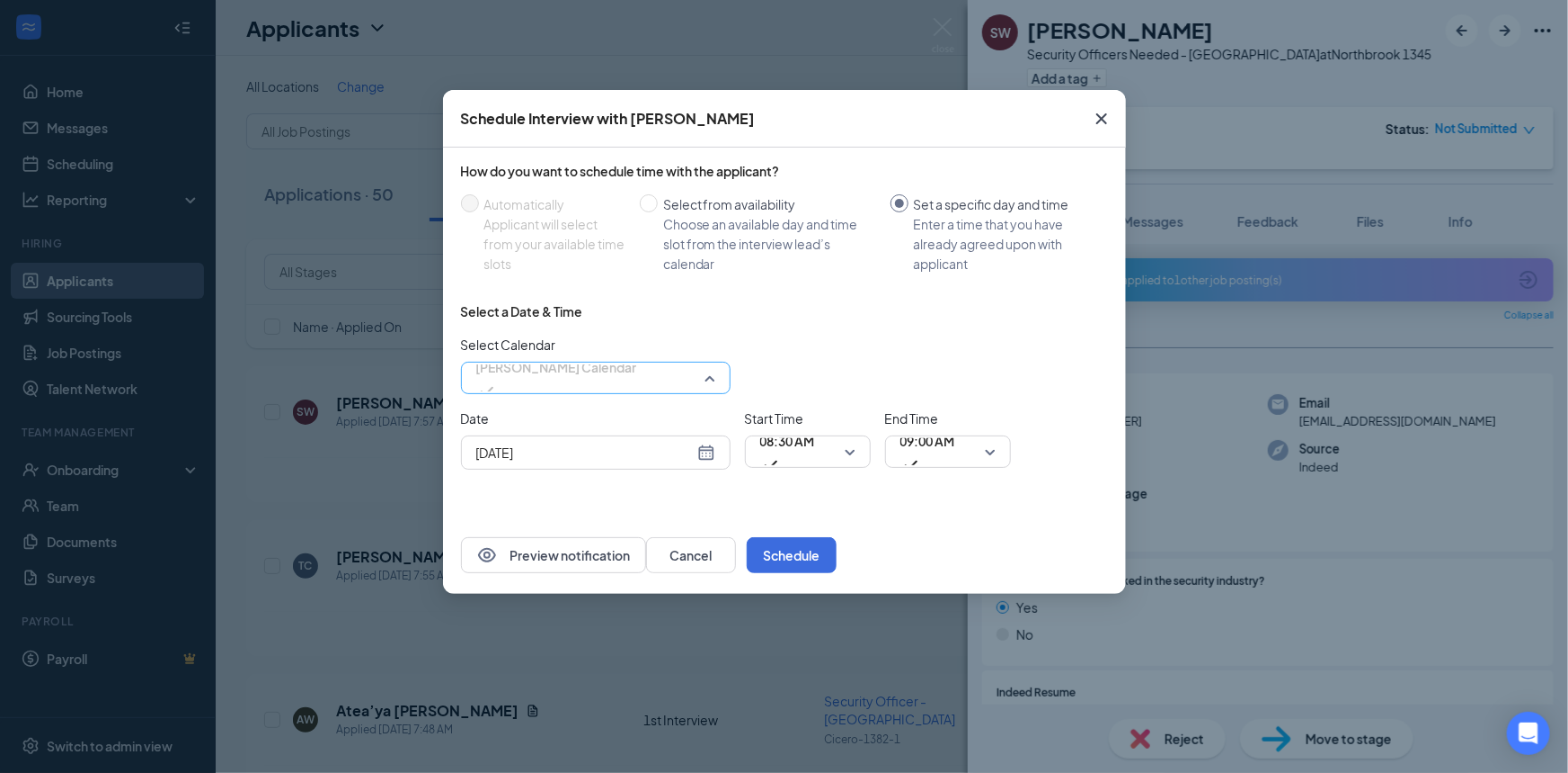
click at [637, 369] on span "[PERSON_NAME] Calendar" at bounding box center [556, 377] width 161 height 49
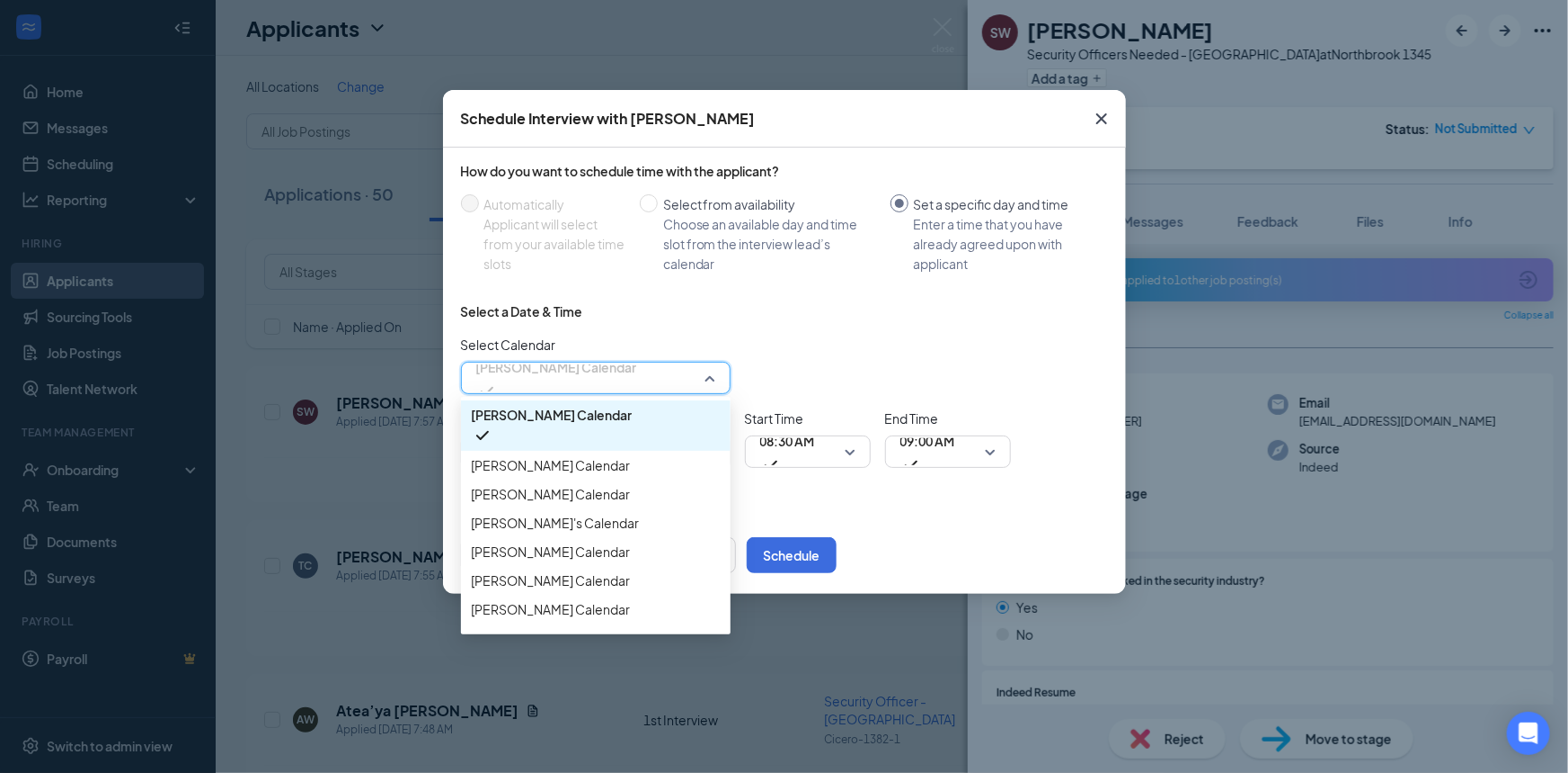
click at [637, 369] on span "[PERSON_NAME] Calendar" at bounding box center [556, 377] width 161 height 49
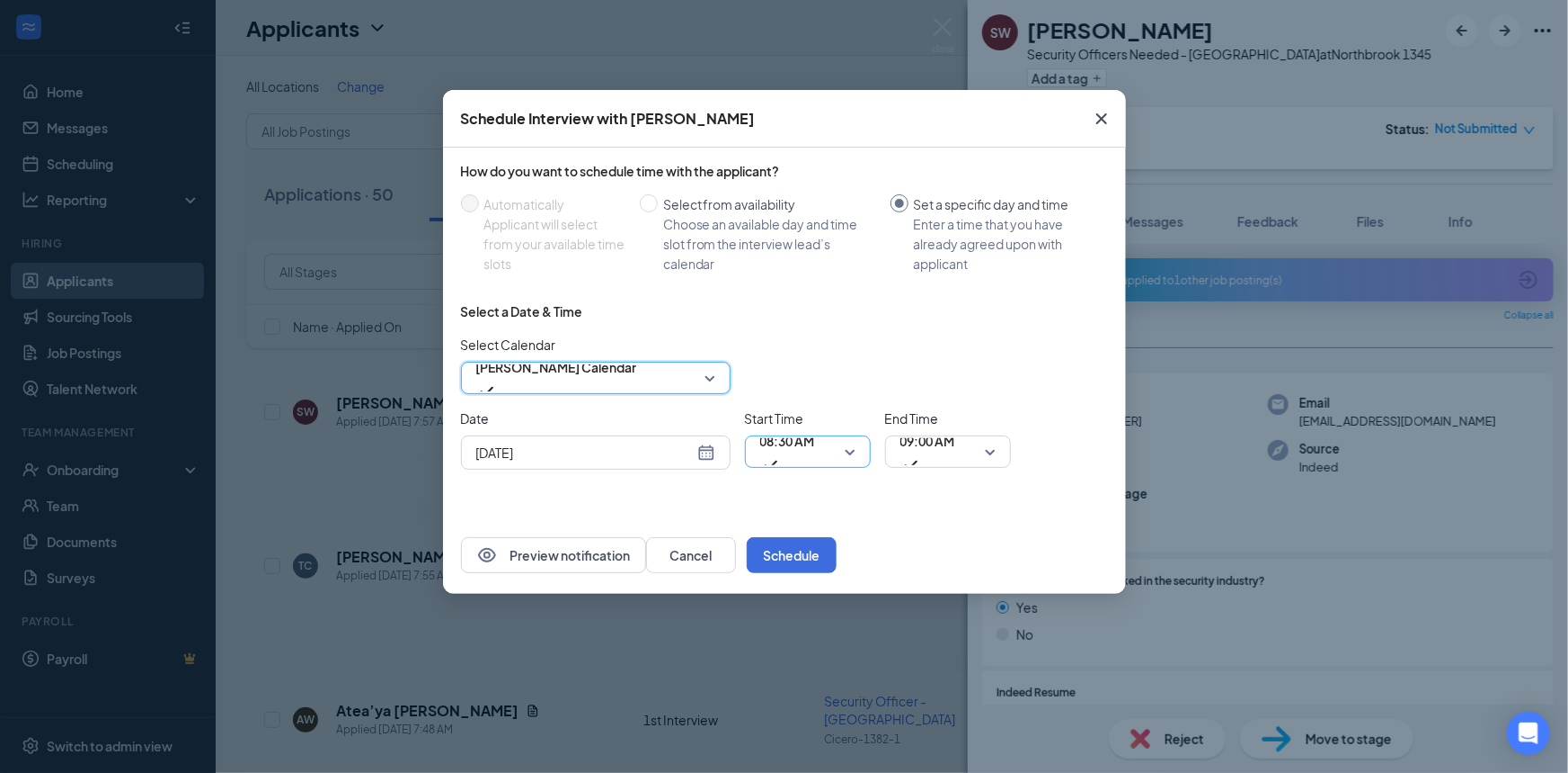
click at [815, 453] on span "08:30 AM" at bounding box center [788, 451] width 55 height 49
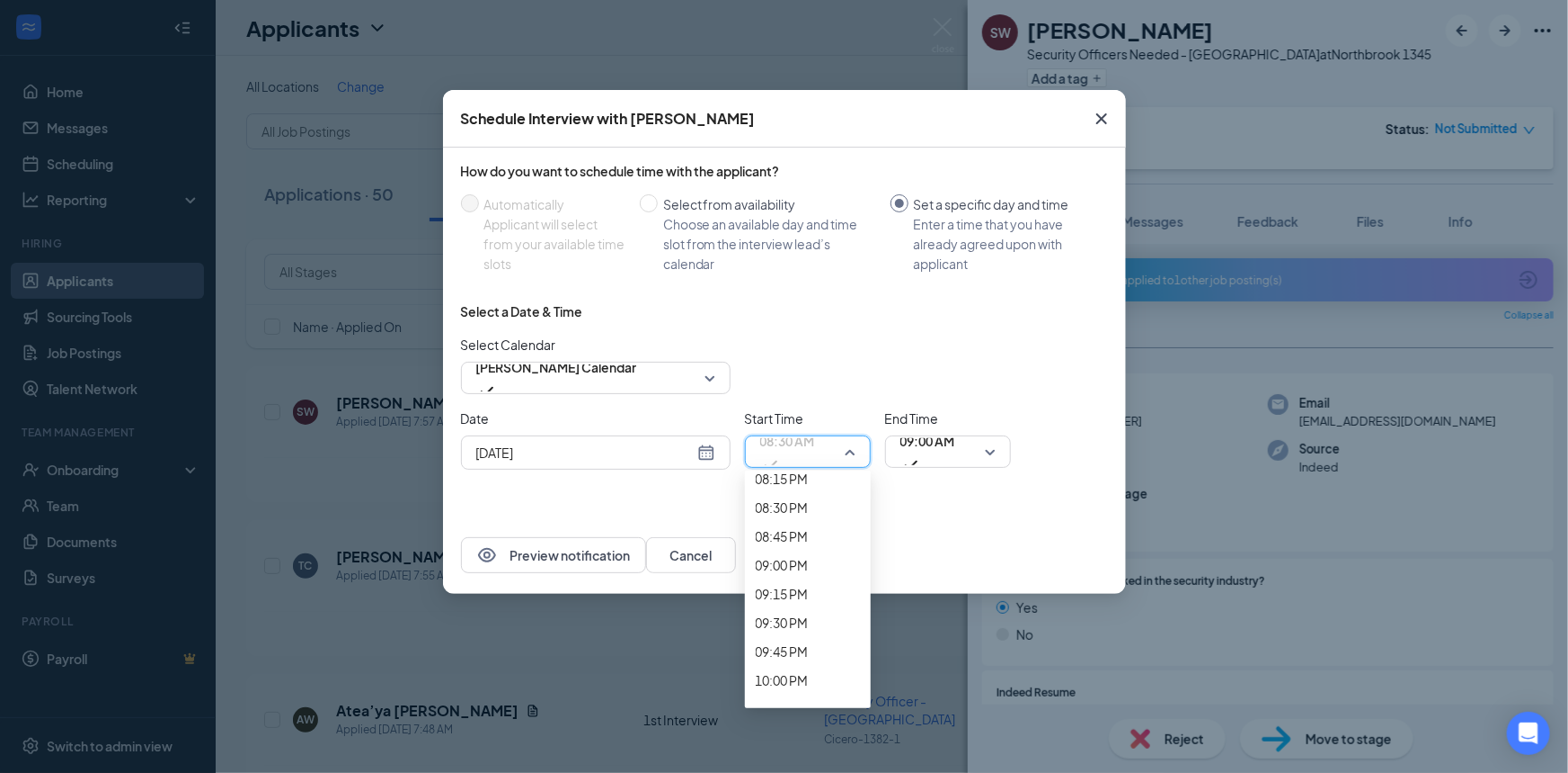
scroll to position [2364, 0]
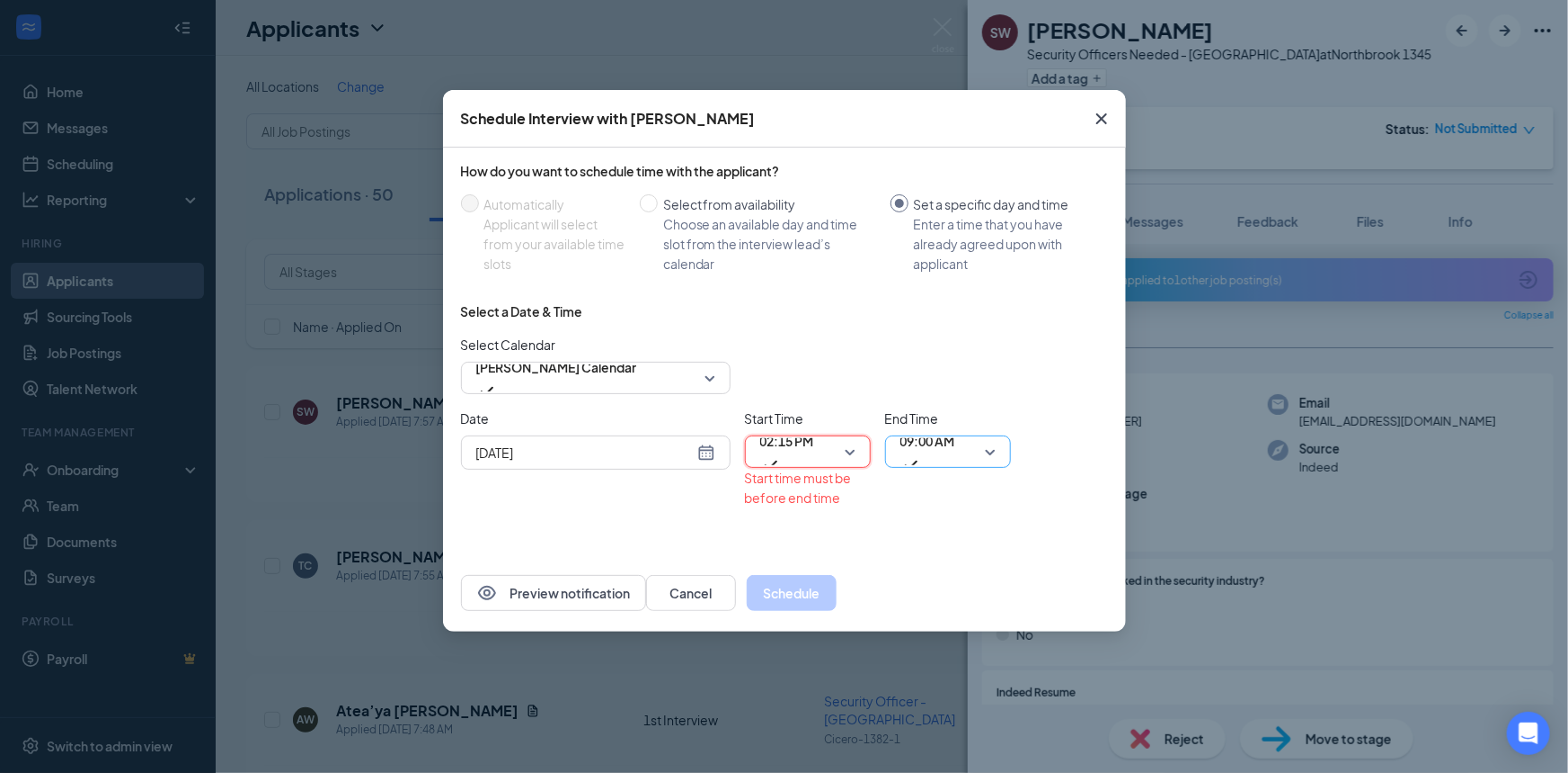
click at [934, 450] on span "09:00 AM" at bounding box center [928, 440] width 55 height 27
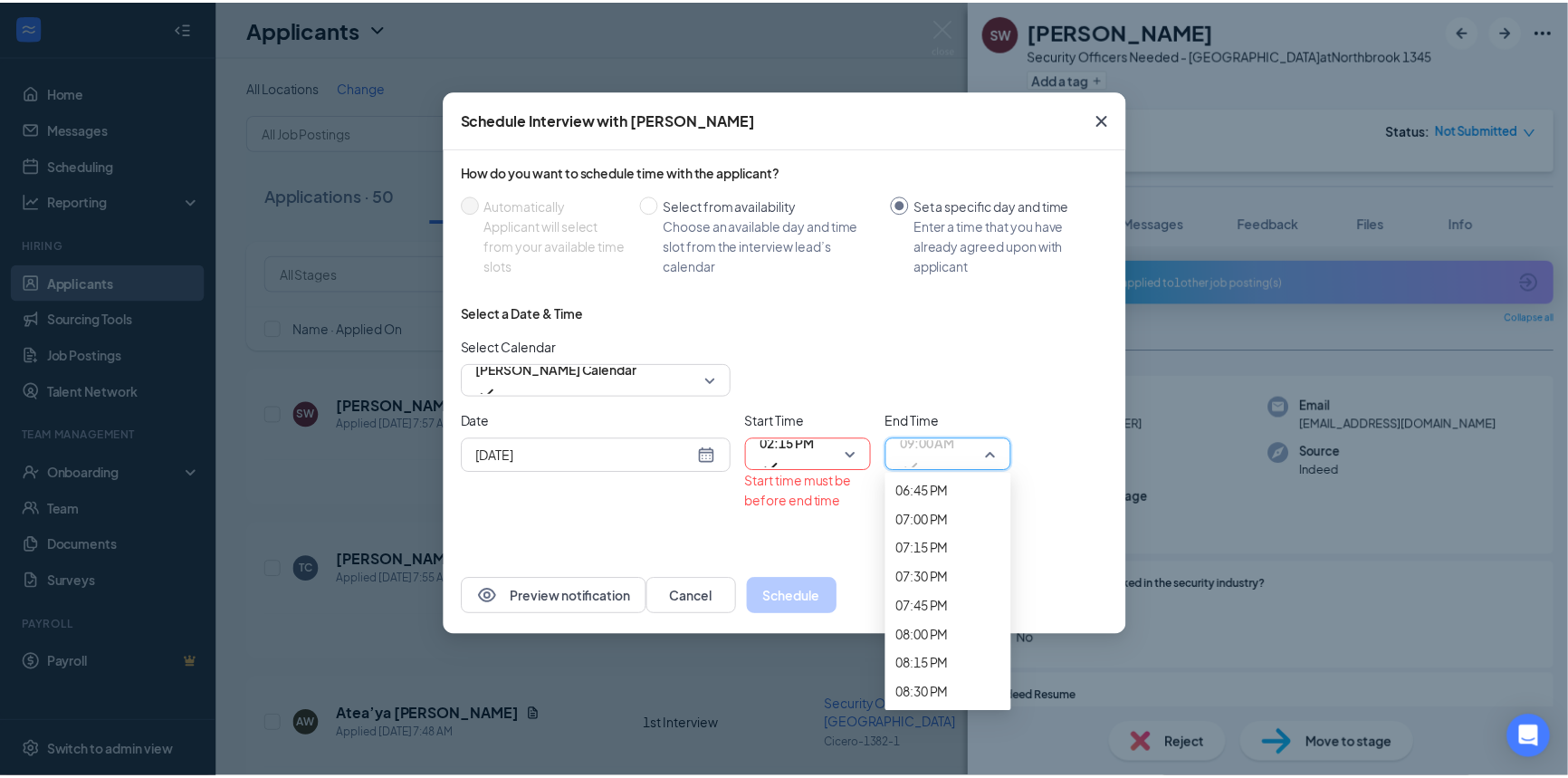
scroll to position [2215, 0]
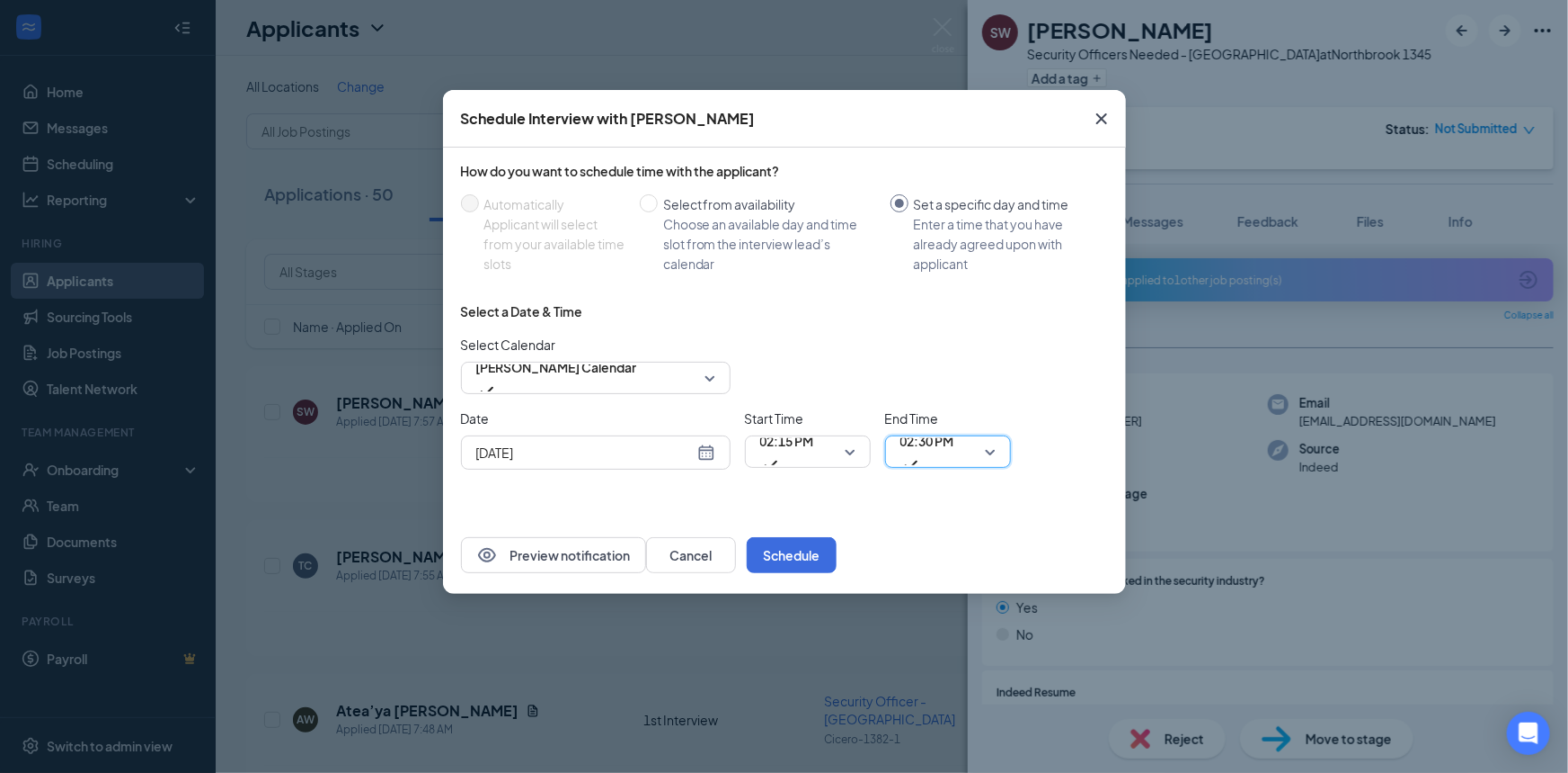
click at [705, 454] on div "[DATE]" at bounding box center [596, 453] width 239 height 20
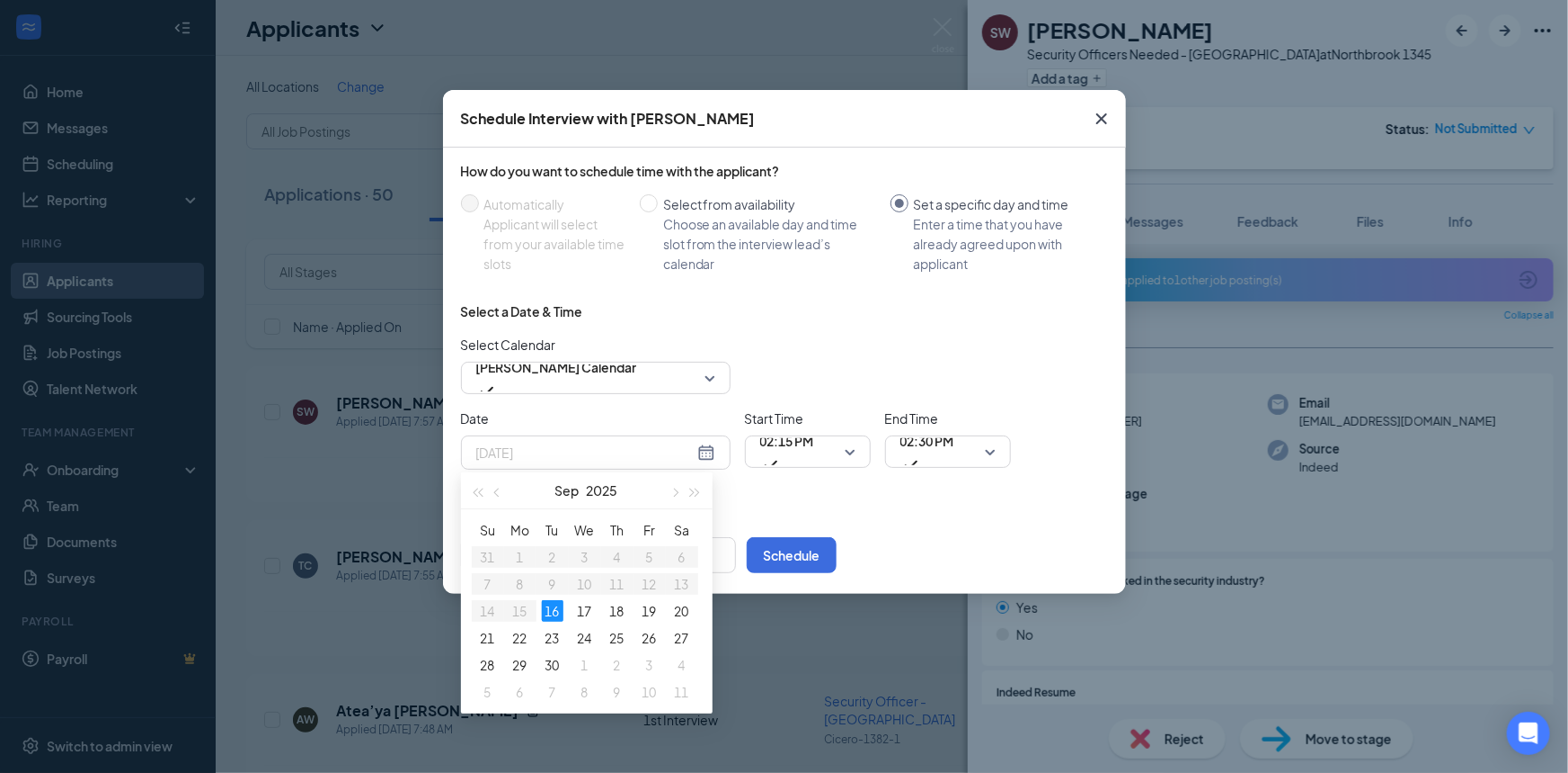
click at [549, 600] on div "16" at bounding box center [552, 610] width 21 height 21
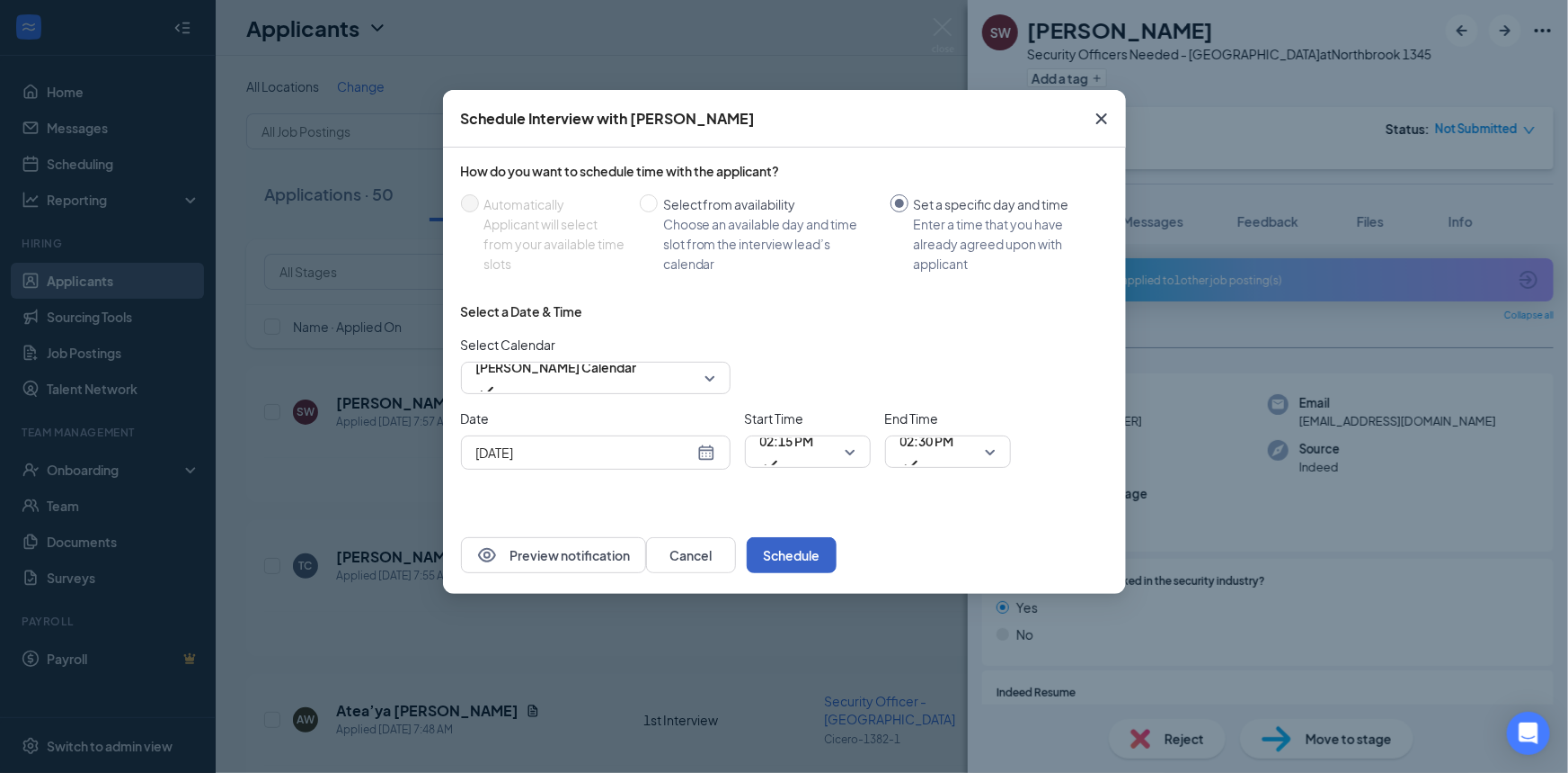
click at [837, 553] on button "Schedule" at bounding box center [792, 554] width 90 height 36
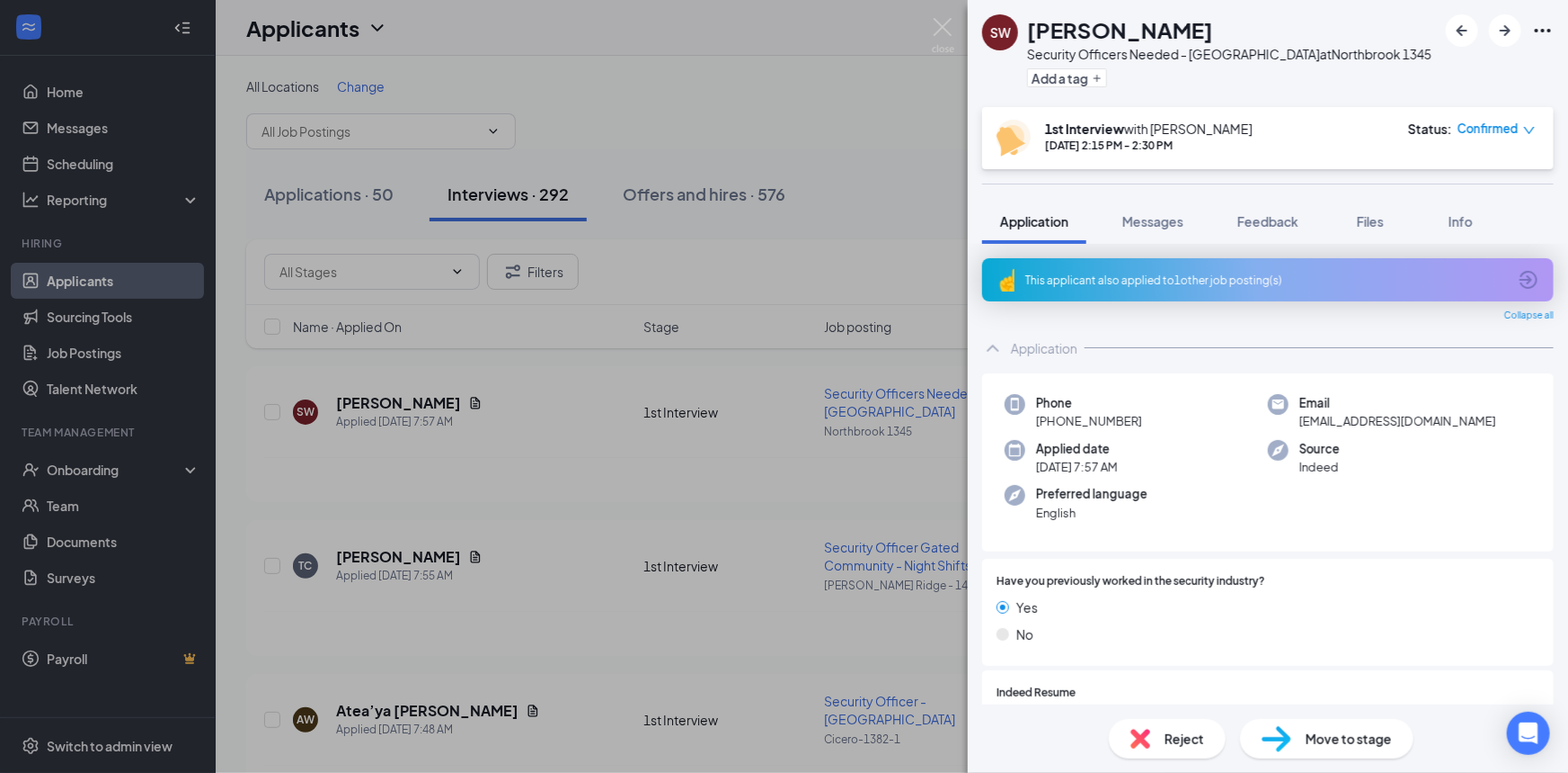
click at [1287, 219] on span "Feedback" at bounding box center [1268, 222] width 61 height 17
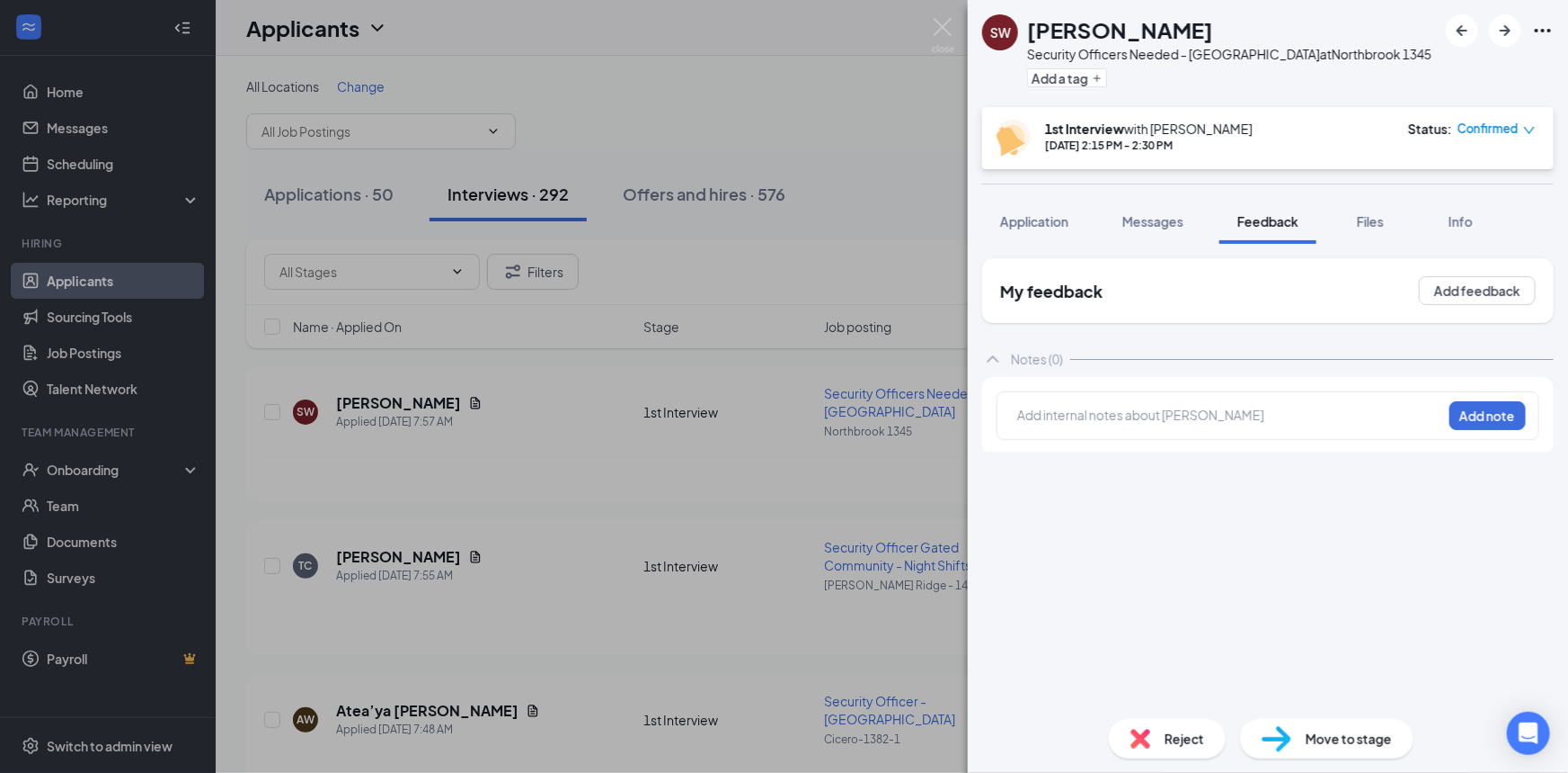
click at [1200, 417] on div at bounding box center [1230, 415] width 423 height 19
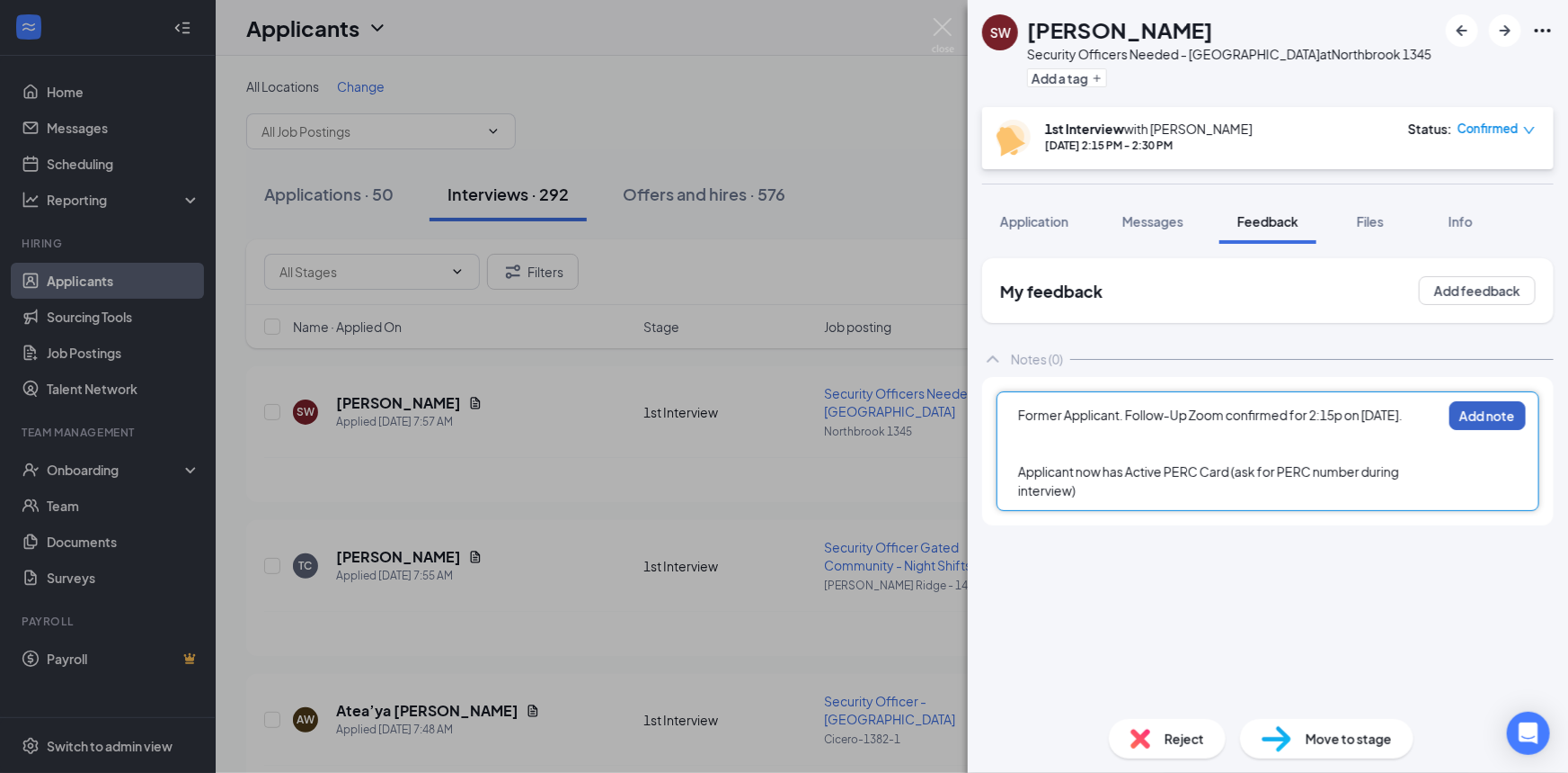
click at [1460, 423] on button "Add note" at bounding box center [1487, 415] width 76 height 29
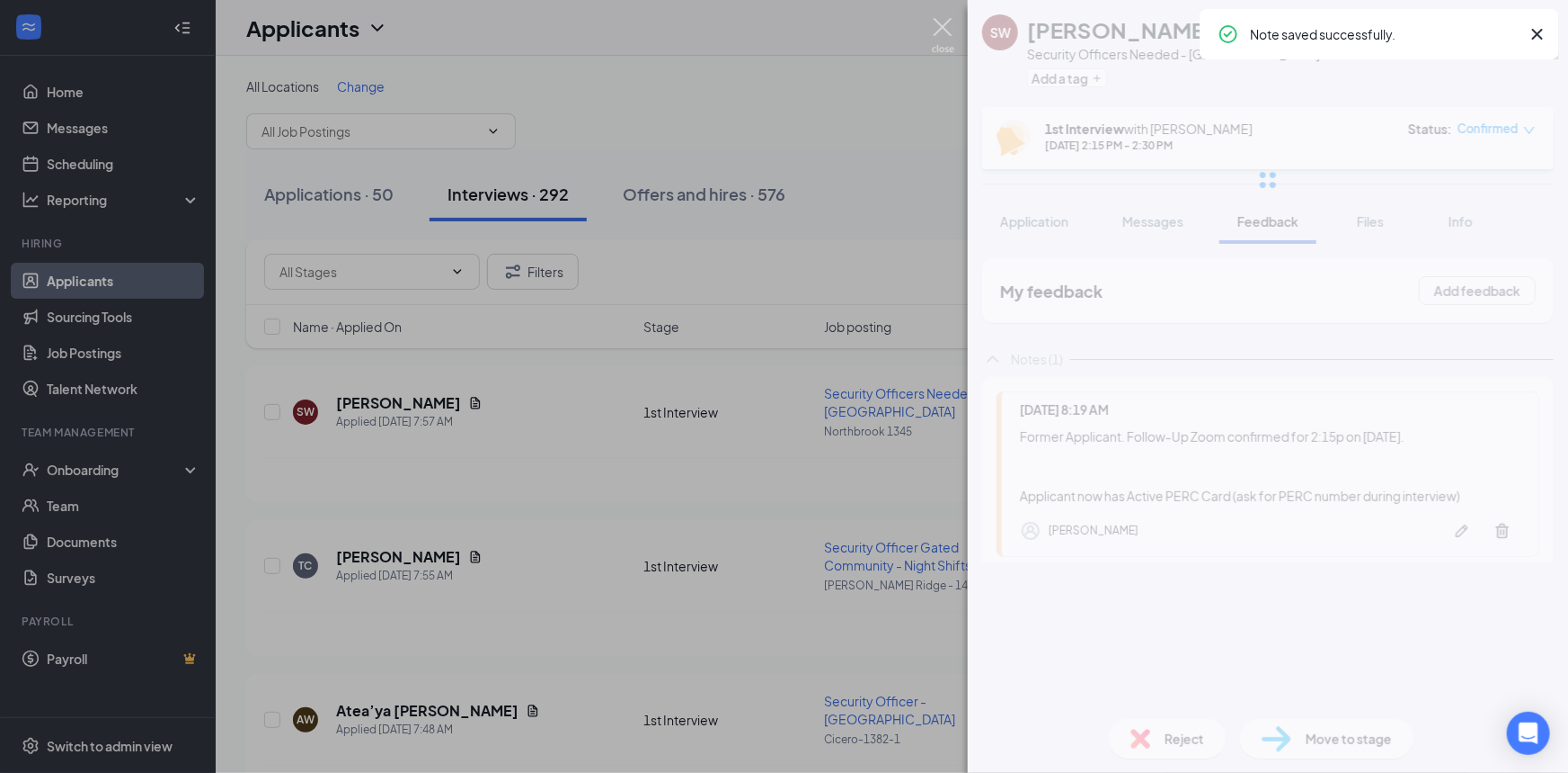
click at [936, 22] on img at bounding box center [943, 36] width 22 height 35
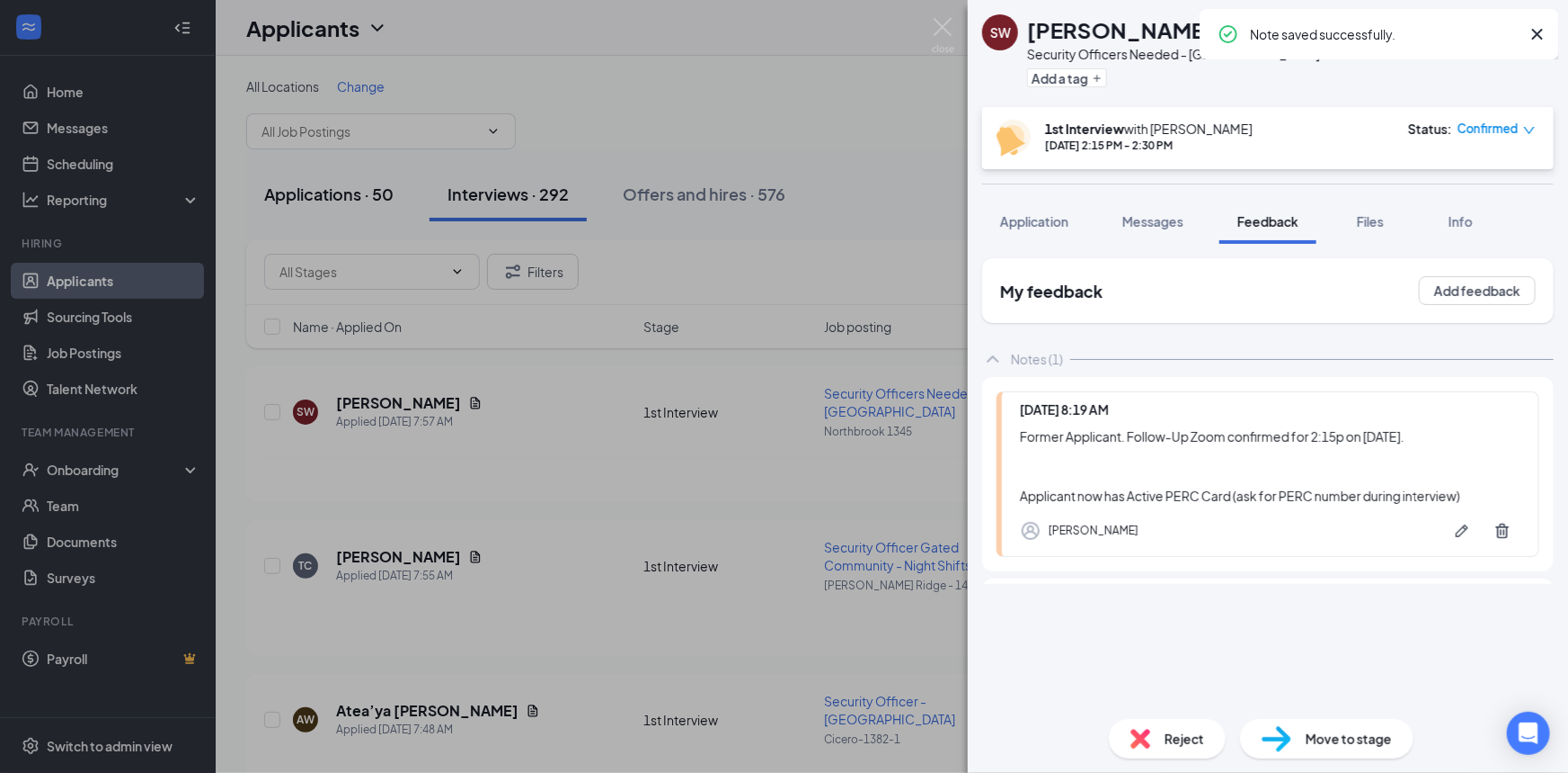
click at [390, 199] on div "Applications · 50" at bounding box center [328, 193] width 130 height 22
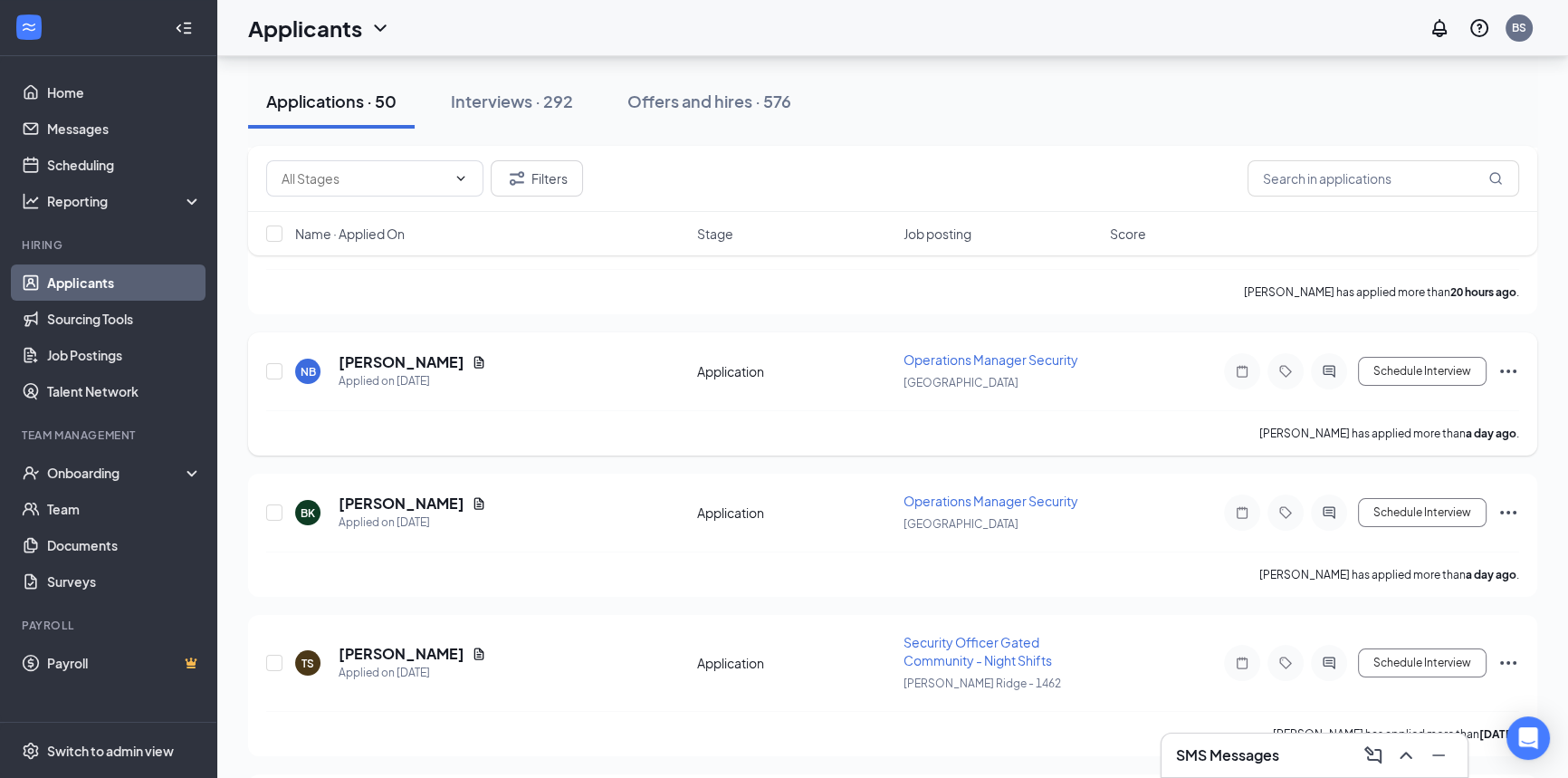
scroll to position [329, 0]
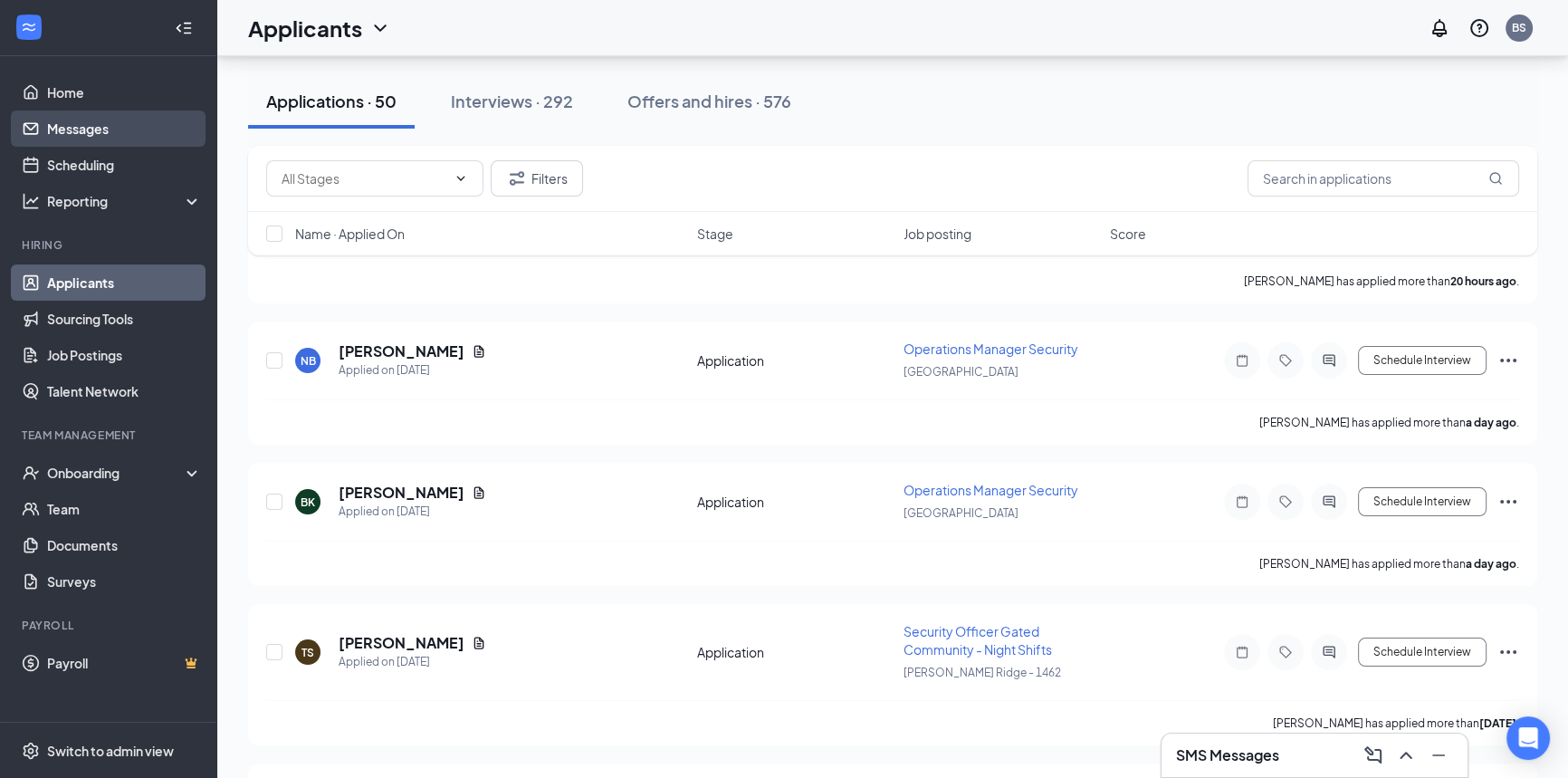
click at [109, 132] on link "Messages" at bounding box center [124, 128] width 155 height 36
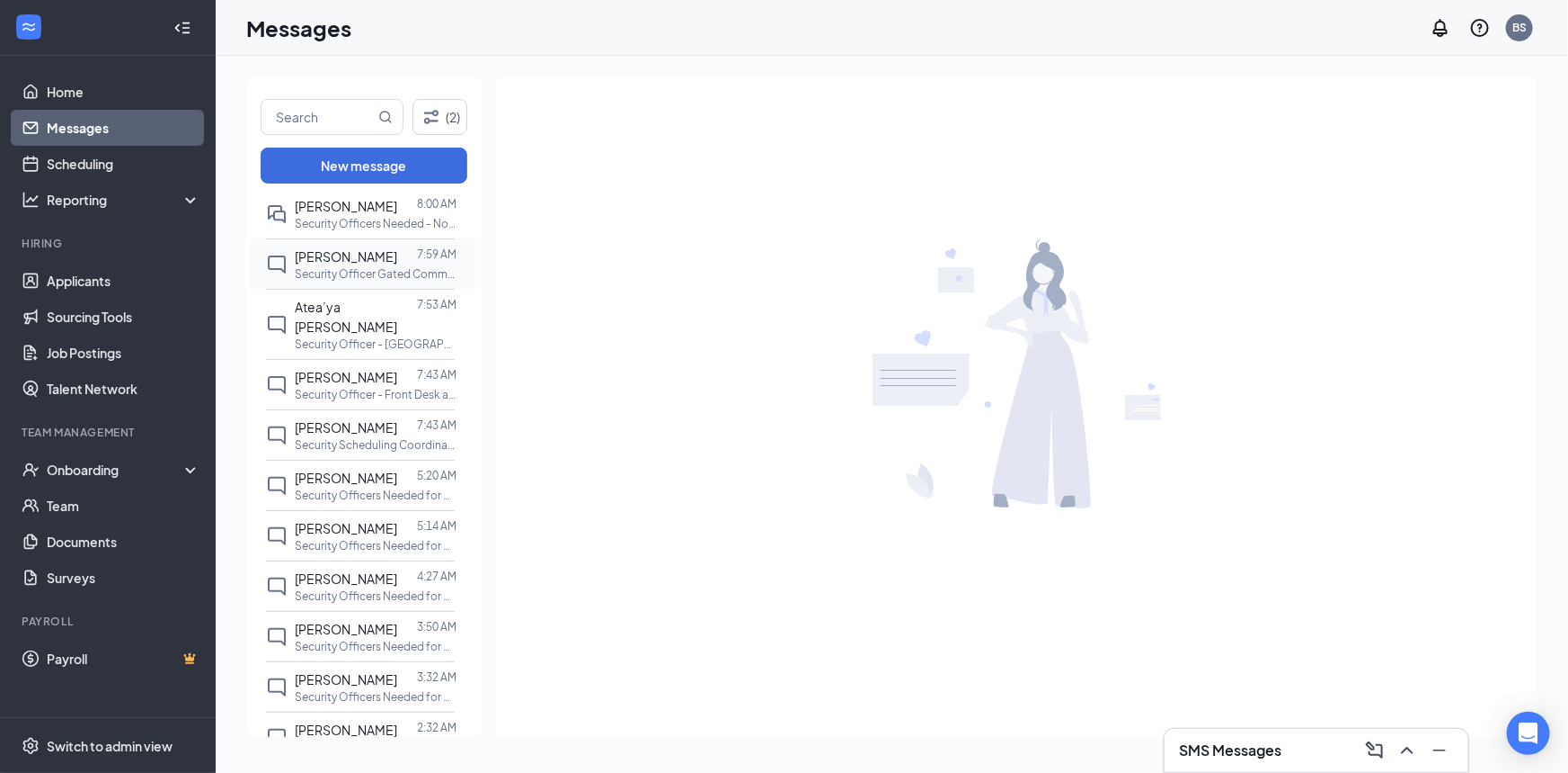
scroll to position [274, 0]
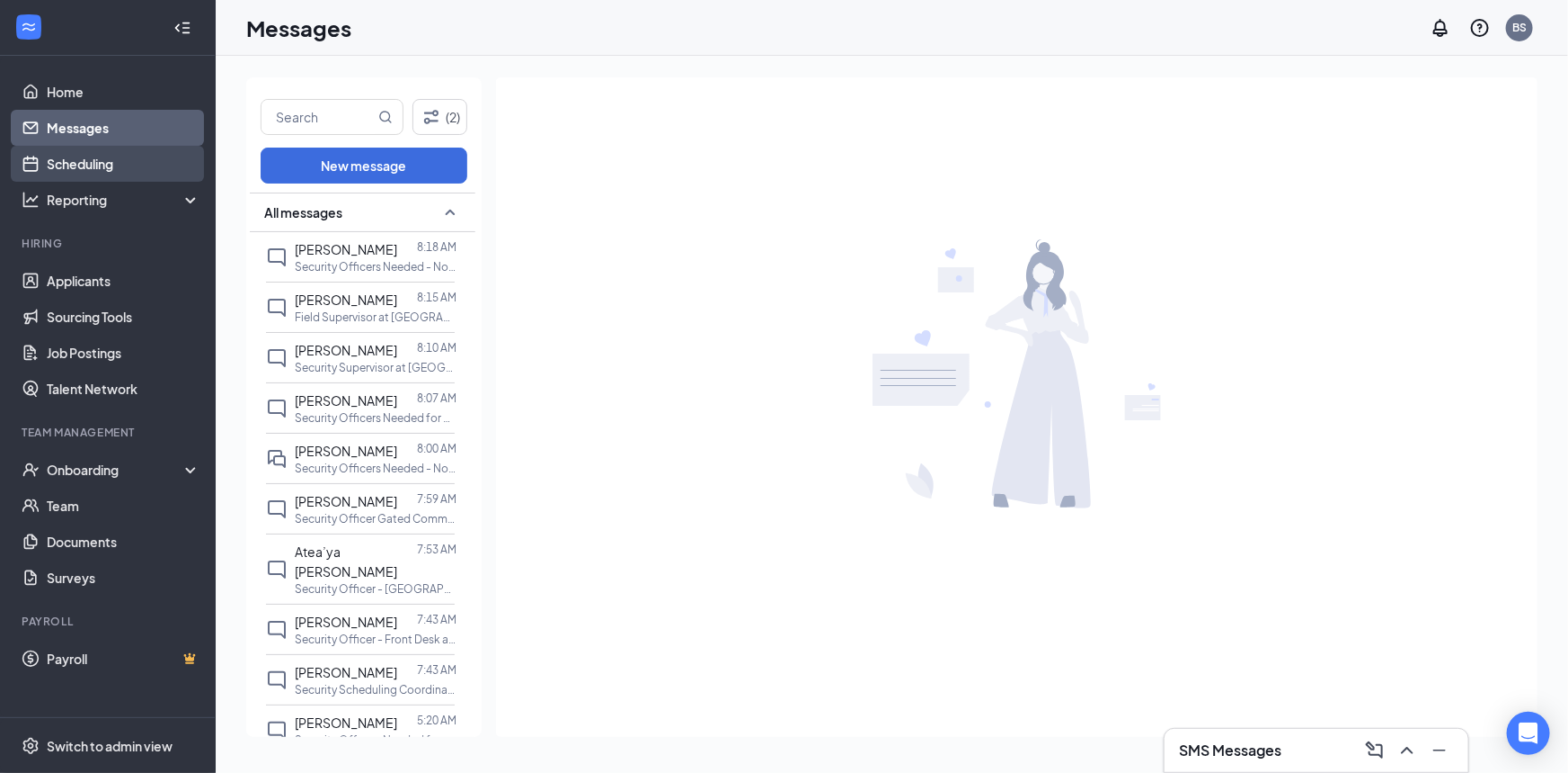
click at [165, 164] on link "Scheduling" at bounding box center [123, 163] width 154 height 36
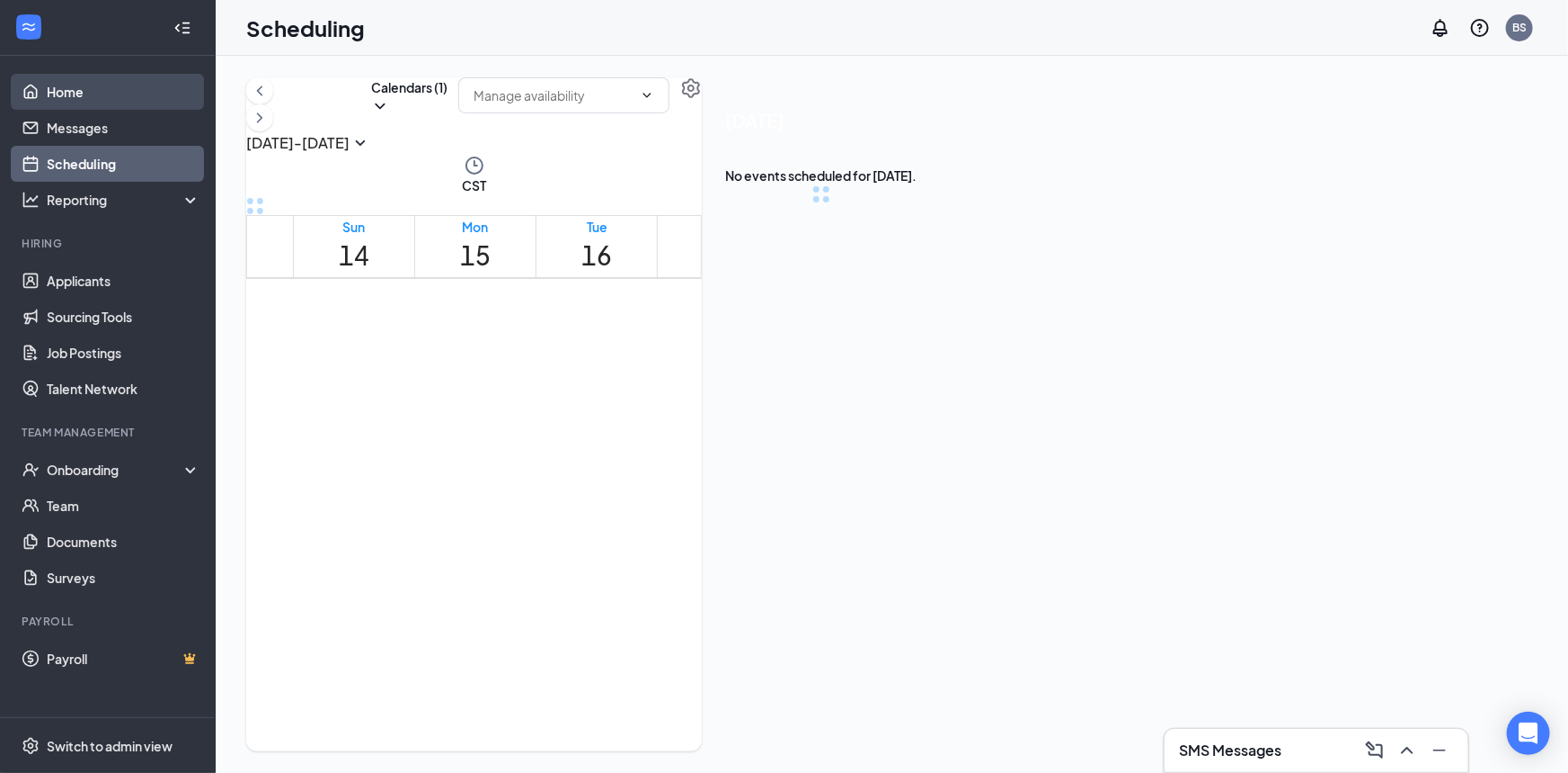
click at [102, 102] on link "Home" at bounding box center [123, 91] width 154 height 36
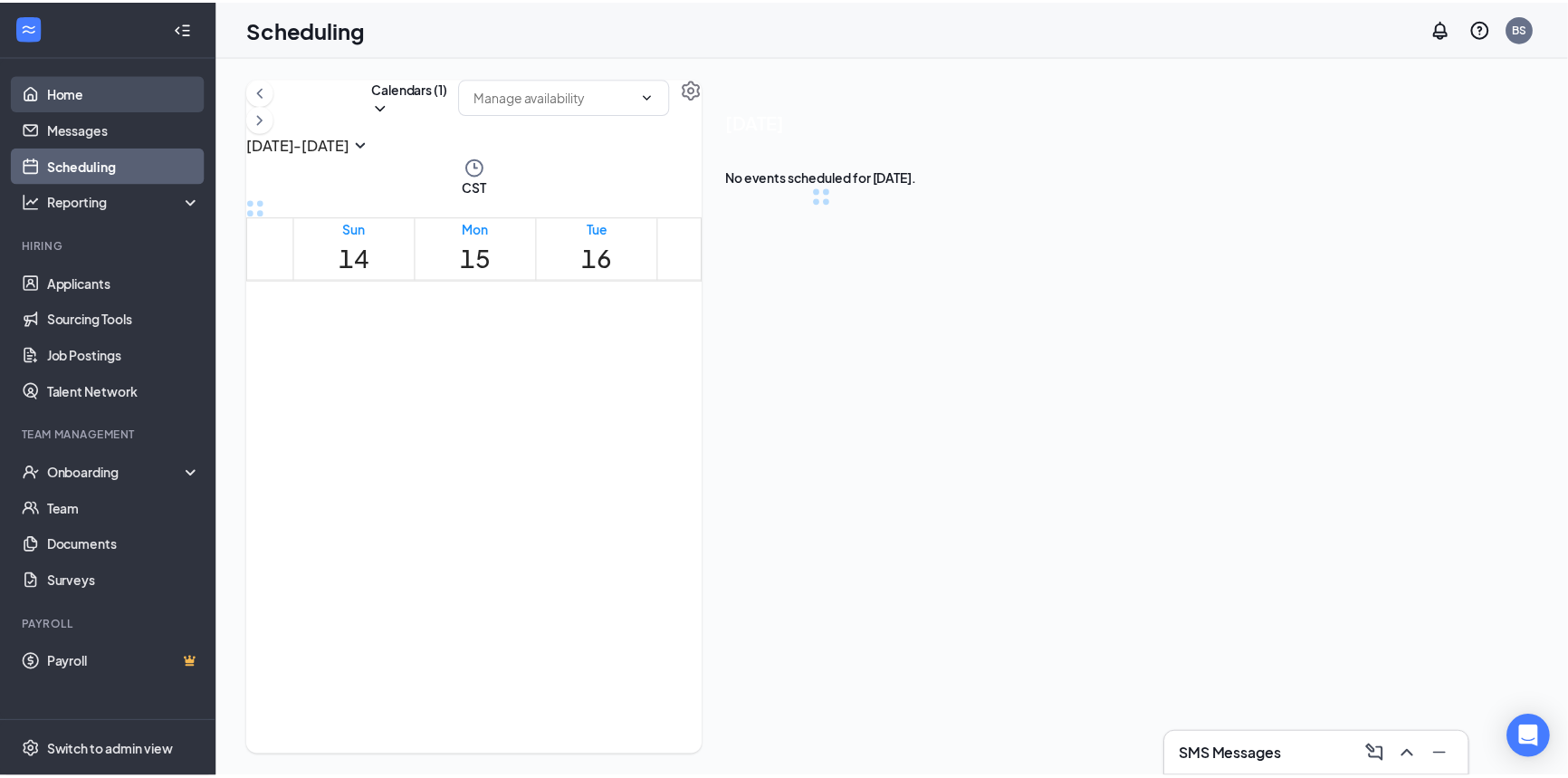
scroll to position [888, 0]
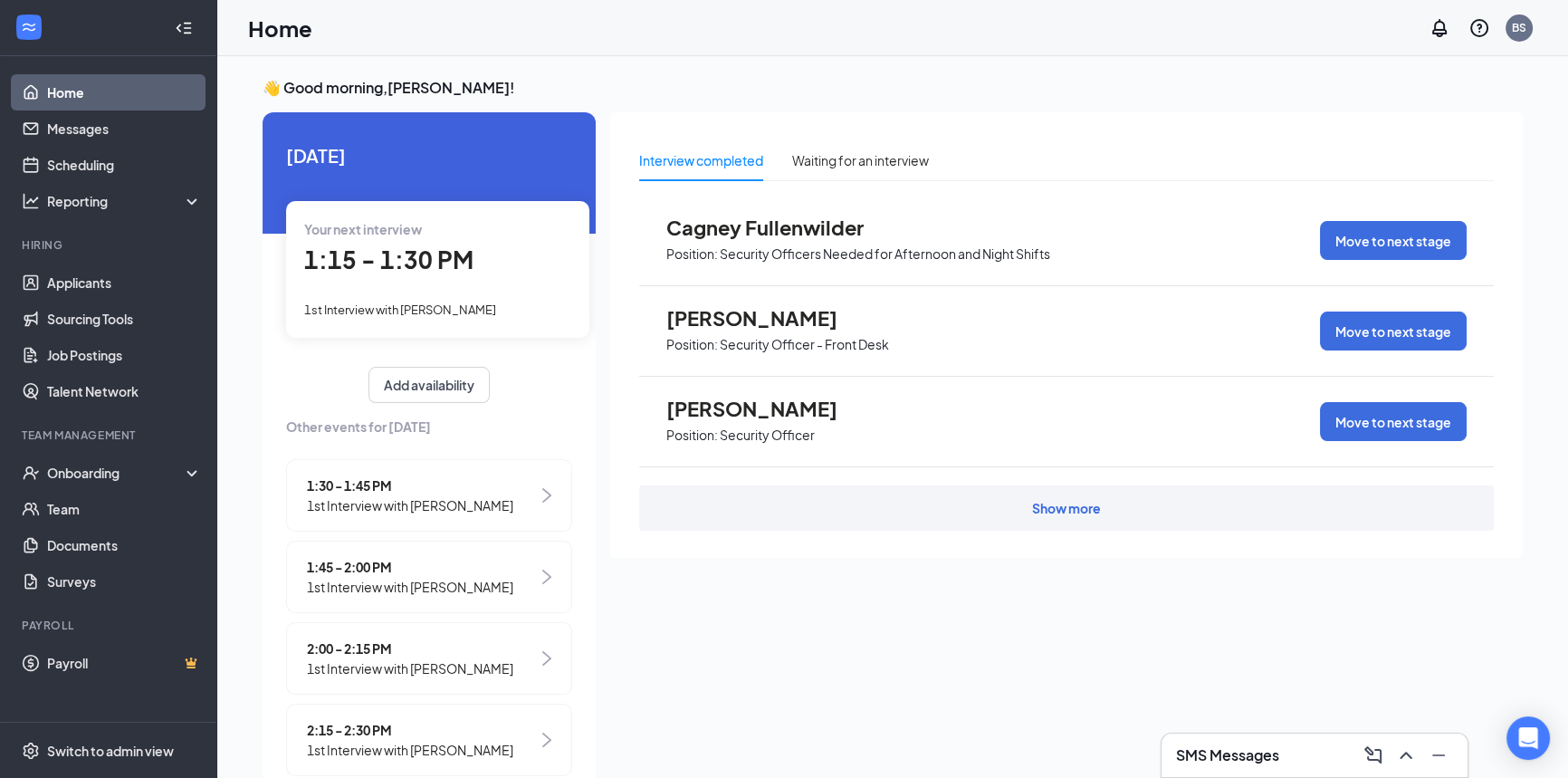
click at [1296, 752] on div "SMS Messages" at bounding box center [1314, 754] width 277 height 29
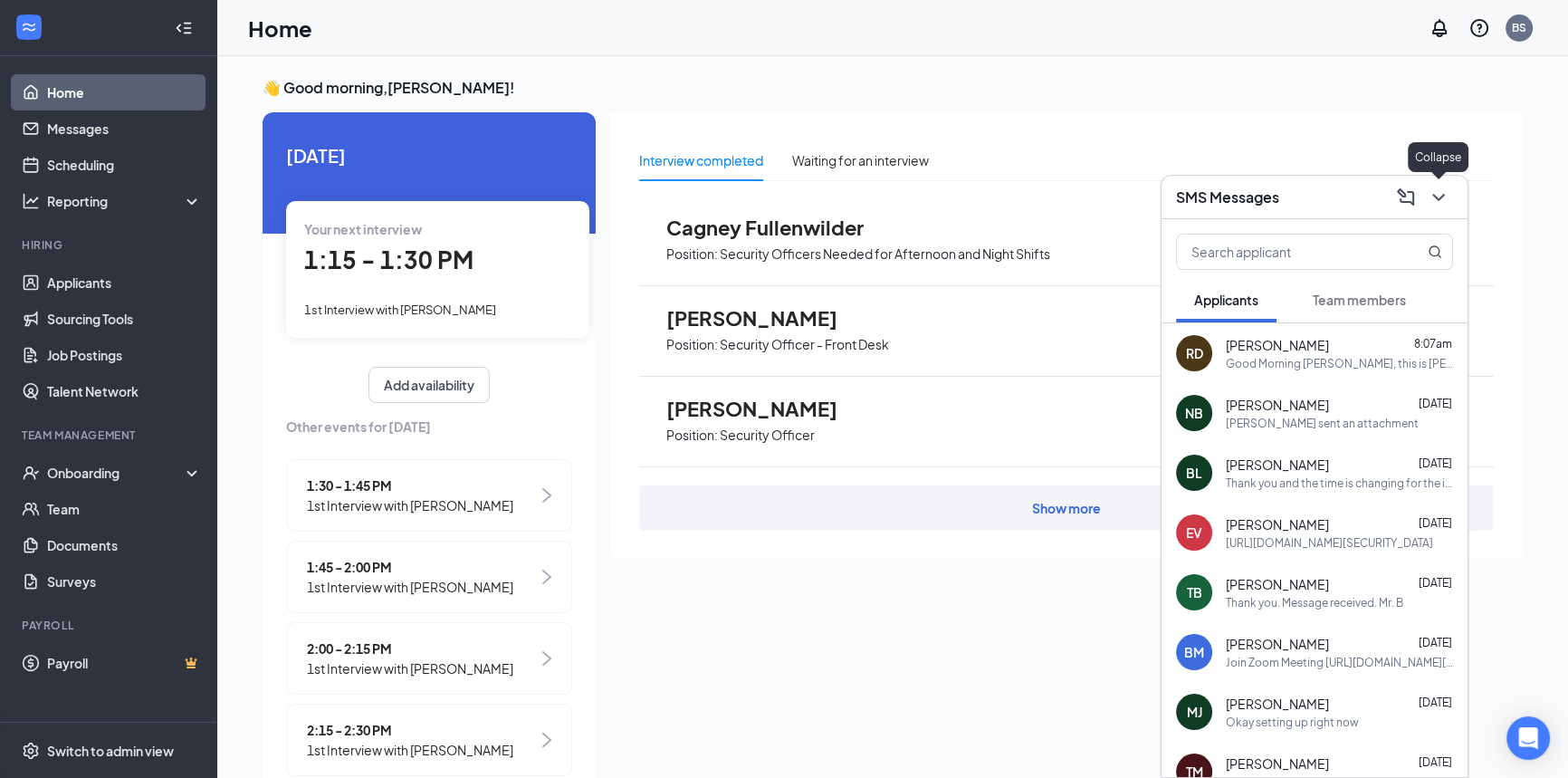
click at [1436, 190] on icon "ChevronDown" at bounding box center [1437, 196] width 21 height 21
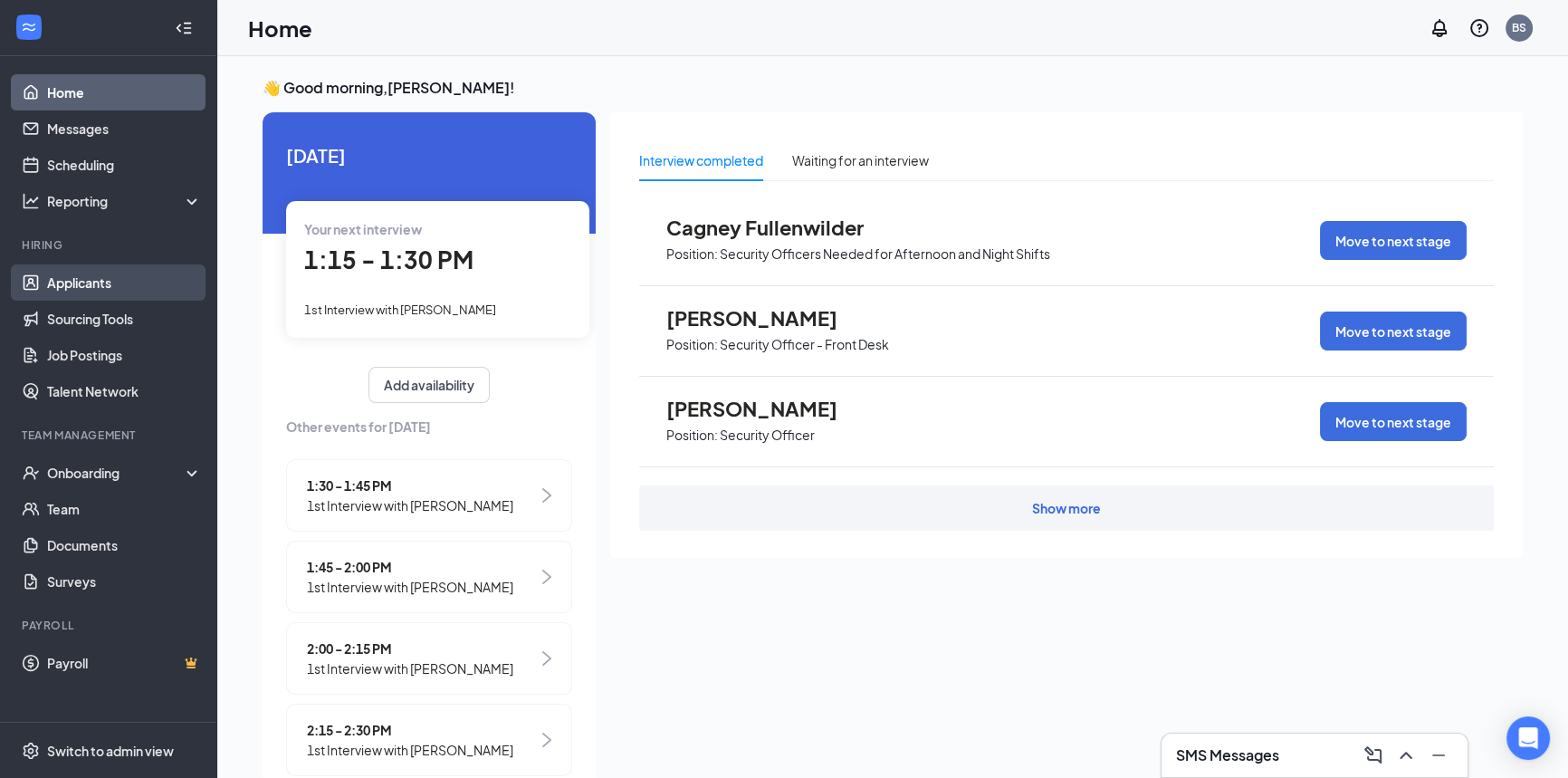
click at [116, 289] on link "Applicants" at bounding box center [124, 282] width 155 height 36
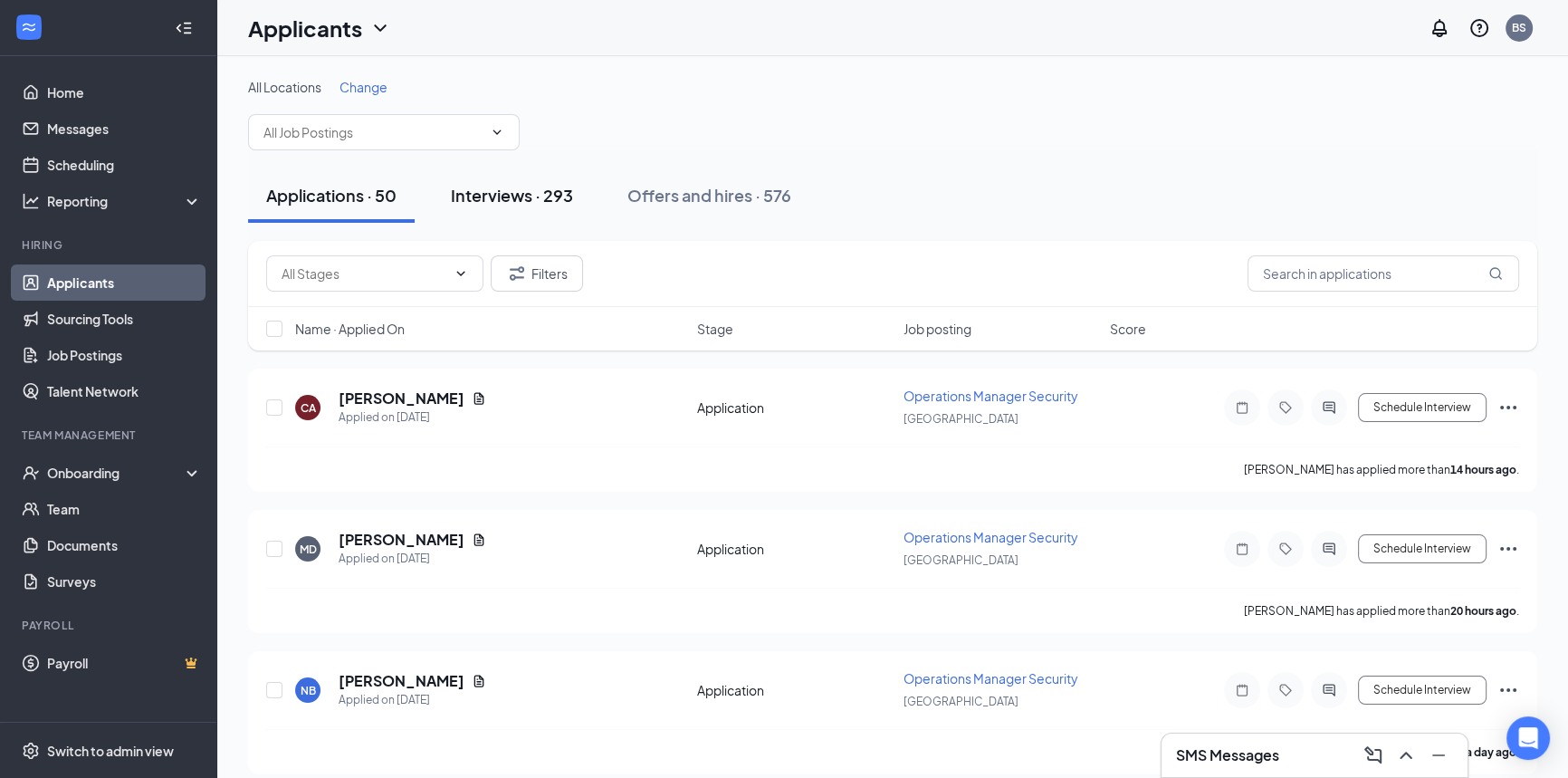
click at [571, 207] on button "Interviews · 293" at bounding box center [511, 195] width 158 height 55
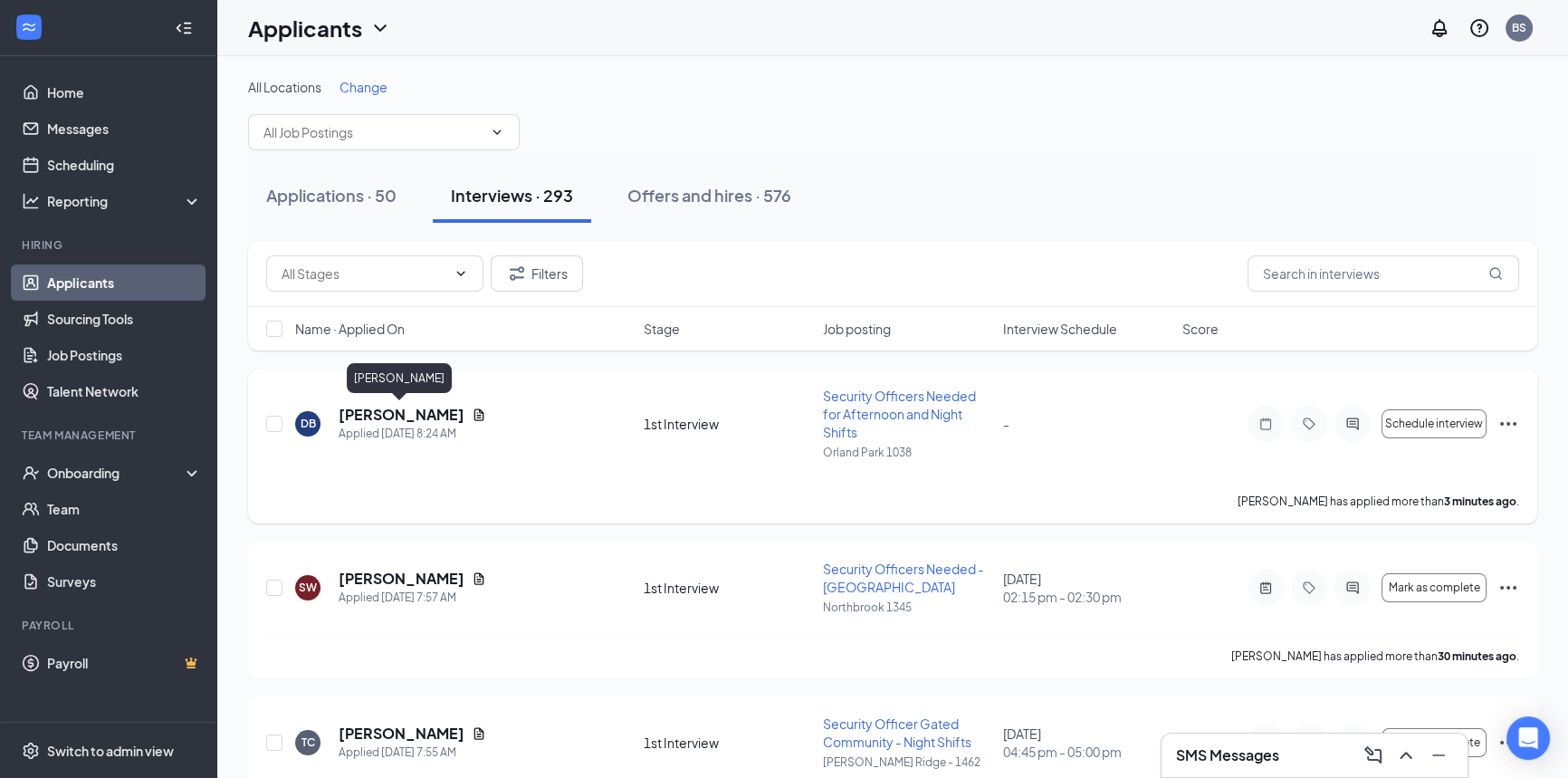
click at [437, 416] on h5 "[PERSON_NAME]" at bounding box center [402, 415] width 126 height 20
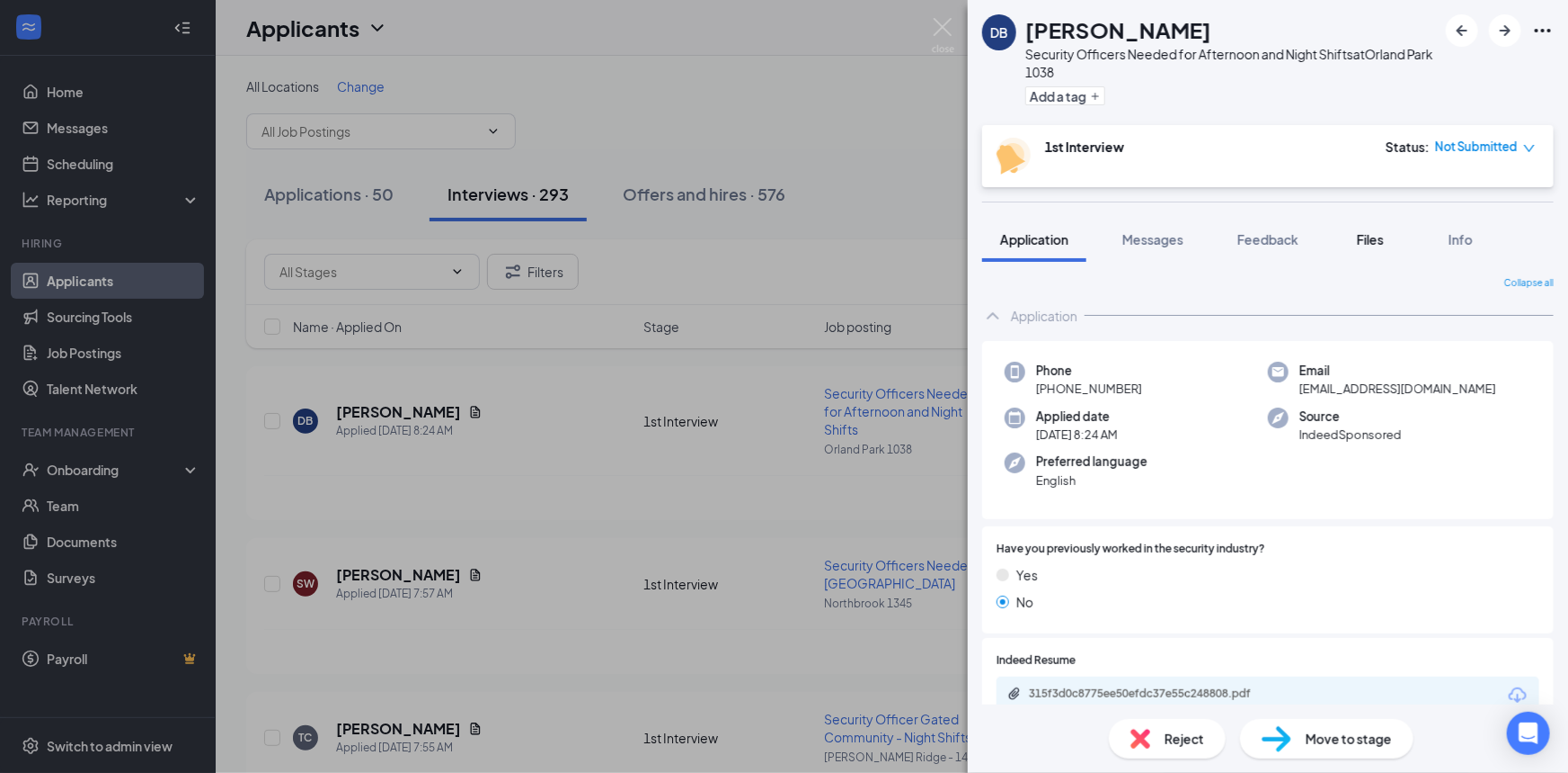
click at [1371, 239] on span "Files" at bounding box center [1370, 239] width 27 height 17
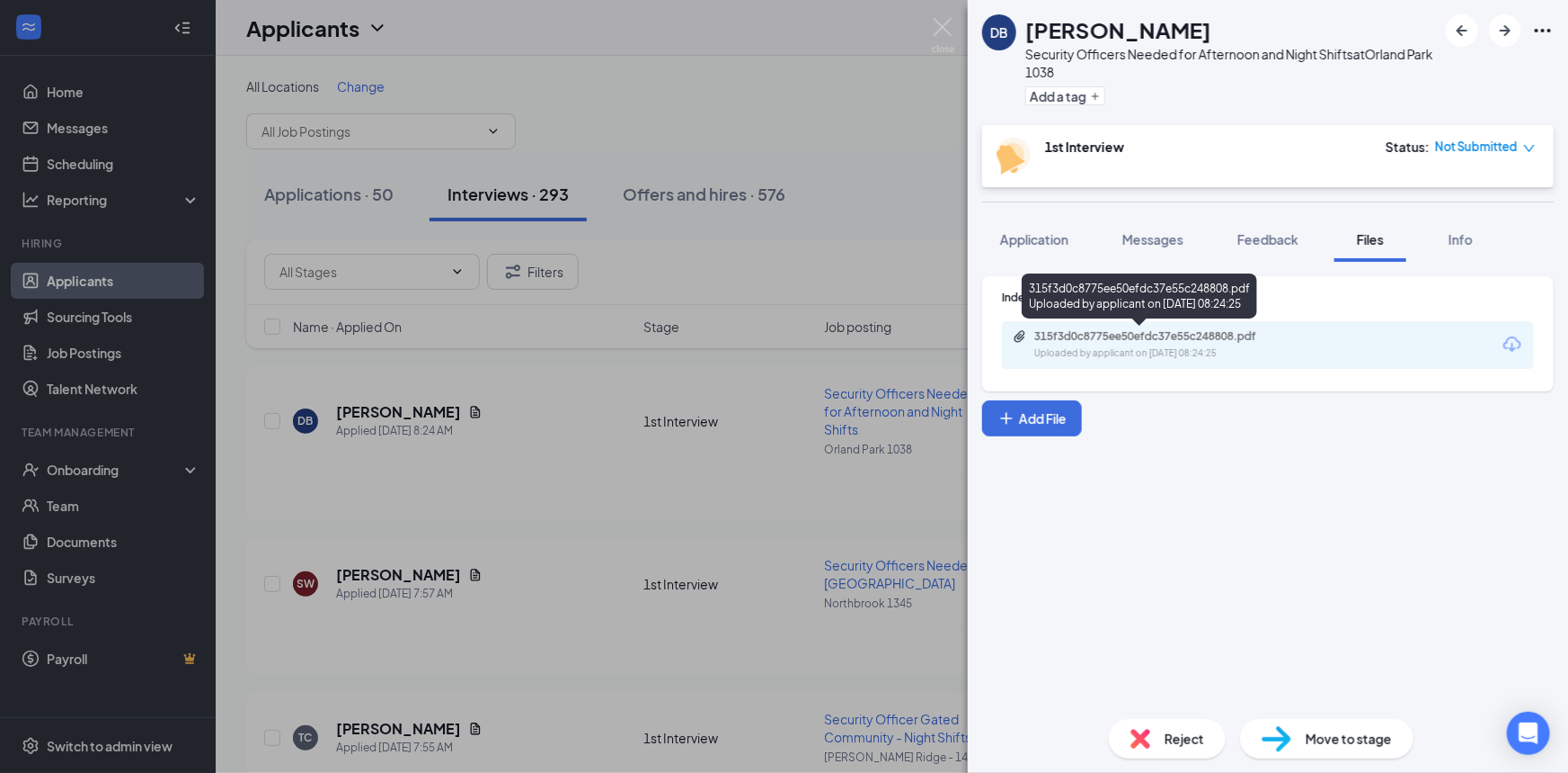
click at [1178, 341] on div "315f3d0c8775ee50efdc37e55c248808.pdf" at bounding box center [1161, 337] width 252 height 15
click at [944, 29] on img at bounding box center [943, 36] width 22 height 35
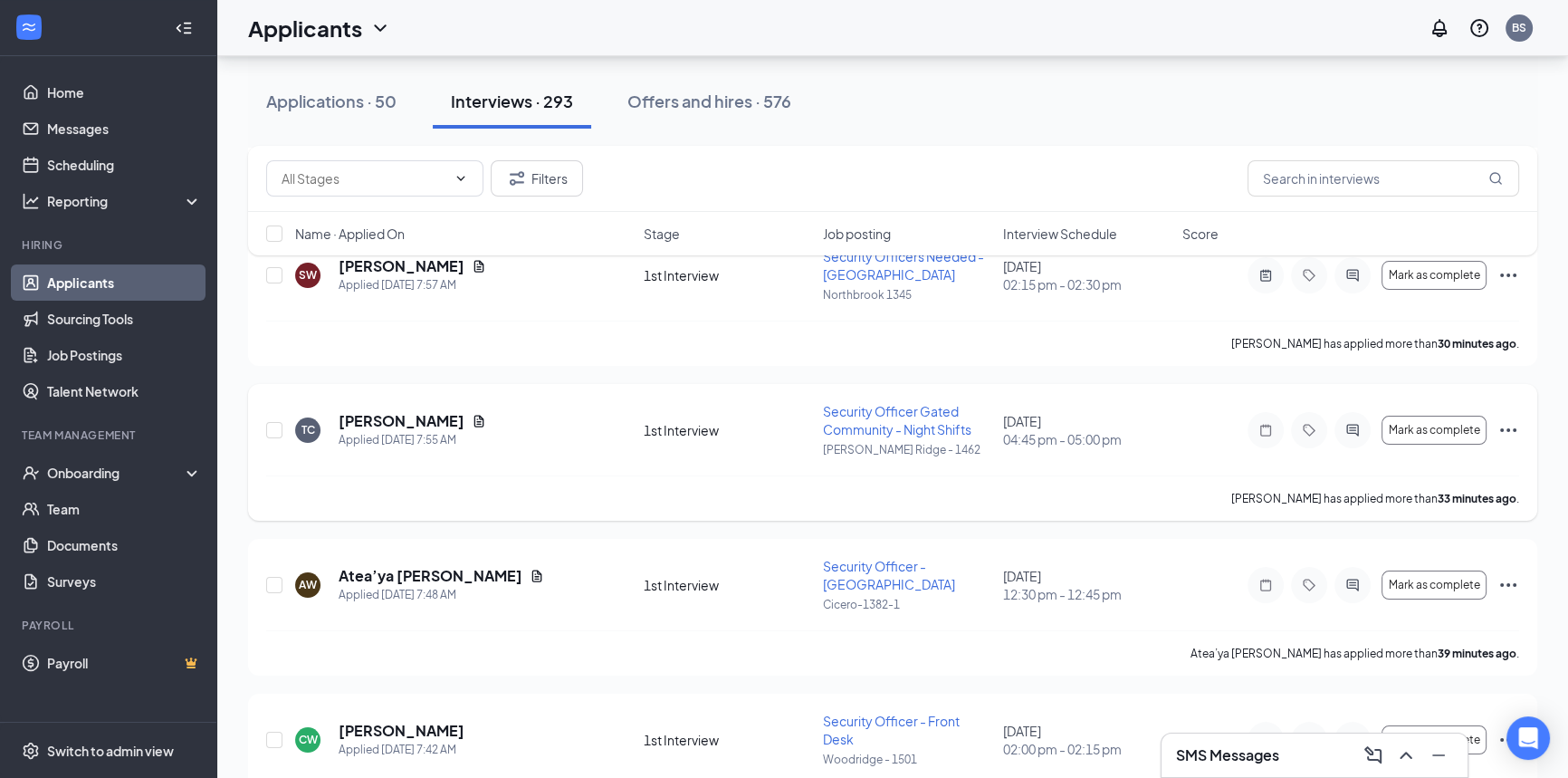
scroll to position [411, 0]
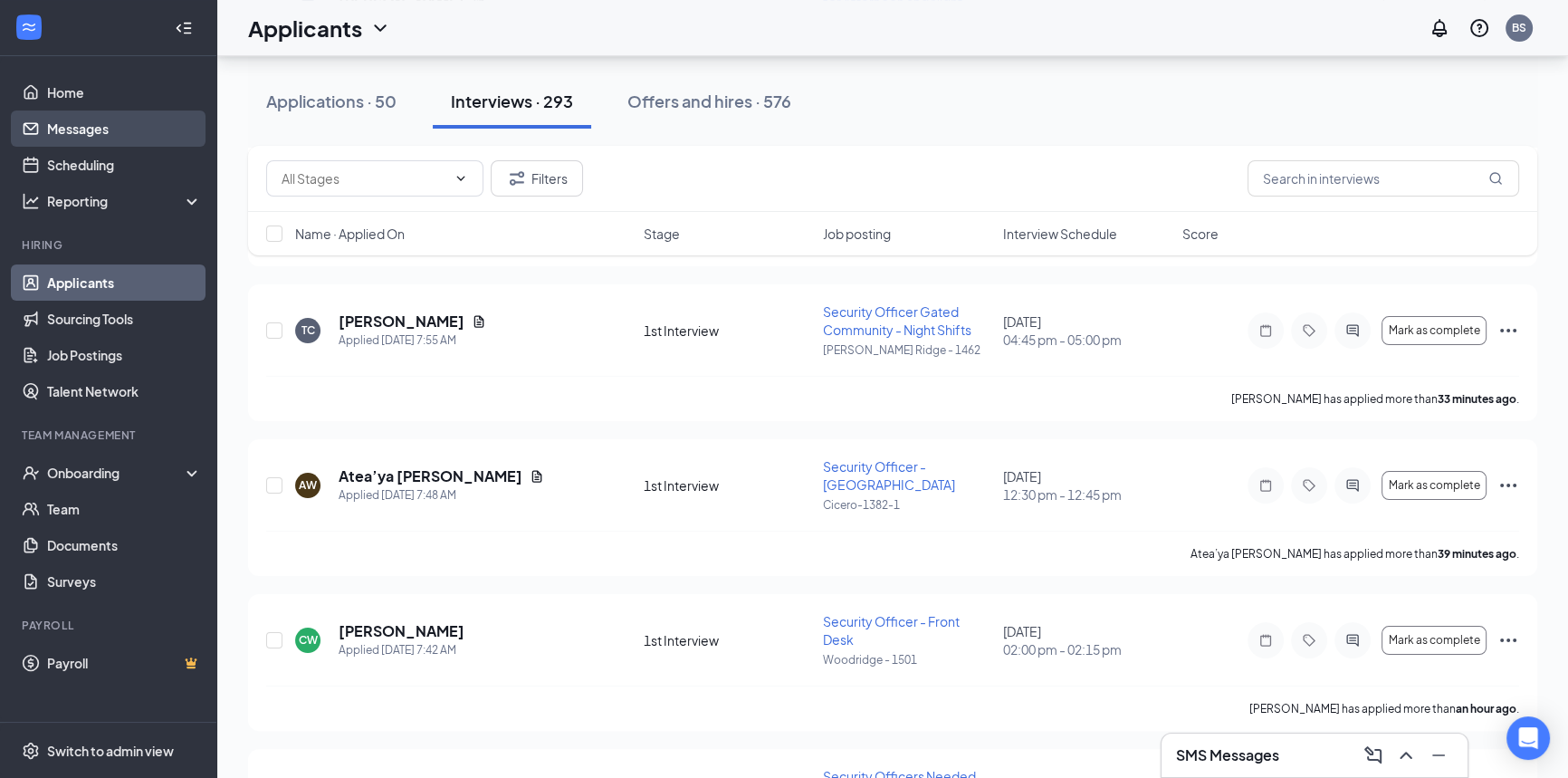
click at [109, 133] on link "Messages" at bounding box center [124, 128] width 155 height 36
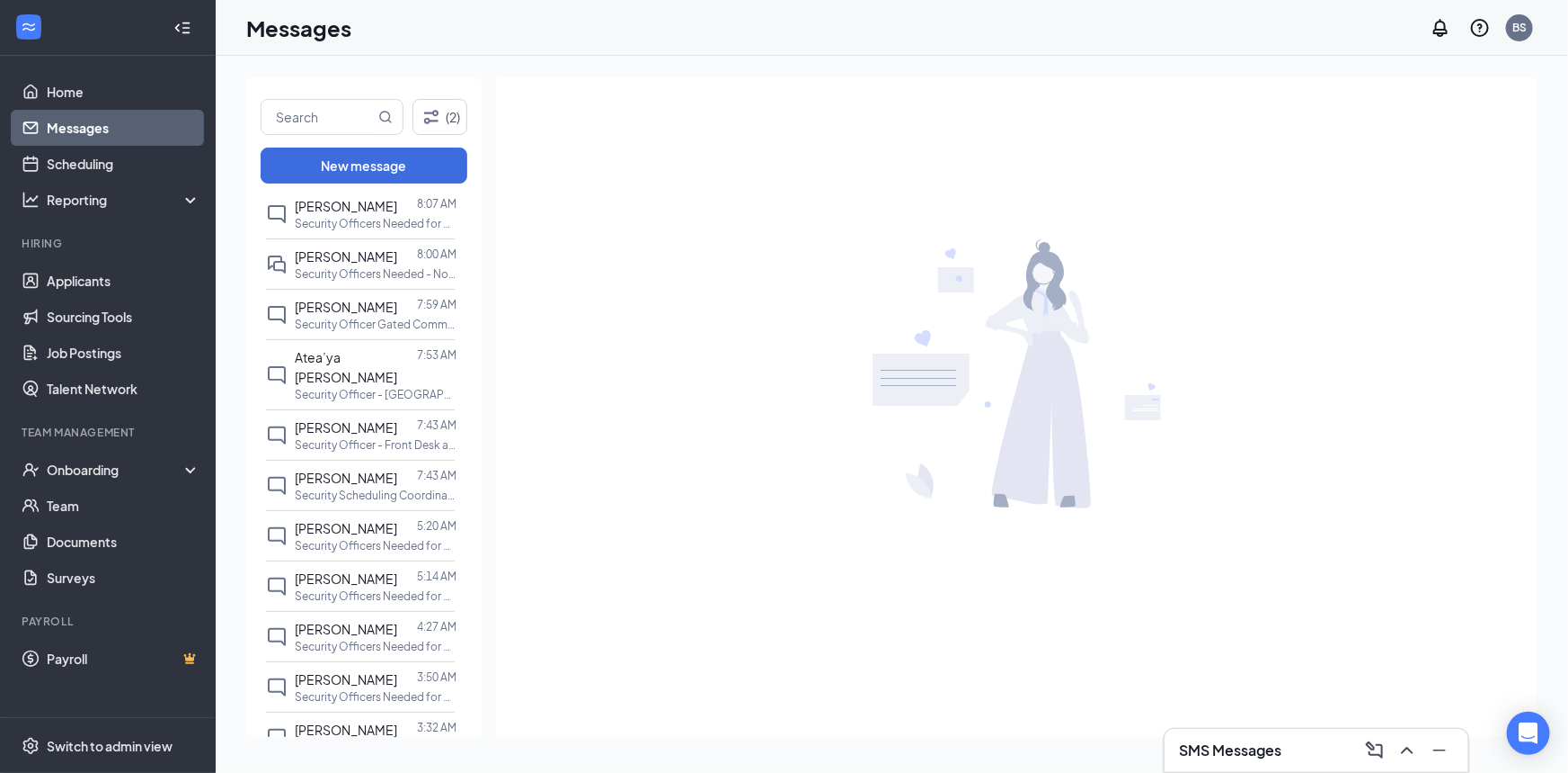
scroll to position [288, 0]
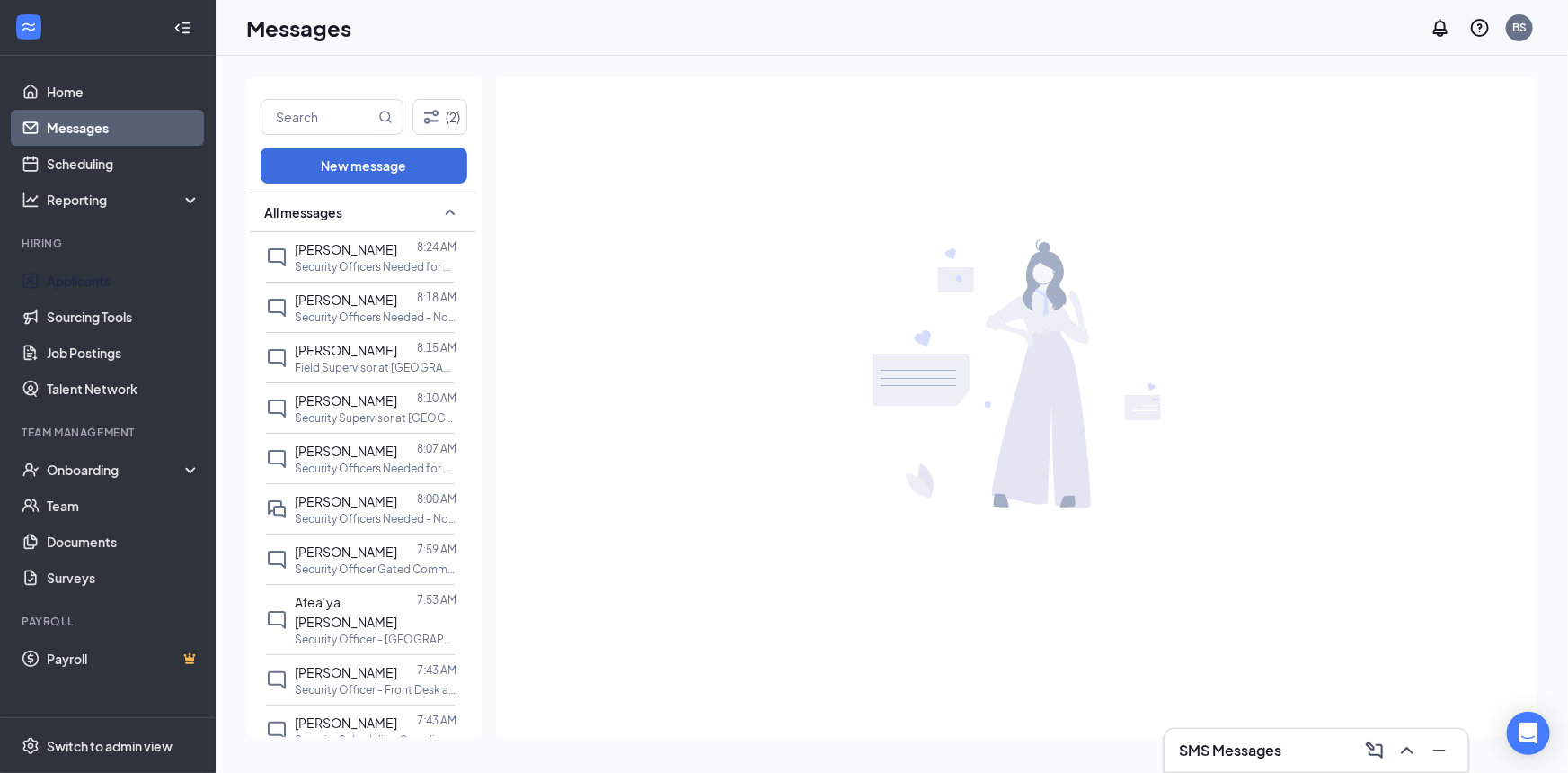
drag, startPoint x: 107, startPoint y: 271, endPoint x: 497, endPoint y: 398, distance: 410.2
click at [108, 271] on link "Applicants" at bounding box center [123, 280] width 154 height 36
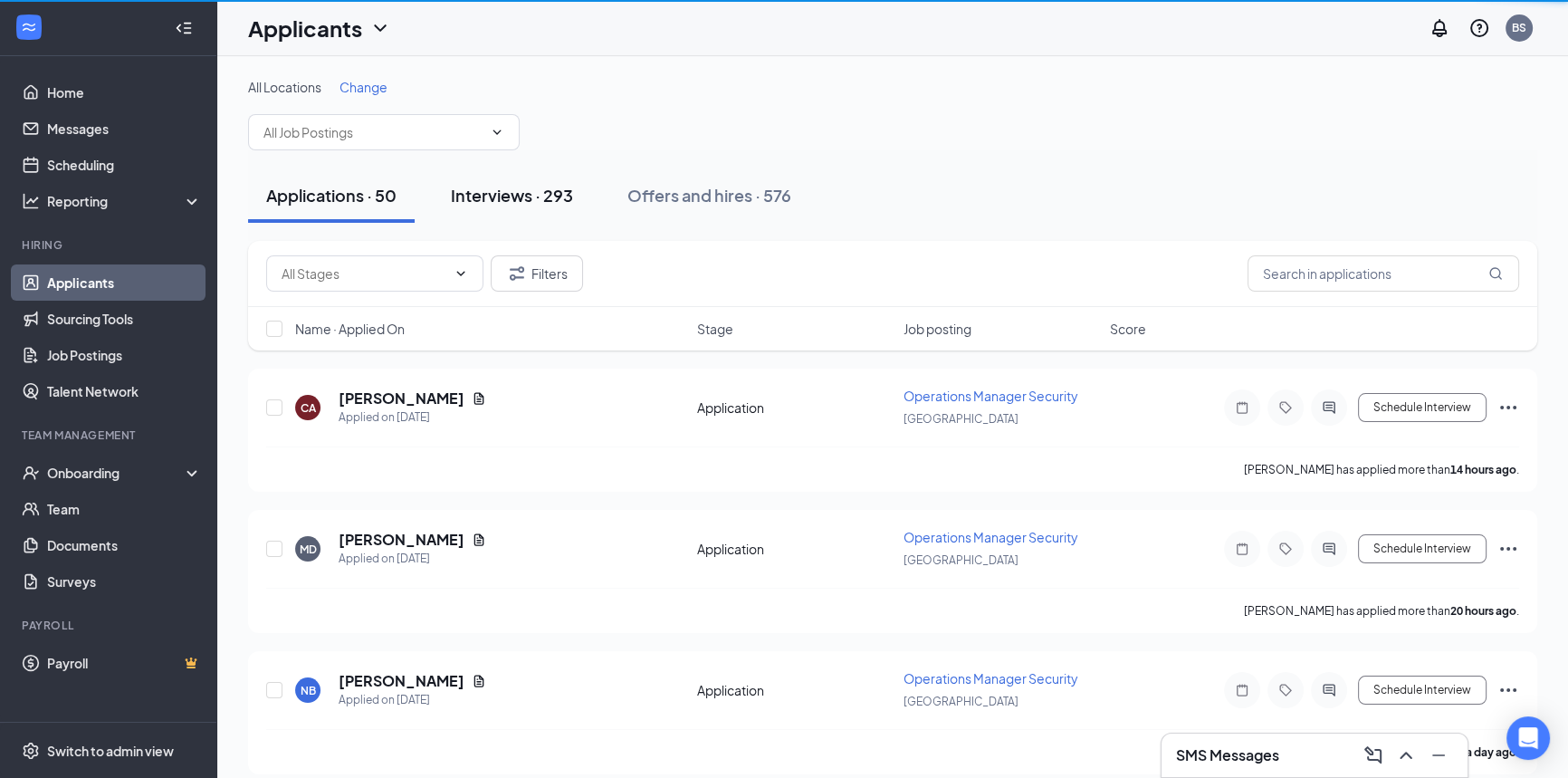
click at [528, 207] on button "Interviews · 293" at bounding box center [511, 195] width 158 height 55
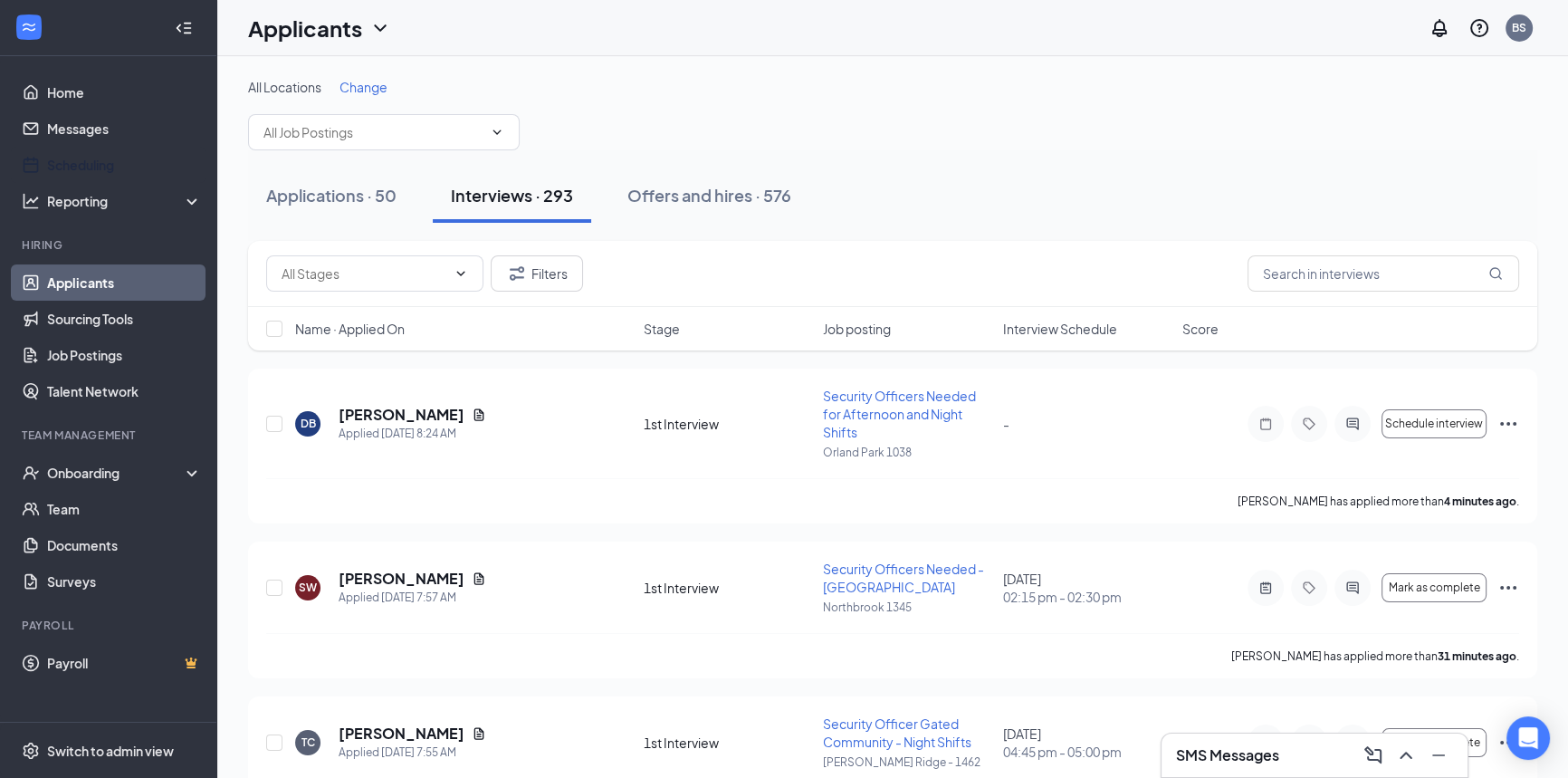
click at [82, 119] on link "Messages" at bounding box center [124, 128] width 155 height 36
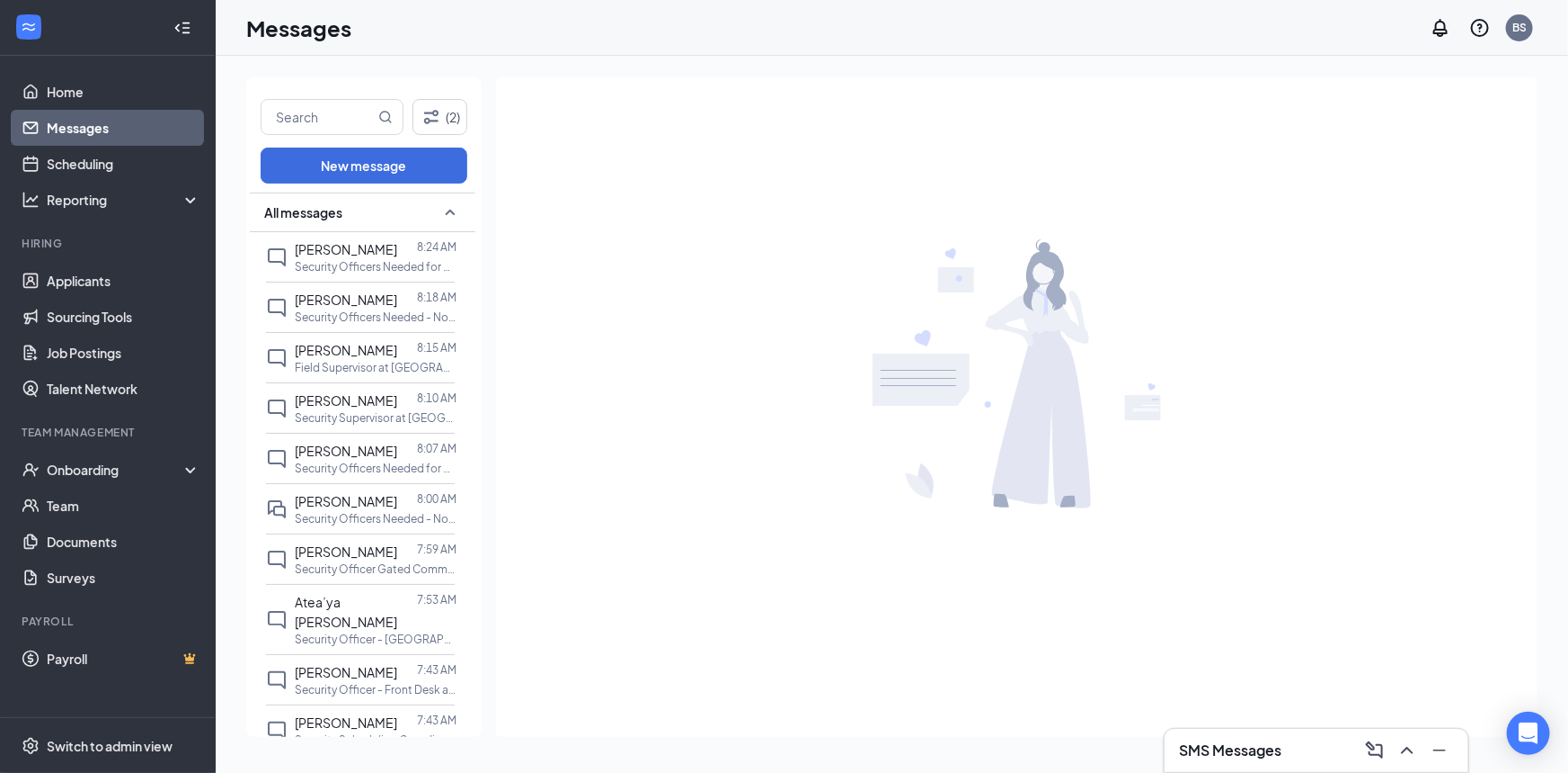
click at [1232, 741] on h3 "SMS Messages" at bounding box center [1230, 750] width 102 height 20
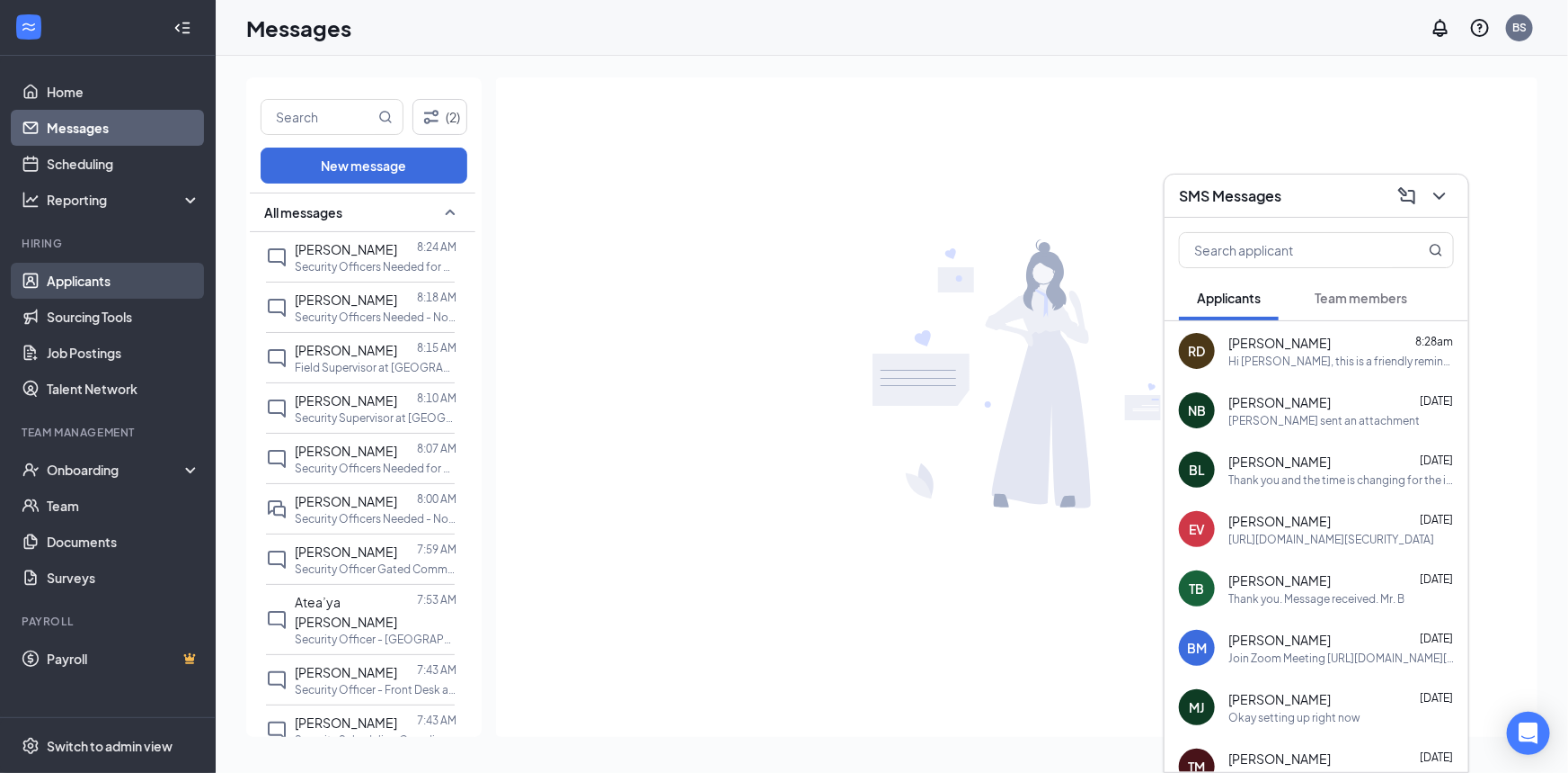
click at [89, 279] on link "Applicants" at bounding box center [123, 280] width 154 height 36
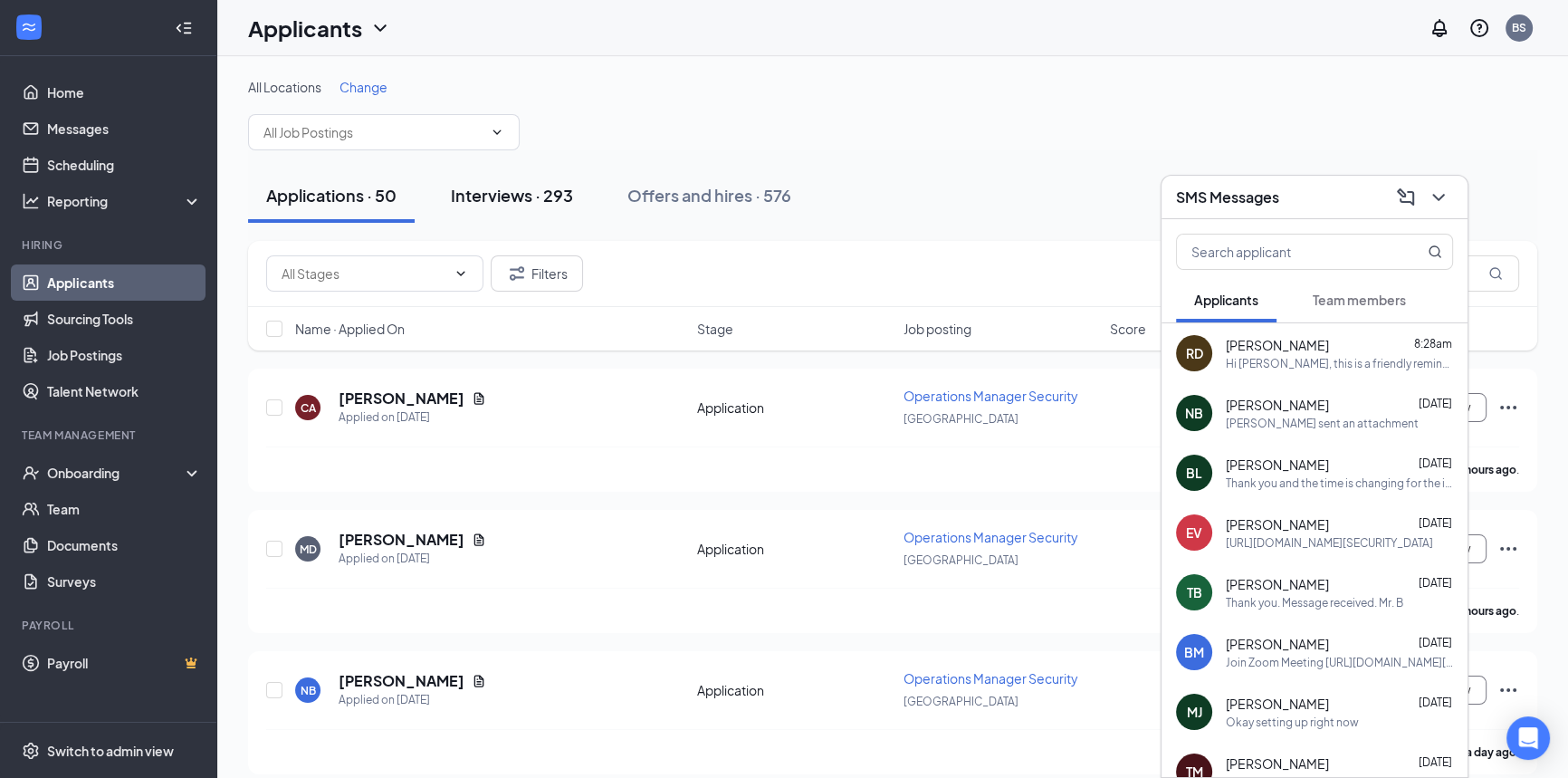
click at [528, 189] on div "Interviews · 293" at bounding box center [512, 194] width 122 height 22
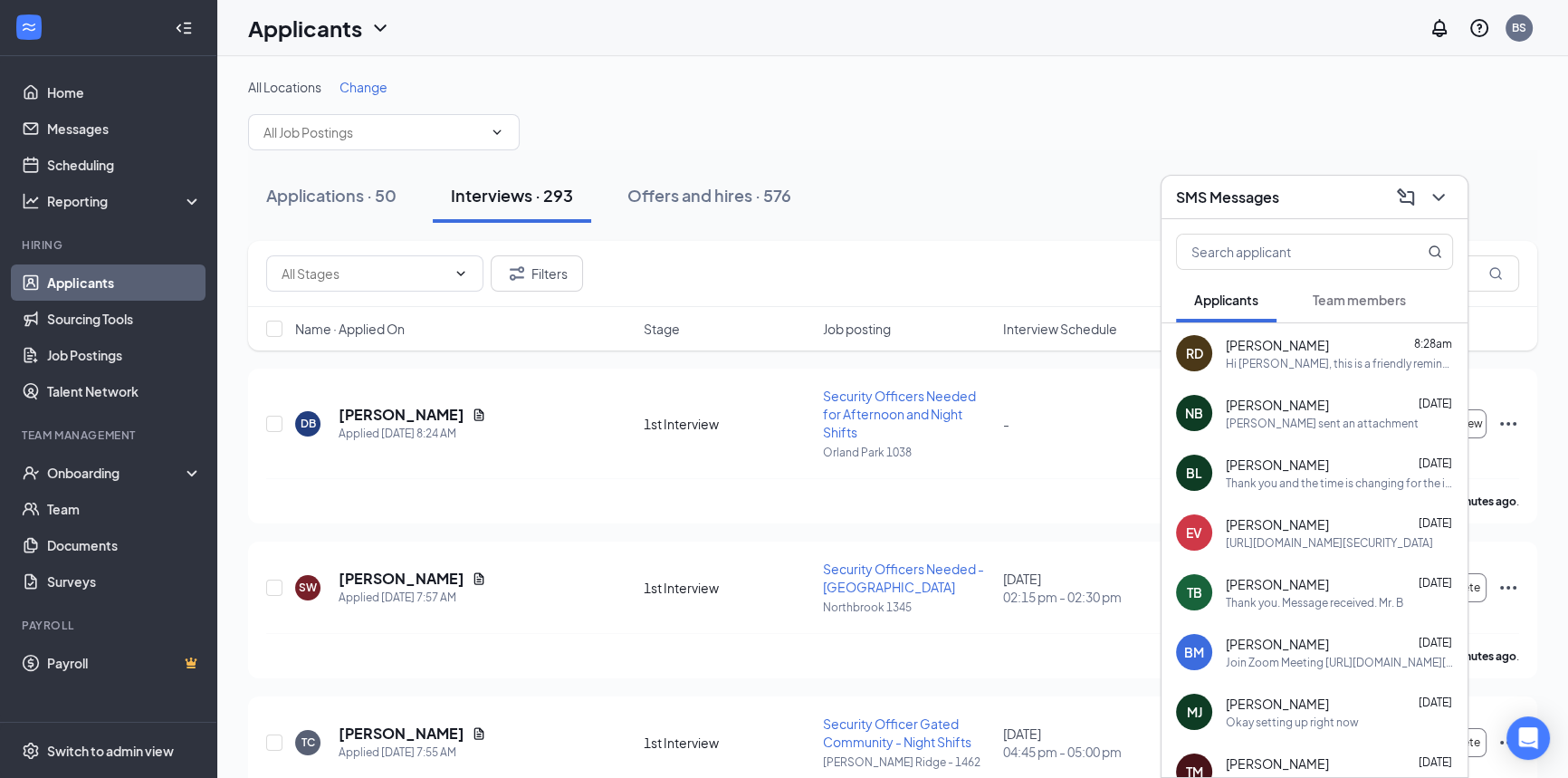
click at [1446, 191] on icon "ChevronDown" at bounding box center [1437, 196] width 21 height 21
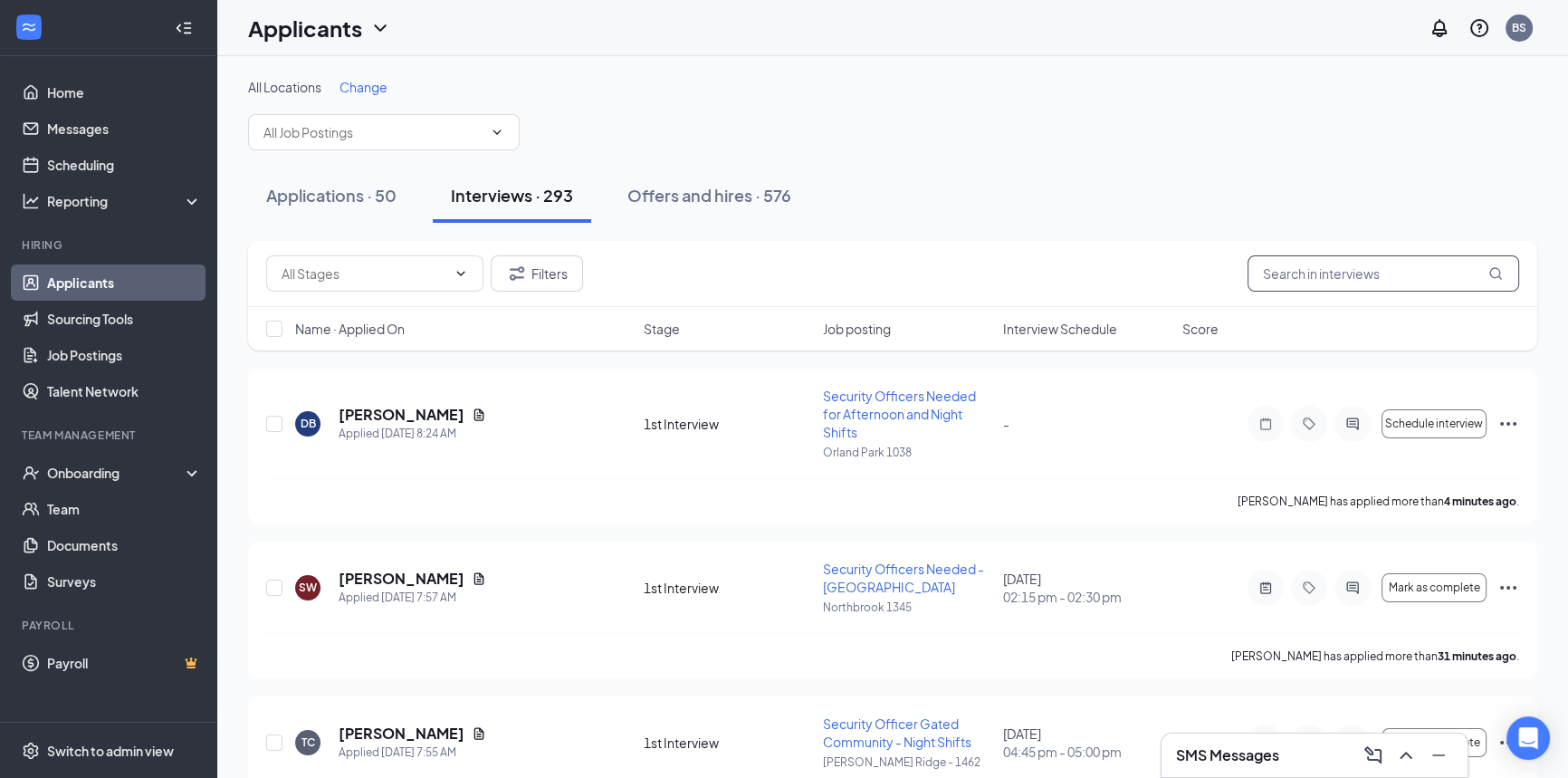
click at [1358, 270] on input "text" at bounding box center [1383, 273] width 271 height 36
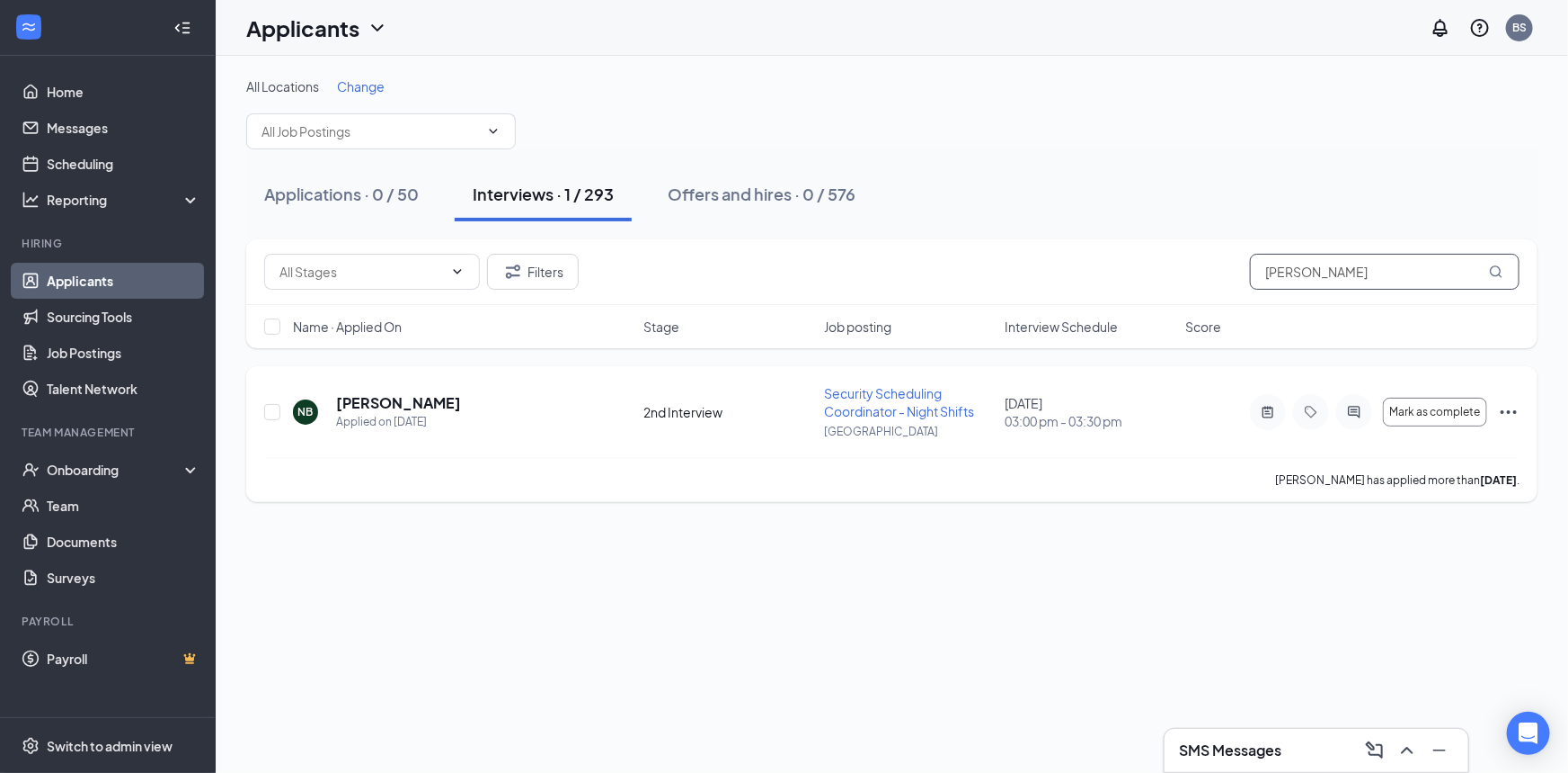
type input "[PERSON_NAME]"
click at [429, 395] on h5 "[PERSON_NAME]" at bounding box center [399, 403] width 125 height 20
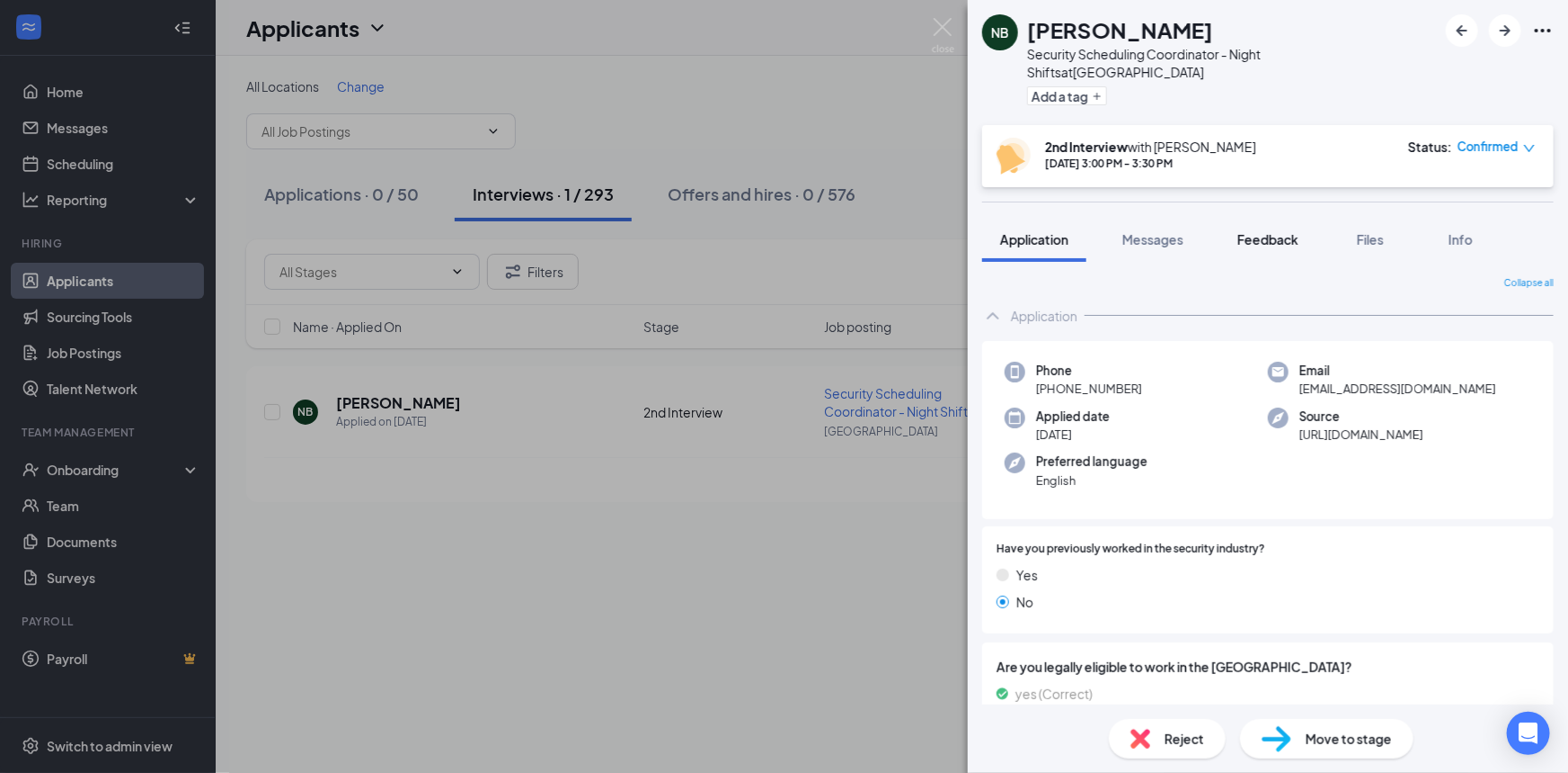
click at [1282, 231] on span "Feedback" at bounding box center [1268, 239] width 61 height 17
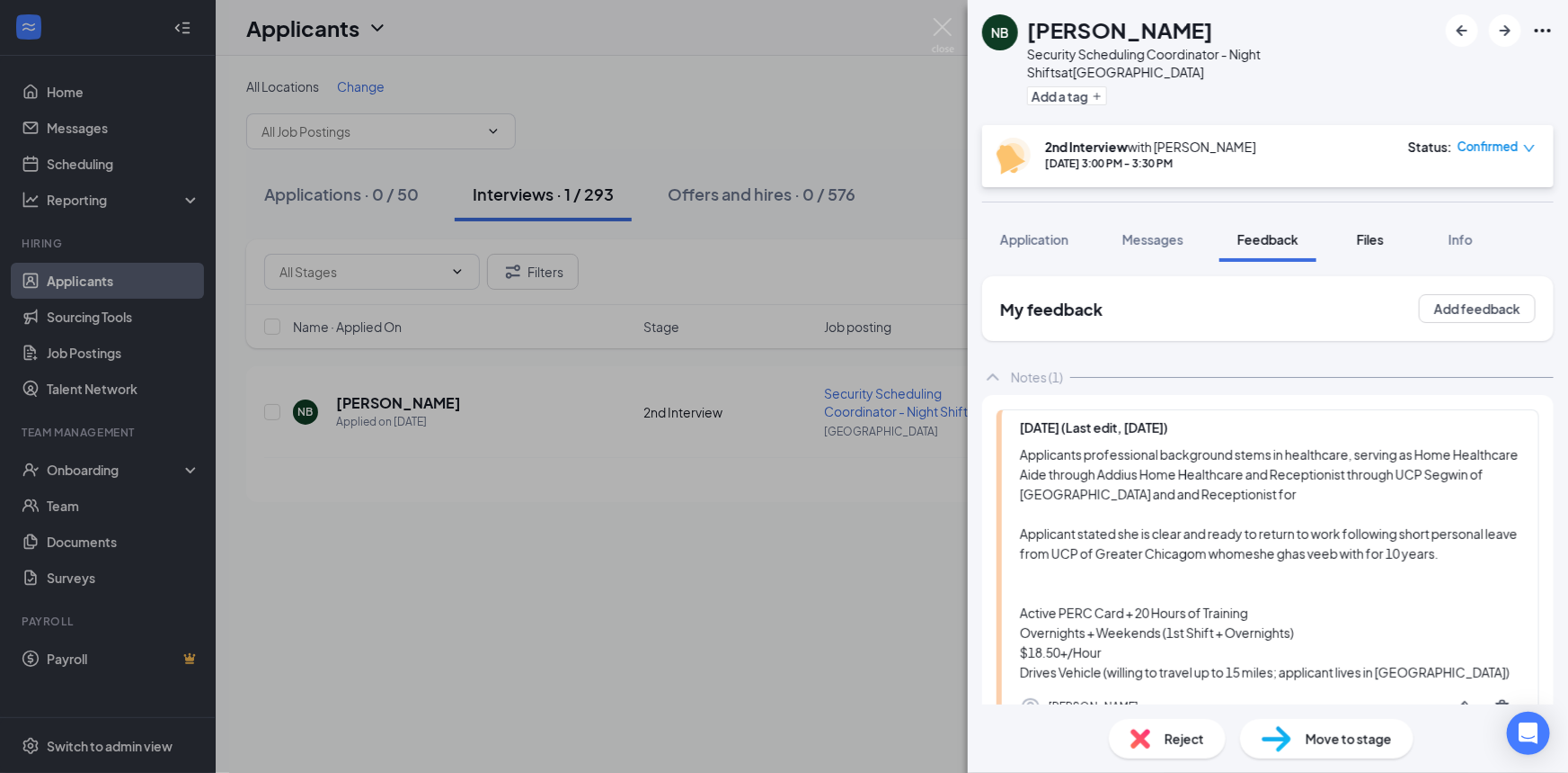
click at [1369, 231] on span "Files" at bounding box center [1370, 239] width 27 height 17
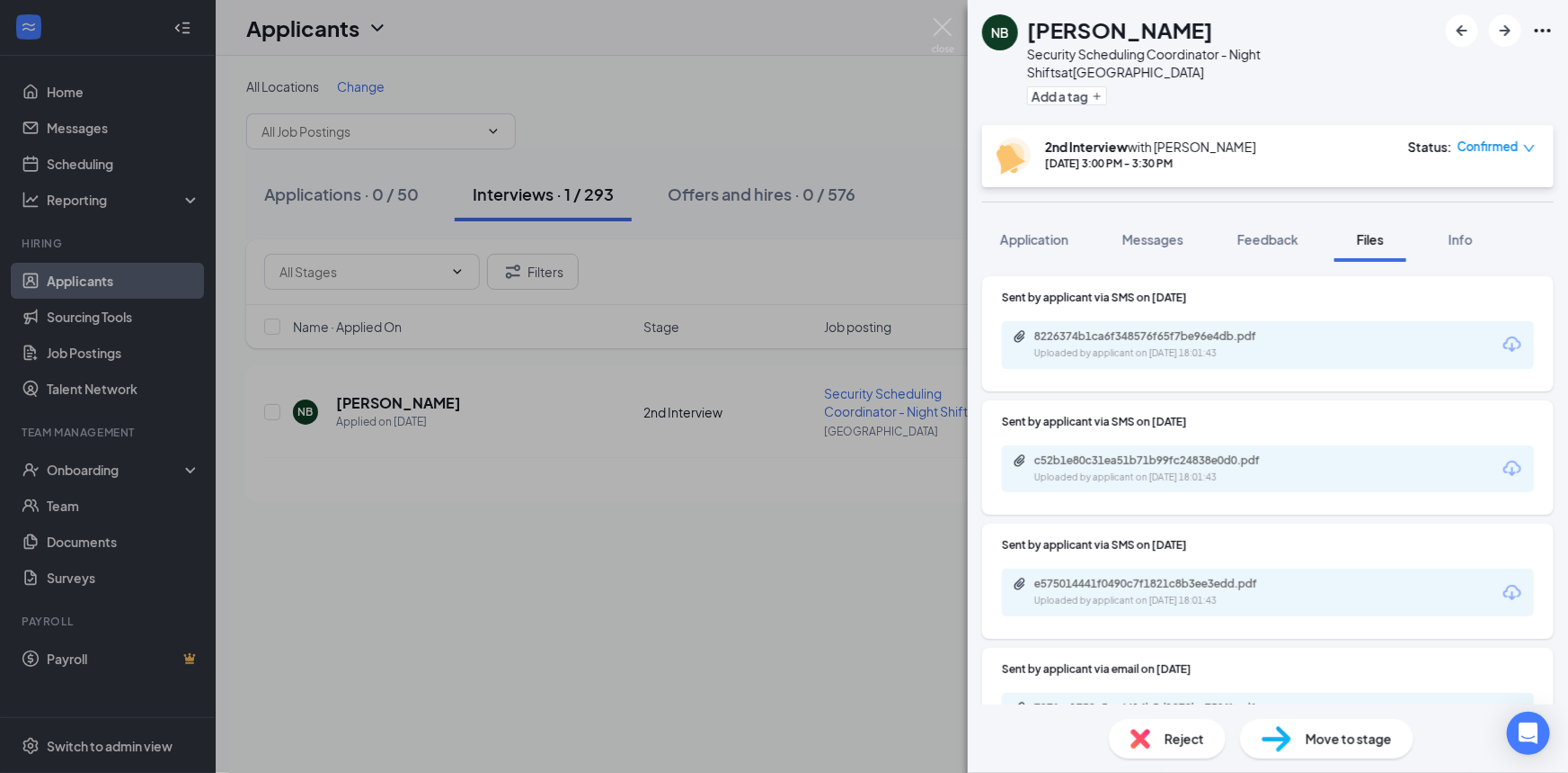
click at [1144, 321] on div "8226374b1ca6f348576f65f7be96e4db.pdf Uploaded by applicant on [DATE] 18:01:43" at bounding box center [1268, 345] width 532 height 48
click at [1147, 329] on div "8226374b1ca6f348576f65f7be96e4db.pdf Uploaded by applicant on [DATE] 18:01:43" at bounding box center [1158, 345] width 292 height 31
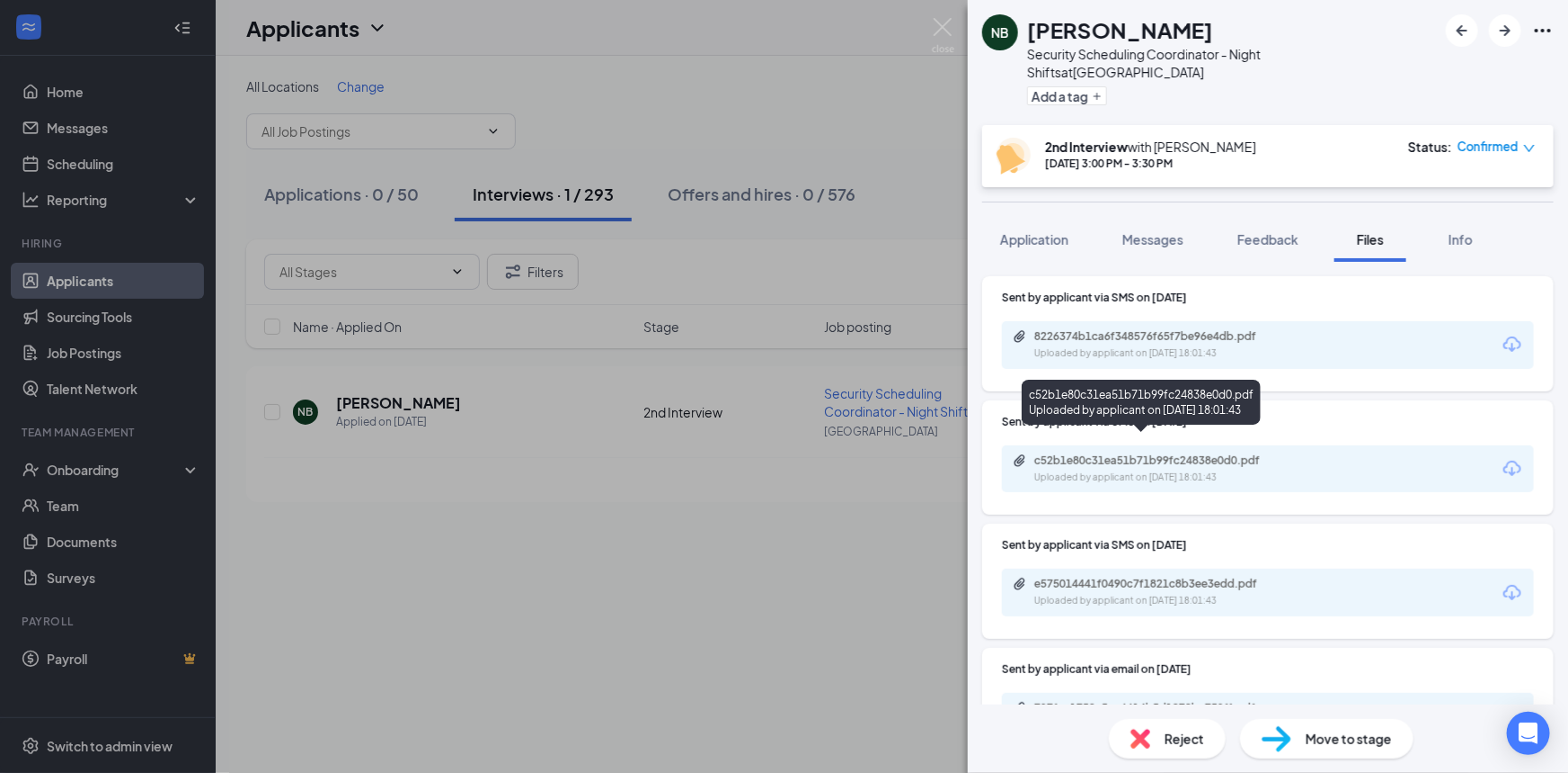
click at [1287, 454] on div "c52b1e80c31ea51b71b99fc24838e0d0.pdf" at bounding box center [1158, 461] width 292 height 15
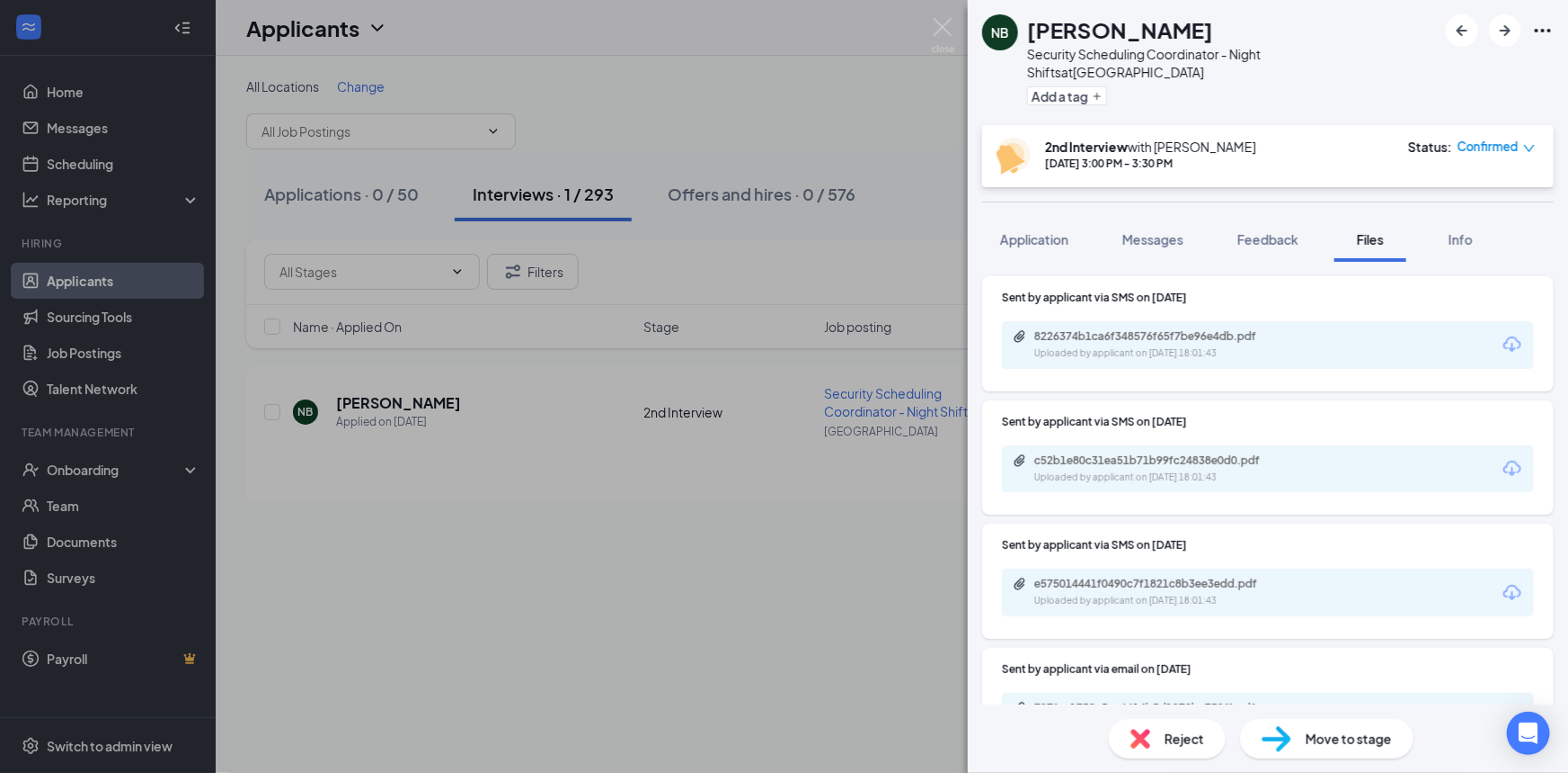
scroll to position [81, 0]
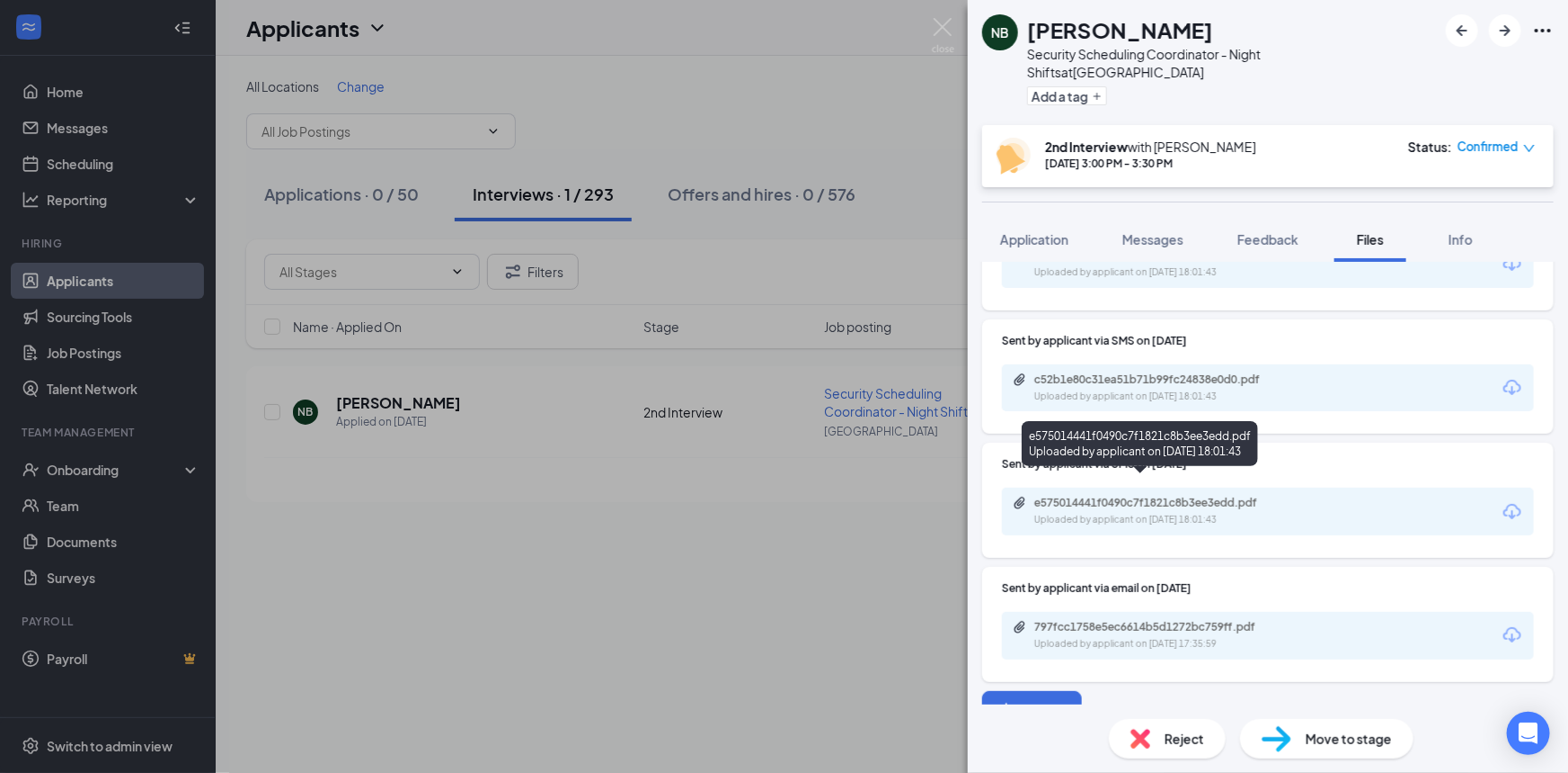
click at [1173, 495] on div "e575014441f0490c7f1821c8b3ee3edd.pdf" at bounding box center [1161, 502] width 252 height 15
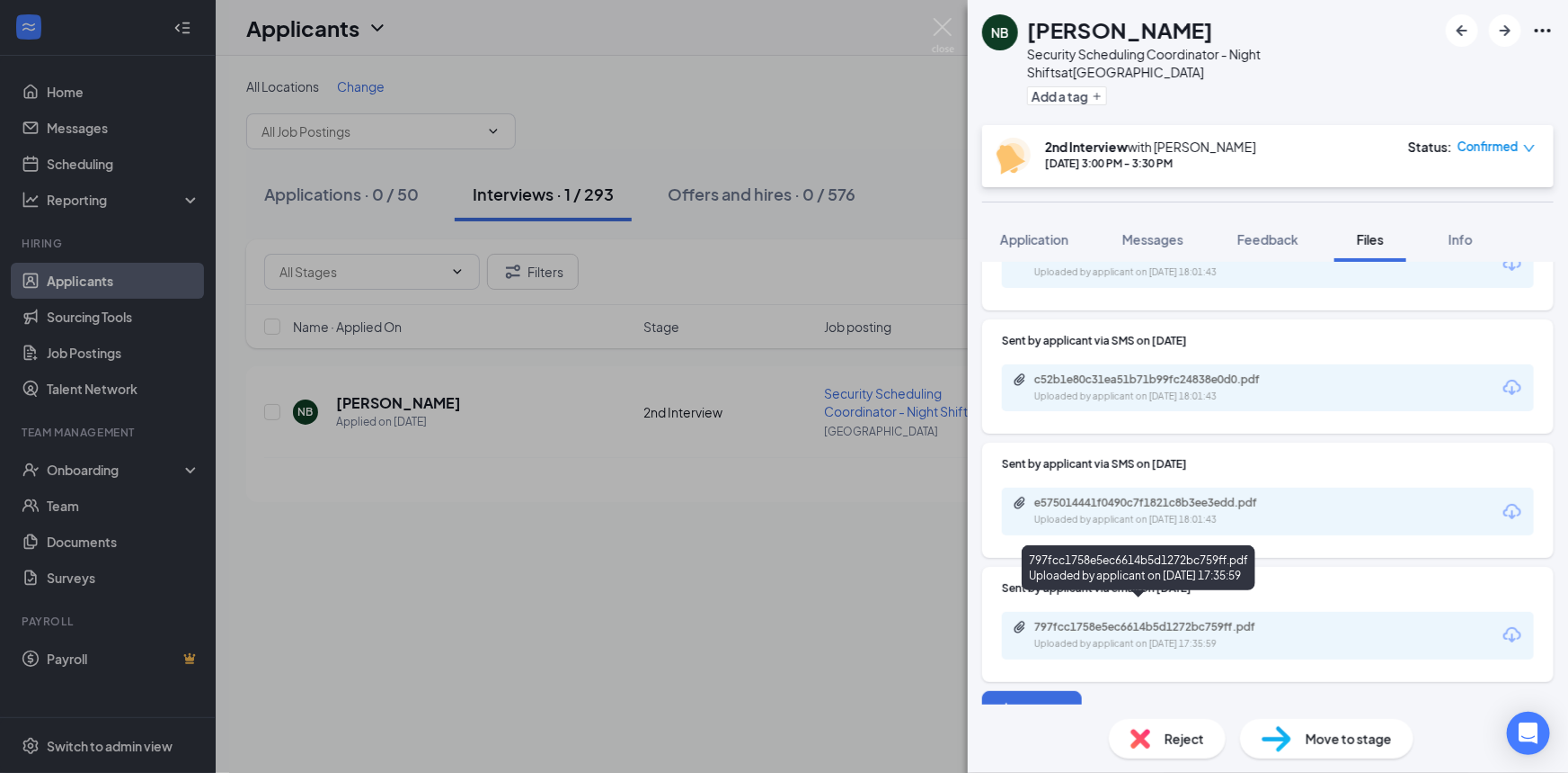
click at [1136, 637] on div "Uploaded by applicant on [DATE] 17:35:59" at bounding box center [1169, 644] width 269 height 15
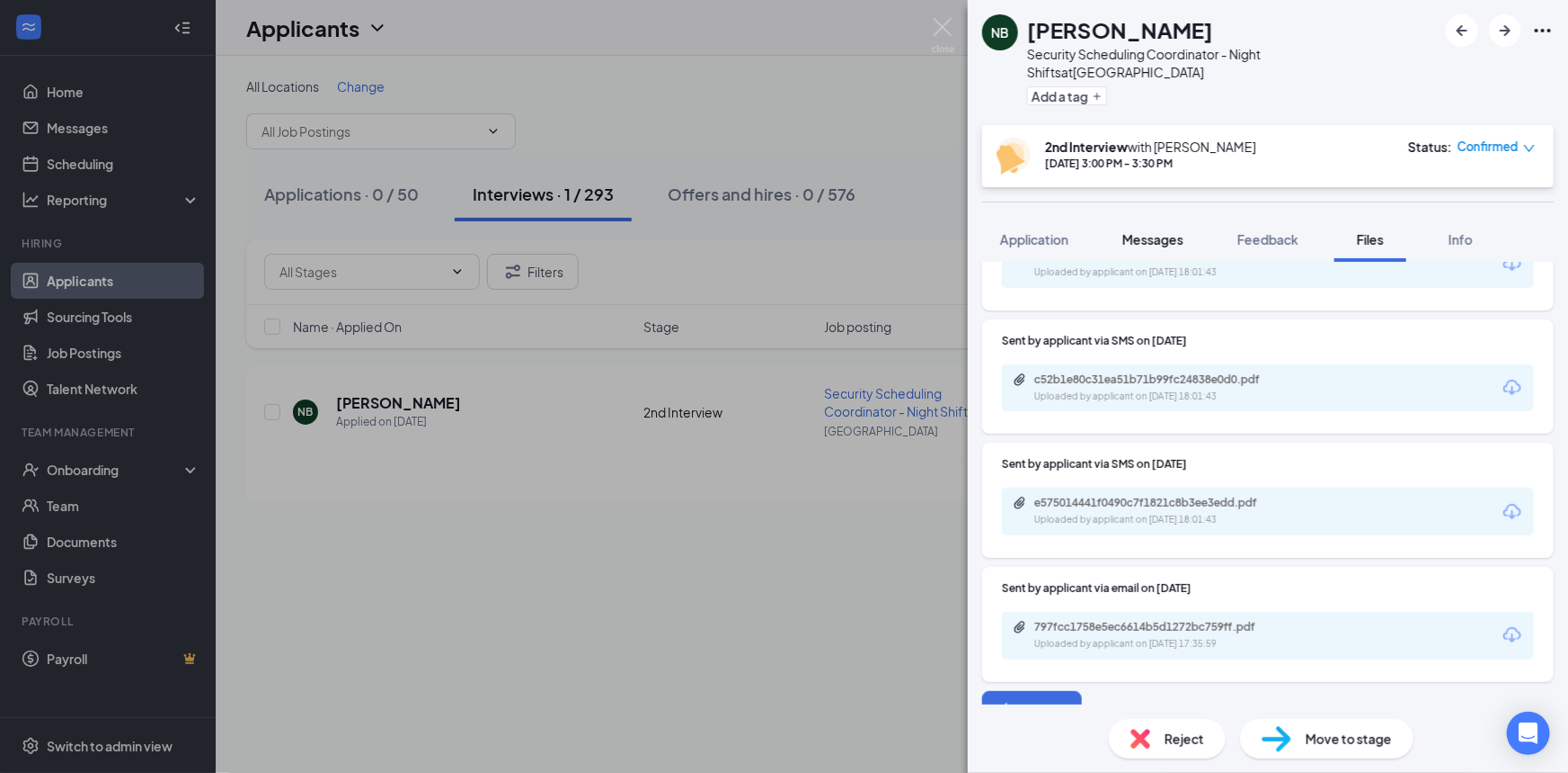
click at [1180, 231] on span "Messages" at bounding box center [1153, 239] width 61 height 17
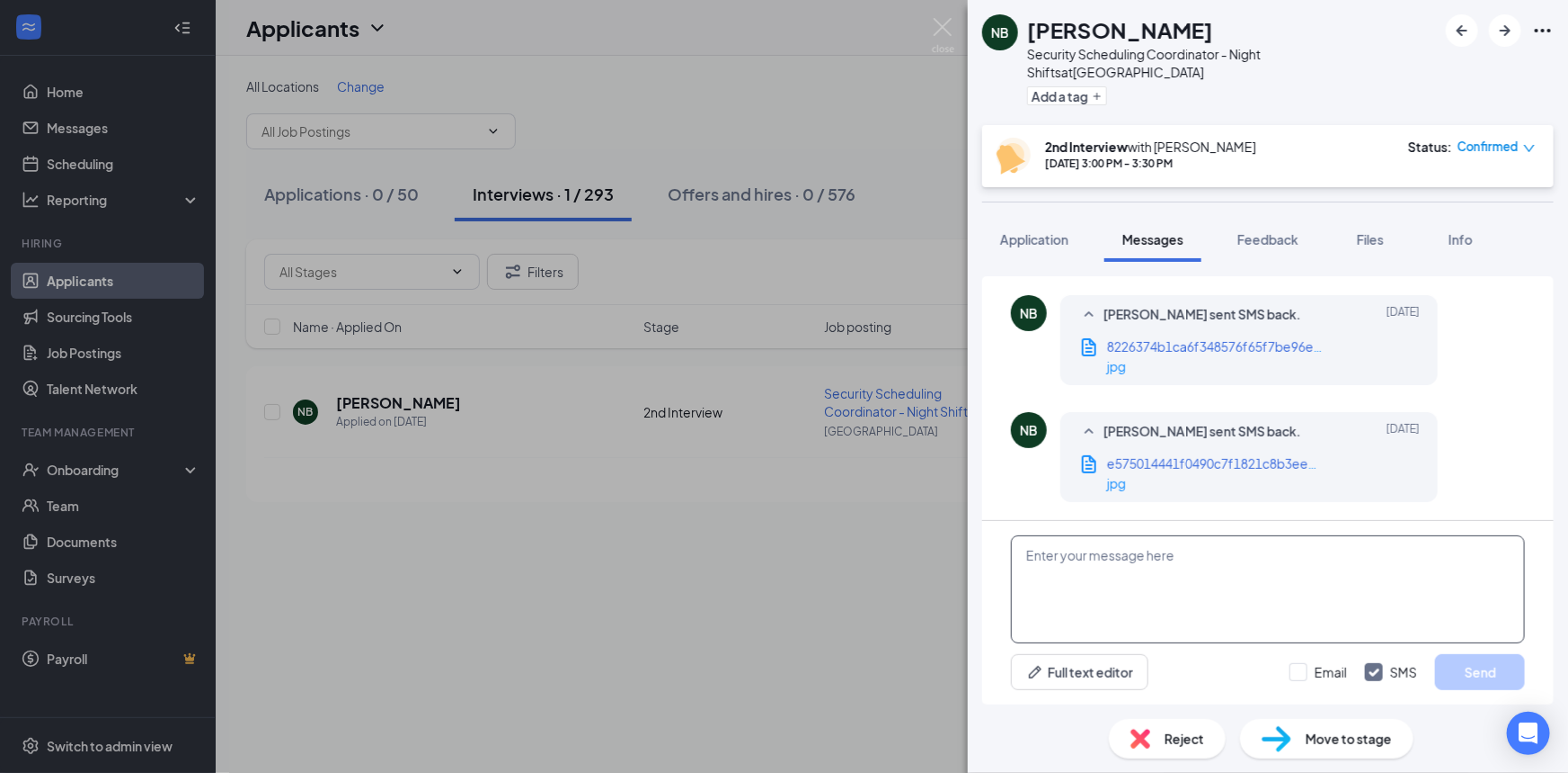
click at [1174, 603] on textarea at bounding box center [1267, 588] width 514 height 108
type textarea "Received! Thank you [PERSON_NAME]"
click at [1306, 658] on div "Email SMS Send" at bounding box center [1407, 671] width 235 height 36
click at [1308, 668] on input "Email" at bounding box center [1318, 672] width 58 height 18
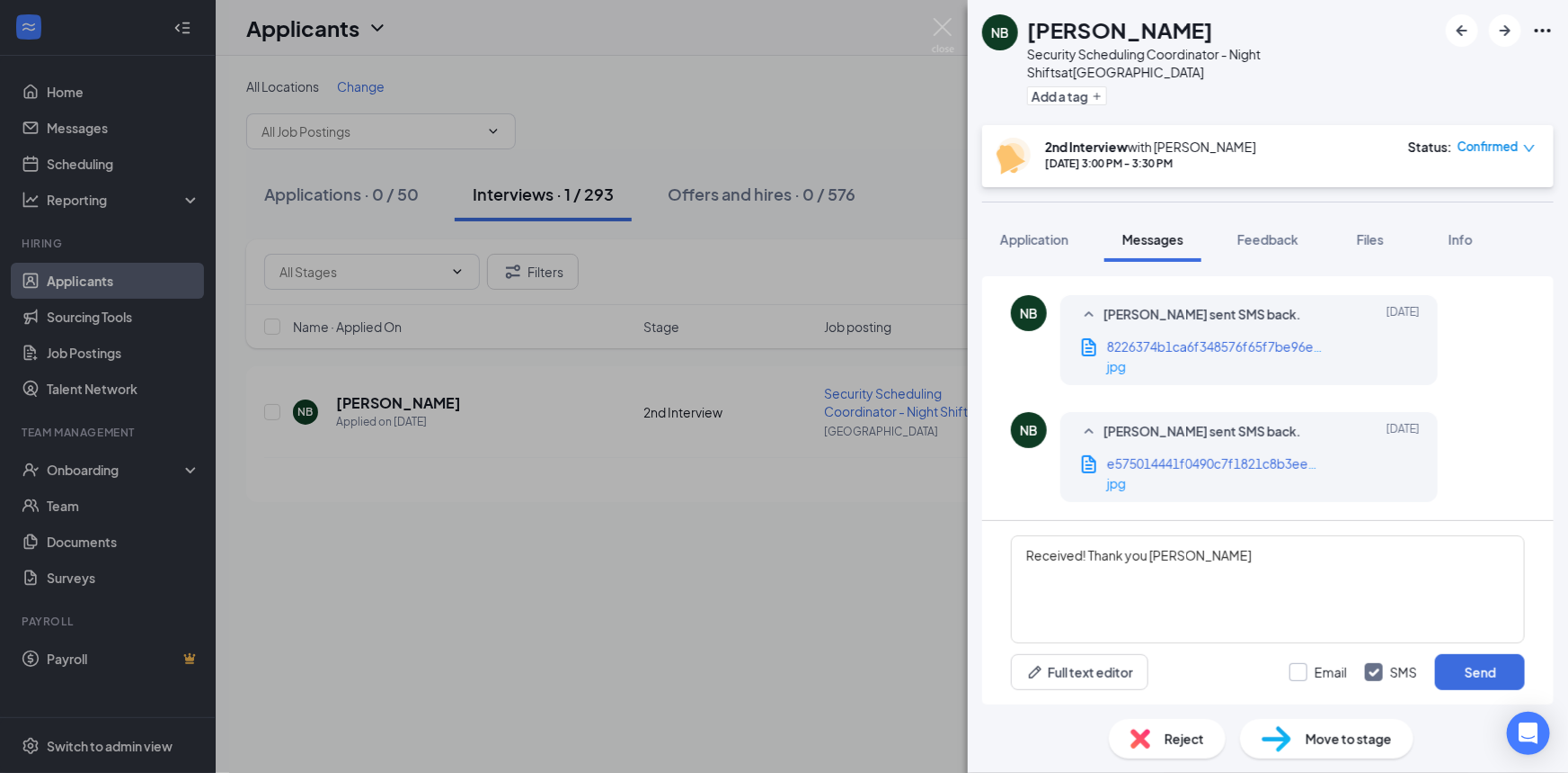
checkbox input "true"
drag, startPoint x: 1528, startPoint y: 680, endPoint x: 1515, endPoint y: 672, distance: 15.3
click at [1530, 680] on div "Received! Thank you [PERSON_NAME] Full text editor Email SMS Send" at bounding box center [1268, 612] width 572 height 183
click at [1513, 672] on button "Send" at bounding box center [1481, 671] width 90 height 36
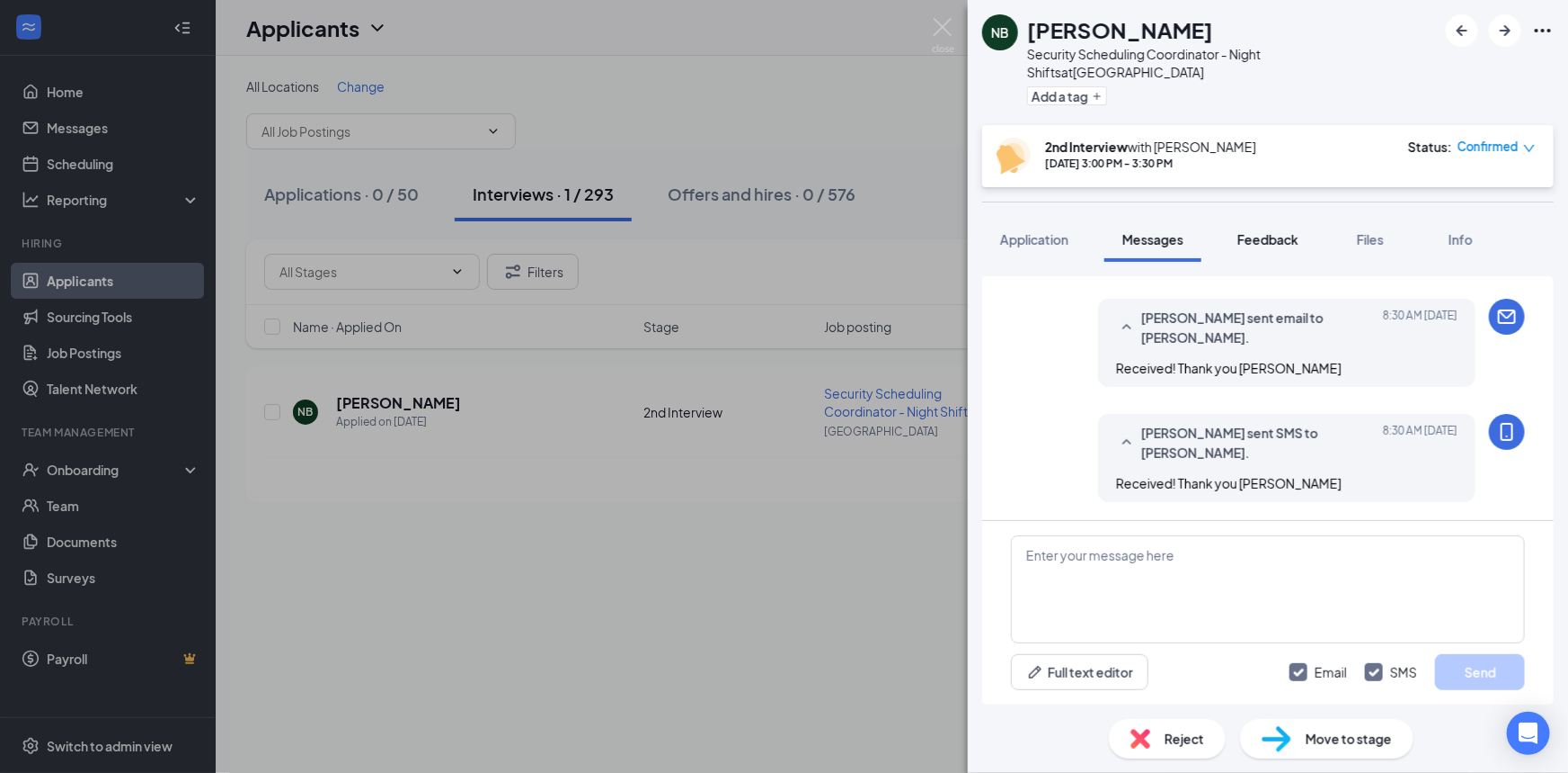
scroll to position [1509, 0]
click at [1269, 231] on span "Feedback" at bounding box center [1268, 239] width 61 height 17
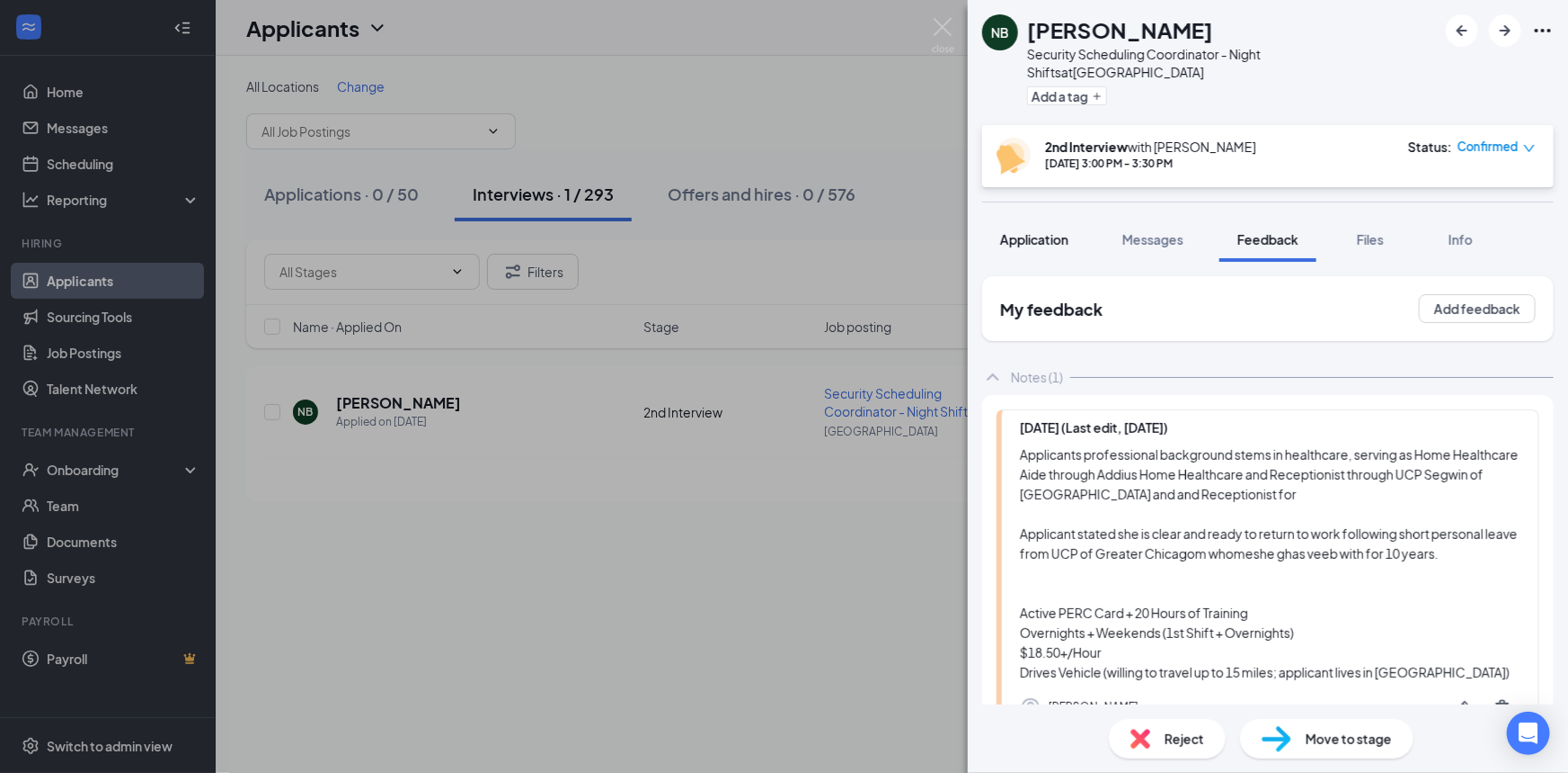
click at [1051, 231] on span "Application" at bounding box center [1035, 239] width 68 height 17
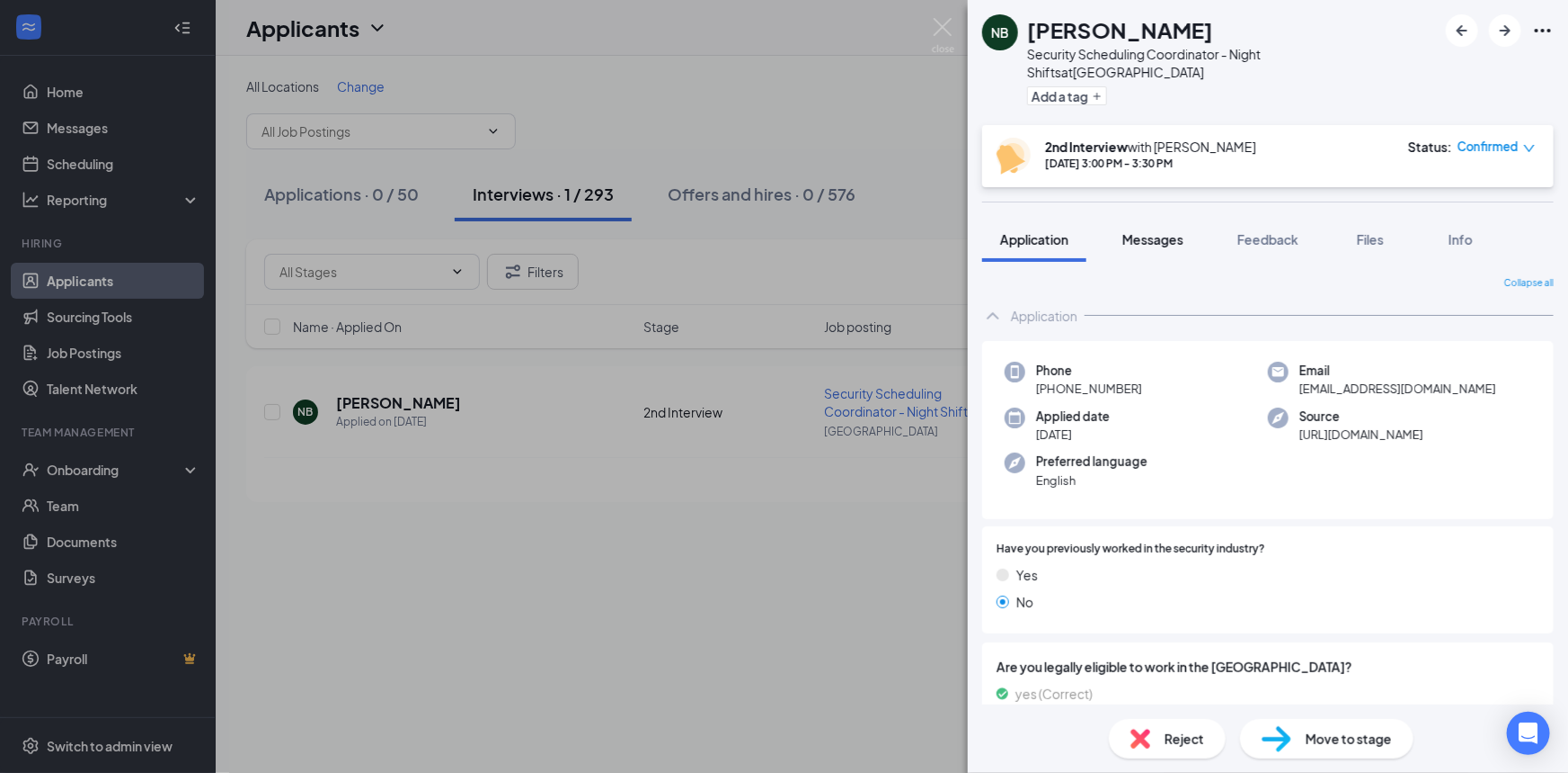
click at [1184, 231] on span "Messages" at bounding box center [1153, 239] width 61 height 17
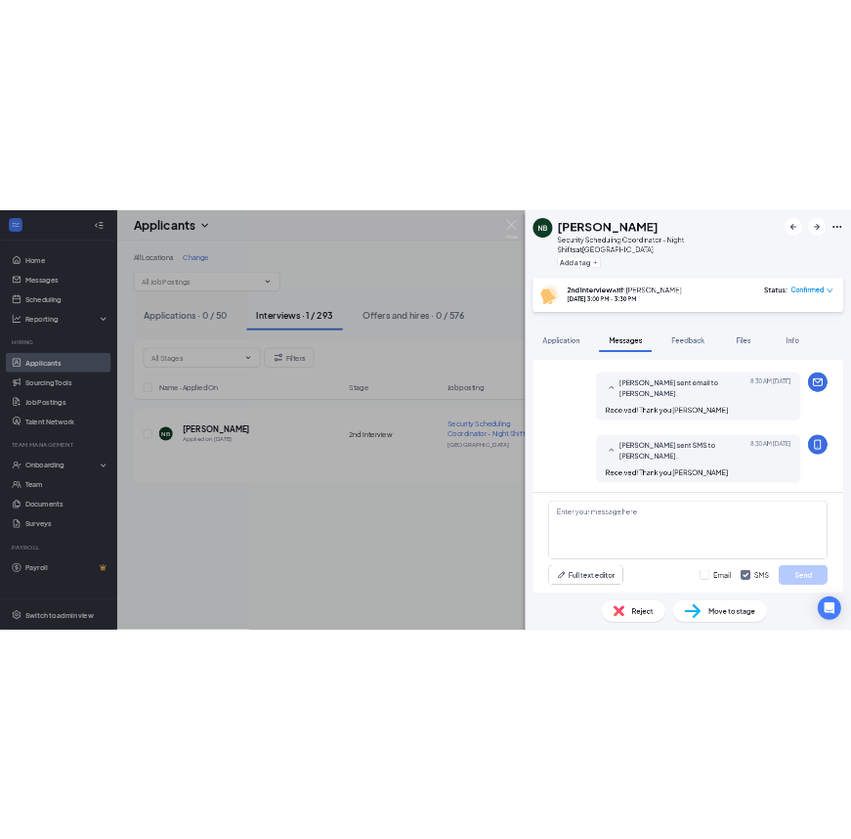
scroll to position [1317, 0]
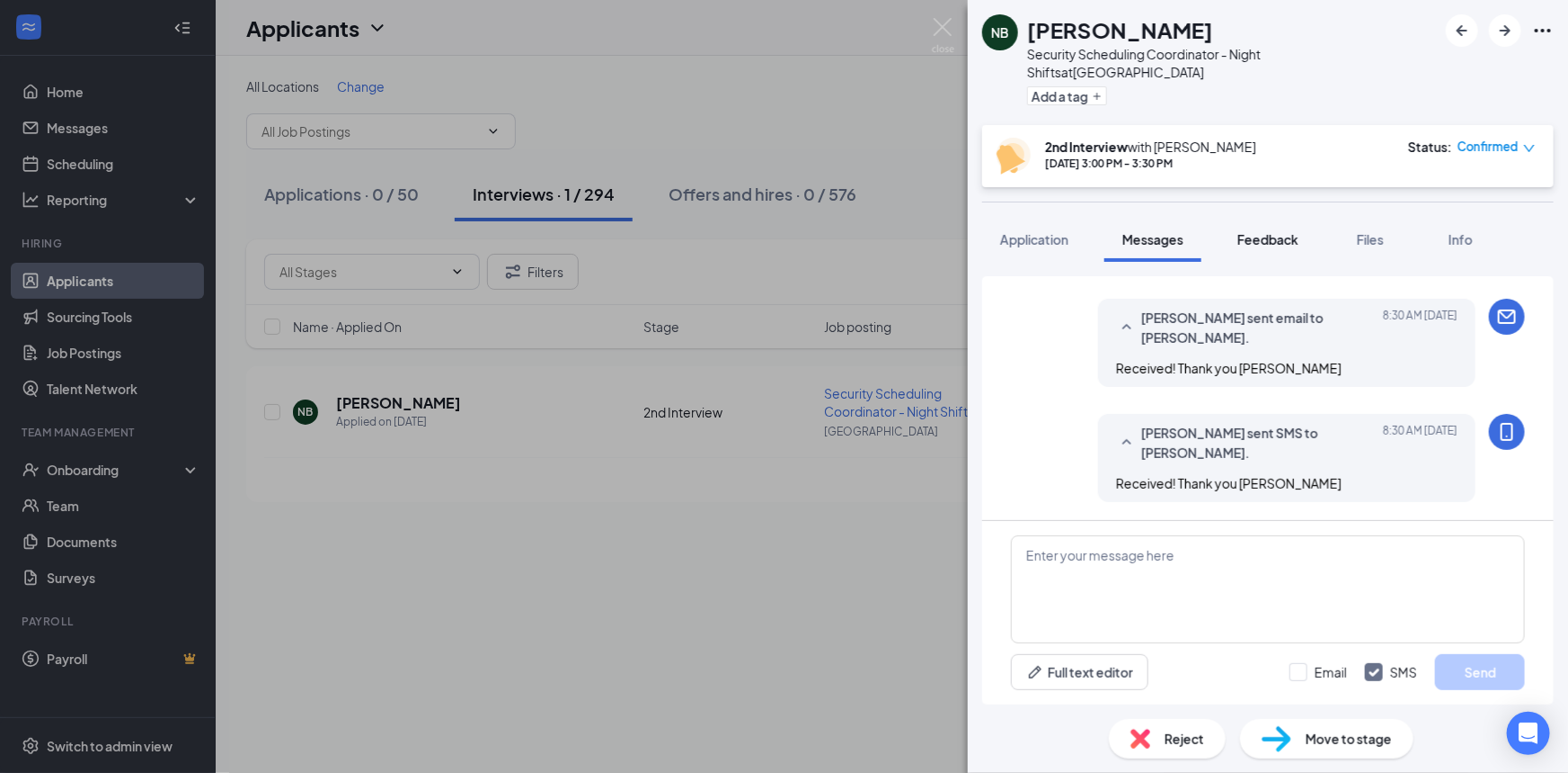
click at [1276, 231] on span "Feedback" at bounding box center [1268, 239] width 61 height 17
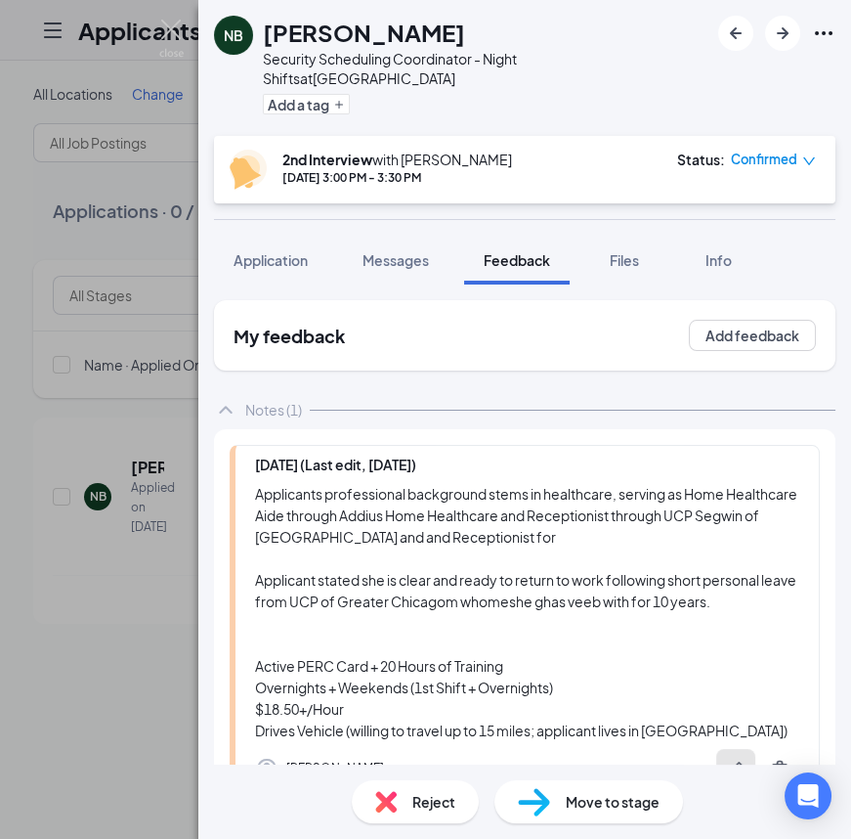
click at [729, 749] on button "button" at bounding box center [735, 768] width 39 height 39
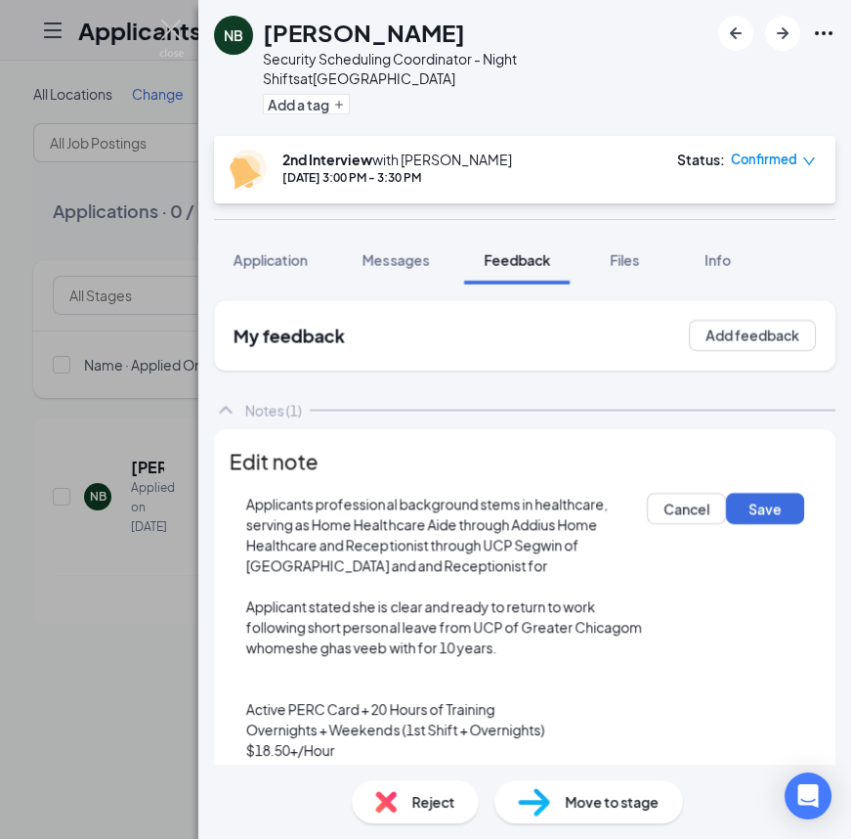
click at [610, 505] on span "Applicants professional background stems in healthcare, serving as Home Healthc…" at bounding box center [428, 534] width 364 height 79
drag, startPoint x: 361, startPoint y: 524, endPoint x: 253, endPoint y: 520, distance: 107.6
click at [253, 520] on div "Applicants professional background stems in healthcare, serving as Home Healthc…" at bounding box center [446, 648] width 400 height 308
click at [501, 516] on span "Applicants professional background stems in healthcare, serving as Home Support…" at bounding box center [430, 534] width 369 height 79
click at [501, 515] on span "Applicants professional background stems in healthcare, serving as Home Support…" at bounding box center [430, 534] width 369 height 79
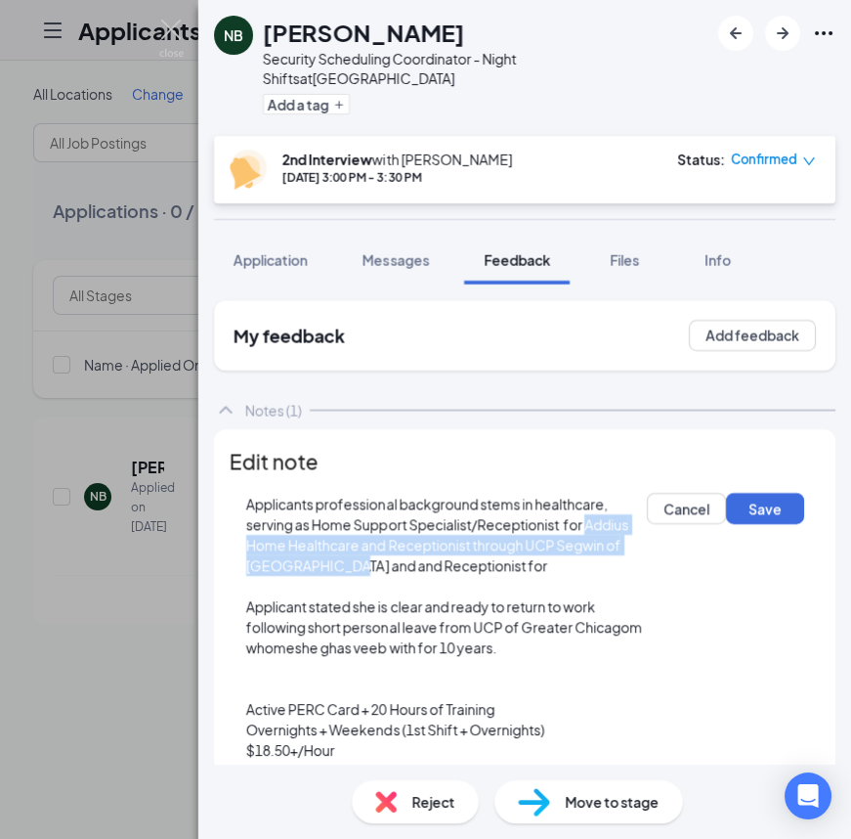
drag, startPoint x: 491, startPoint y: 520, endPoint x: 511, endPoint y: 534, distance: 24.7
click at [511, 534] on div "Applicants professional background stems in healthcare, serving as Home Support…" at bounding box center [446, 535] width 400 height 82
click at [529, 528] on span "Applicants professional background stems in healthcare, serving as Home Support…" at bounding box center [438, 534] width 384 height 79
drag, startPoint x: 489, startPoint y: 520, endPoint x: 795, endPoint y: 523, distance: 305.9
click at [646, 523] on div "Applicants professional background stems in healthcare, serving as Home Support…" at bounding box center [446, 648] width 400 height 308
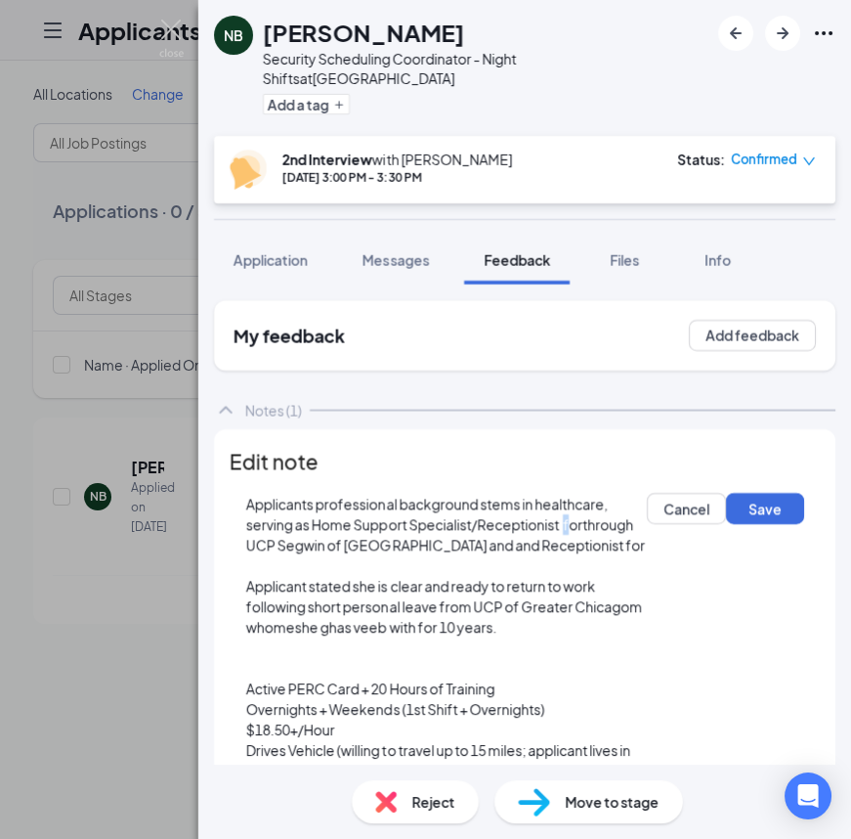
click at [474, 522] on span "Applicants professional background stems in healthcare, serving as Home Support…" at bounding box center [445, 524] width 399 height 59
click at [490, 520] on span "Applicants professional background stems in healthcare, serving as Home Support…" at bounding box center [445, 524] width 399 height 59
click at [507, 522] on span "Applicants professional background stems in healthcare, serving as Home Support…" at bounding box center [445, 524] width 399 height 59
click at [490, 521] on span "Applicants professional background stems in healthcare, serving as Home Support…" at bounding box center [445, 524] width 399 height 59
click at [511, 523] on span "Applicants professional background stems in healthcare, serving as Home Support…" at bounding box center [445, 524] width 399 height 59
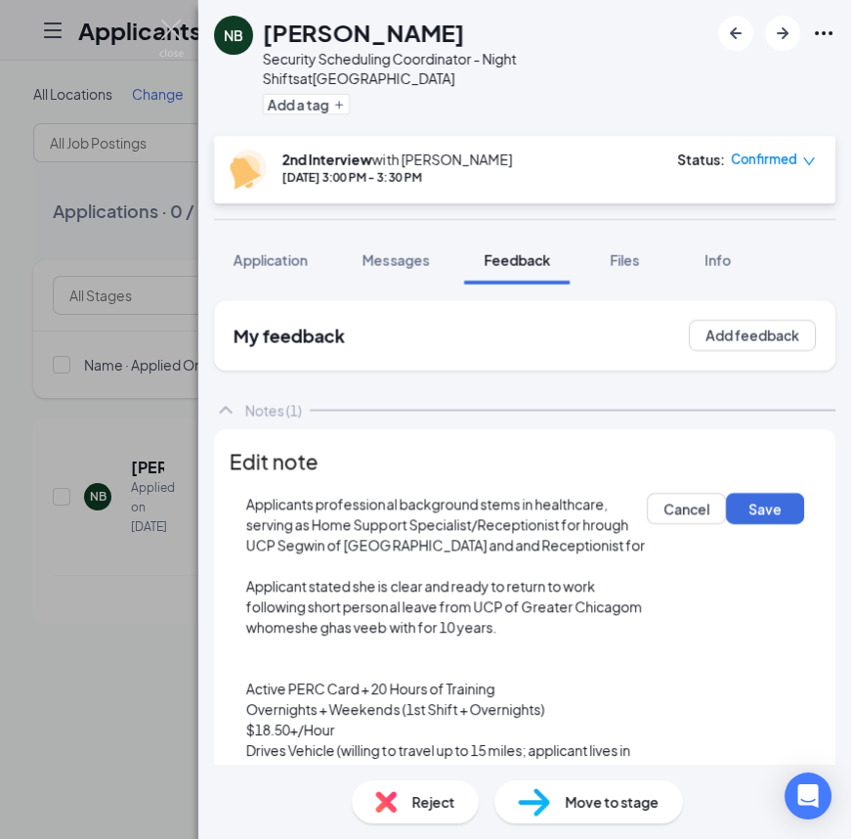
click at [511, 523] on span "Applicants professional background stems in healthcare, serving as Home Support…" at bounding box center [445, 524] width 399 height 59
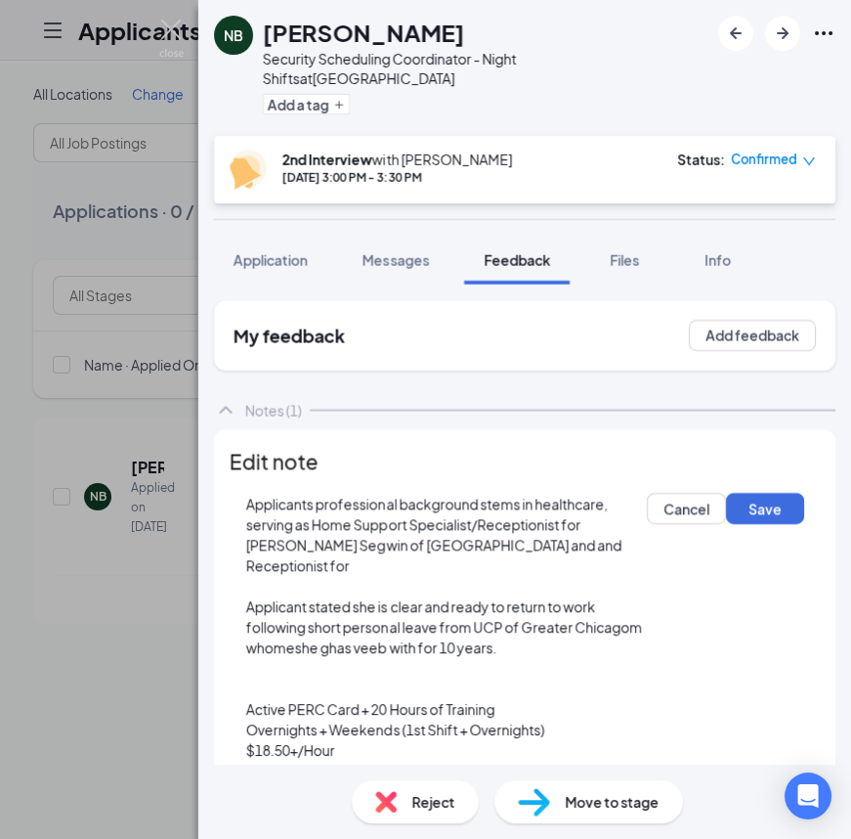
click at [497, 530] on span "Applicants professional background stems in healthcare, serving as Home Support…" at bounding box center [434, 534] width 377 height 79
click at [496, 527] on span "Applicants professional background stems in healthcare, serving as Home Support…" at bounding box center [434, 534] width 377 height 79
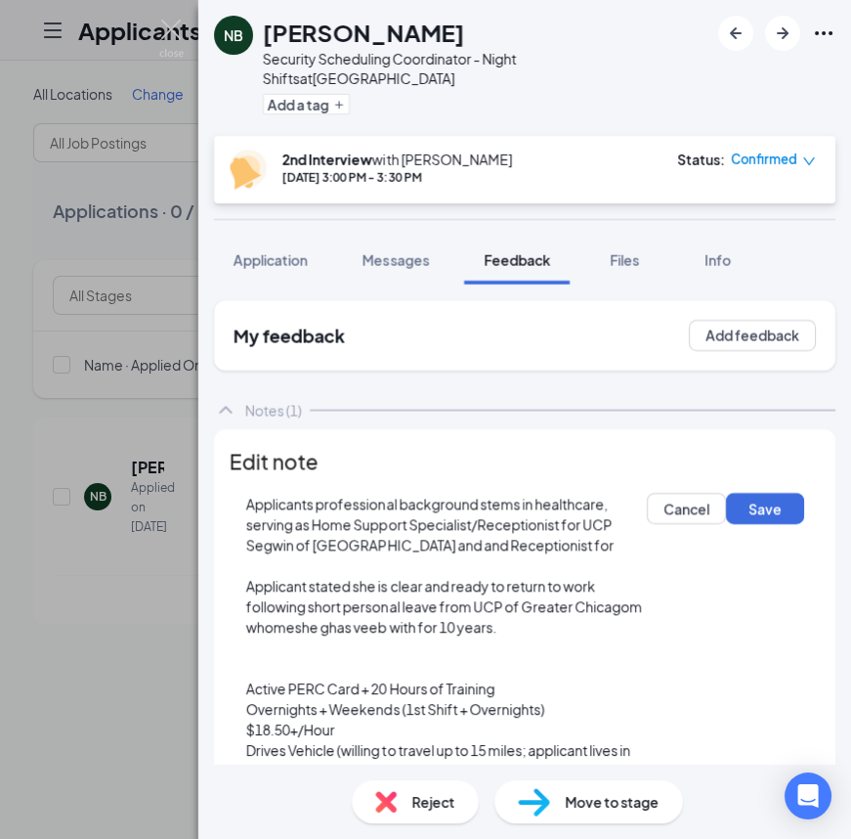
click at [516, 521] on span "Applicants professional background stems in healthcare, serving as Home Support…" at bounding box center [429, 524] width 367 height 59
drag, startPoint x: 694, startPoint y: 525, endPoint x: 741, endPoint y: 548, distance: 52.4
click at [646, 548] on div "Applicants professional background stems in healthcare, serving as Home Support…" at bounding box center [446, 525] width 400 height 62
click at [443, 542] on div "Applicants professional background stems in healthcare, serving as Home Support…" at bounding box center [446, 525] width 400 height 62
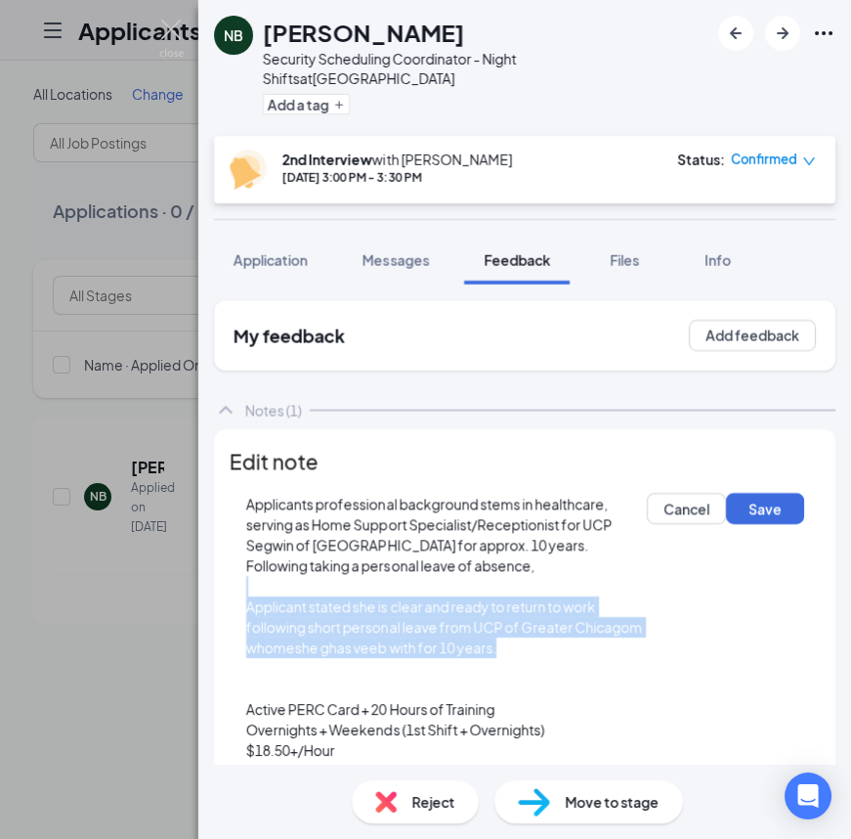
scroll to position [47, 0]
drag, startPoint x: 700, startPoint y: 515, endPoint x: 235, endPoint y: 532, distance: 465.5
click at [235, 532] on div "Applicants professional background stems in healthcare, serving as Home Support…" at bounding box center [525, 647] width 590 height 341
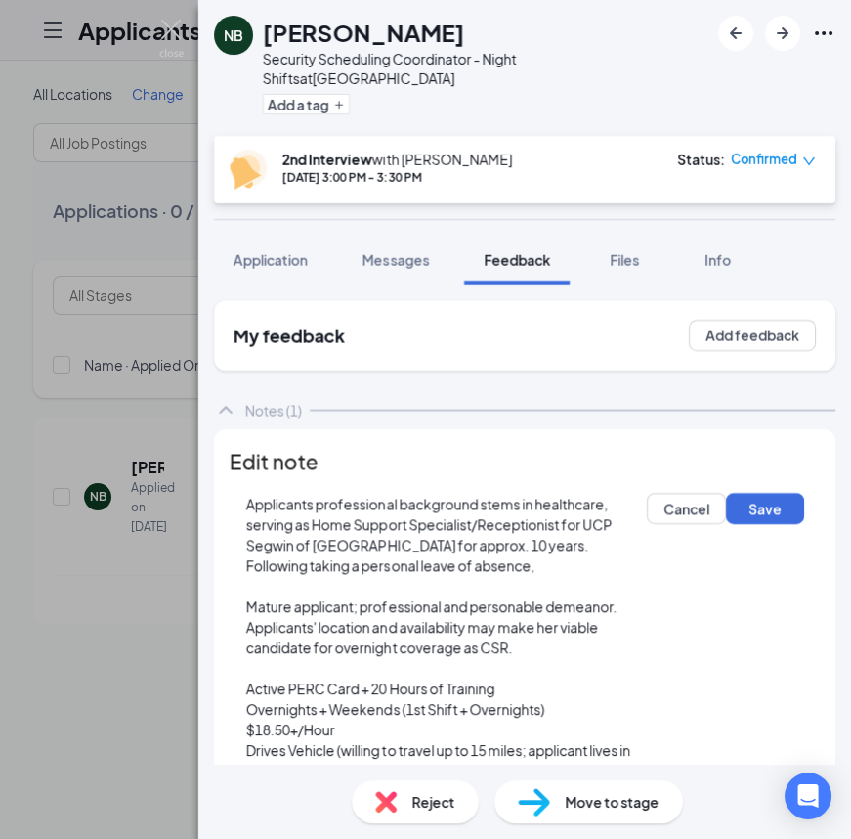
click at [631, 496] on div "Applicants professional background stems in healthcare, serving as Home Support…" at bounding box center [446, 535] width 400 height 82
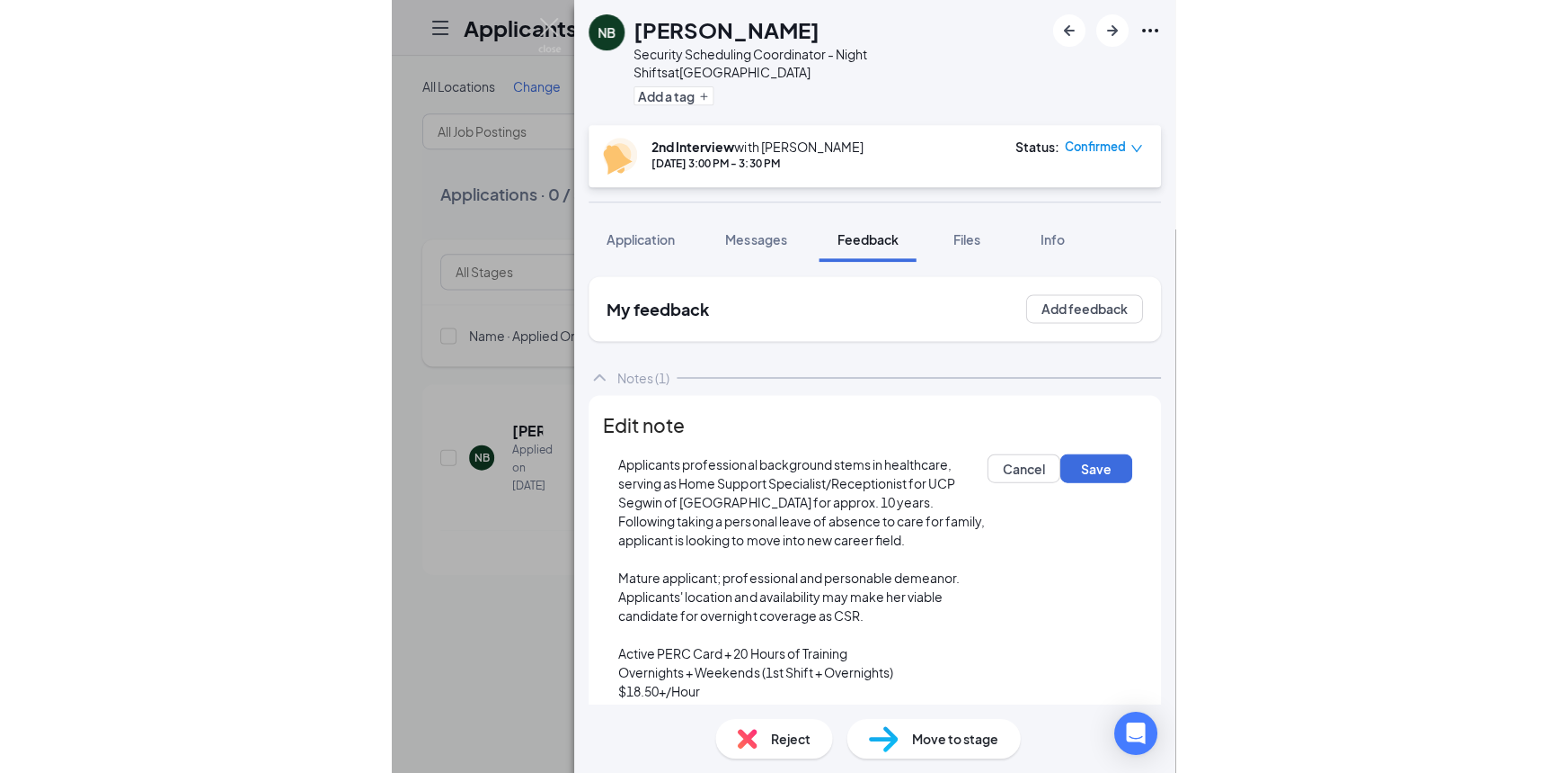
scroll to position [156, 0]
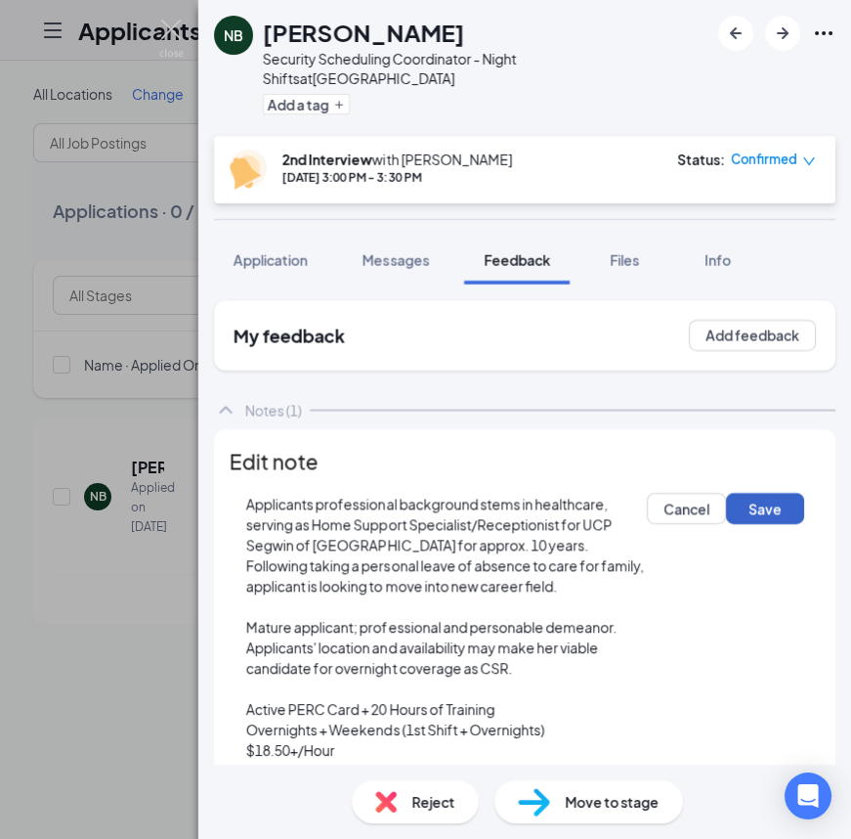
click at [726, 524] on button "Save" at bounding box center [765, 508] width 78 height 31
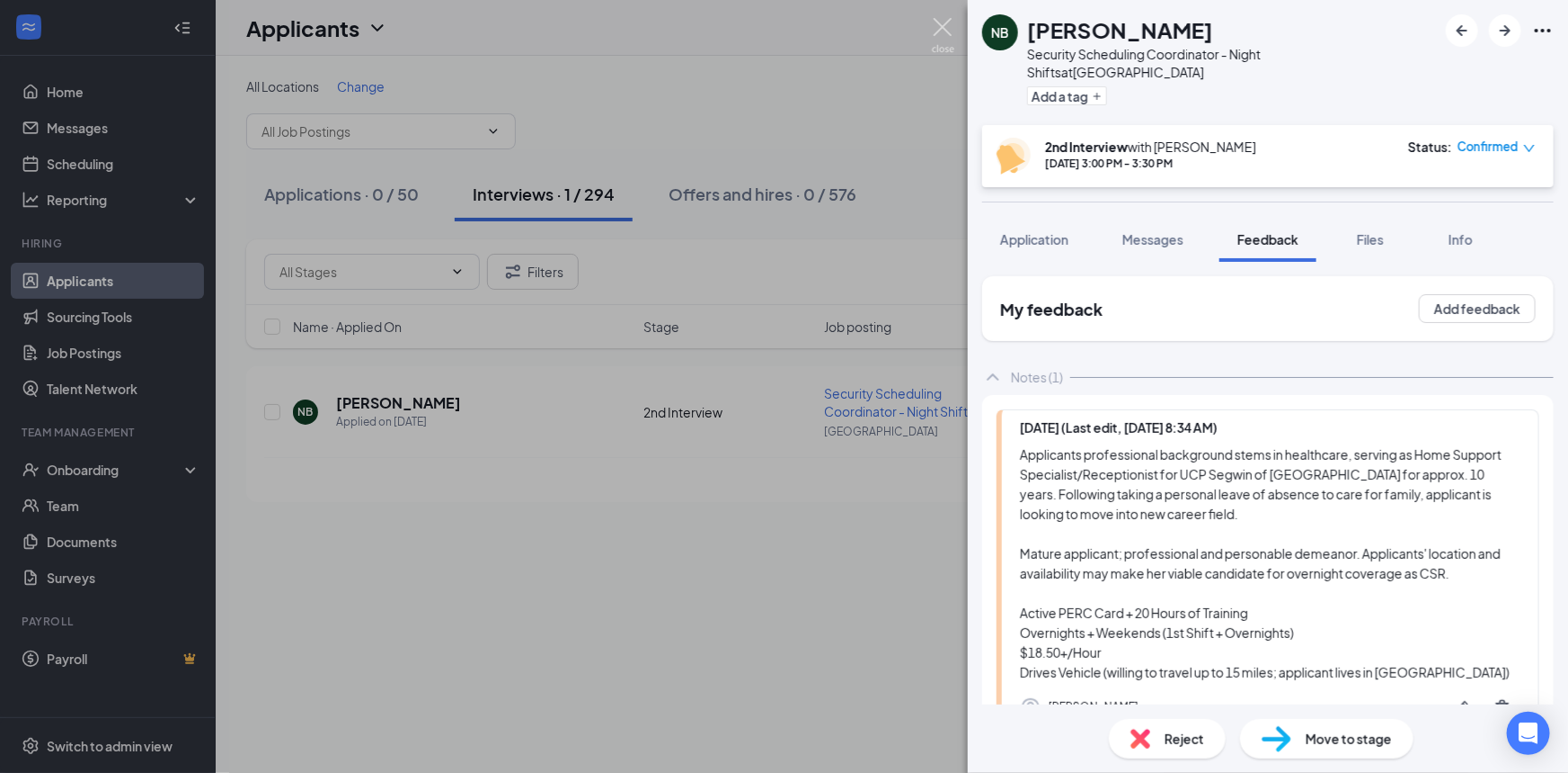
click at [941, 26] on img at bounding box center [943, 36] width 22 height 35
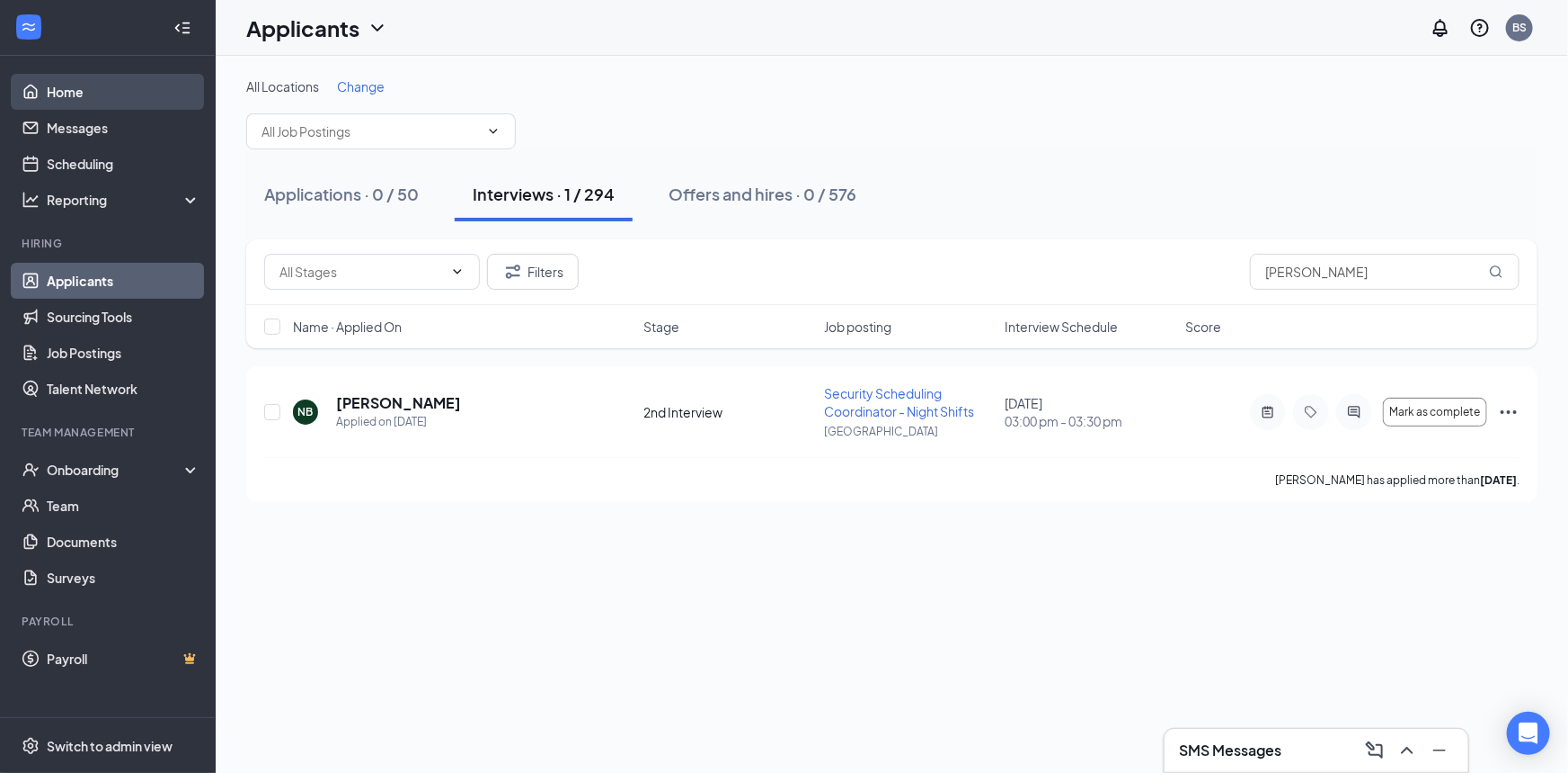
click at [87, 85] on link "Home" at bounding box center [123, 91] width 154 height 36
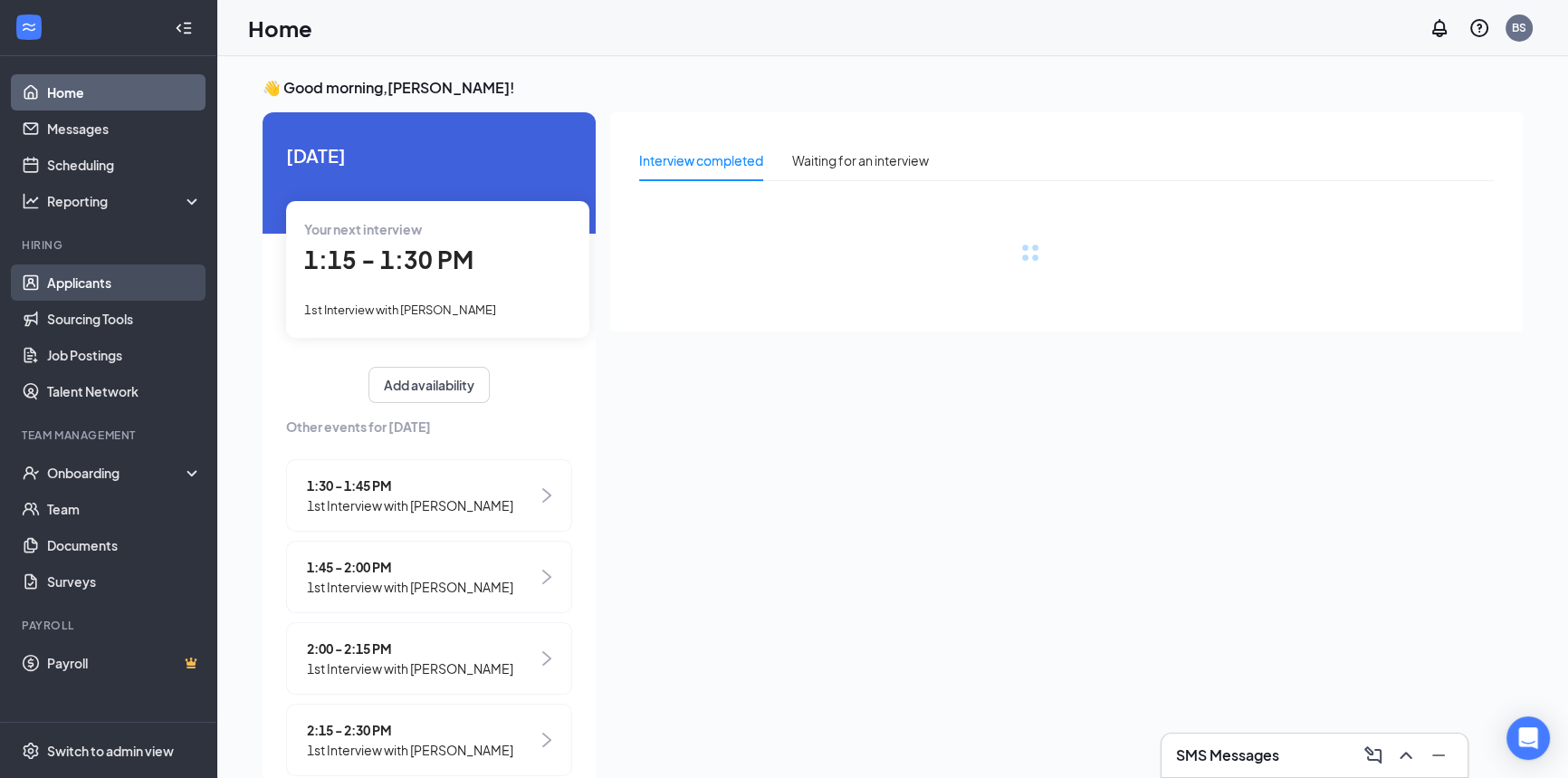
click at [107, 281] on link "Applicants" at bounding box center [124, 282] width 155 height 36
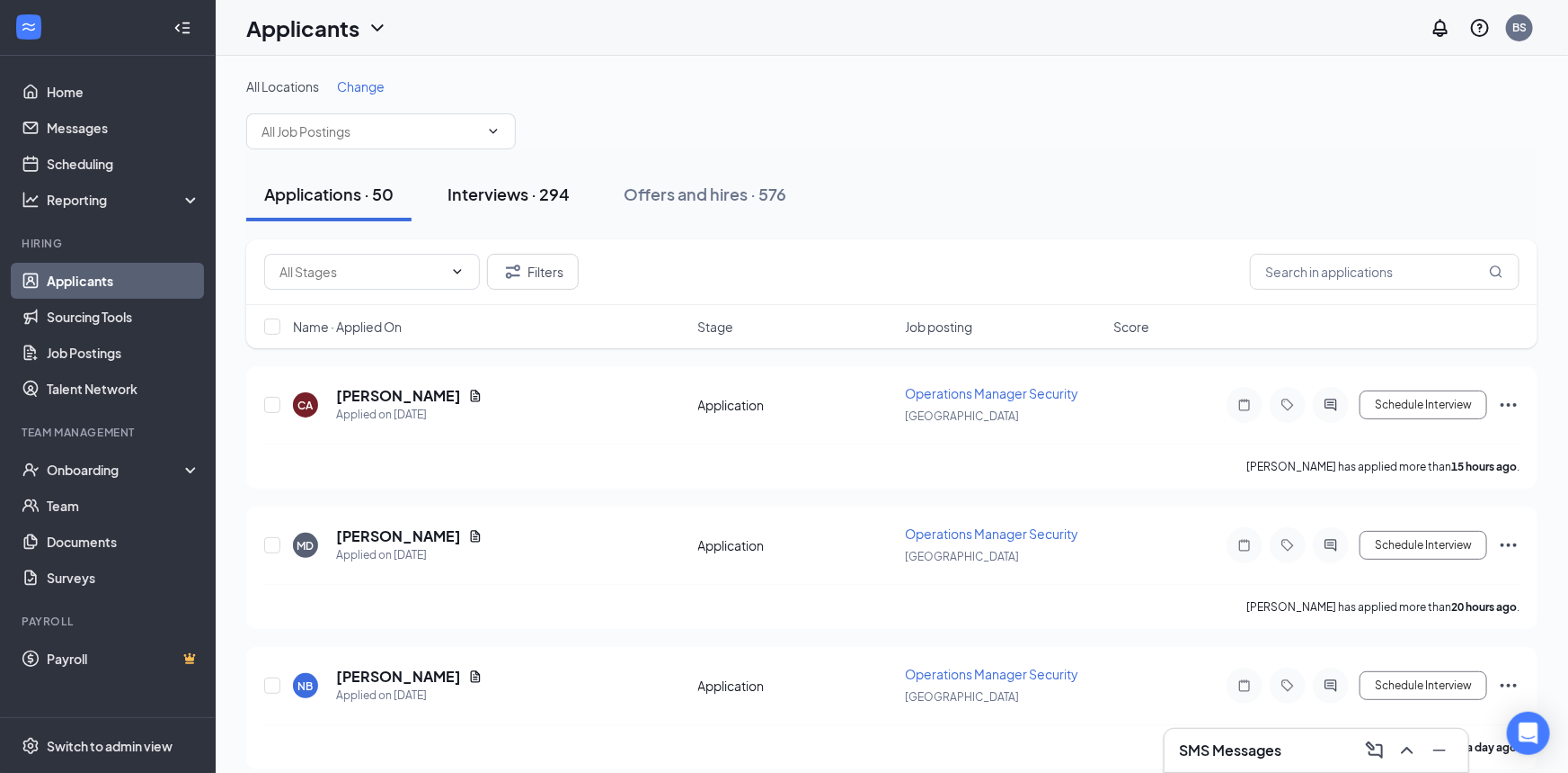
click at [521, 196] on div "Interviews · 294" at bounding box center [509, 193] width 122 height 22
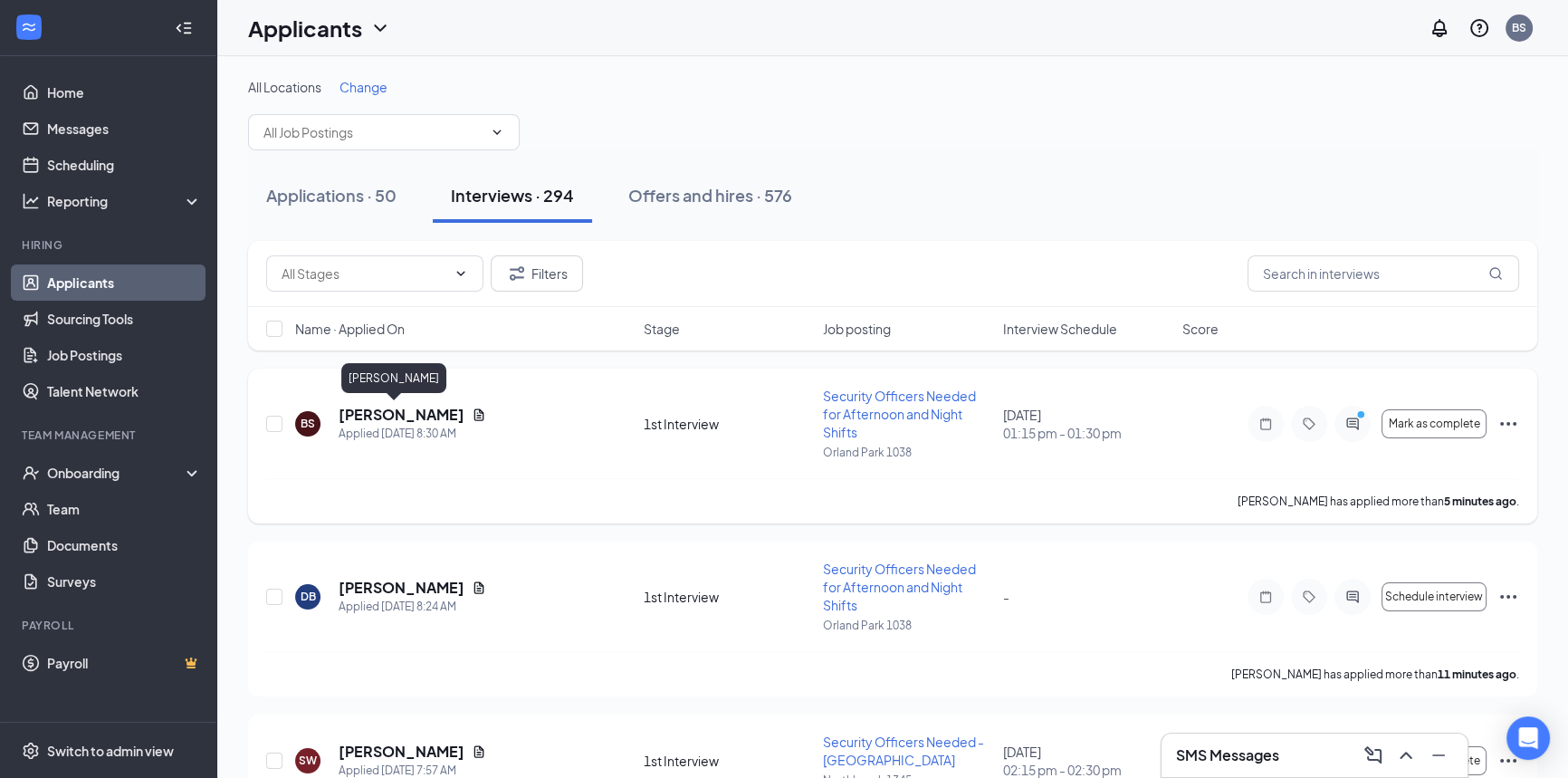
click at [399, 415] on h5 "[PERSON_NAME]" at bounding box center [402, 415] width 126 height 20
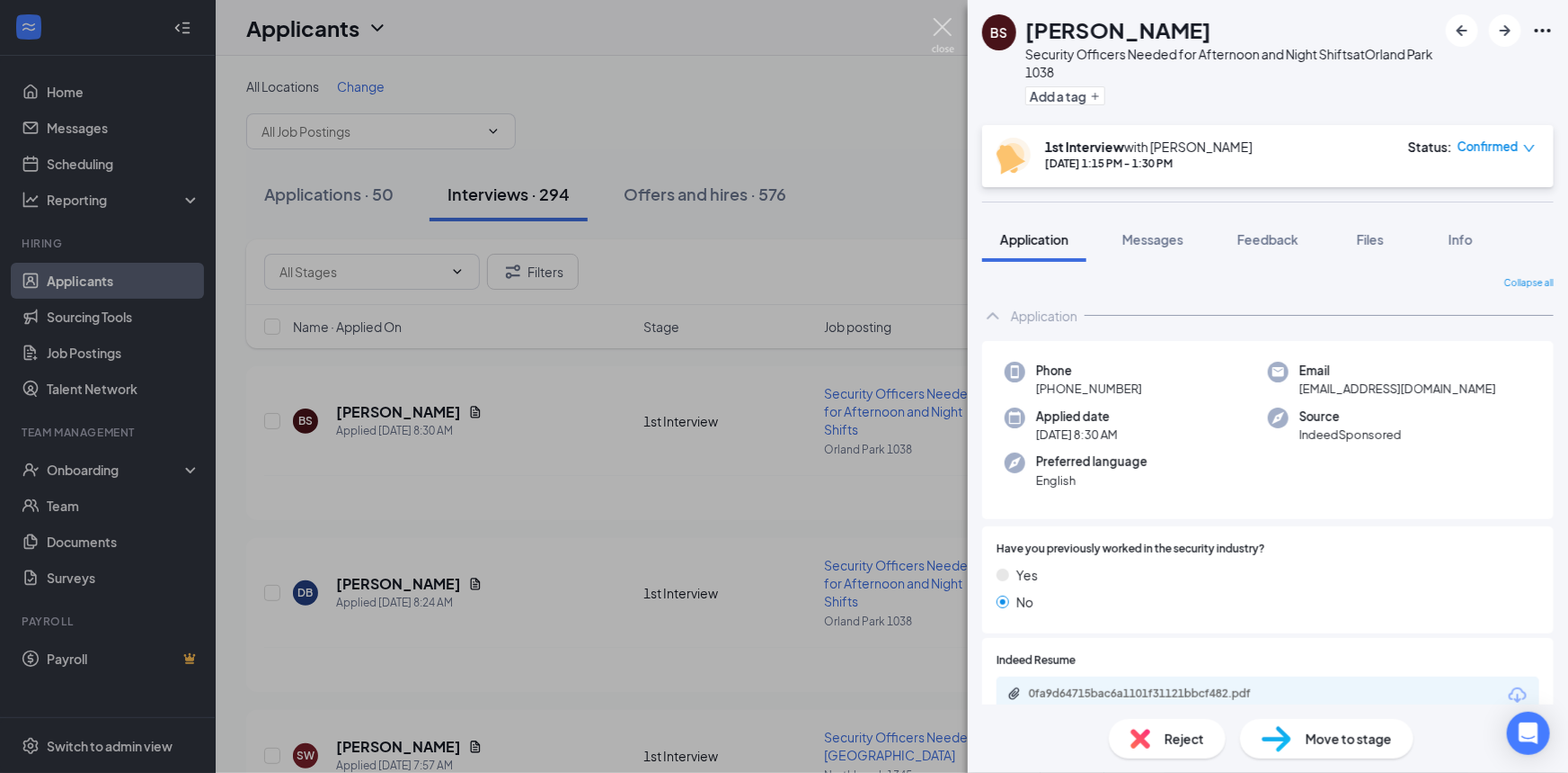
click at [938, 24] on img at bounding box center [943, 36] width 22 height 35
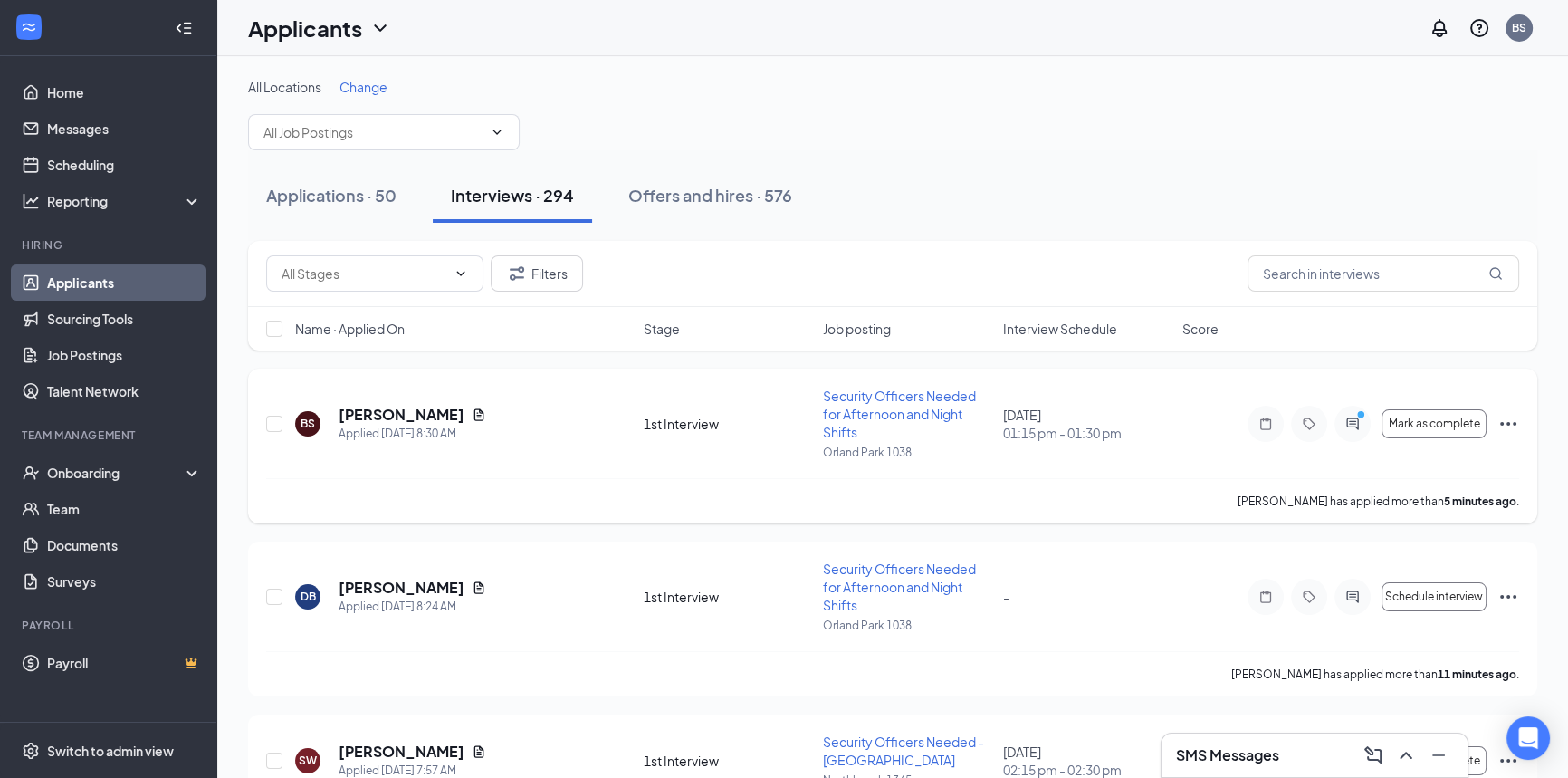
click at [380, 408] on h5 "[PERSON_NAME]" at bounding box center [402, 415] width 126 height 20
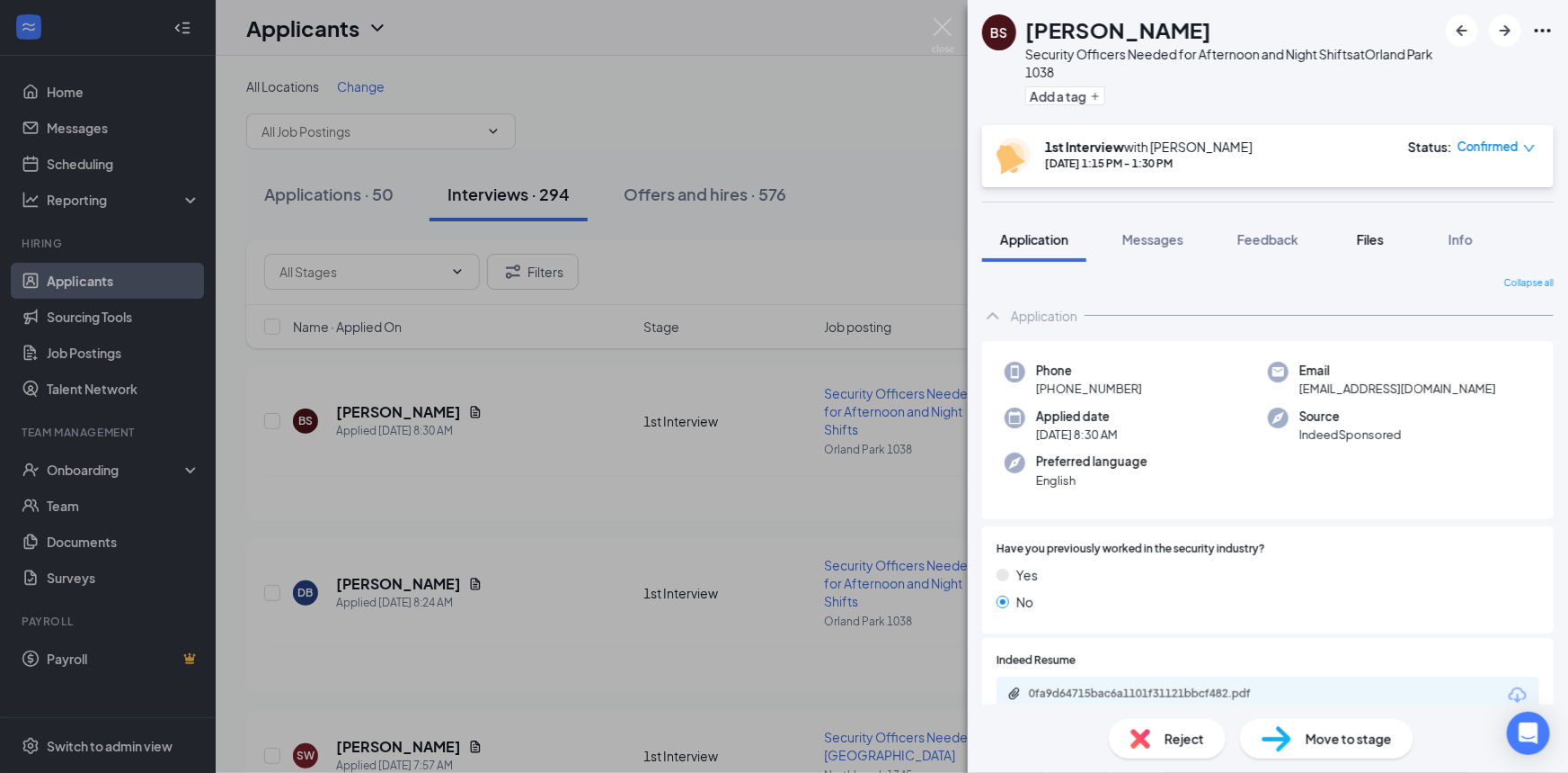
click at [1360, 252] on button "Files" at bounding box center [1370, 239] width 72 height 45
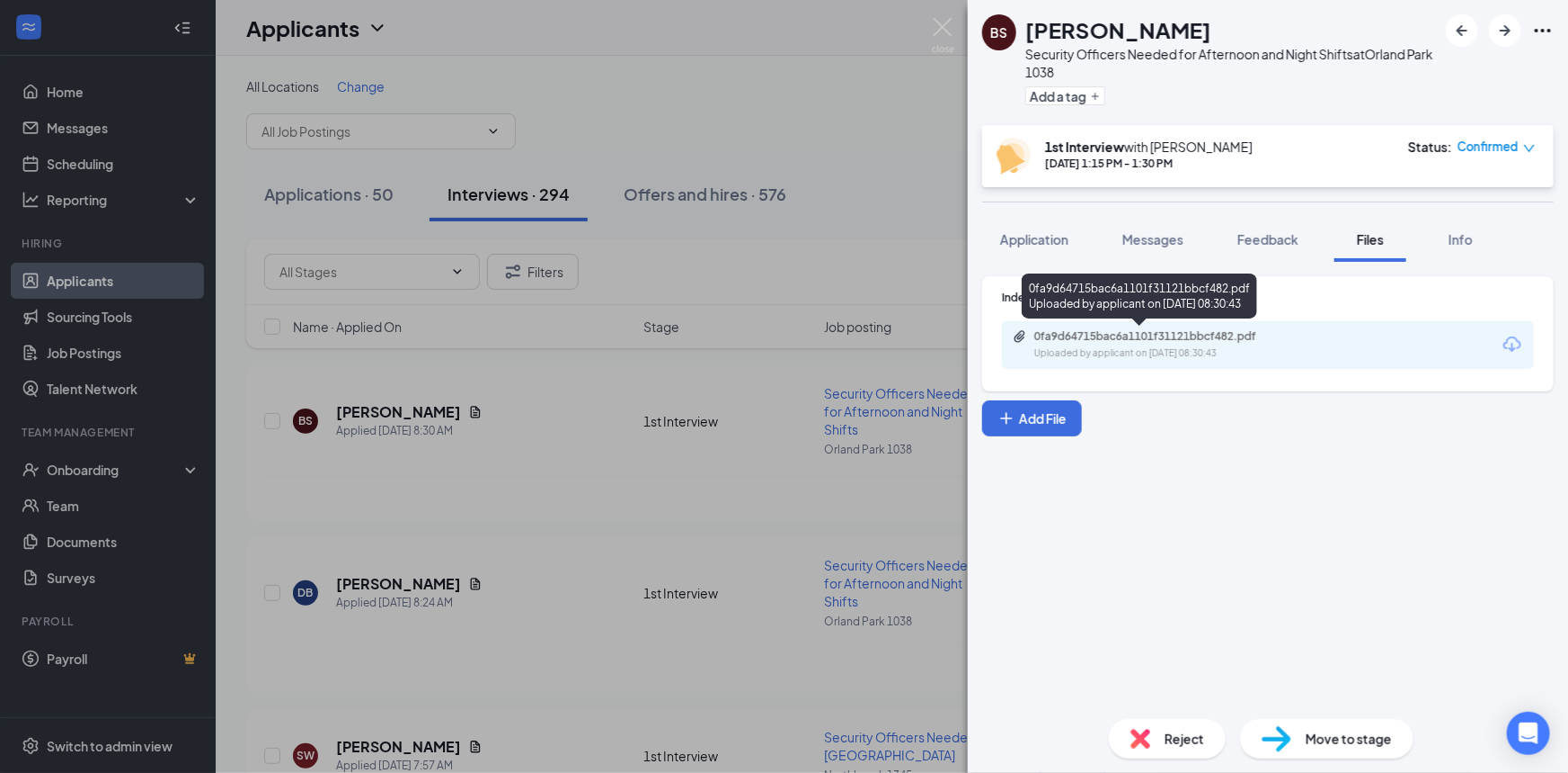
click at [1264, 349] on div "Uploaded by applicant on [DATE] 08:30:43" at bounding box center [1169, 353] width 269 height 15
drag, startPoint x: 1170, startPoint y: 261, endPoint x: 1174, endPoint y: 252, distance: 9.8
click at [1172, 260] on div "BS [PERSON_NAME] Security Officers Needed for Afternoon and Night Shifts at [GE…" at bounding box center [1268, 386] width 601 height 773
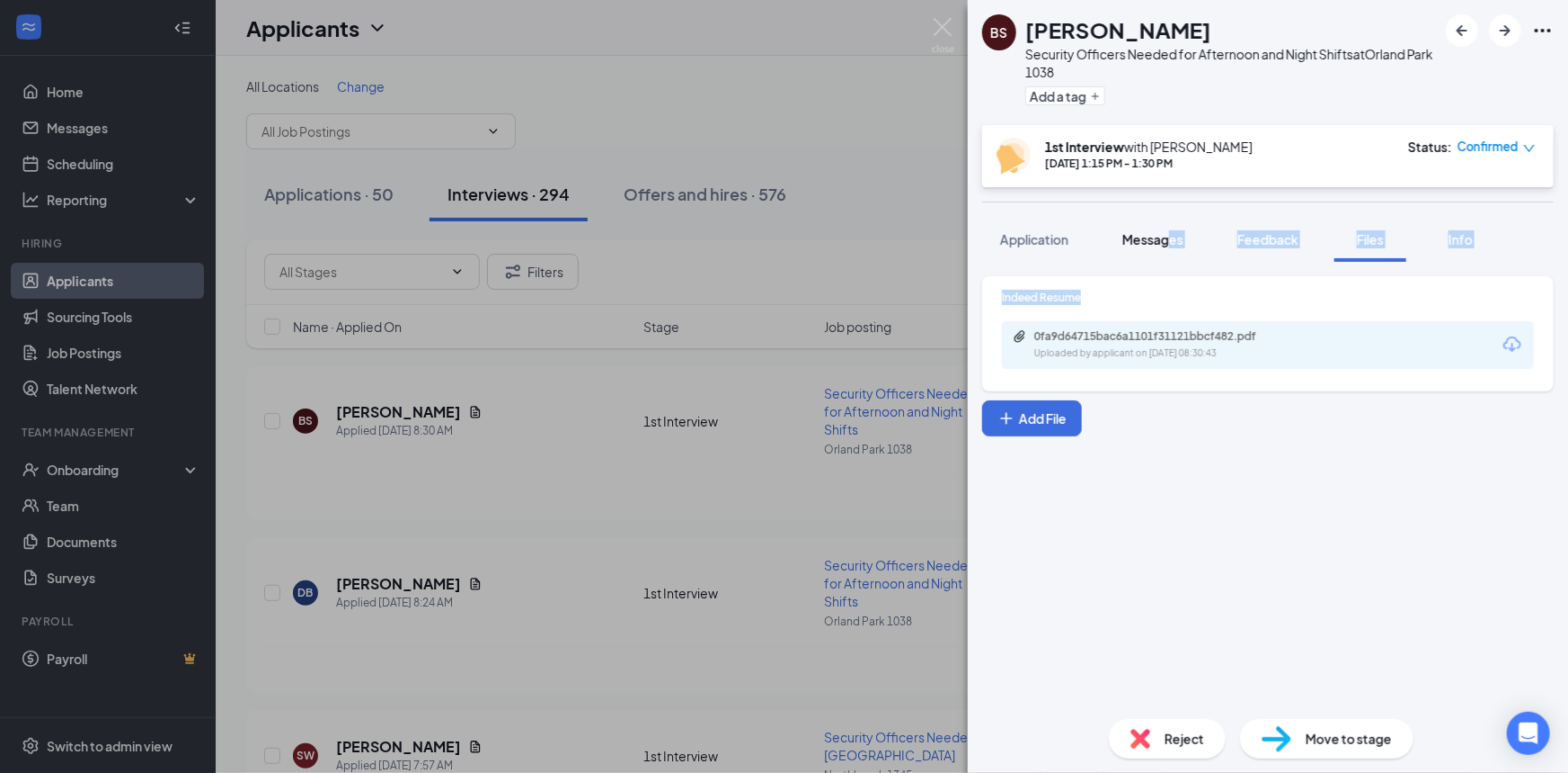
click at [1174, 250] on button "Messages" at bounding box center [1153, 239] width 97 height 45
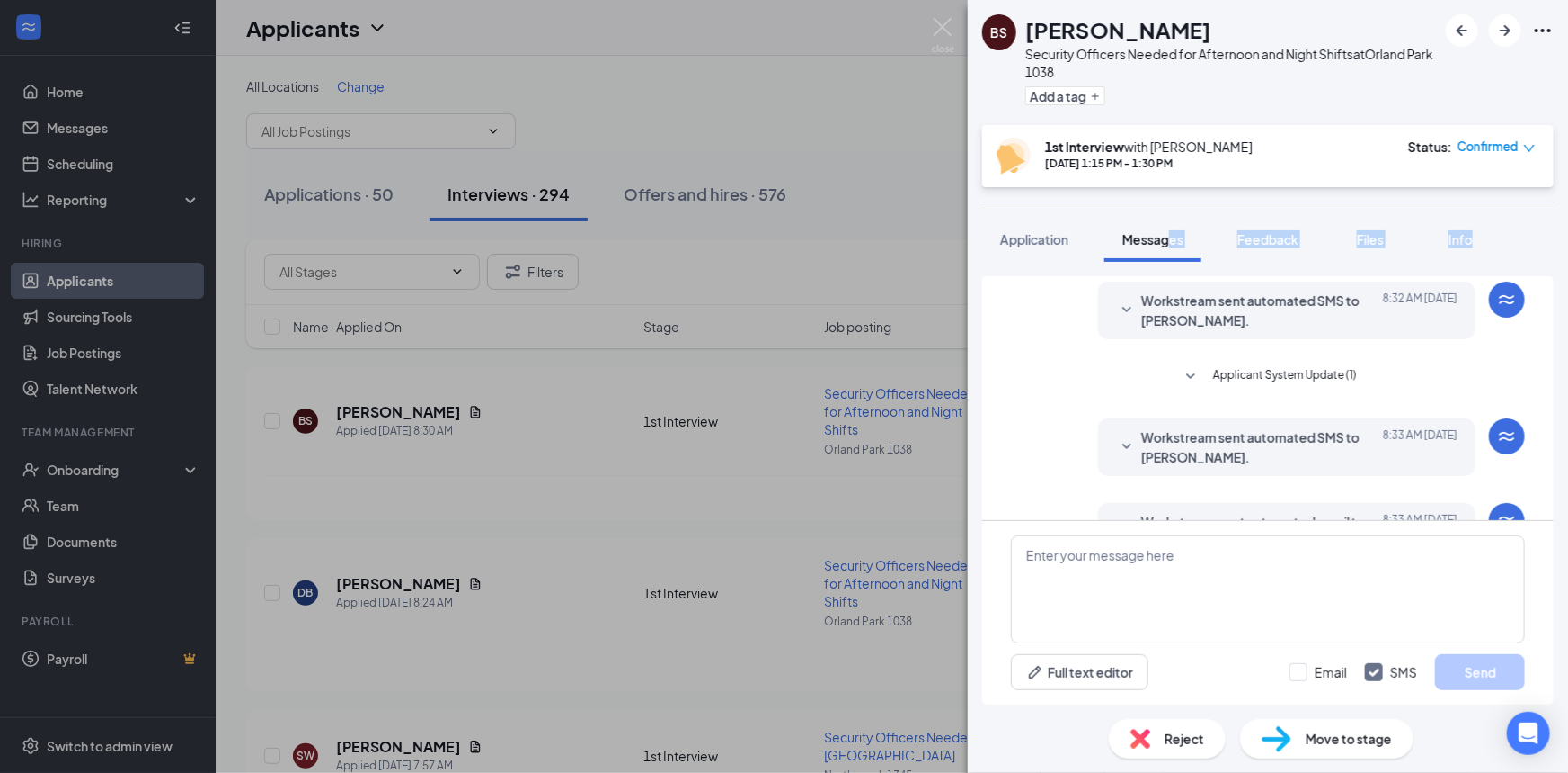
scroll to position [443, 0]
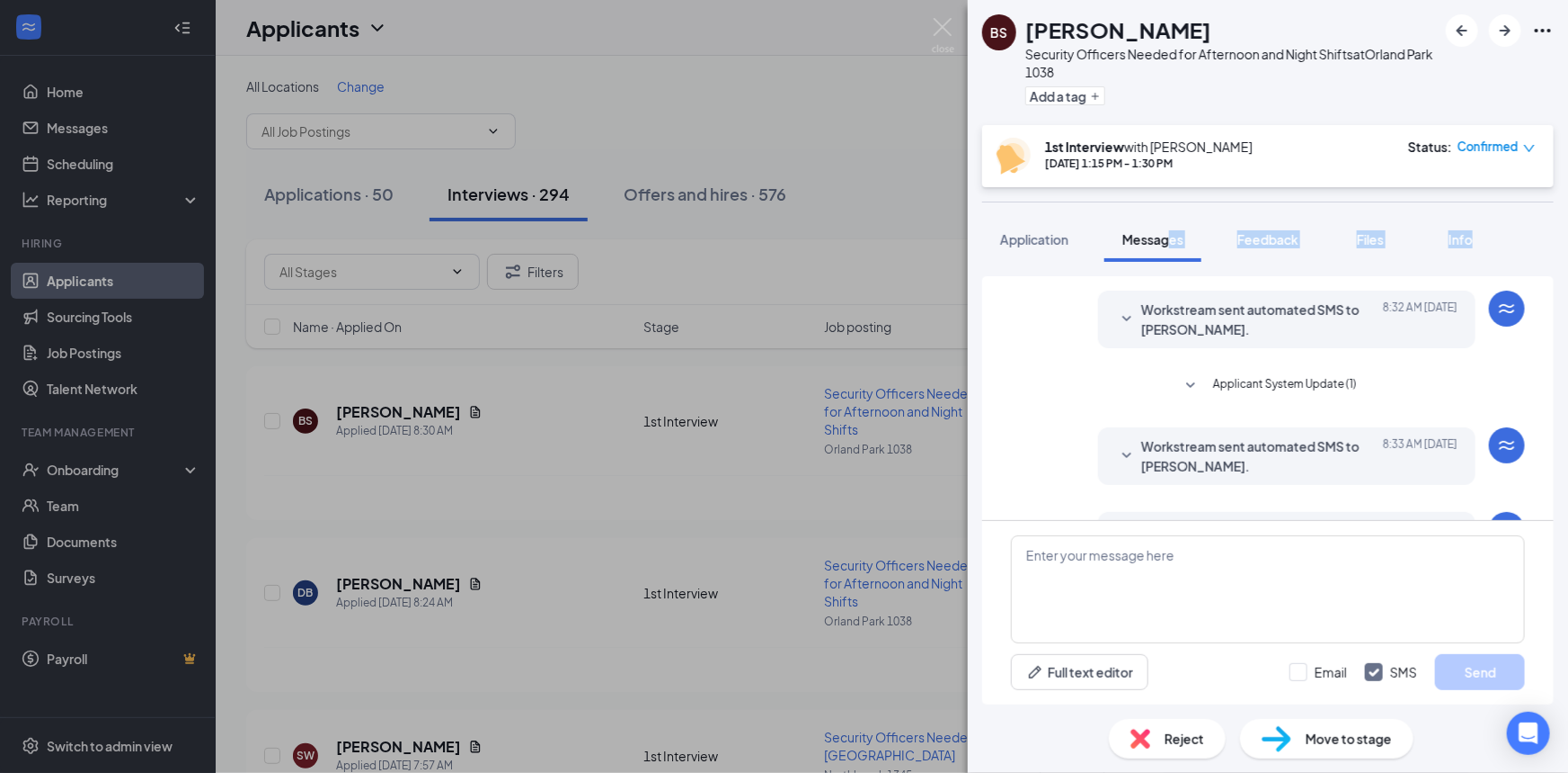
click at [1242, 376] on span "Applicant System Update (1)" at bounding box center [1285, 386] width 143 height 21
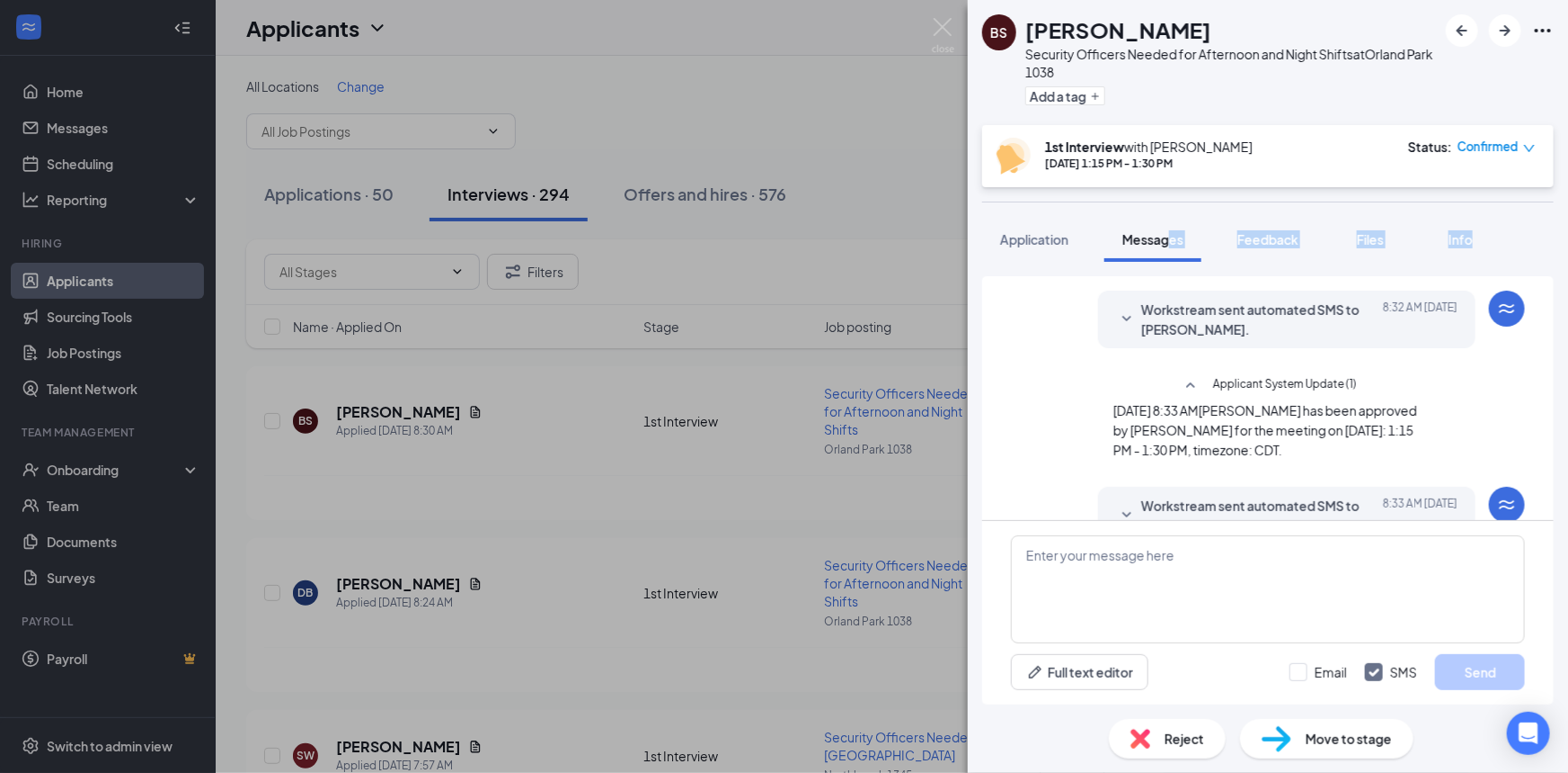
scroll to position [279, 0]
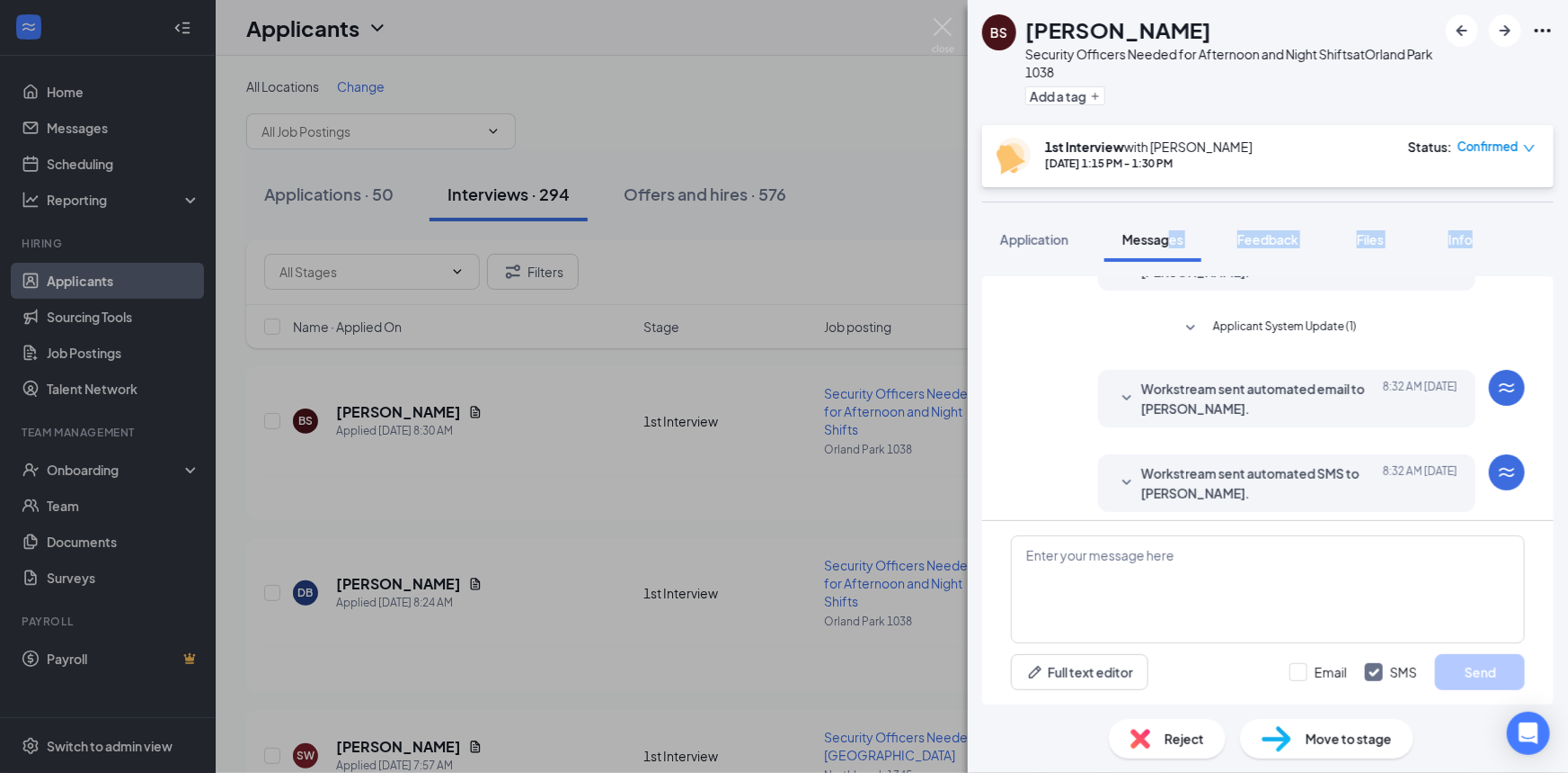
click at [1266, 332] on span "Applicant System Update (1)" at bounding box center [1285, 328] width 143 height 21
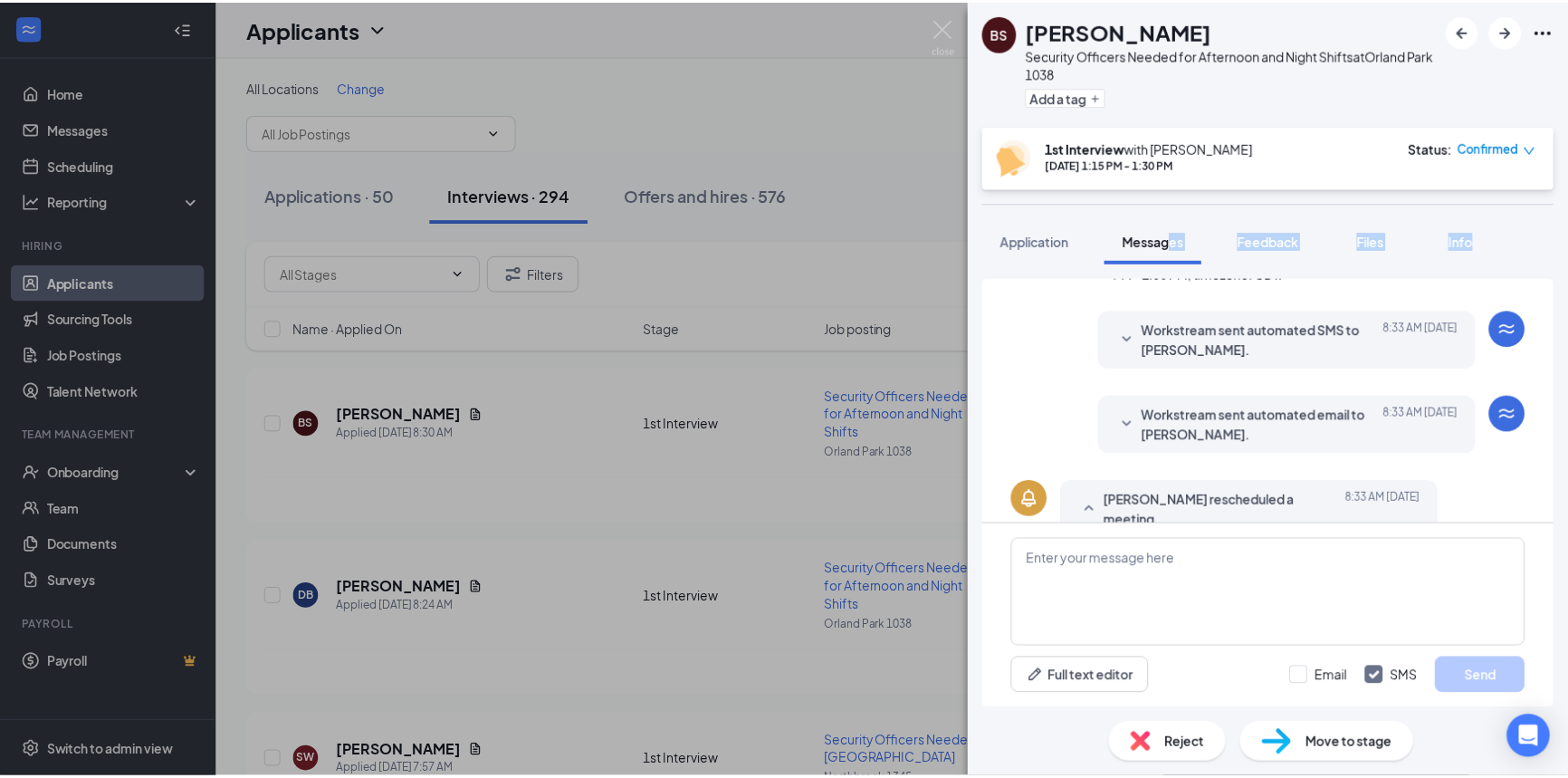
scroll to position [740, 0]
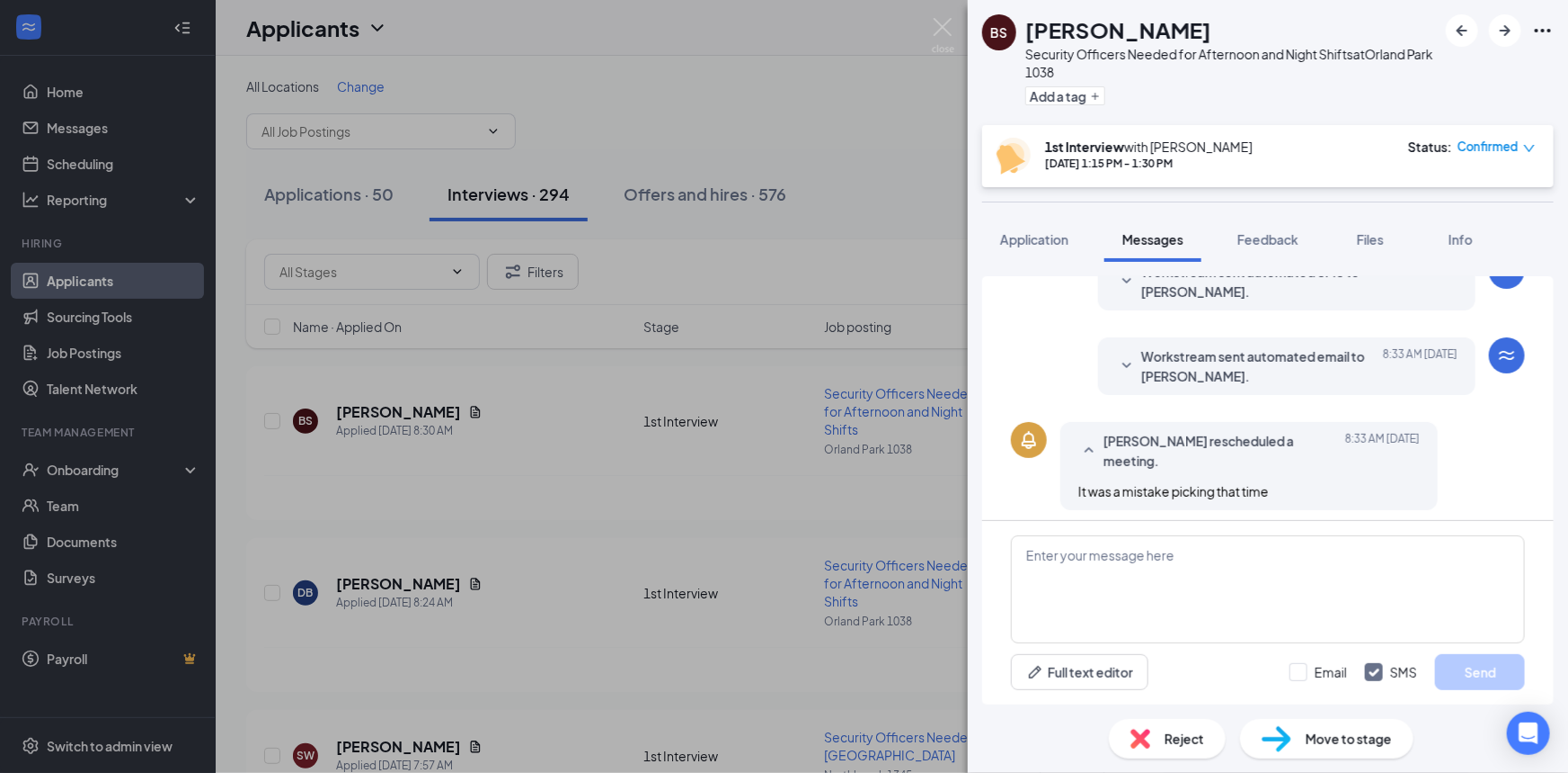
click at [1479, 437] on div "[PERSON_NAME] rescheduled a meeting. [DATE] 8:33 AM It was a mistake picking th…" at bounding box center [1267, 470] width 514 height 98
click at [953, 30] on img at bounding box center [943, 36] width 22 height 35
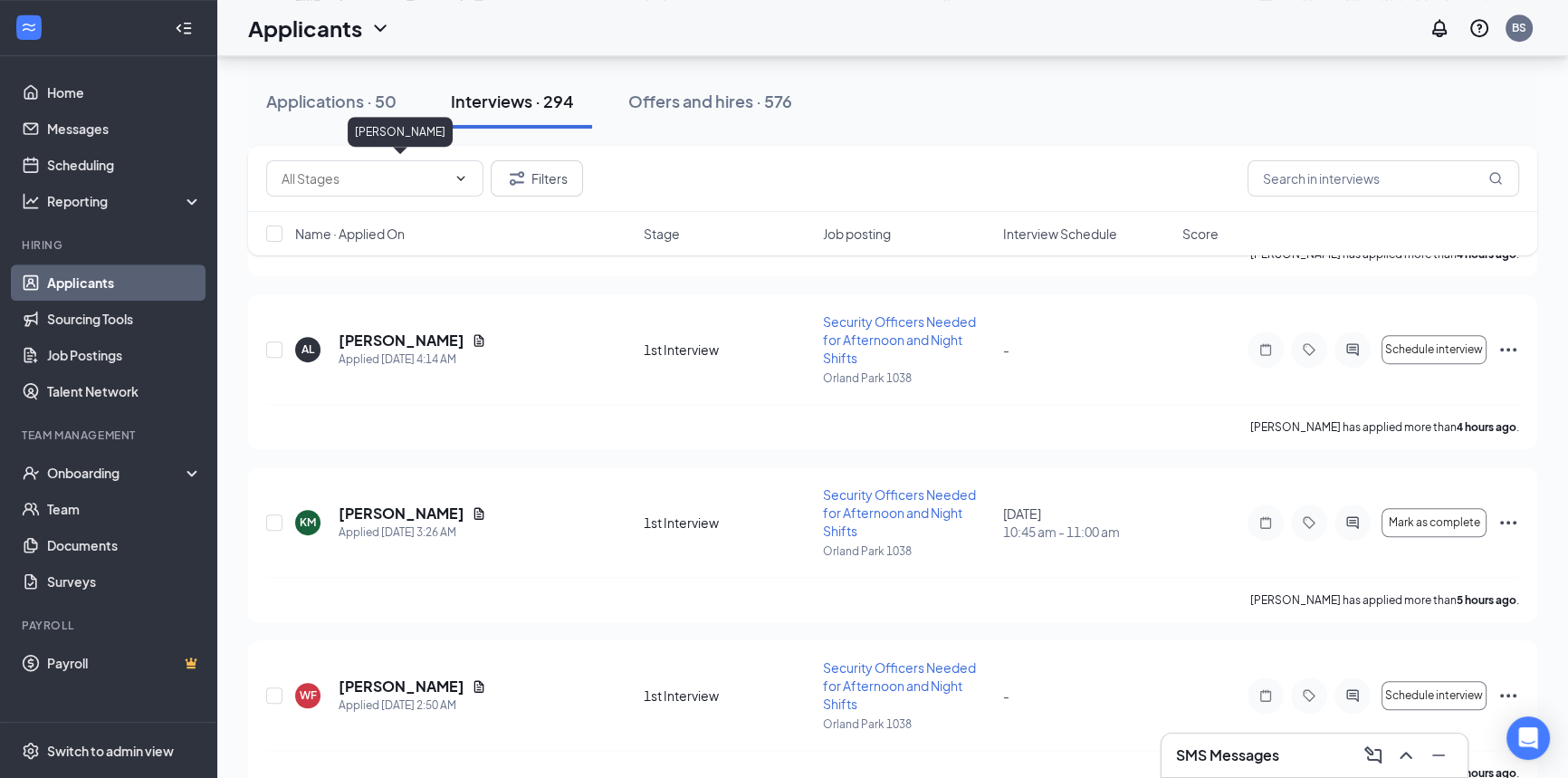
scroll to position [1399, 0]
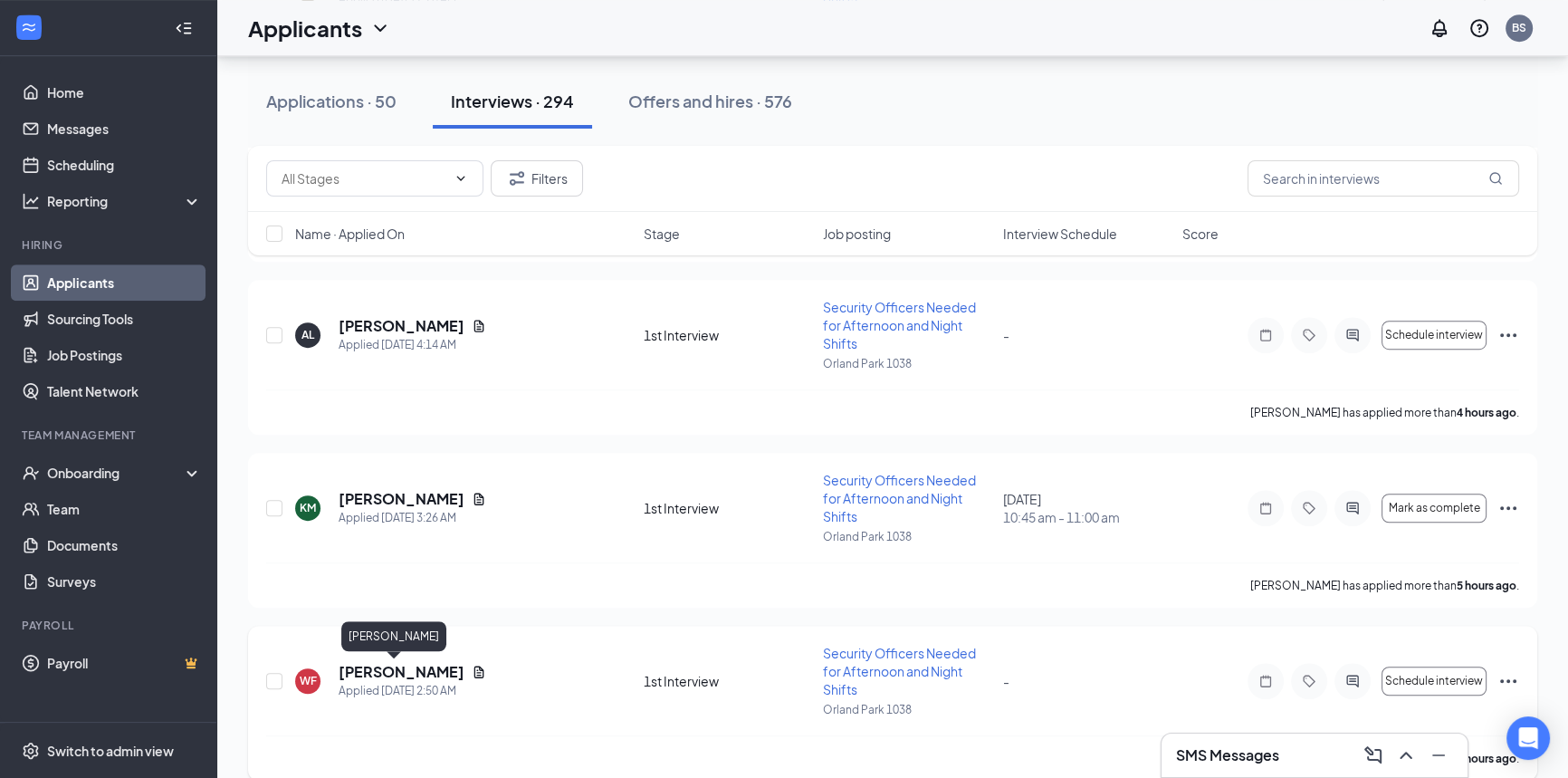
click at [395, 665] on h5 "[PERSON_NAME]" at bounding box center [402, 671] width 126 height 20
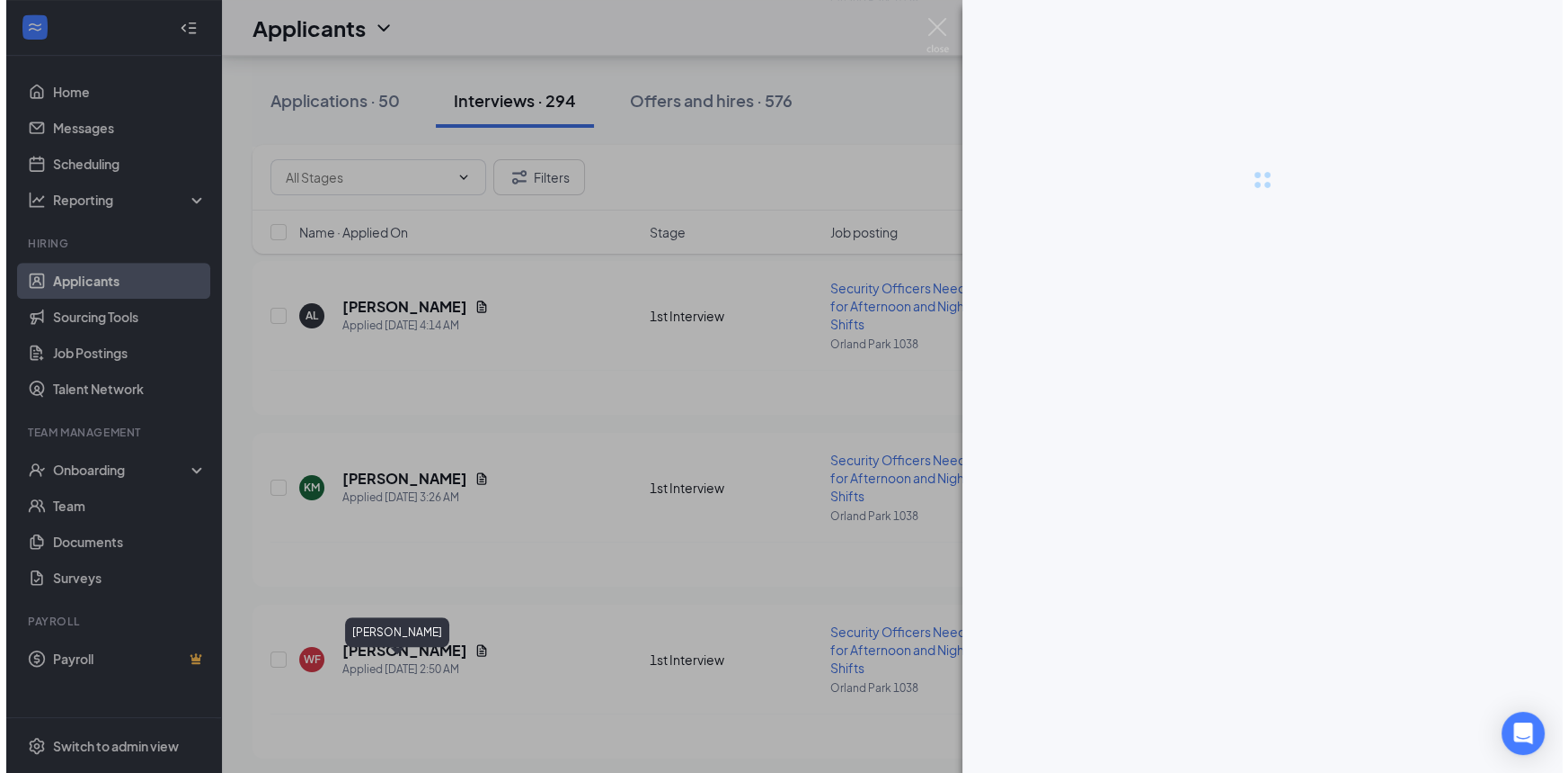
scroll to position [1372, 0]
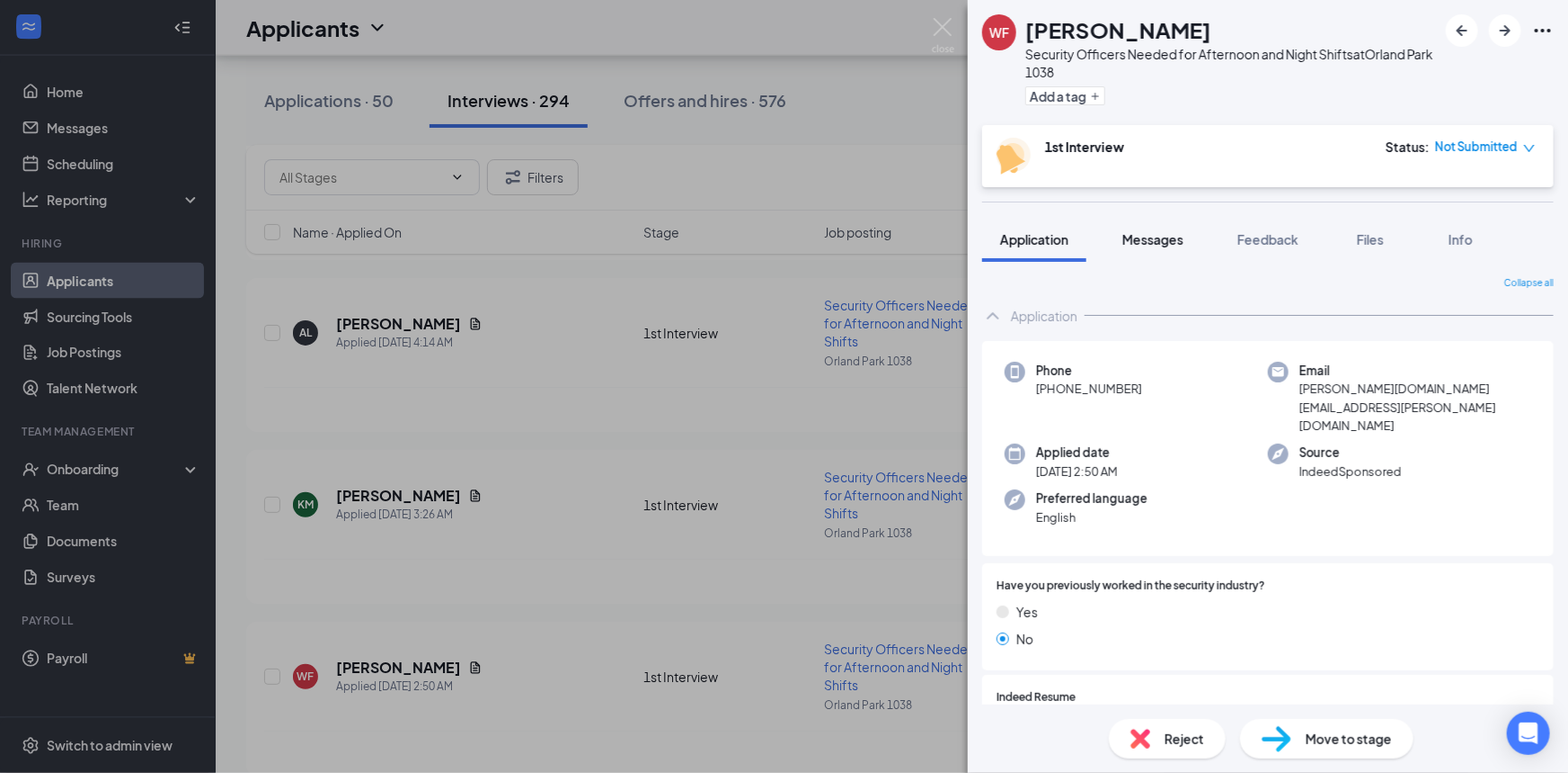
click at [1142, 231] on span "Messages" at bounding box center [1153, 239] width 61 height 17
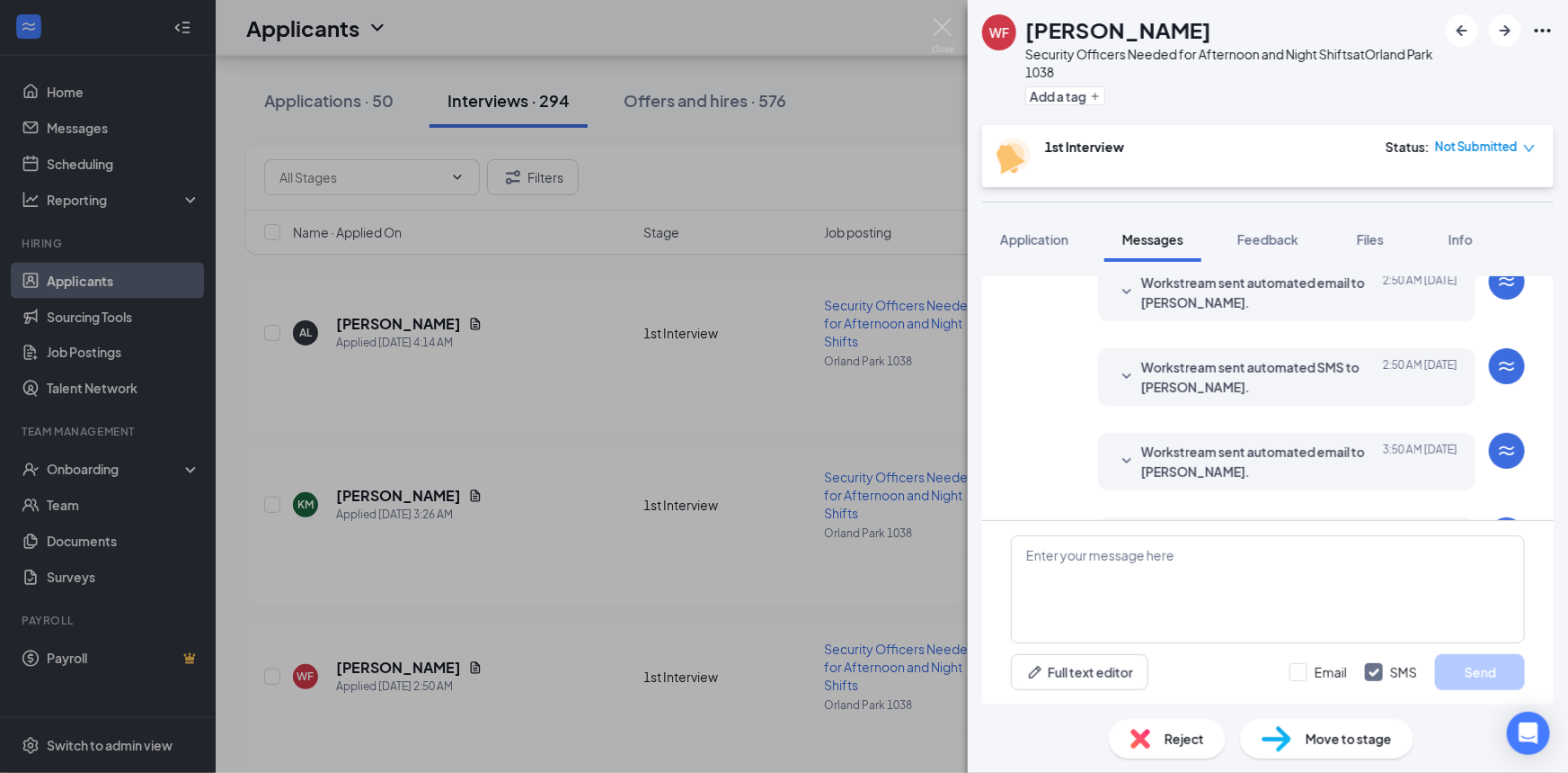
scroll to position [151, 0]
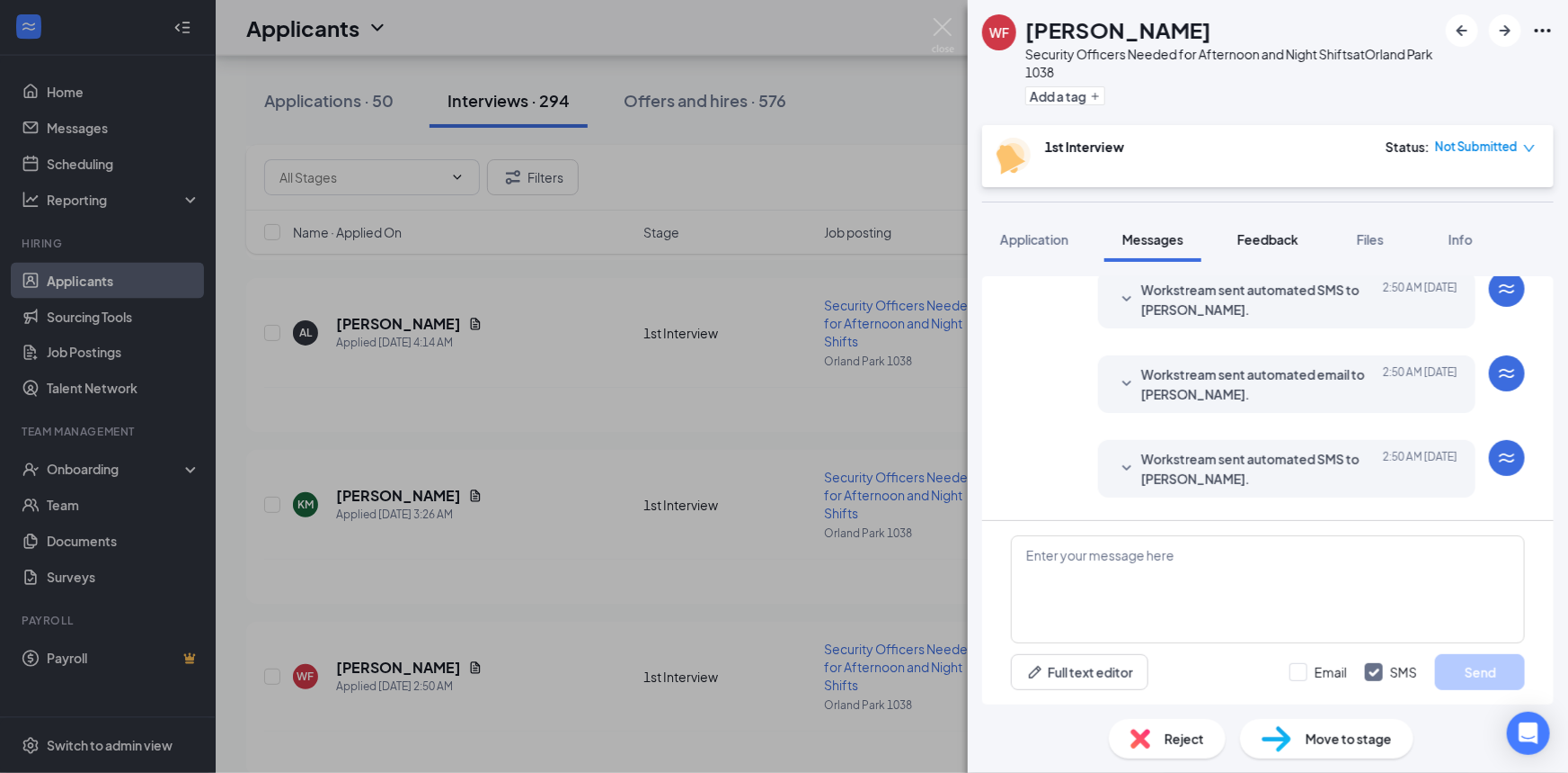
click at [1283, 240] on span "Feedback" at bounding box center [1268, 239] width 61 height 17
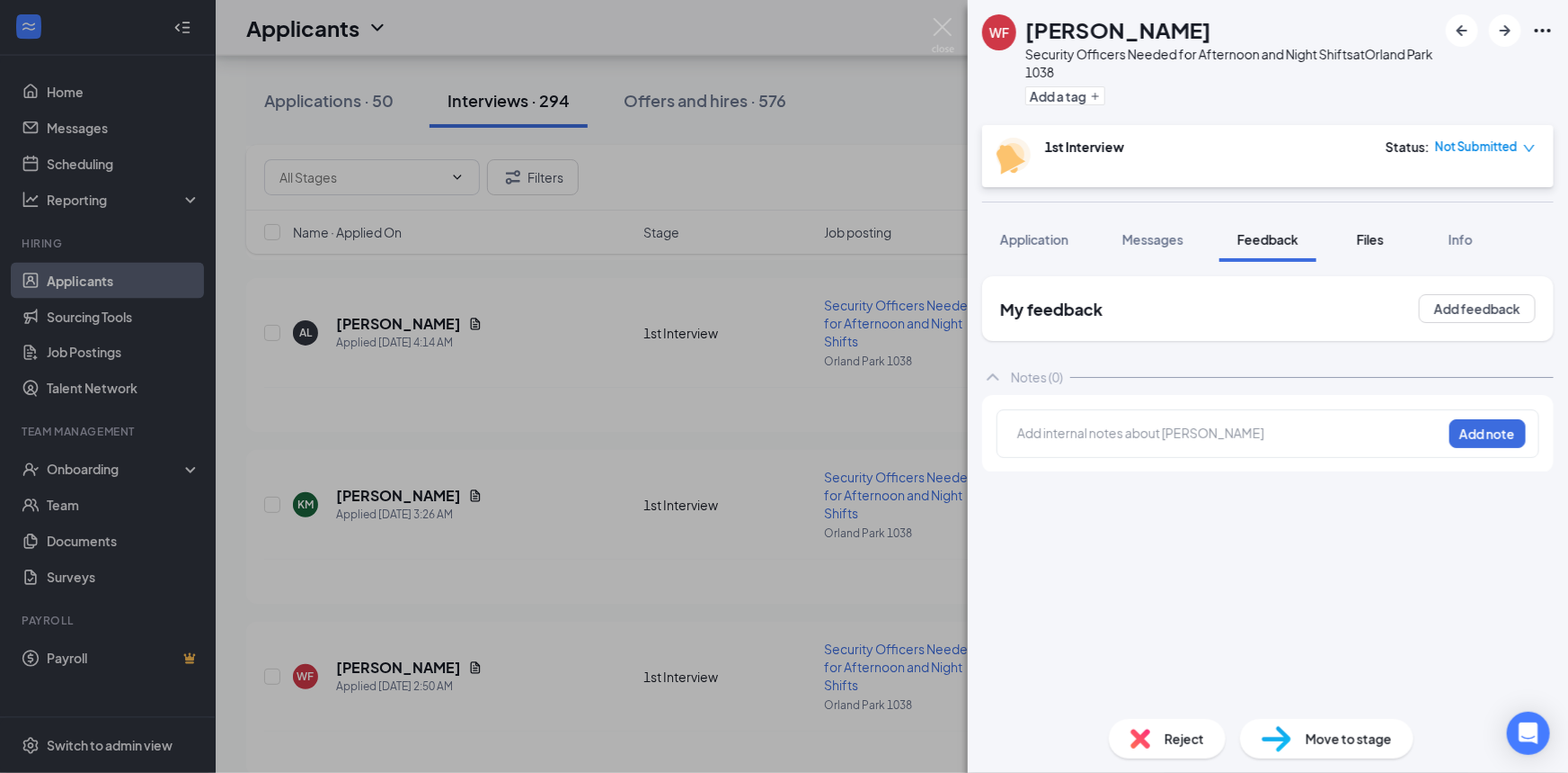
click at [1380, 245] on span "Files" at bounding box center [1370, 239] width 27 height 17
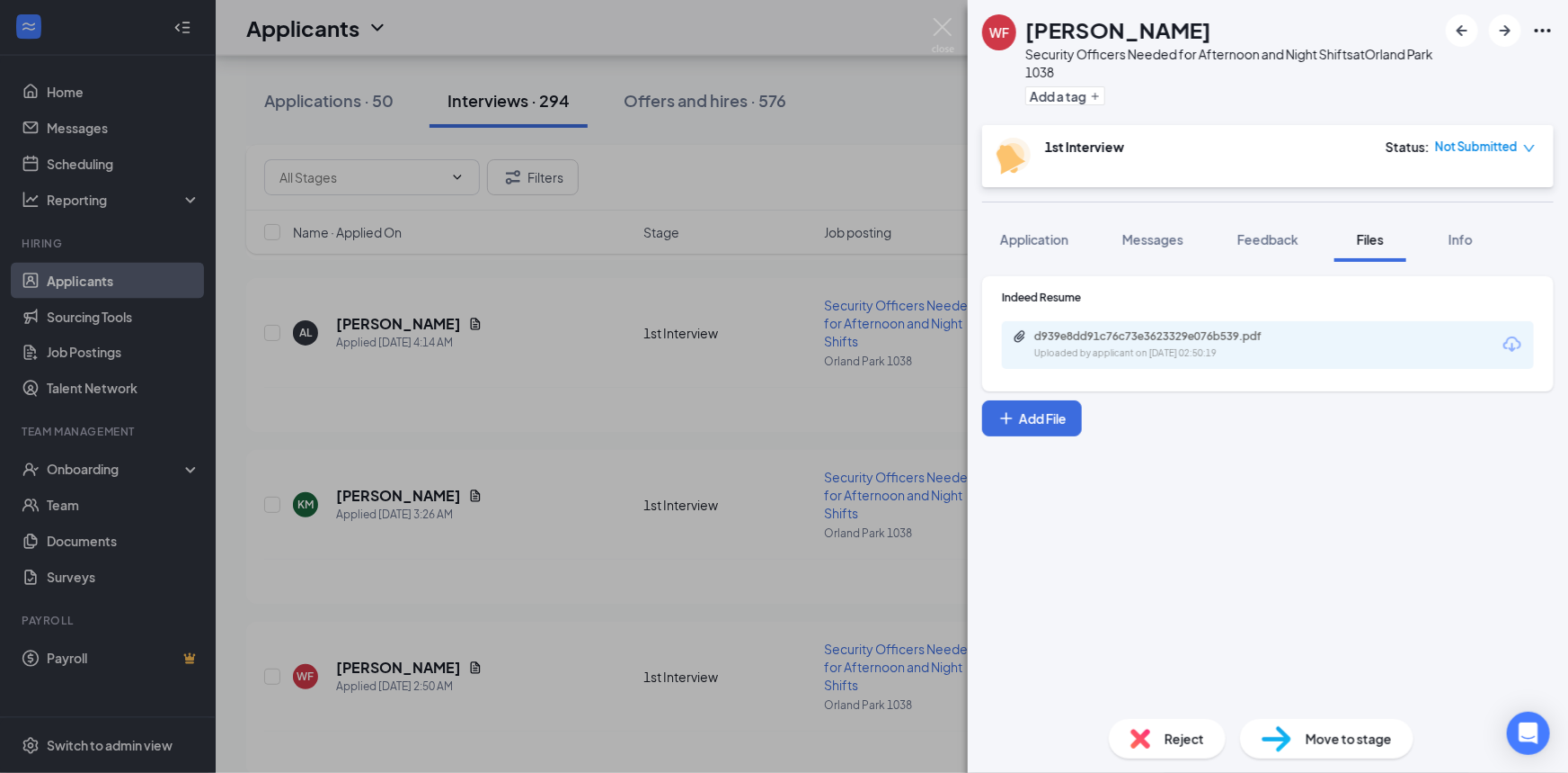
click at [1178, 346] on div "Uploaded by applicant on [DATE] 02:50:19" at bounding box center [1169, 353] width 269 height 15
